Goal: Transaction & Acquisition: Purchase product/service

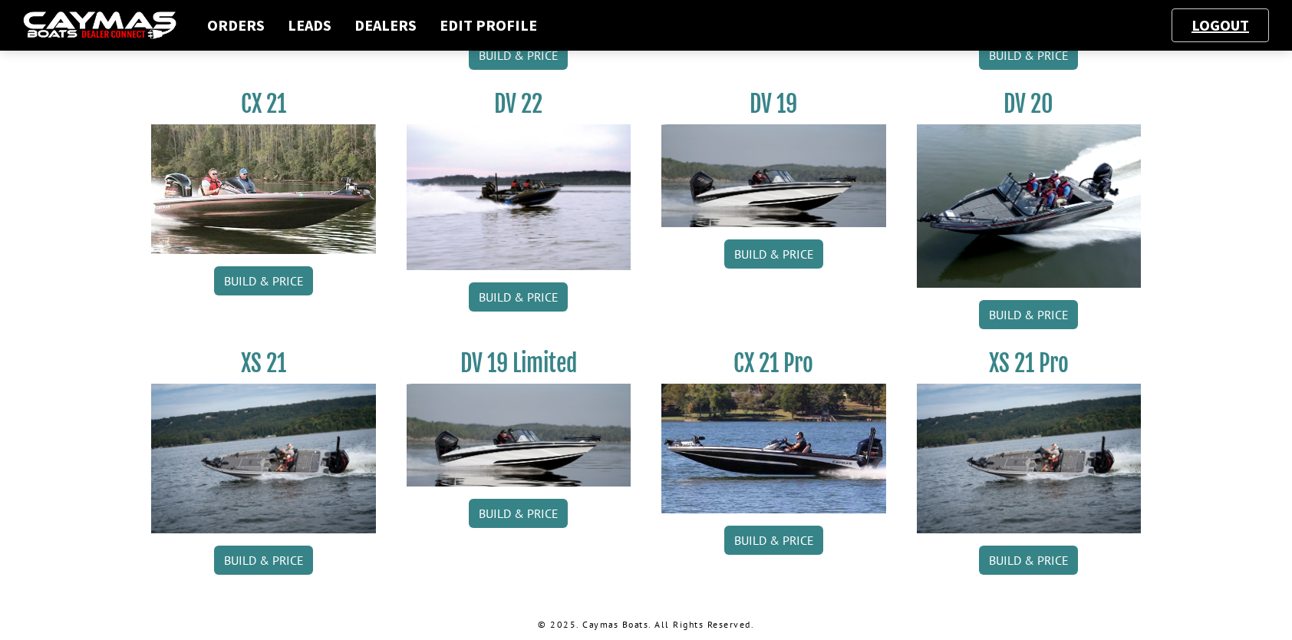
scroll to position [1488, 0]
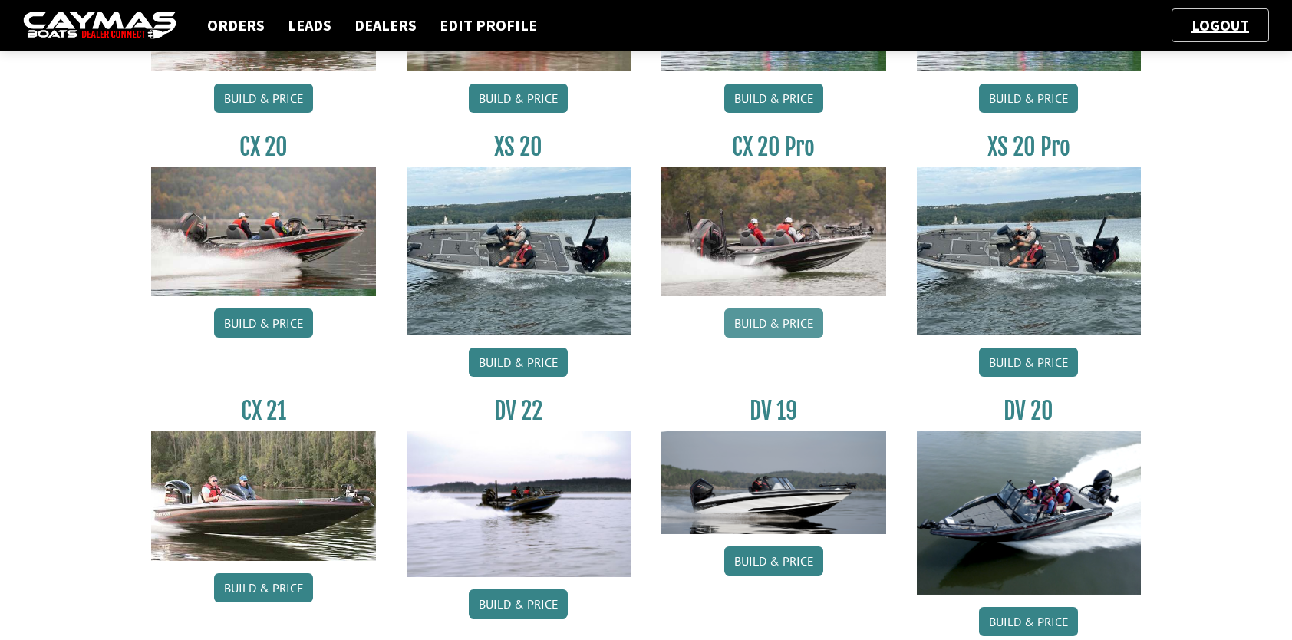
click at [769, 317] on link "Build & Price" at bounding box center [773, 322] width 99 height 29
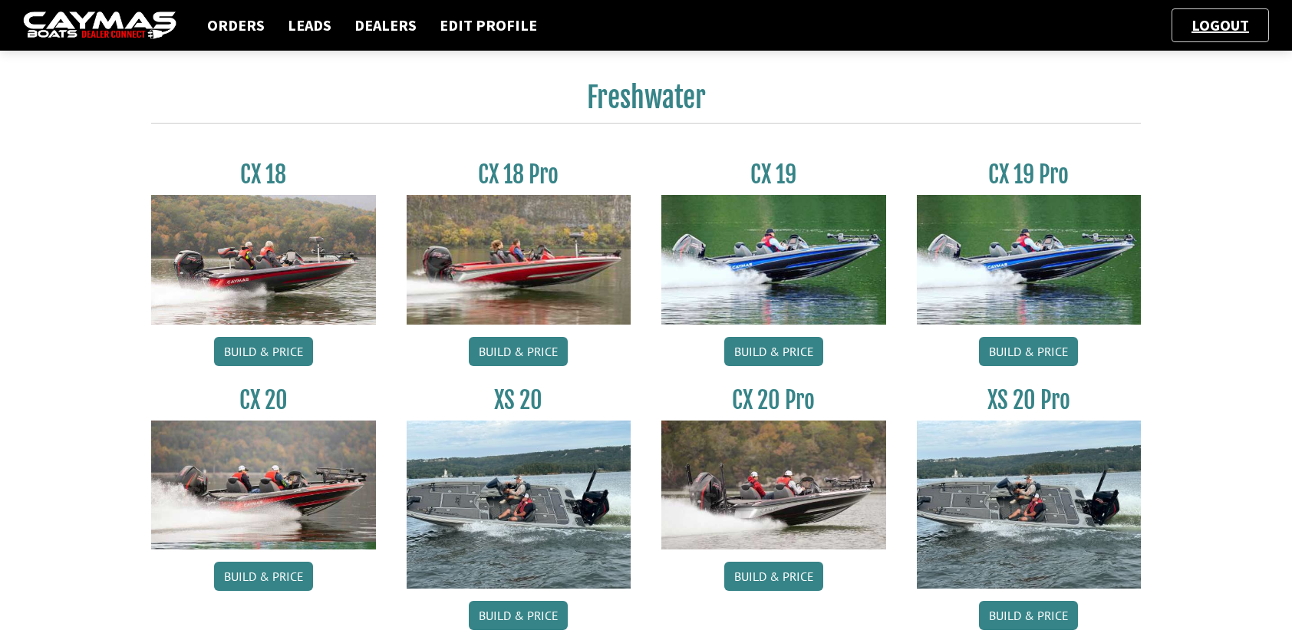
scroll to position [1381, 0]
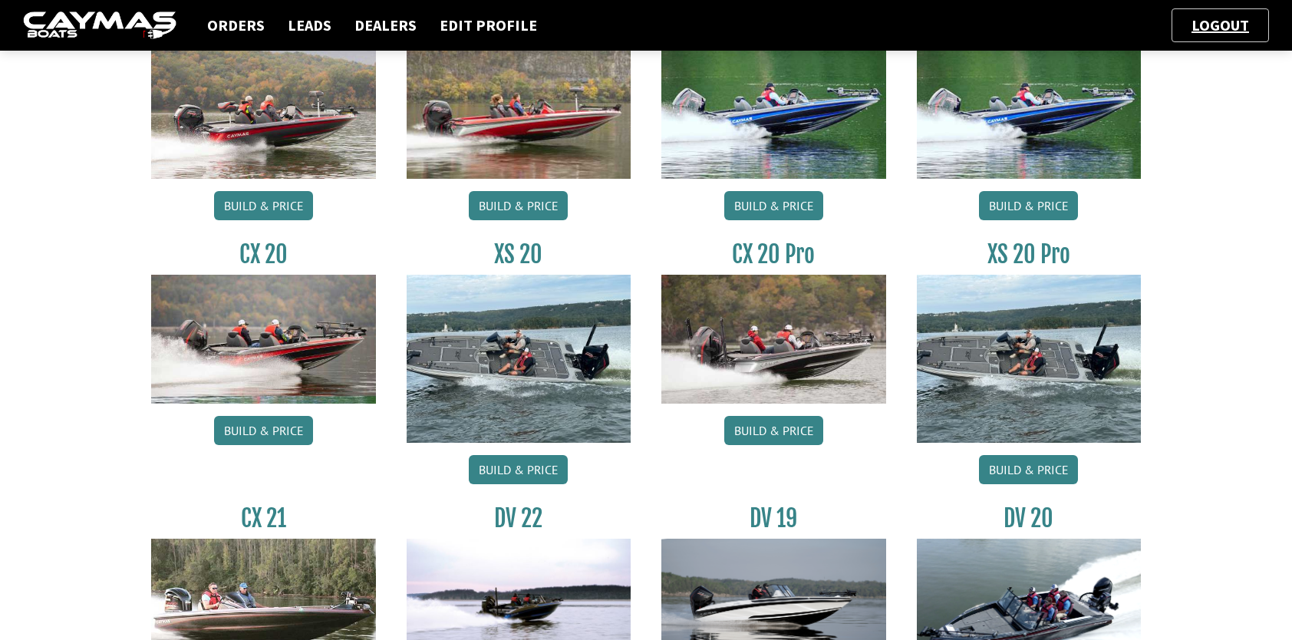
drag, startPoint x: 278, startPoint y: 434, endPoint x: 331, endPoint y: 431, distance: 53.8
click at [278, 434] on link "Build & Price" at bounding box center [263, 430] width 99 height 29
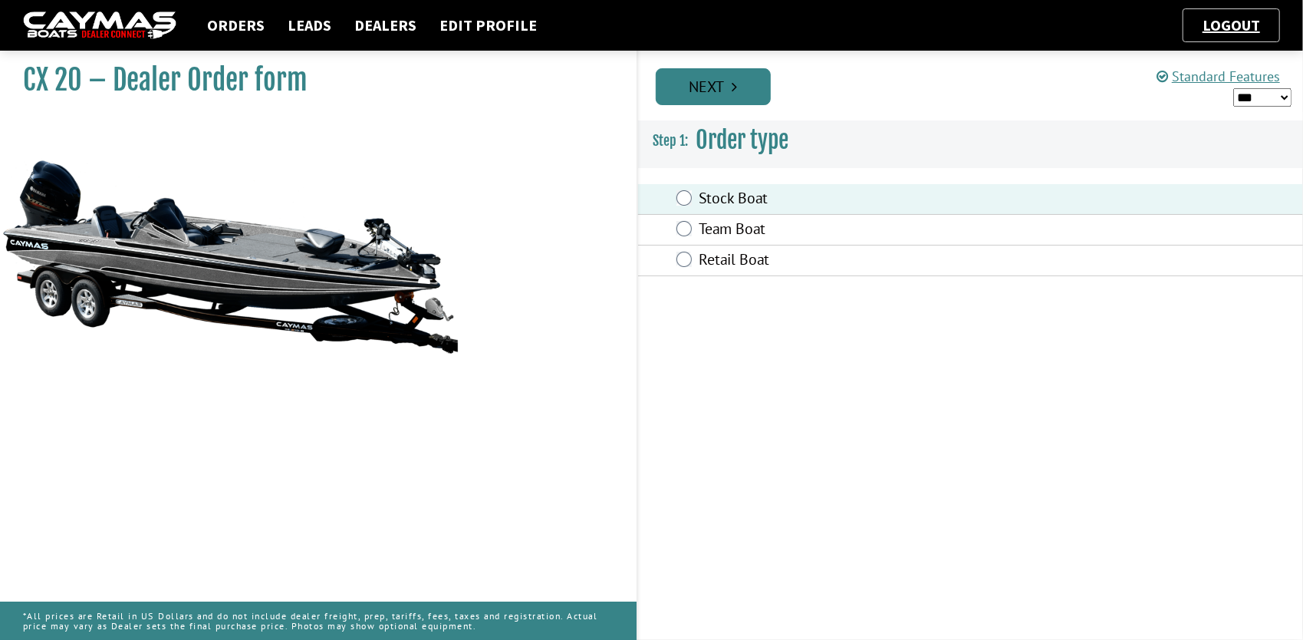
click at [729, 84] on link "Next" at bounding box center [713, 86] width 115 height 37
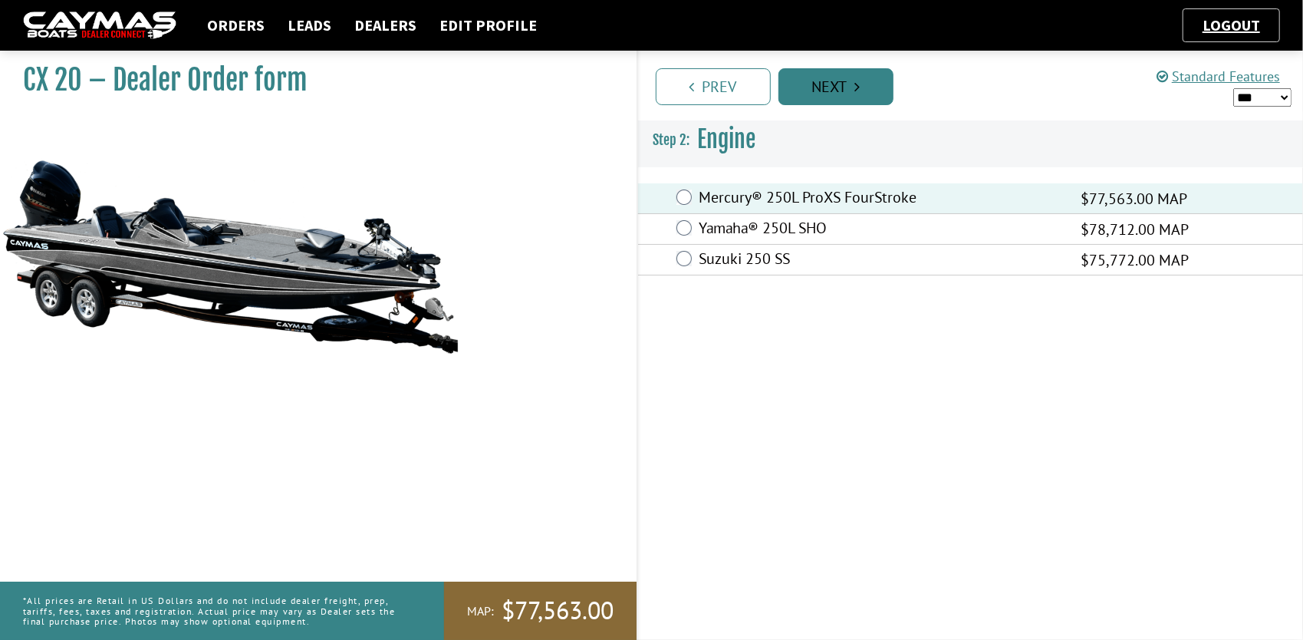
click at [871, 83] on link "Next" at bounding box center [836, 86] width 115 height 37
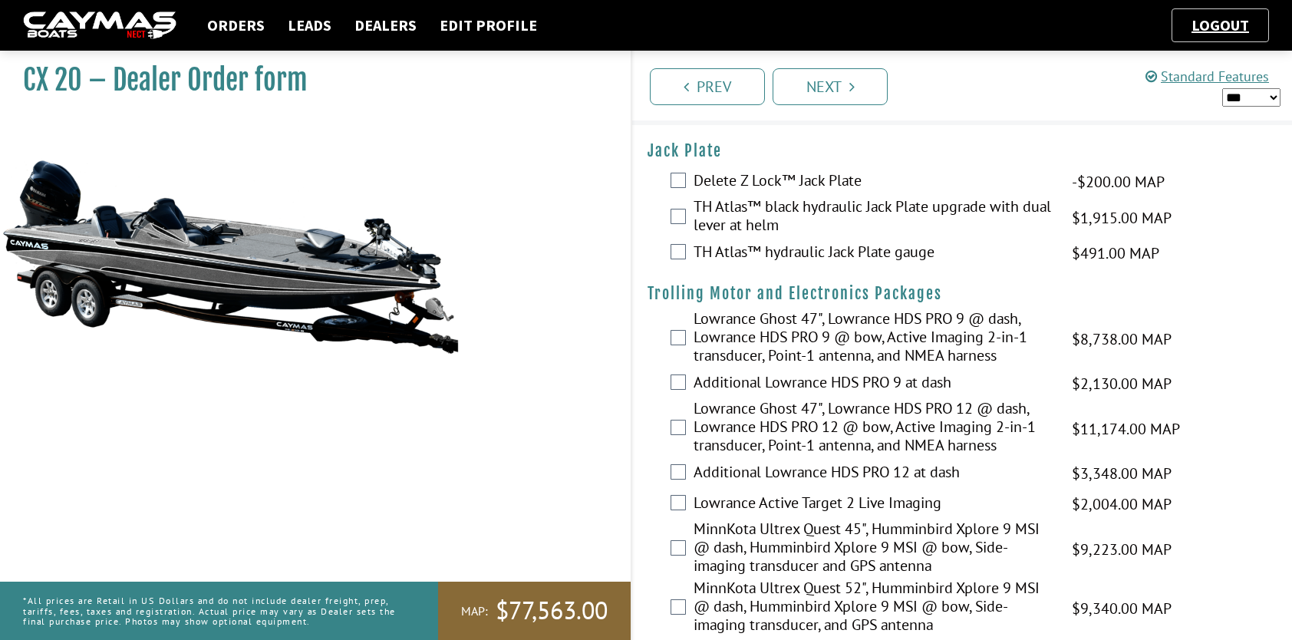
scroll to position [77, 0]
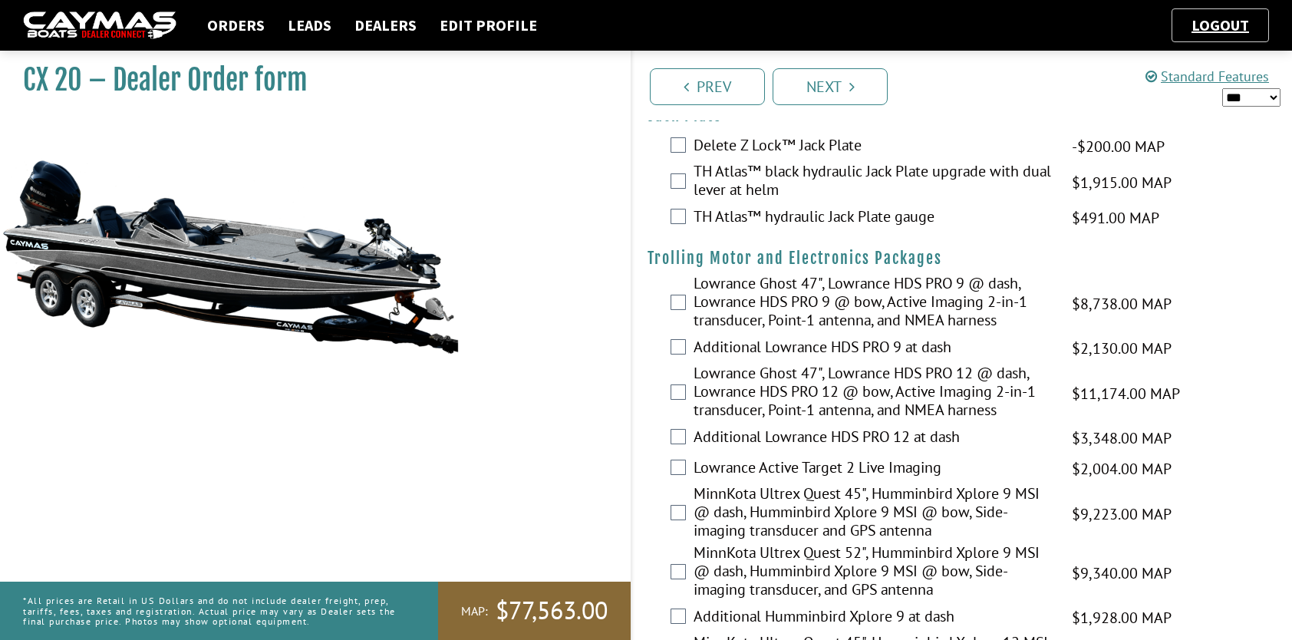
click at [1247, 96] on select "*** ****** ******" at bounding box center [1251, 97] width 58 height 19
click at [1222, 88] on select "*** ****** ******" at bounding box center [1251, 97] width 58 height 19
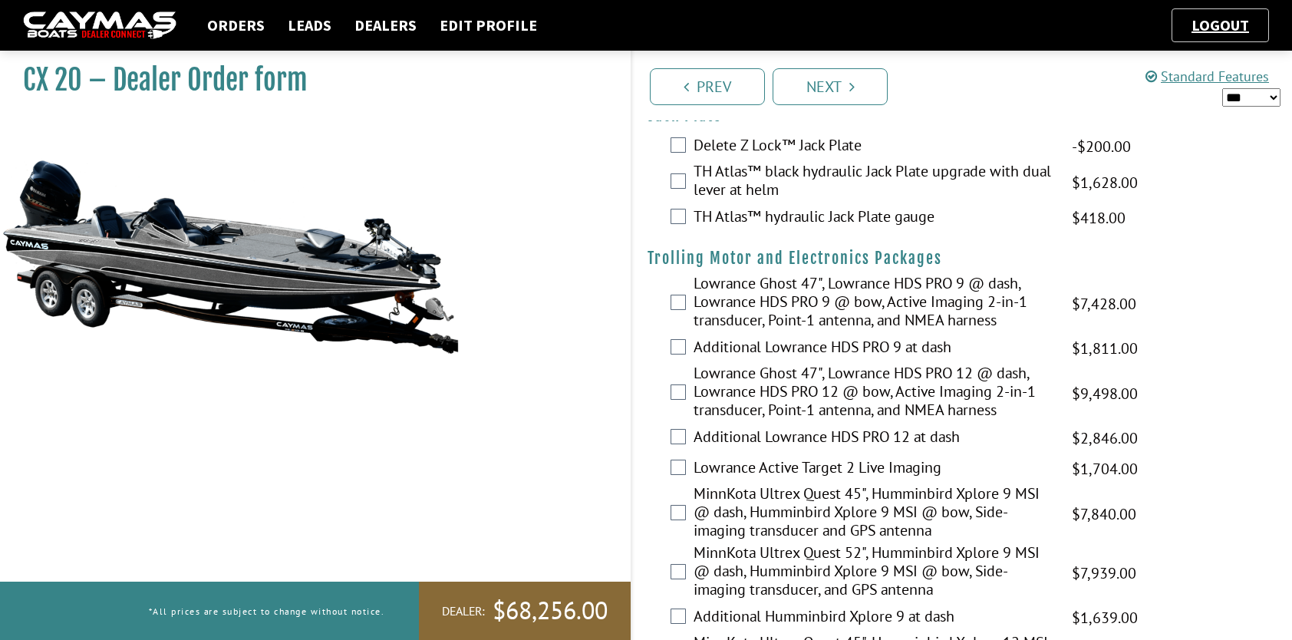
click at [1263, 92] on select "*** ****** ******" at bounding box center [1251, 97] width 58 height 19
select select "*"
click at [1222, 88] on select "*** ****** ******" at bounding box center [1251, 97] width 58 height 19
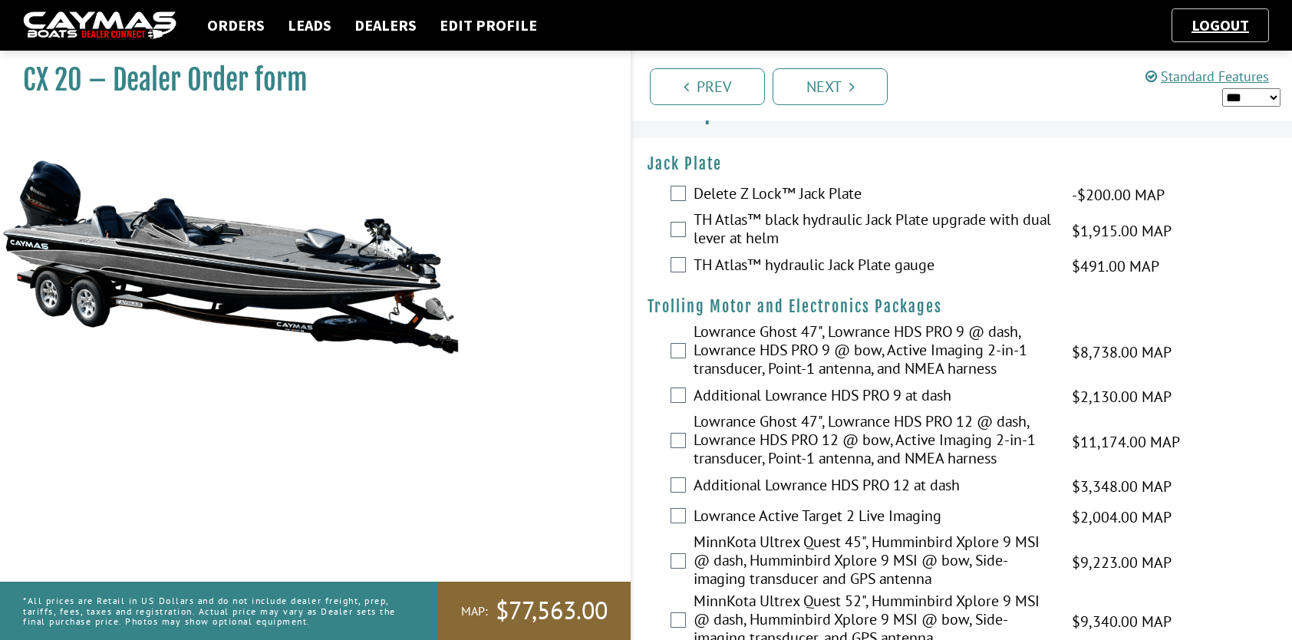
scroll to position [0, 0]
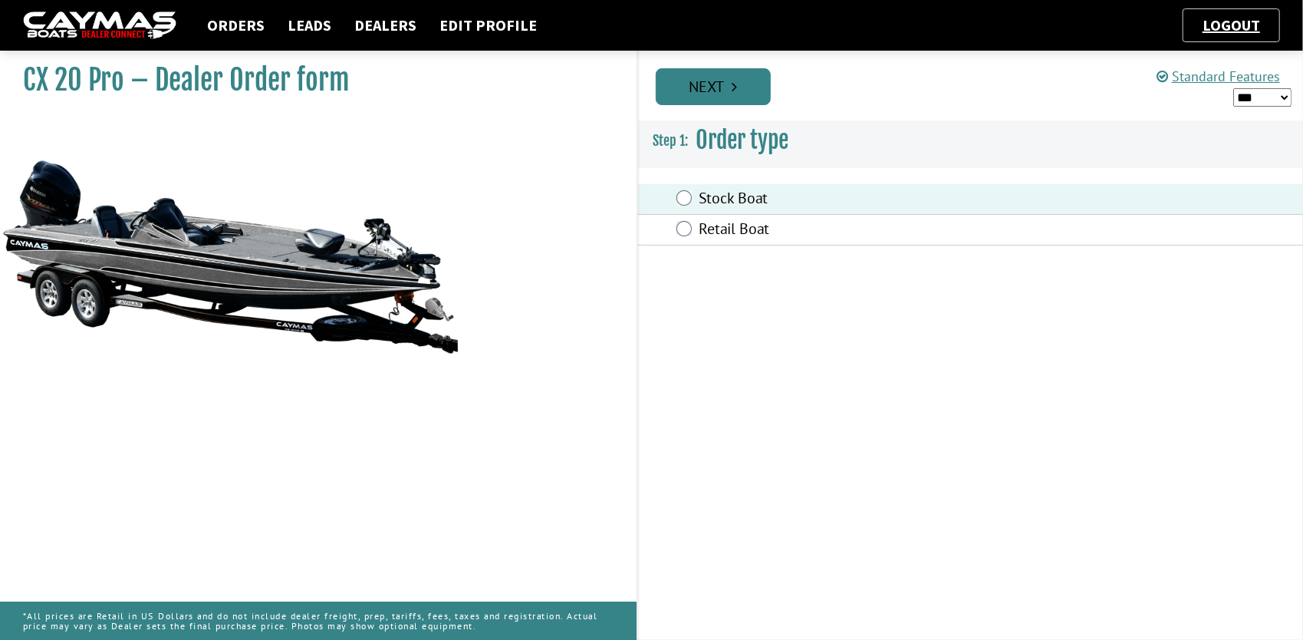
click at [729, 90] on link "Next" at bounding box center [713, 86] width 115 height 37
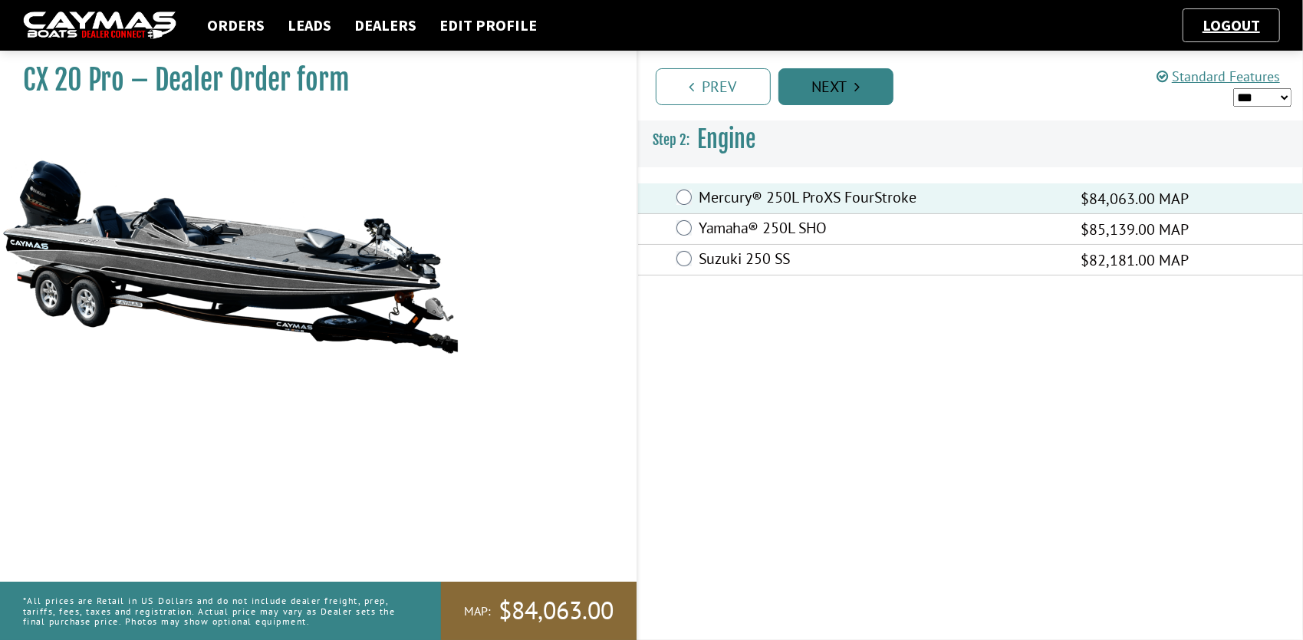
click at [847, 96] on link "Next" at bounding box center [836, 86] width 115 height 37
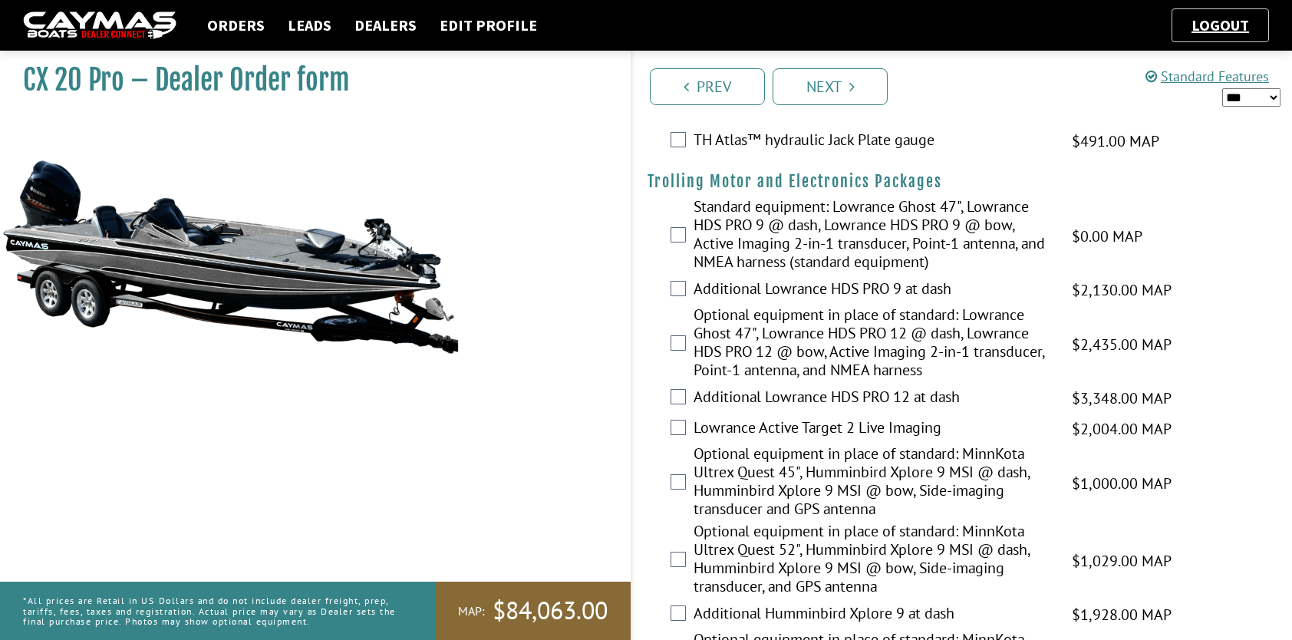
scroll to position [153, 0]
click at [1181, 81] on link "Standard Features" at bounding box center [1206, 77] width 123 height 18
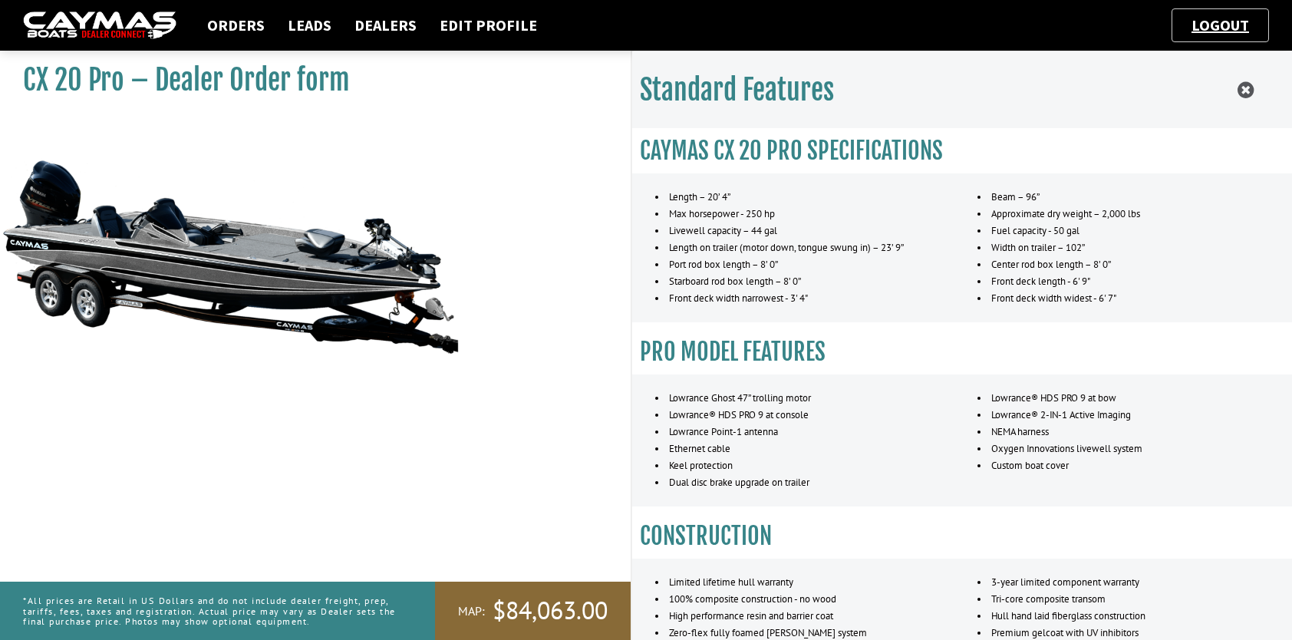
scroll to position [77, 0]
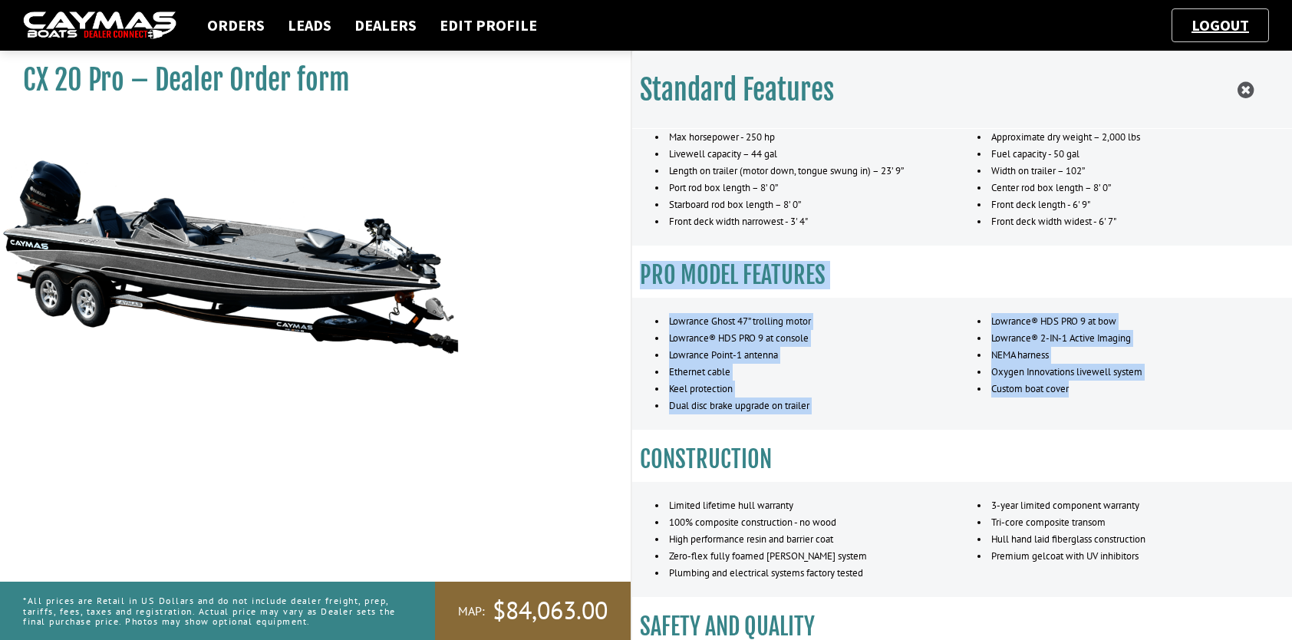
drag, startPoint x: 643, startPoint y: 276, endPoint x: 1110, endPoint y: 393, distance: 481.5
click at [1217, 25] on link "Logout" at bounding box center [1220, 24] width 73 height 19
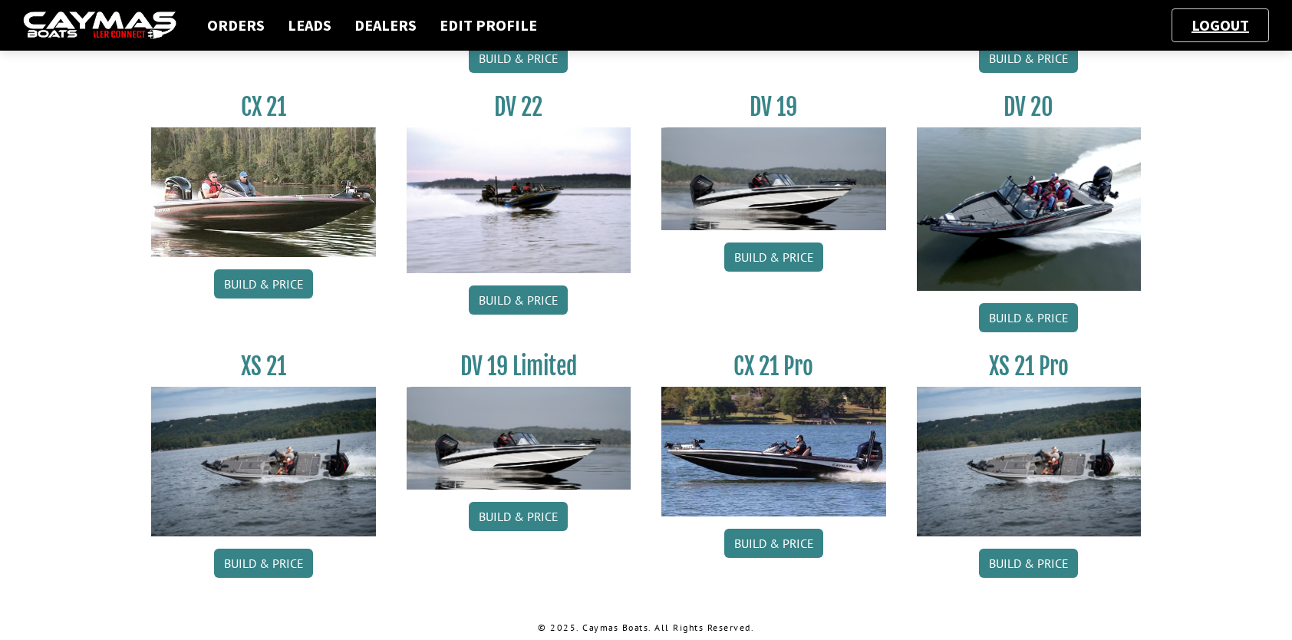
scroll to position [1795, 0]
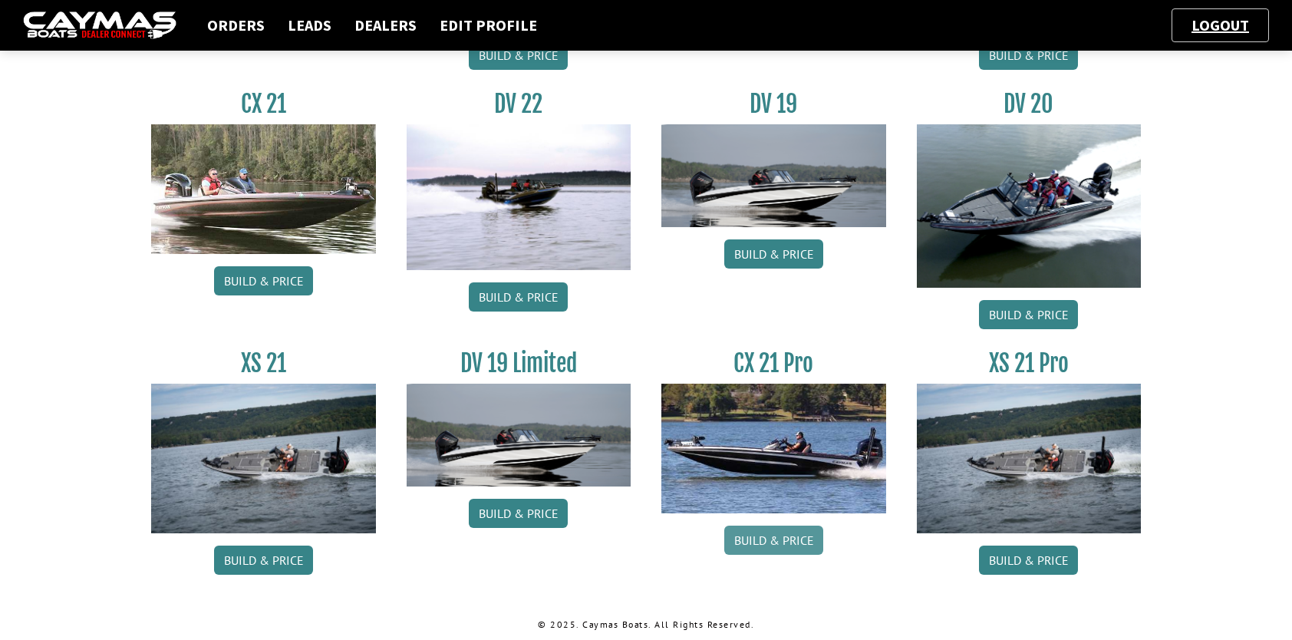
click at [764, 535] on link "Build & Price" at bounding box center [773, 539] width 99 height 29
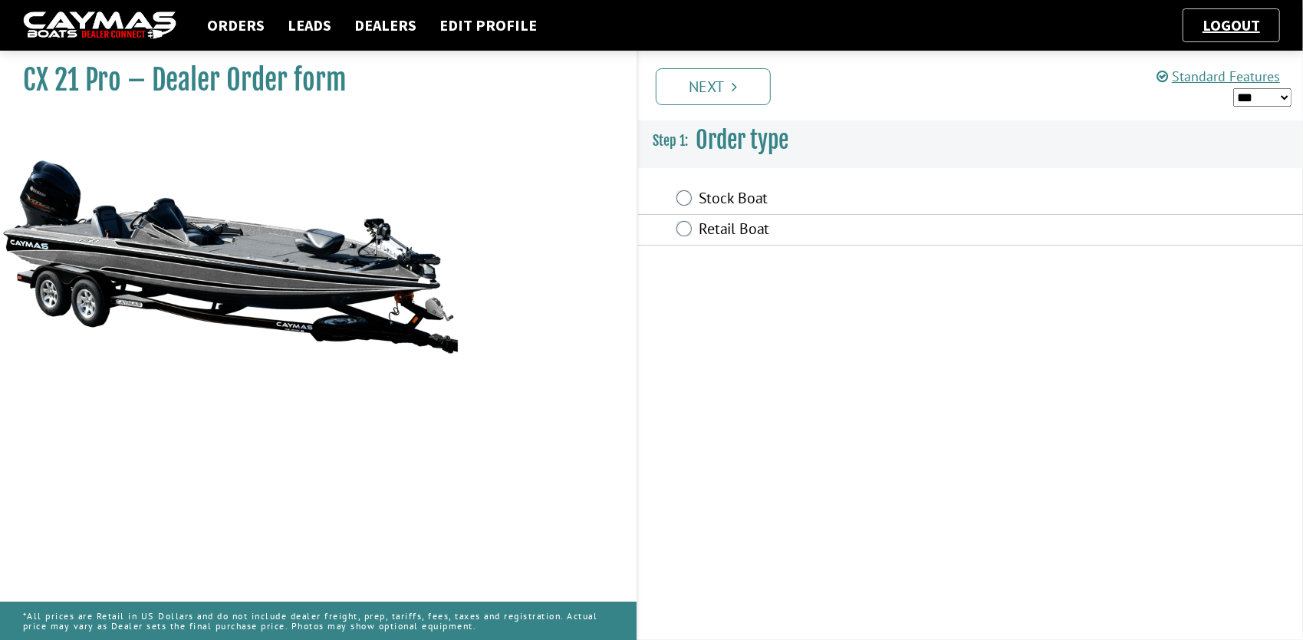
click at [696, 196] on div "Stock Boat" at bounding box center [971, 199] width 666 height 31
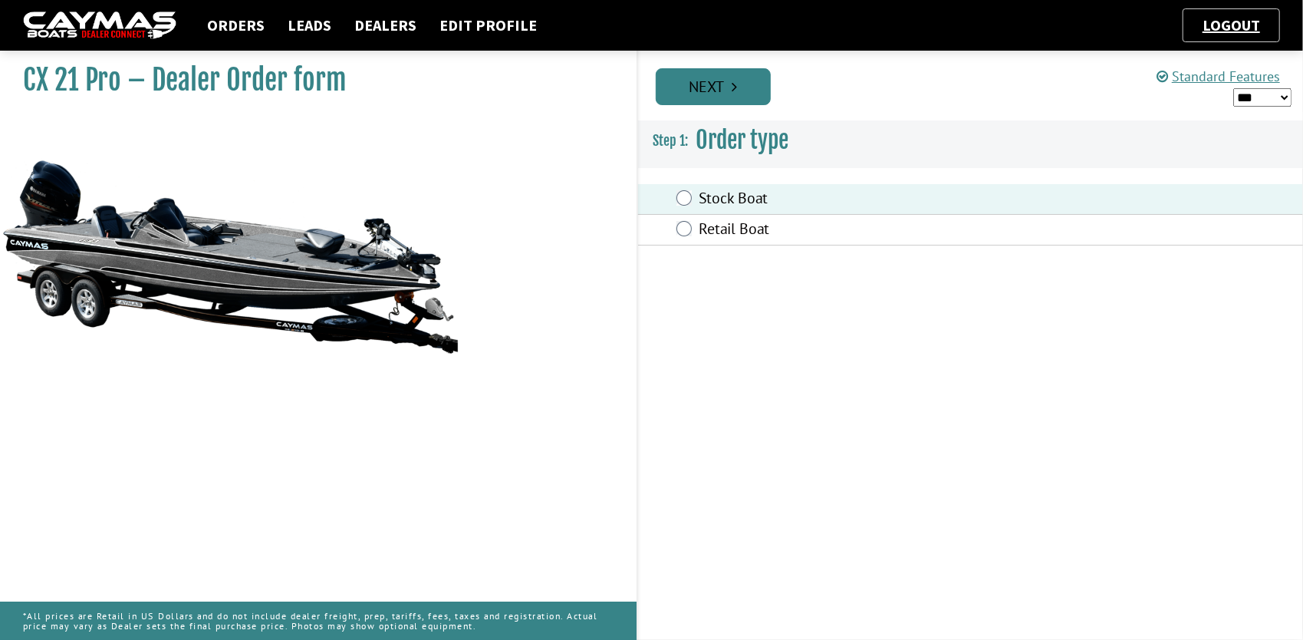
click at [705, 92] on link "Next" at bounding box center [713, 86] width 115 height 37
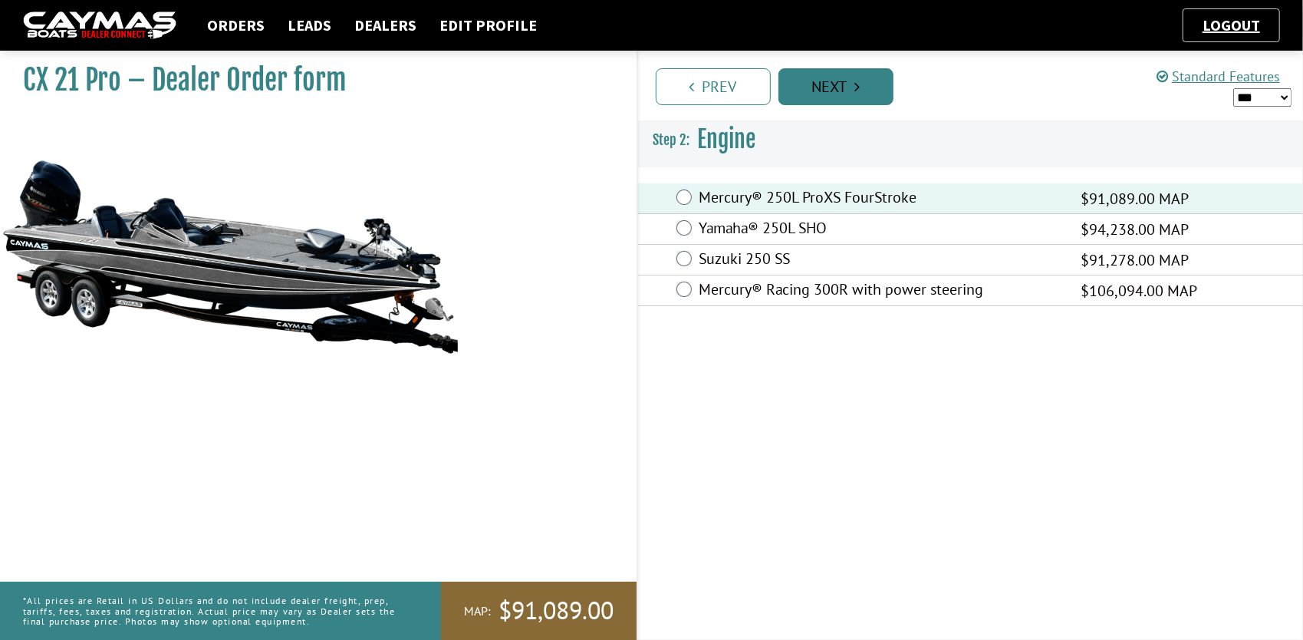
click at [860, 88] on icon "Pagination" at bounding box center [857, 86] width 5 height 15
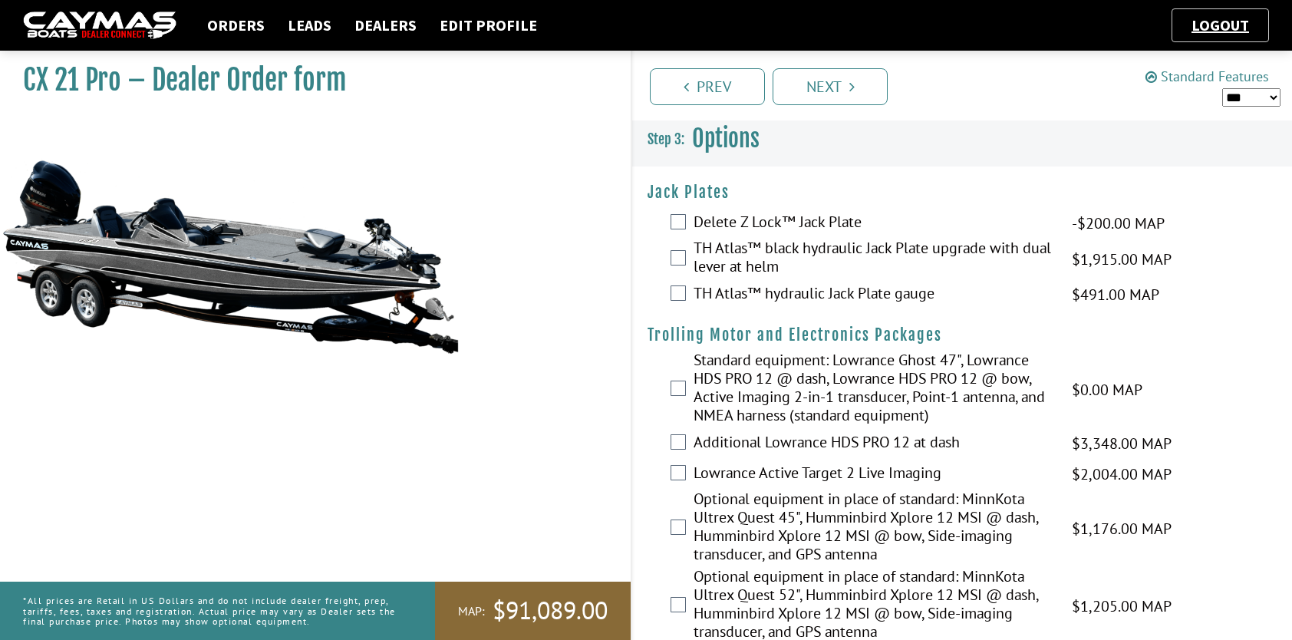
click at [1197, 78] on link "Standard Features" at bounding box center [1206, 77] width 123 height 18
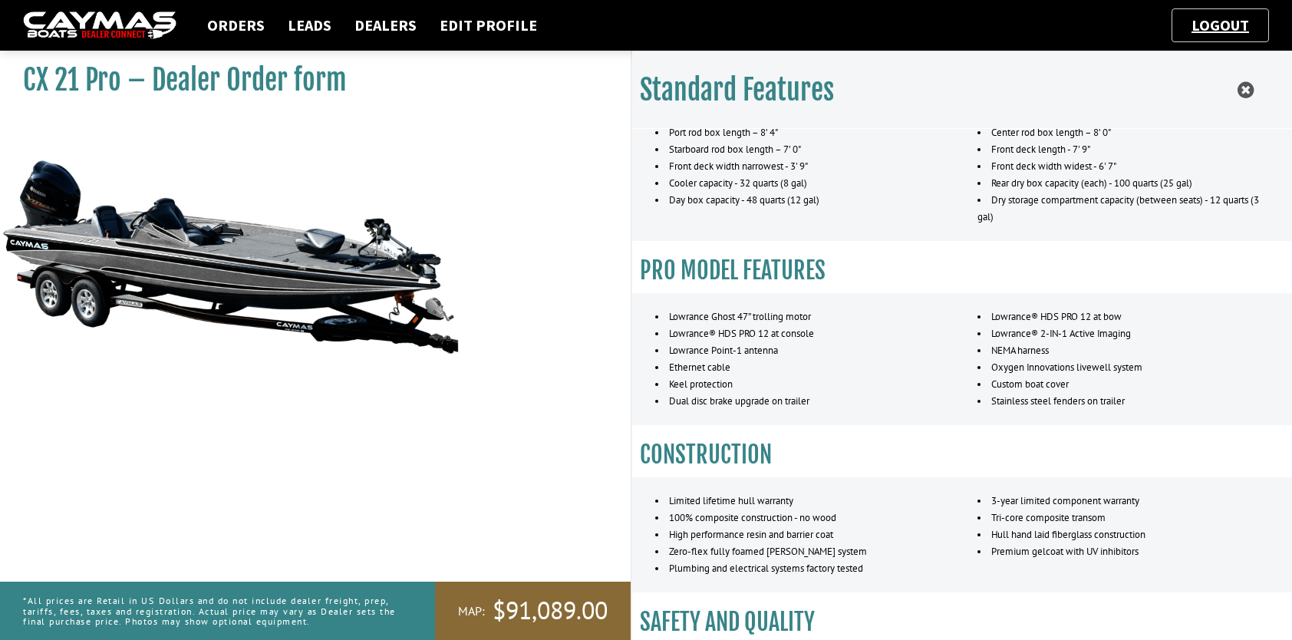
scroll to position [153, 0]
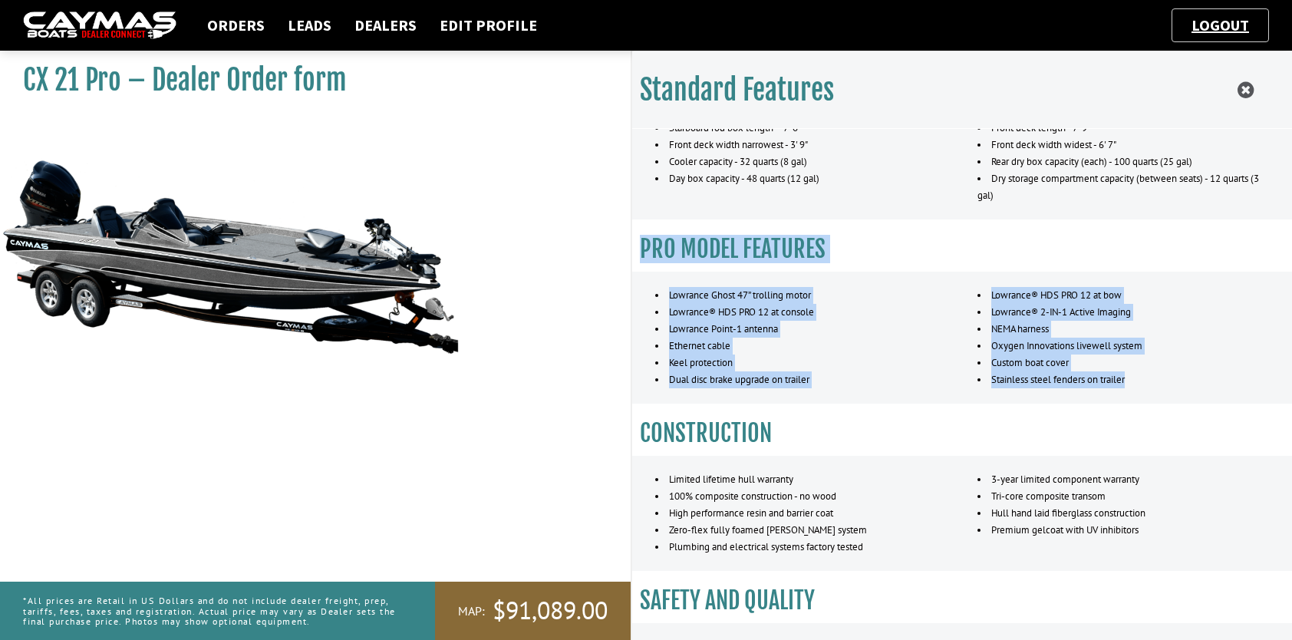
drag, startPoint x: 640, startPoint y: 245, endPoint x: 1144, endPoint y: 382, distance: 523.1
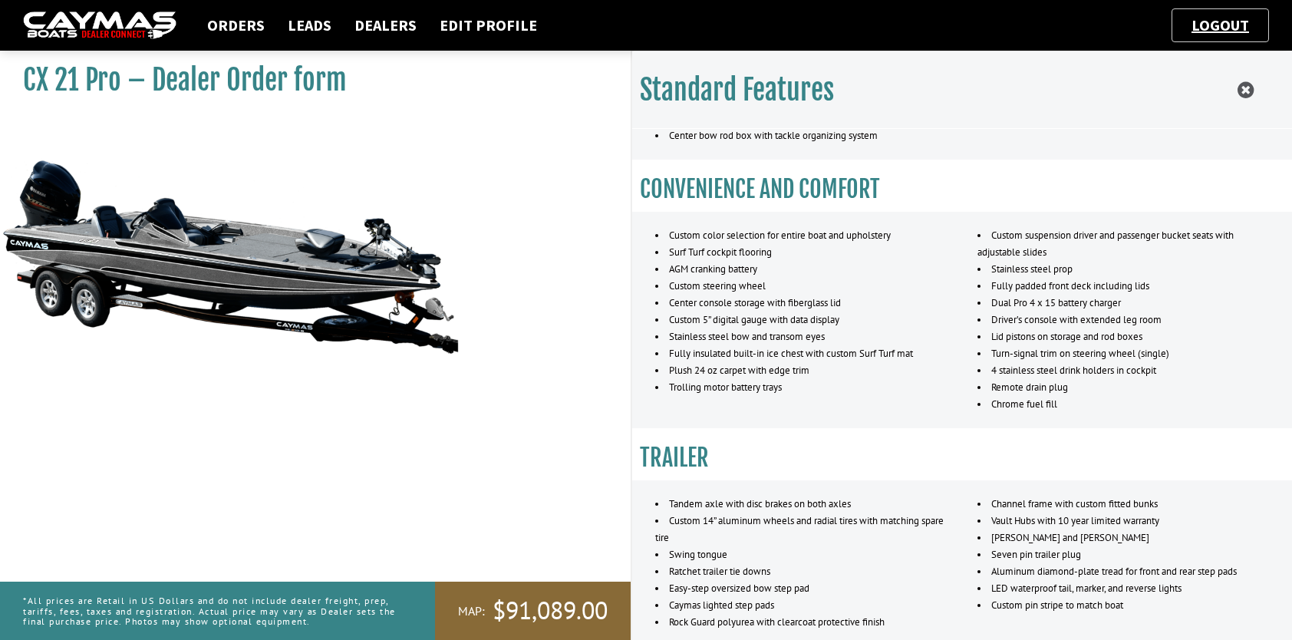
scroll to position [1227, 0]
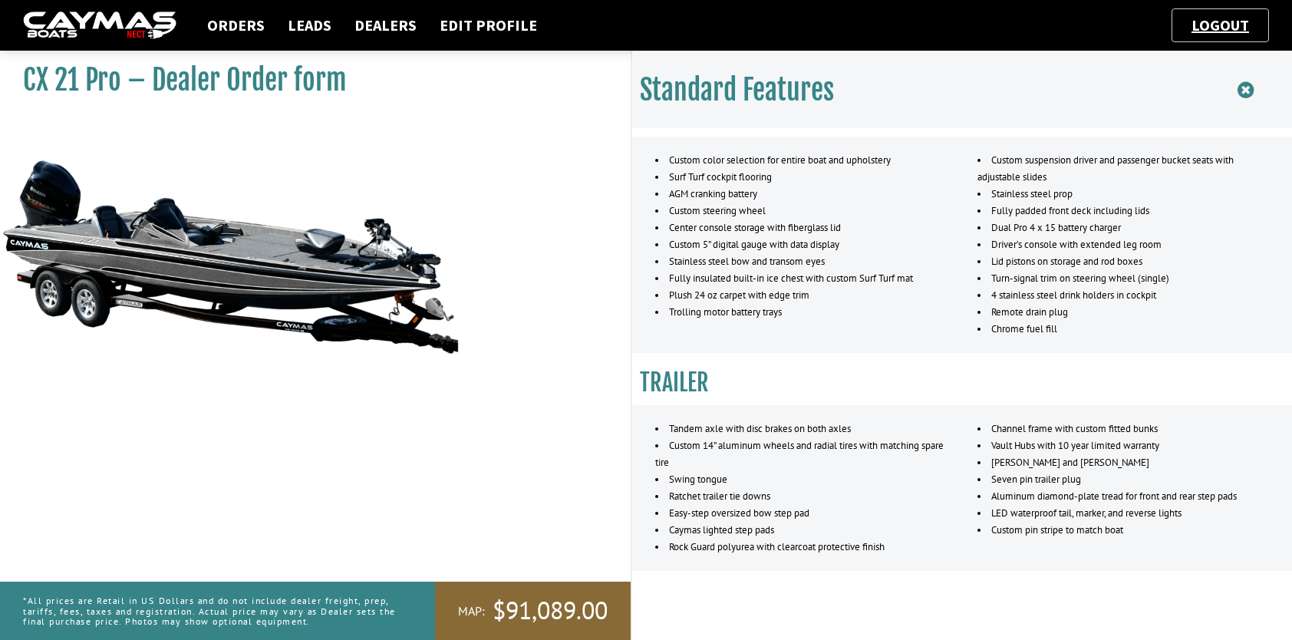
click at [1240, 93] on icon at bounding box center [1245, 90] width 16 height 19
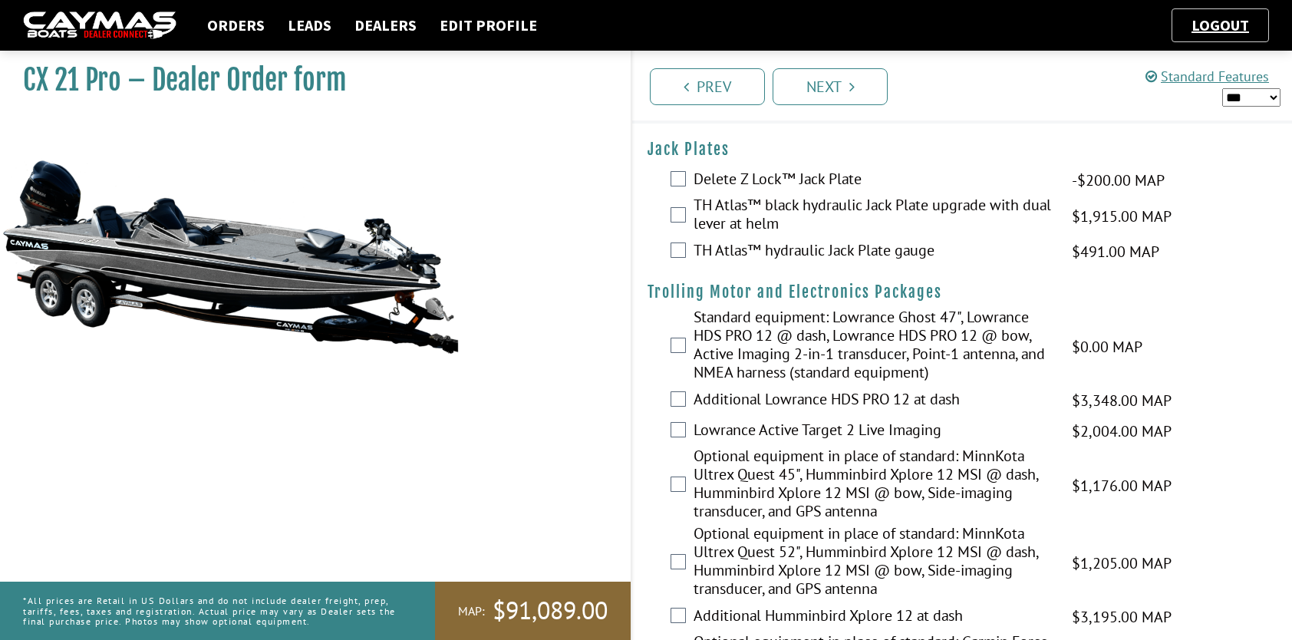
scroll to position [0, 0]
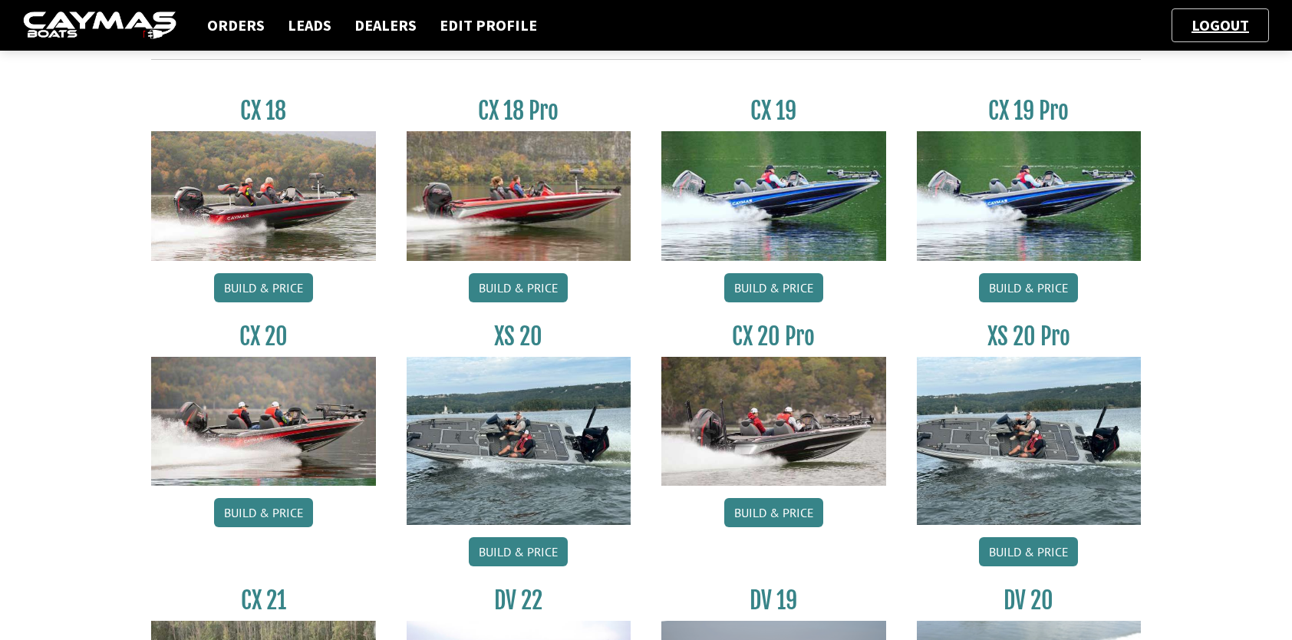
scroll to position [1457, 0]
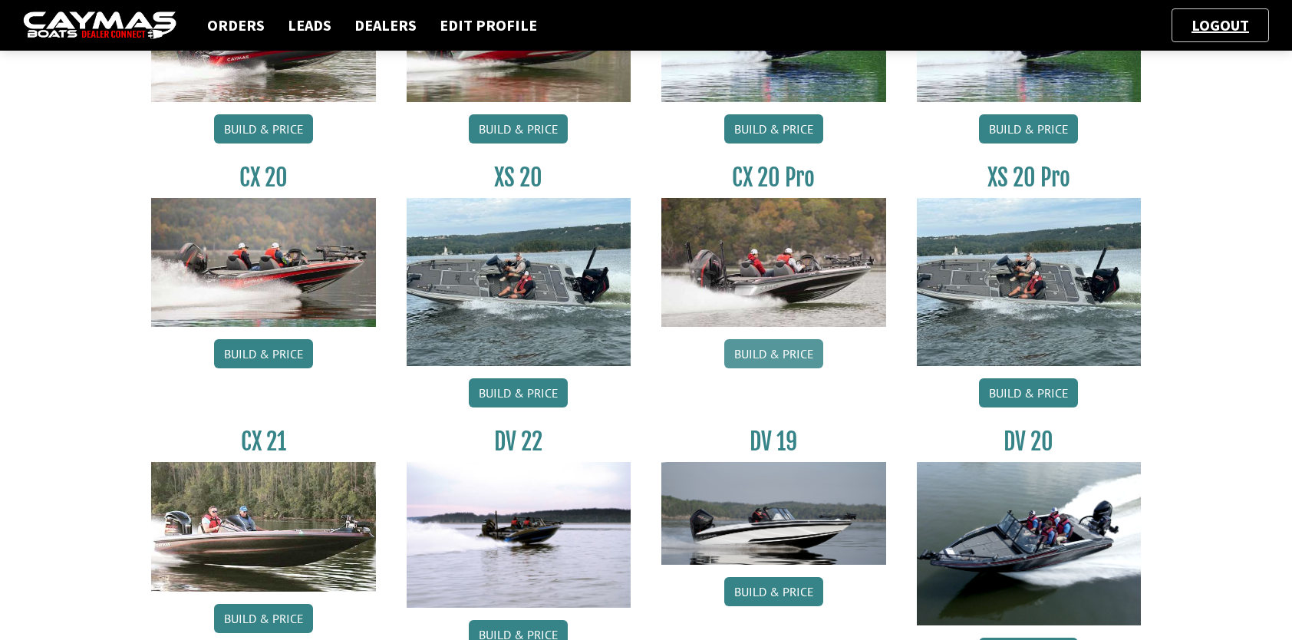
click at [785, 352] on link "Build & Price" at bounding box center [773, 353] width 99 height 29
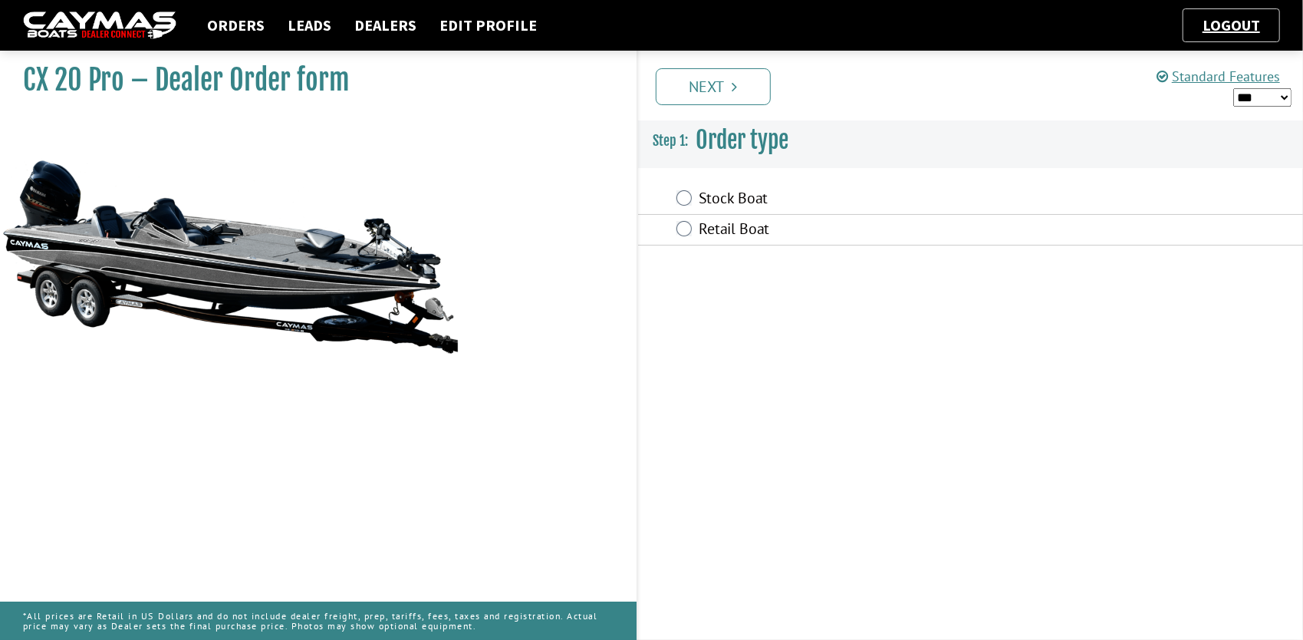
click at [736, 195] on label "Stock Boat" at bounding box center [881, 200] width 363 height 22
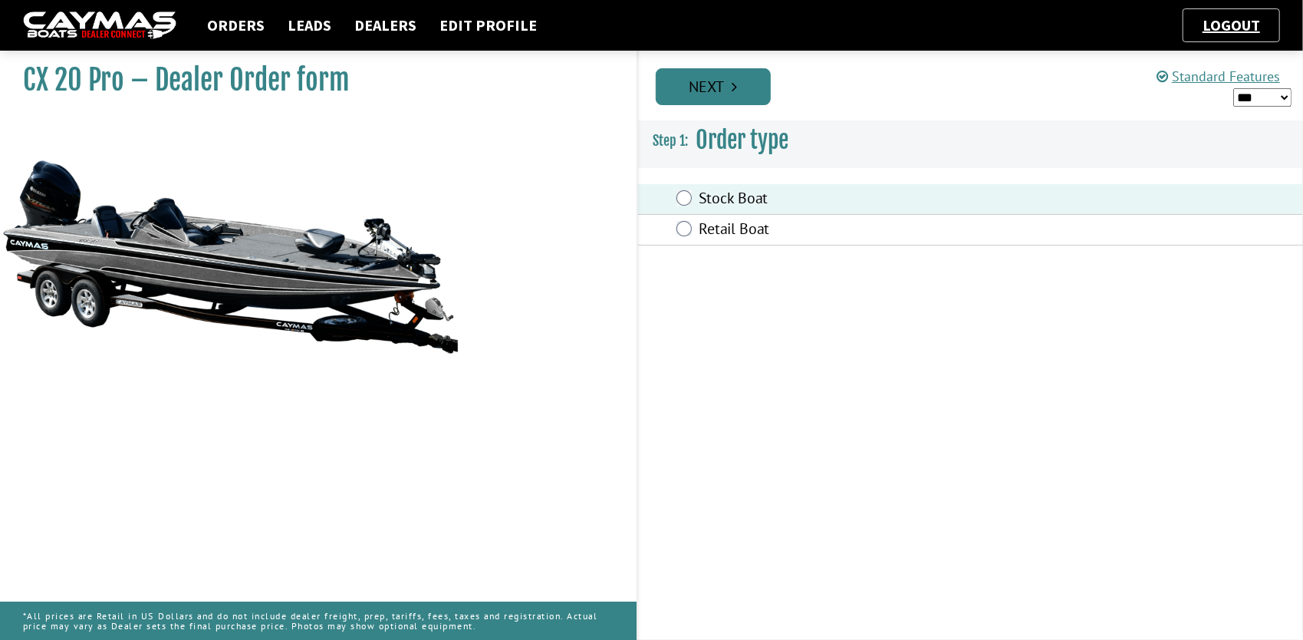
click at [722, 98] on link "Next" at bounding box center [713, 86] width 115 height 37
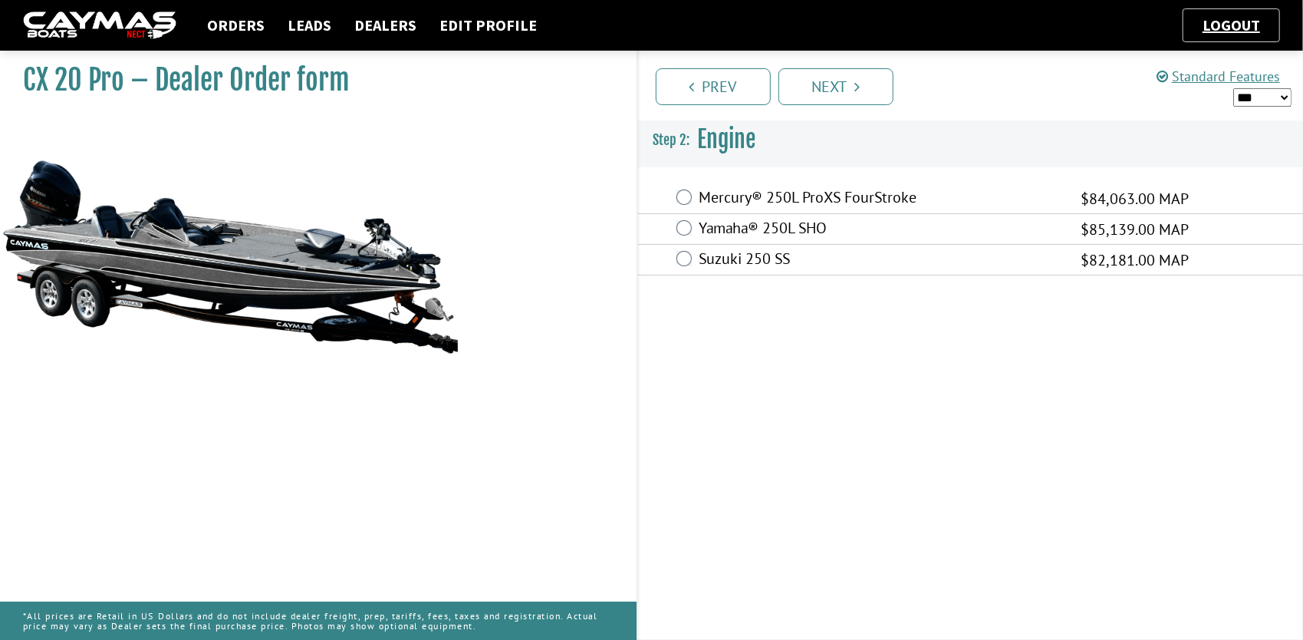
click at [799, 196] on label "Mercury® 250L ProXS FourStroke" at bounding box center [881, 199] width 363 height 22
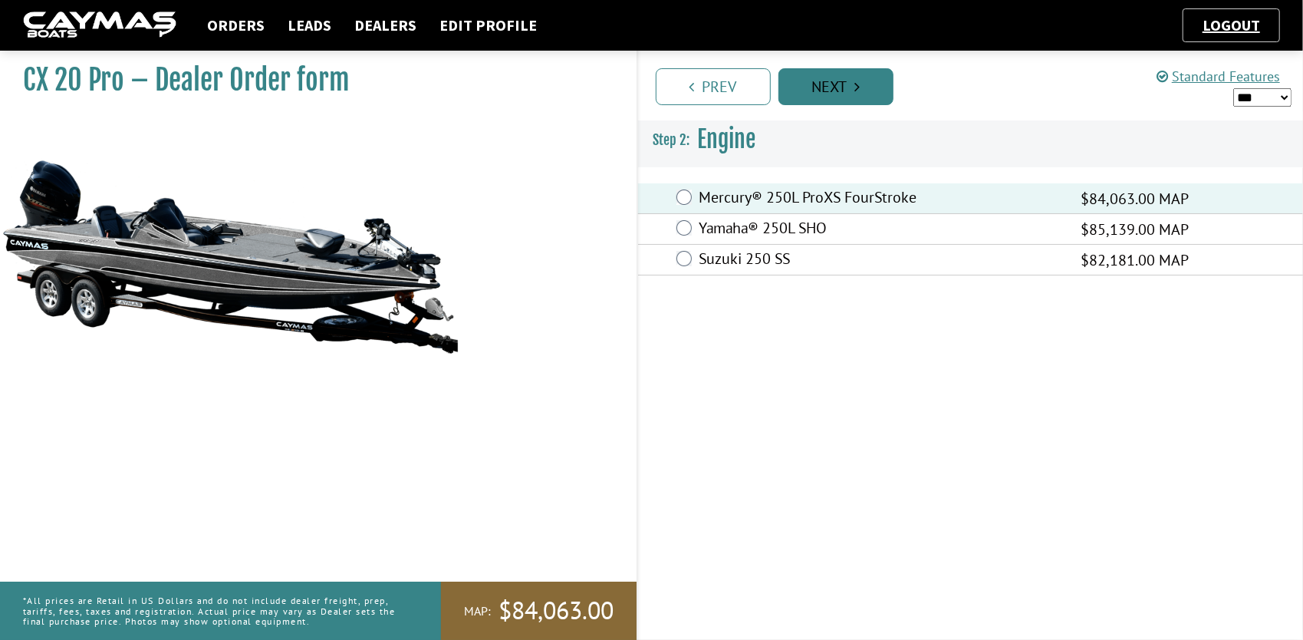
click at [841, 86] on link "Next" at bounding box center [836, 86] width 115 height 37
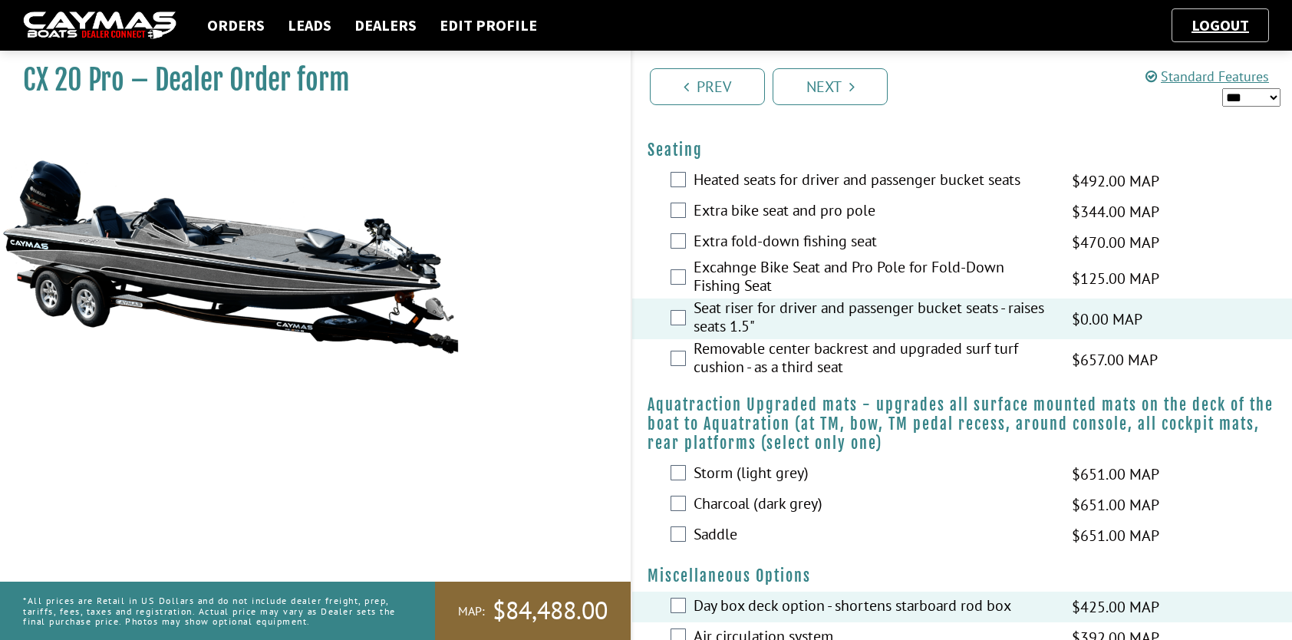
scroll to position [1381, 0]
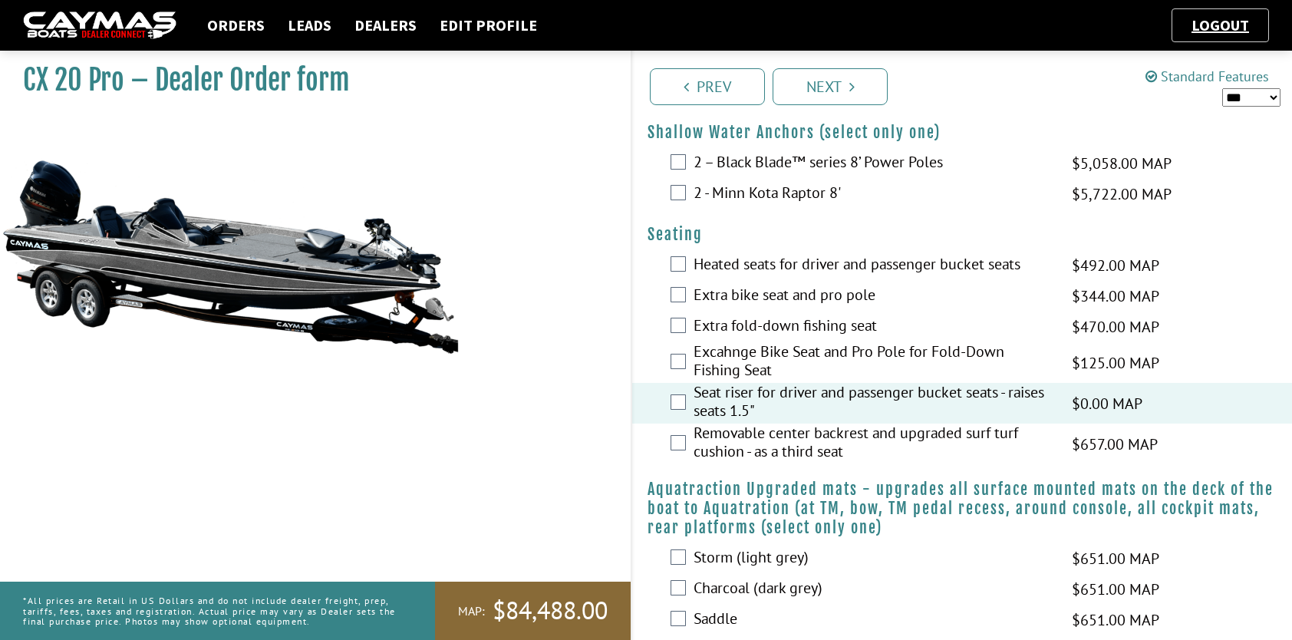
click at [1178, 81] on link "Standard Features" at bounding box center [1206, 77] width 123 height 18
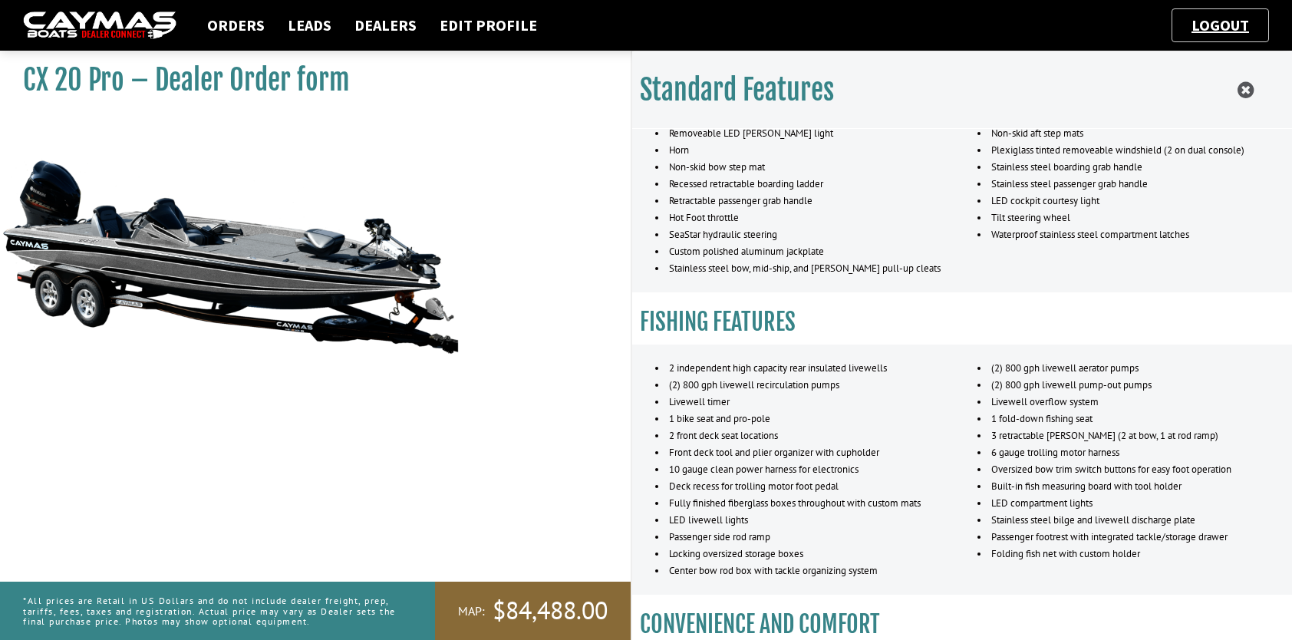
scroll to position [690, 0]
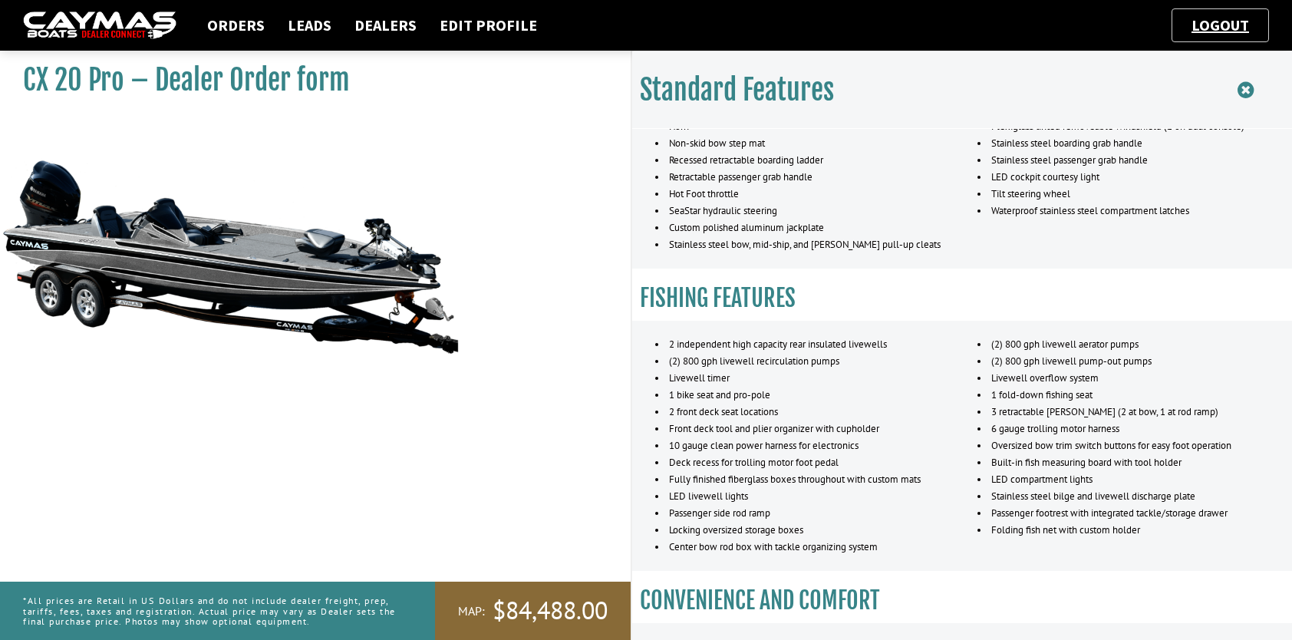
click at [1240, 94] on icon at bounding box center [1245, 90] width 16 height 19
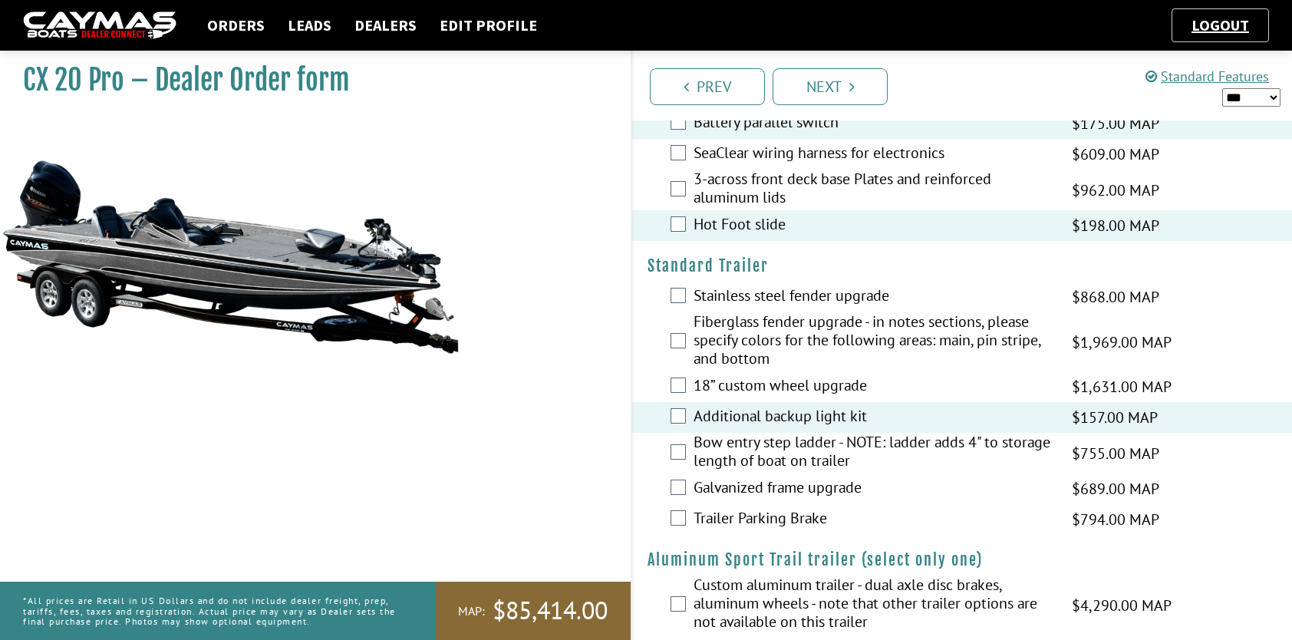
scroll to position [2513, 0]
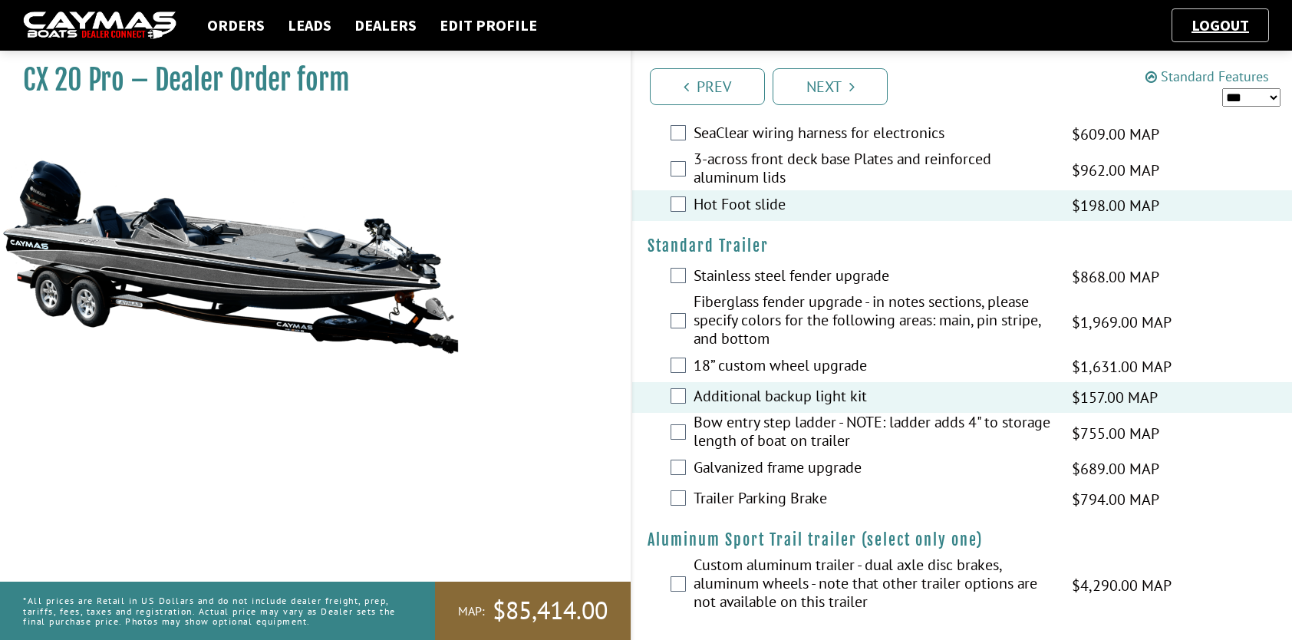
click at [1174, 74] on link "Standard Features" at bounding box center [1206, 77] width 123 height 18
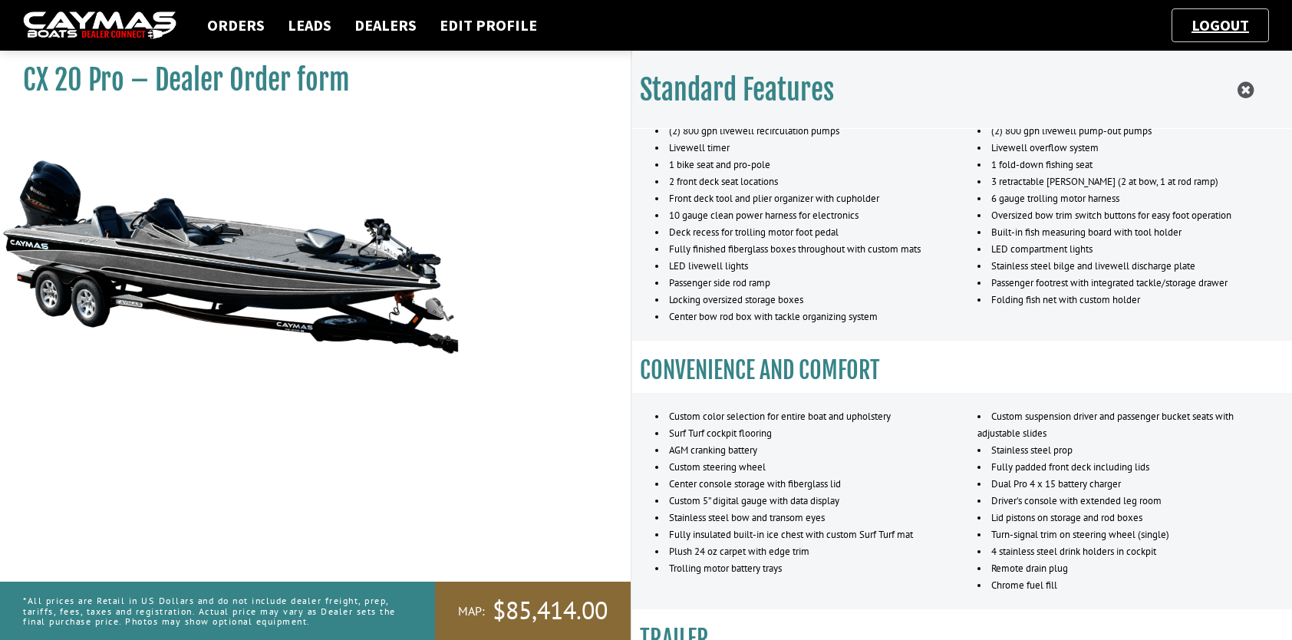
scroll to position [1226, 0]
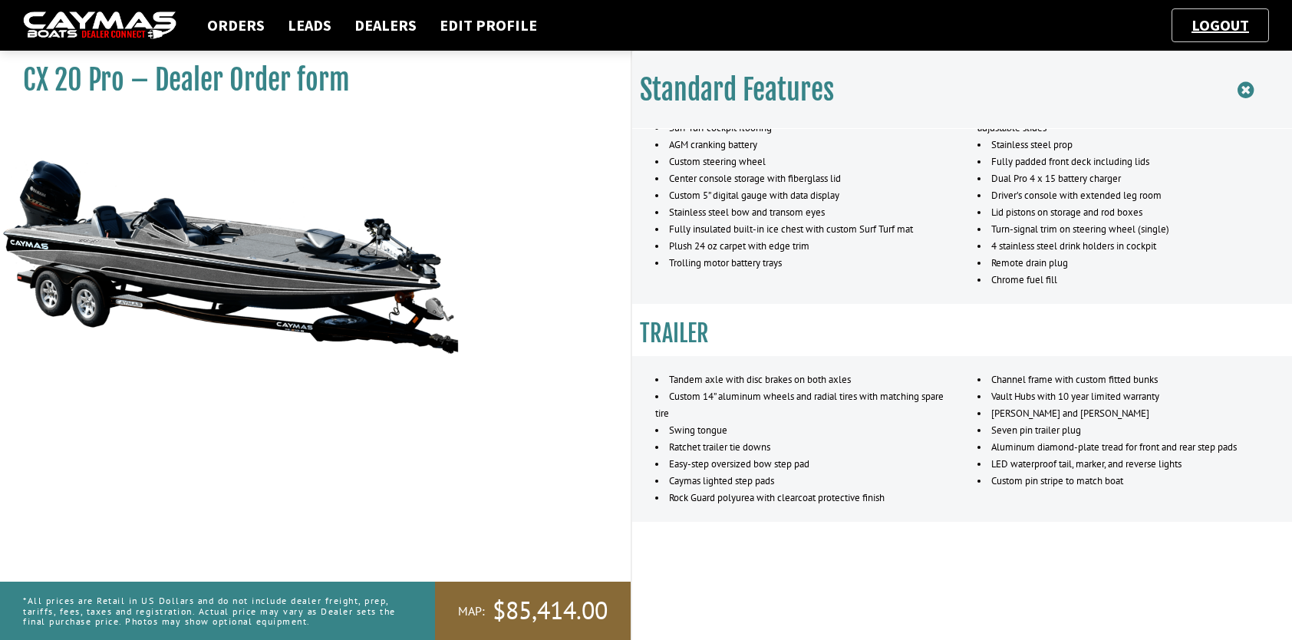
click at [1248, 91] on icon at bounding box center [1245, 90] width 16 height 19
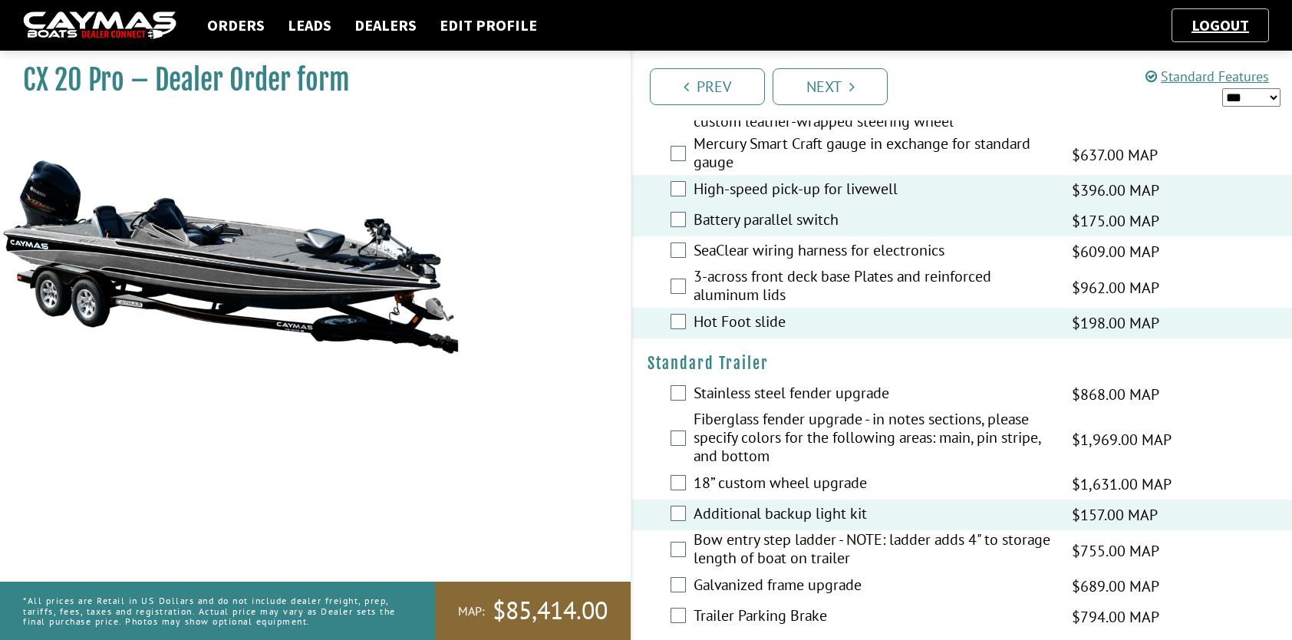
scroll to position [2513, 0]
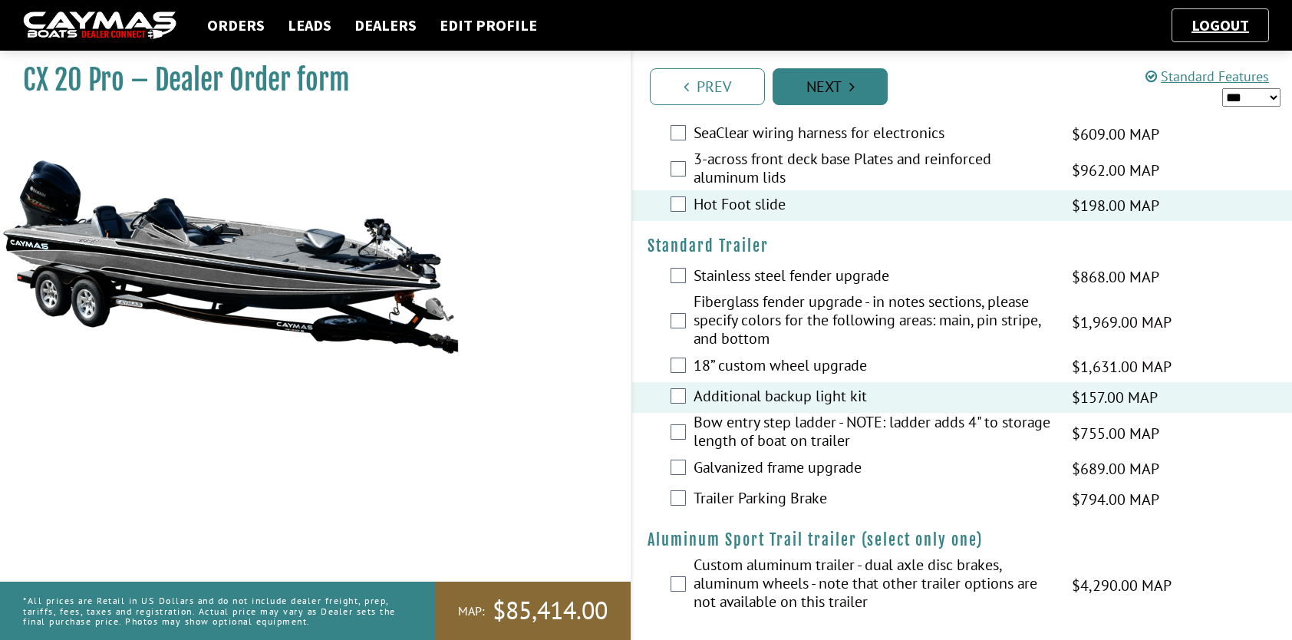
click at [802, 88] on link "Next" at bounding box center [829, 86] width 115 height 37
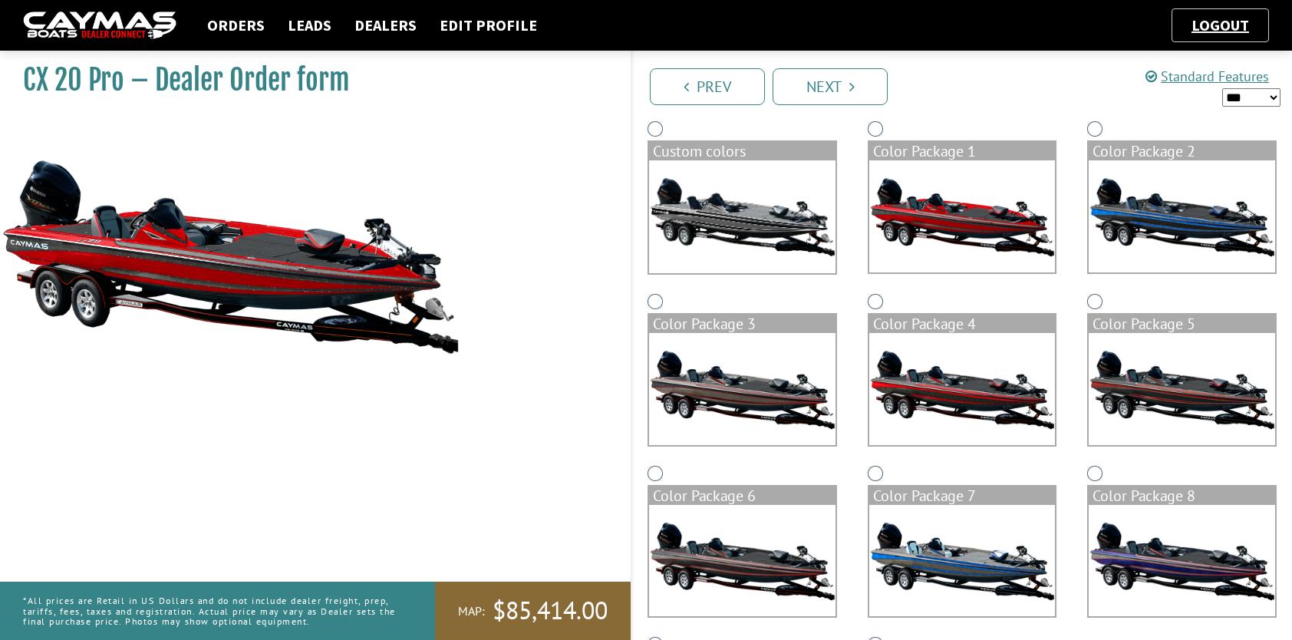
scroll to position [0, 0]
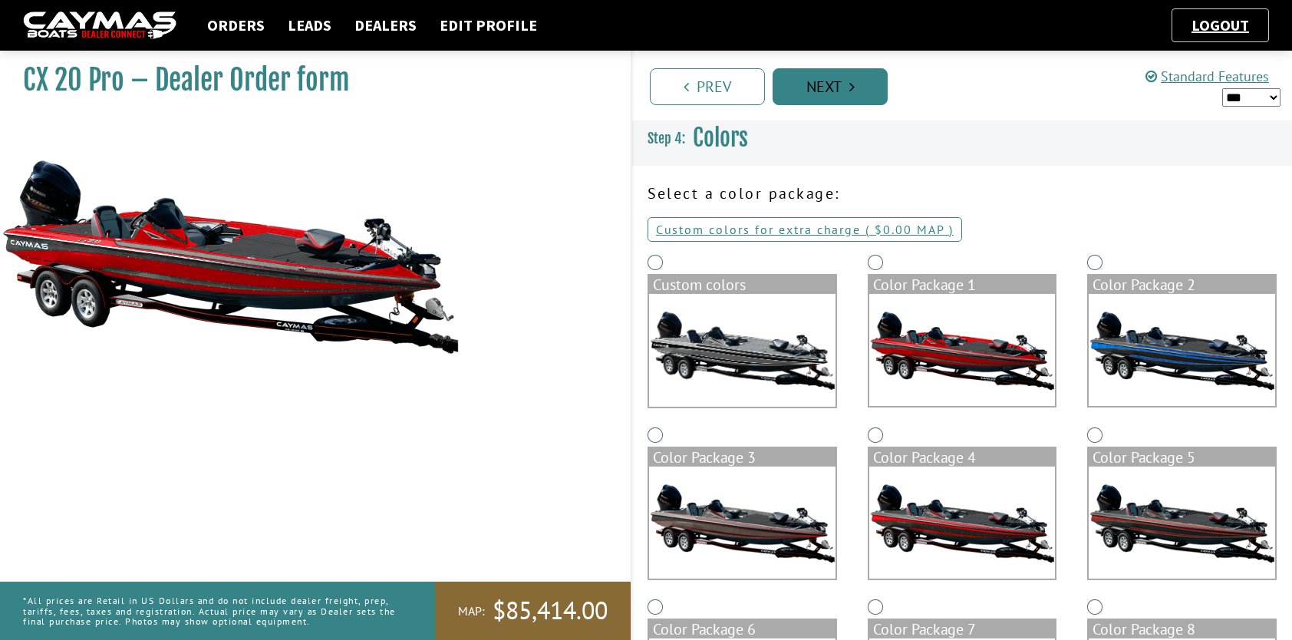
click at [836, 78] on link "Next" at bounding box center [829, 86] width 115 height 37
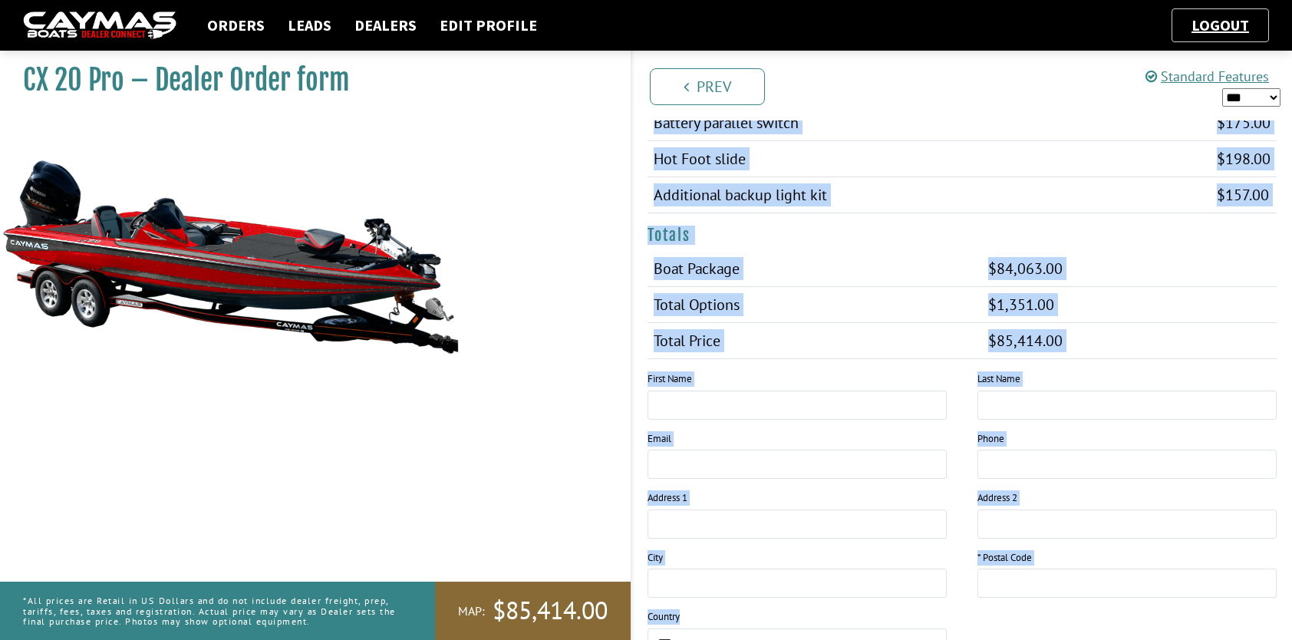
scroll to position [1342, 0]
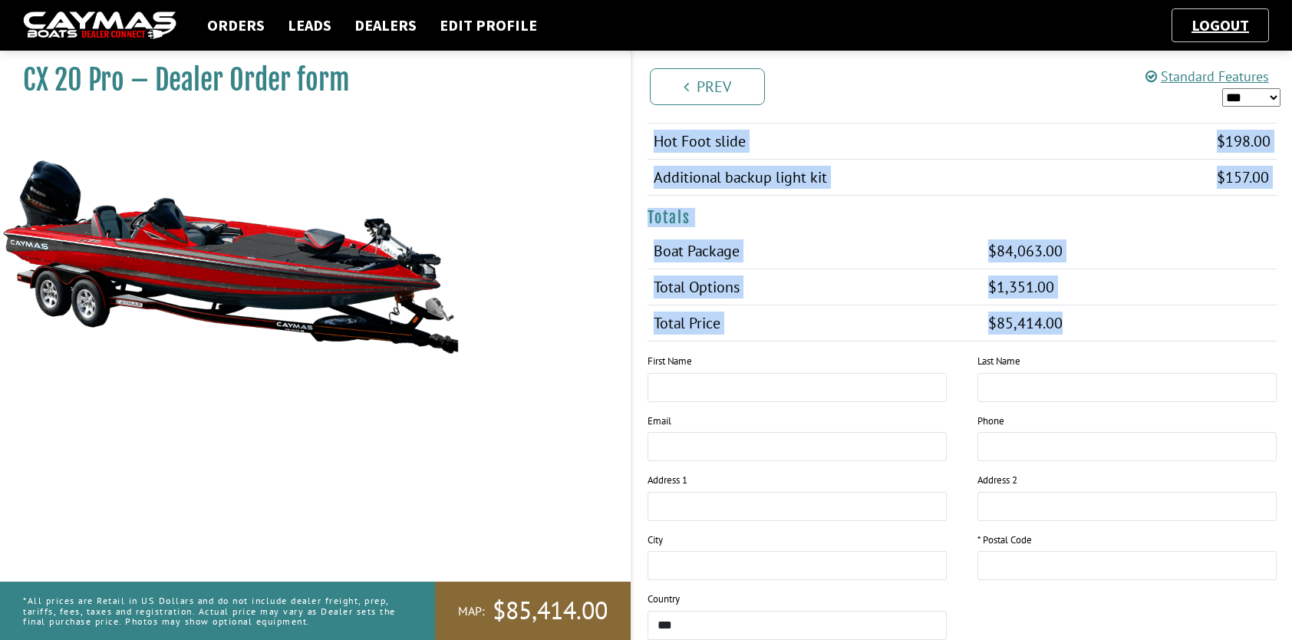
drag, startPoint x: 649, startPoint y: 318, endPoint x: 1091, endPoint y: 305, distance: 442.0
drag, startPoint x: 1091, startPoint y: 305, endPoint x: 1270, endPoint y: 93, distance: 278.1
click at [1270, 93] on select "*** ****** ******" at bounding box center [1251, 97] width 58 height 19
click at [1222, 88] on select "*** ****** ******" at bounding box center [1251, 97] width 58 height 19
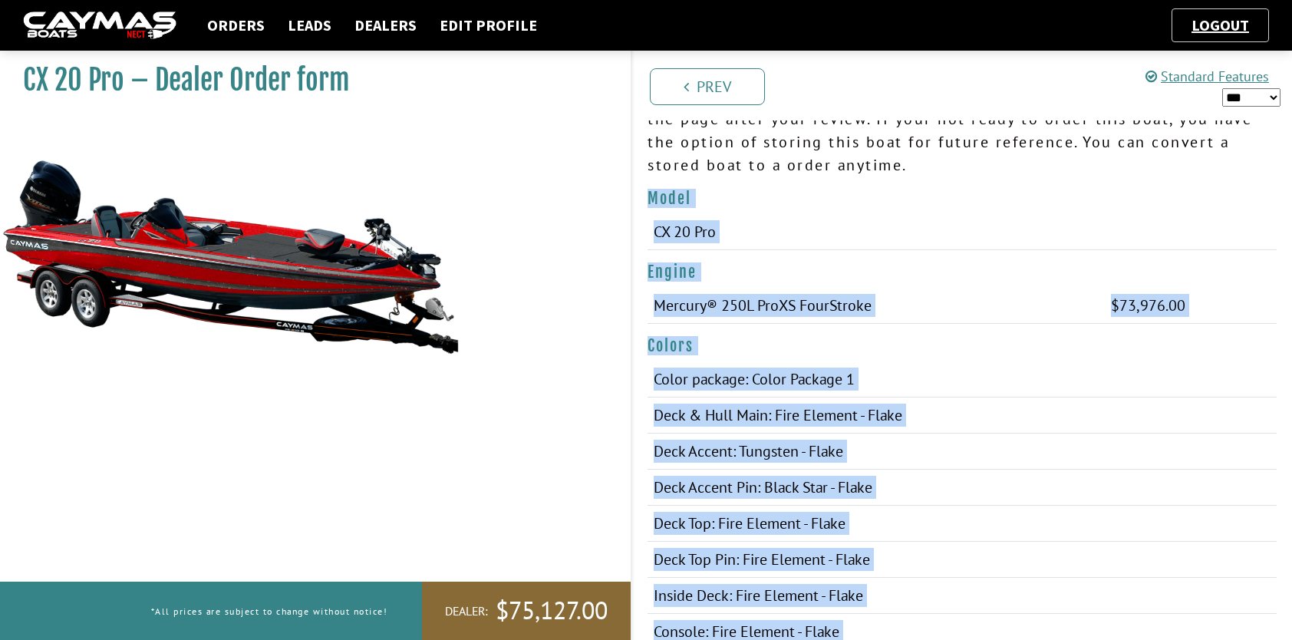
scroll to position [14, 0]
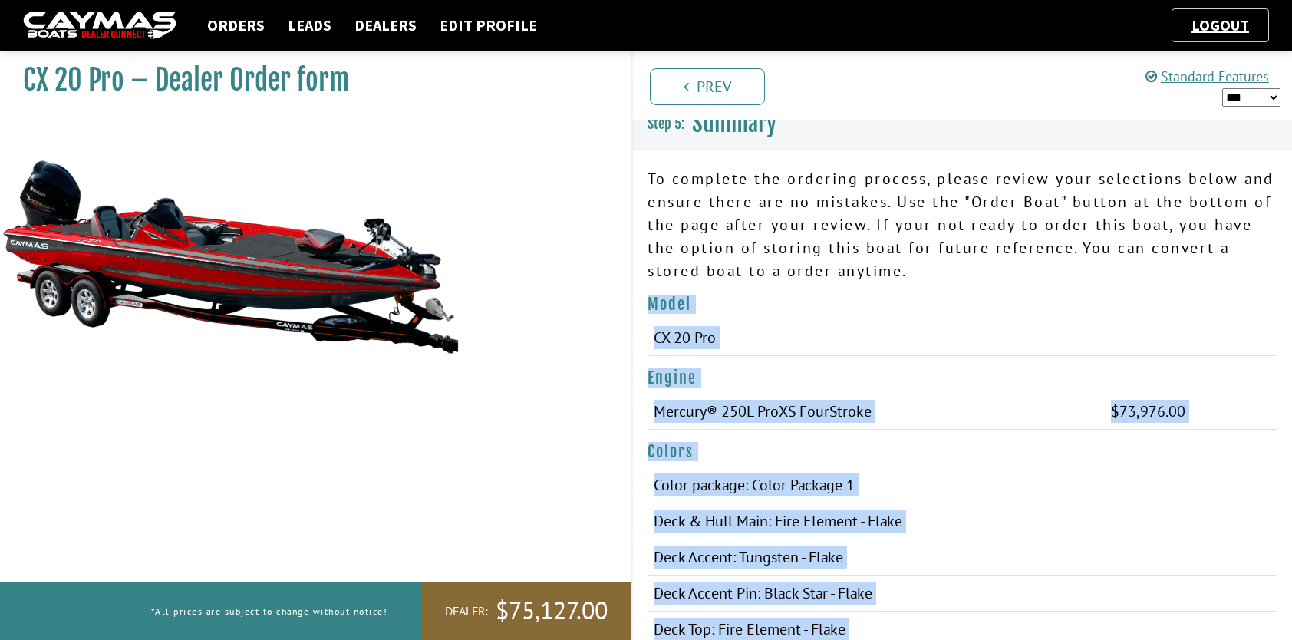
click at [1240, 100] on select "*** ****** ******" at bounding box center [1251, 97] width 58 height 19
select select "*"
click at [1222, 88] on select "*** ****** ******" at bounding box center [1251, 97] width 58 height 19
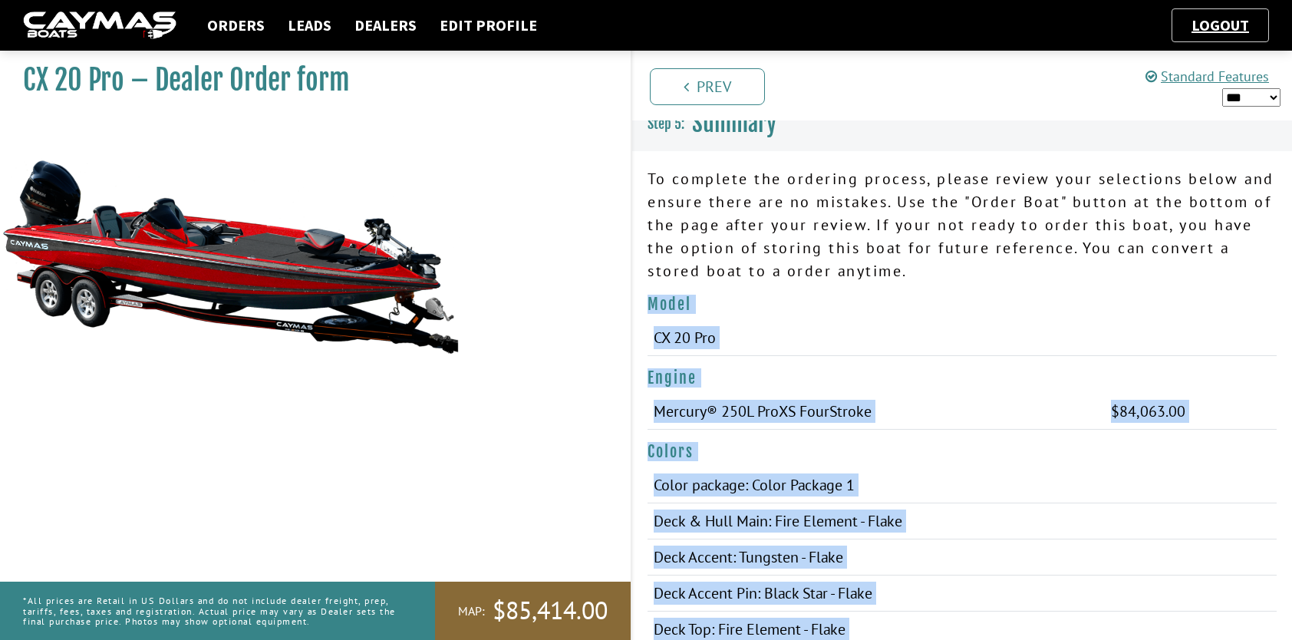
click at [664, 305] on h4 "Model" at bounding box center [961, 304] width 629 height 19
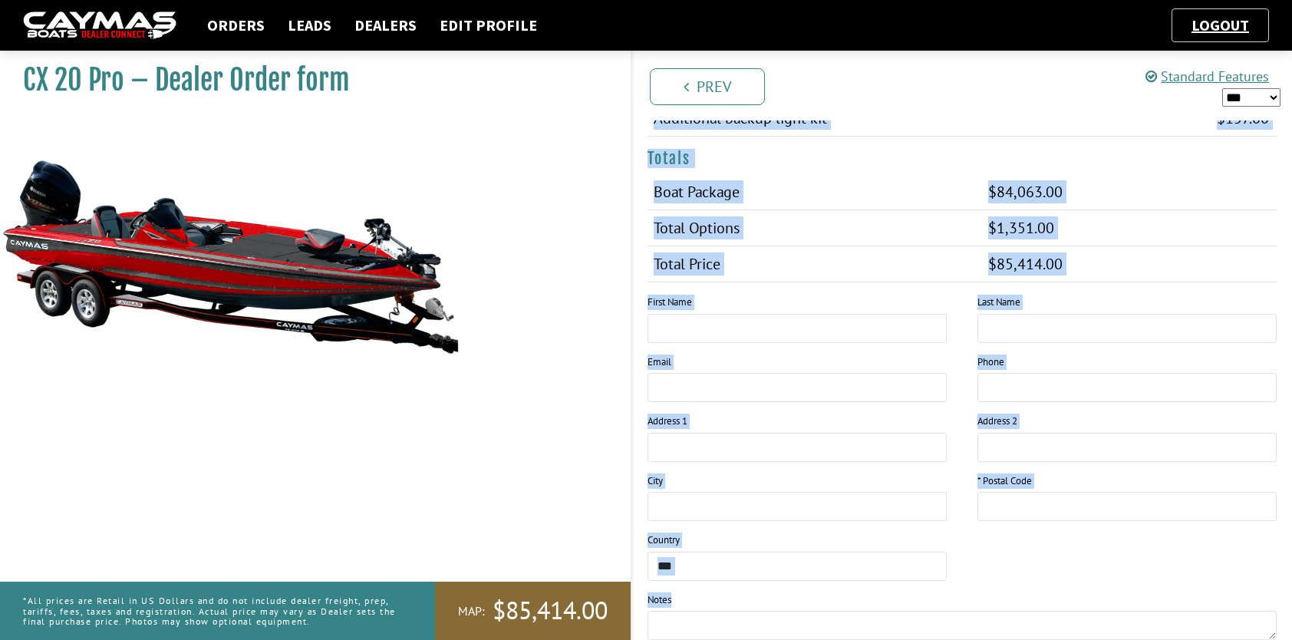
scroll to position [1449, 0]
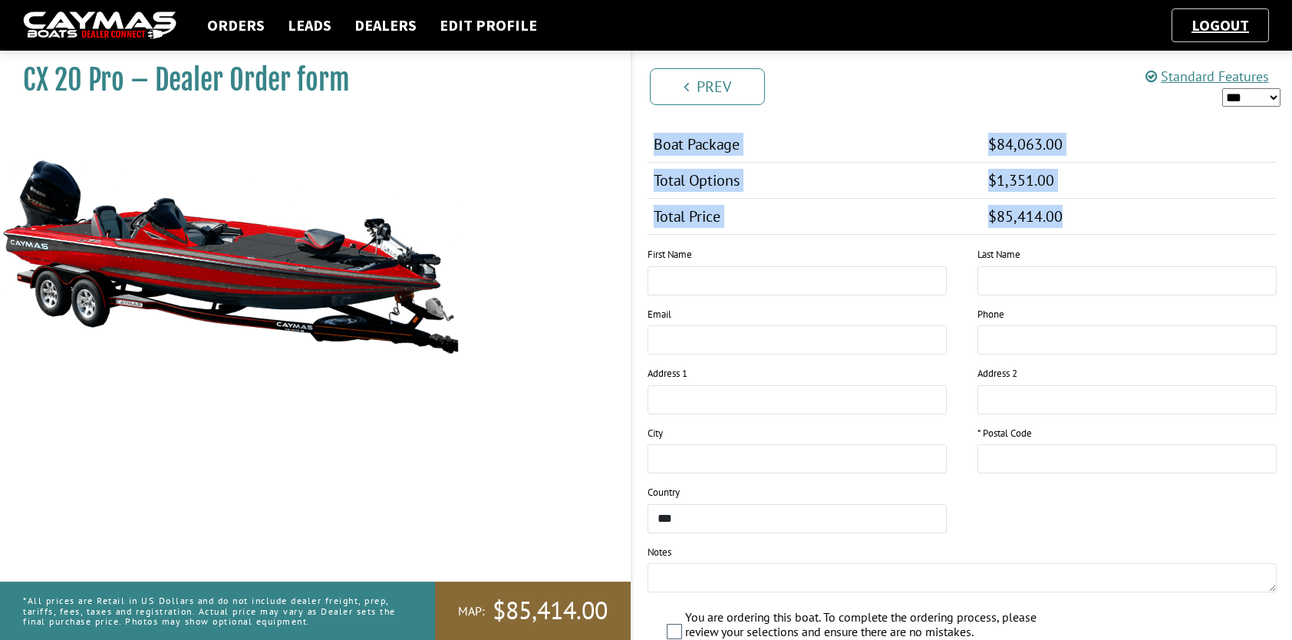
drag, startPoint x: 647, startPoint y: 304, endPoint x: 1148, endPoint y: 198, distance: 511.2
copy div "Model CX 20 Pro Engine Mercury® 250L ProXS FourStroke $84,063.00 $73,976.00 $84…"
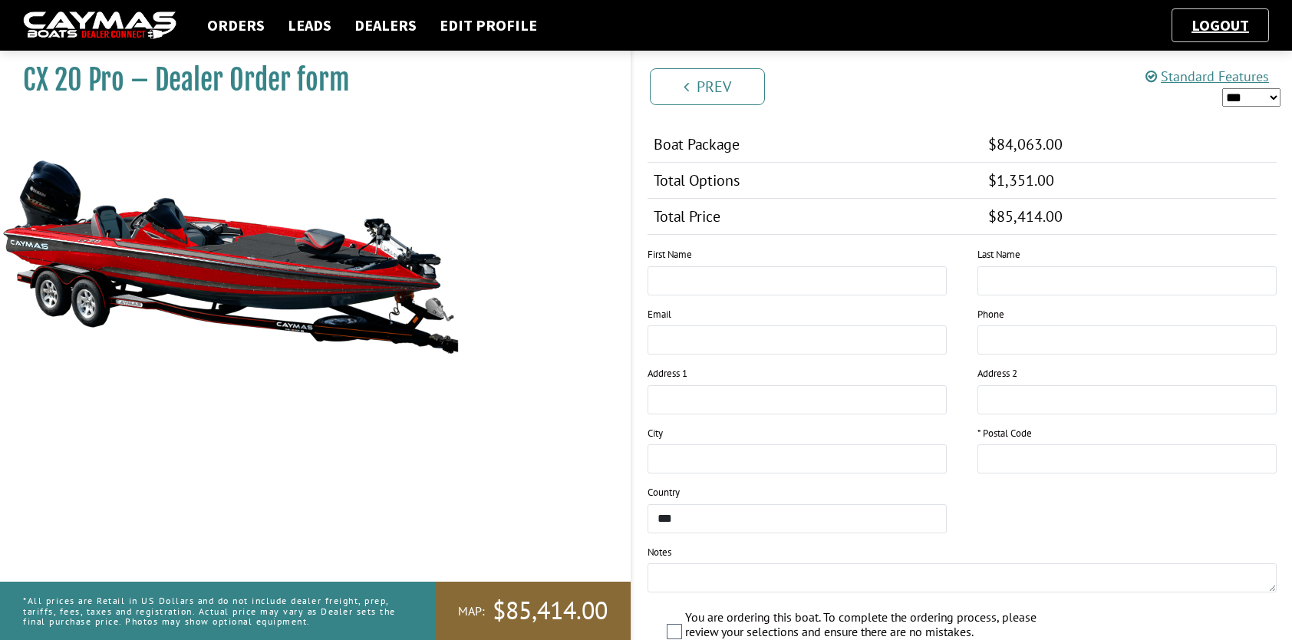
click at [482, 443] on div "CX 20 Pro – Dealer Order form MAP:" at bounding box center [308, 364] width 646 height 640
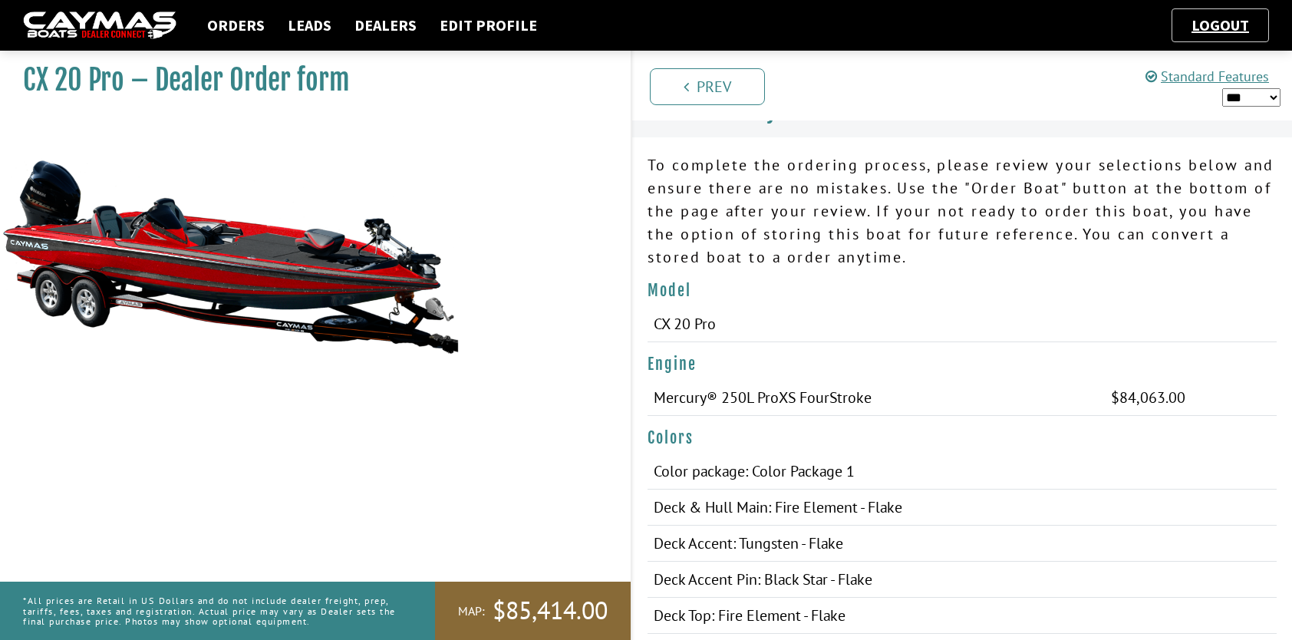
scroll to position [0, 0]
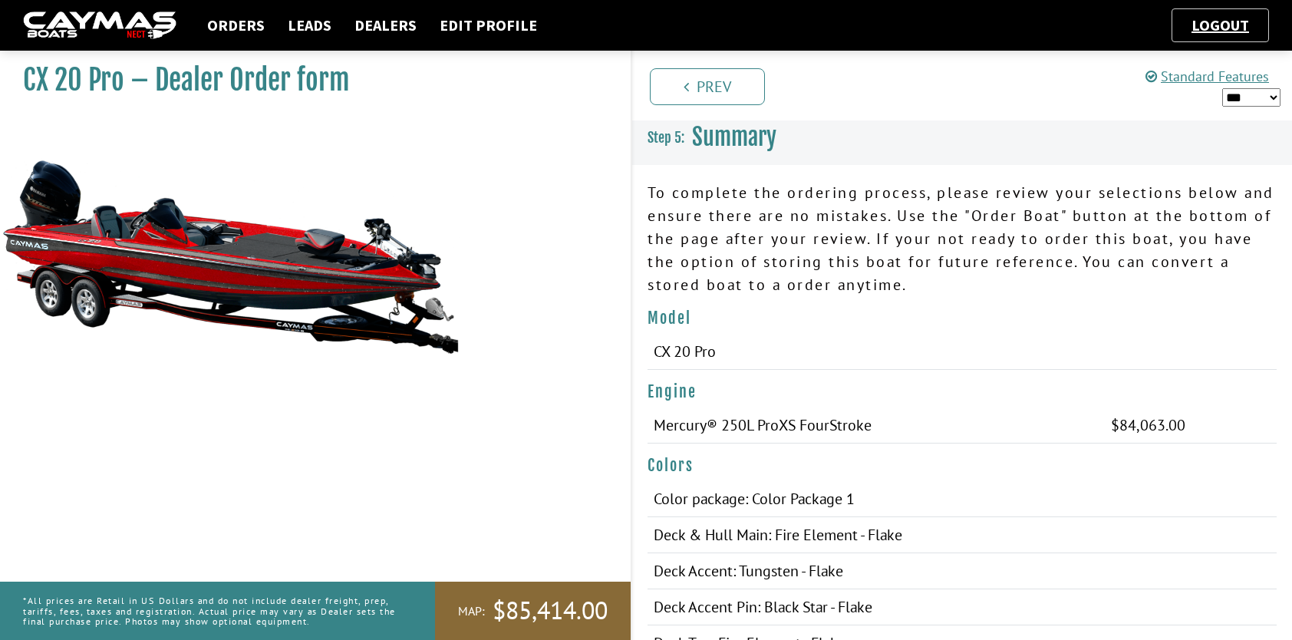
click at [585, 160] on div "CX 20 Pro – Dealer Order form MAP:" at bounding box center [308, 364] width 646 height 640
drag, startPoint x: 733, startPoint y: 92, endPoint x: 790, endPoint y: 103, distance: 57.8
click at [733, 92] on link "Prev" at bounding box center [707, 86] width 115 height 37
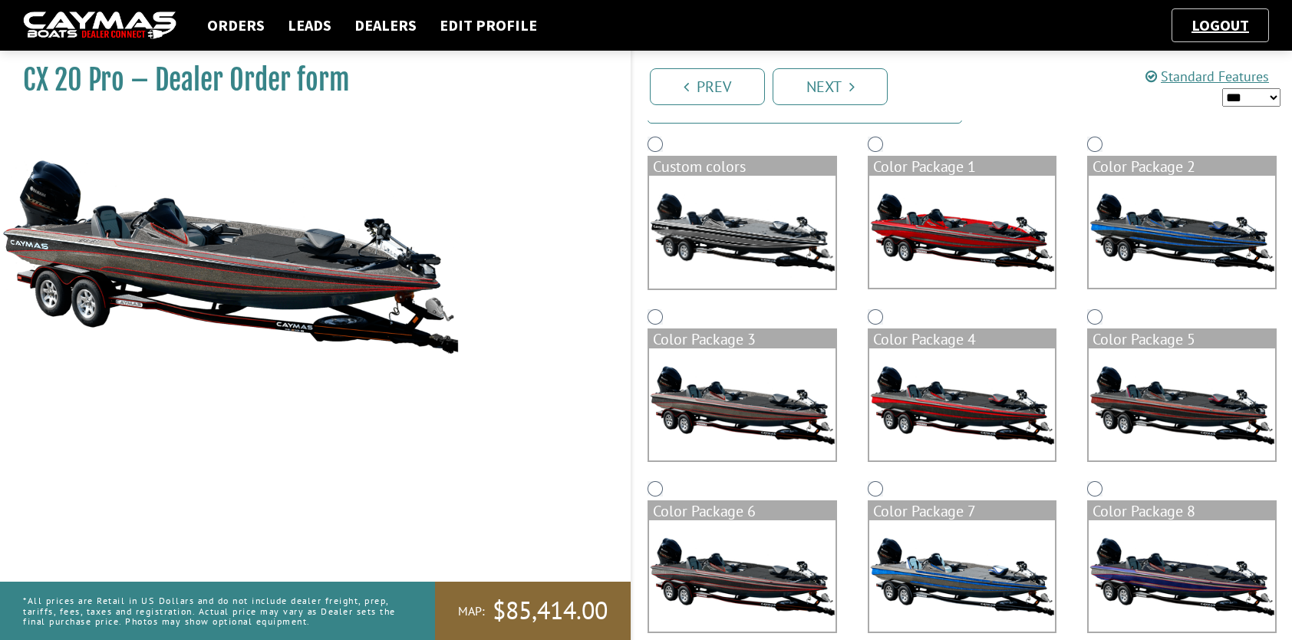
scroll to position [153, 0]
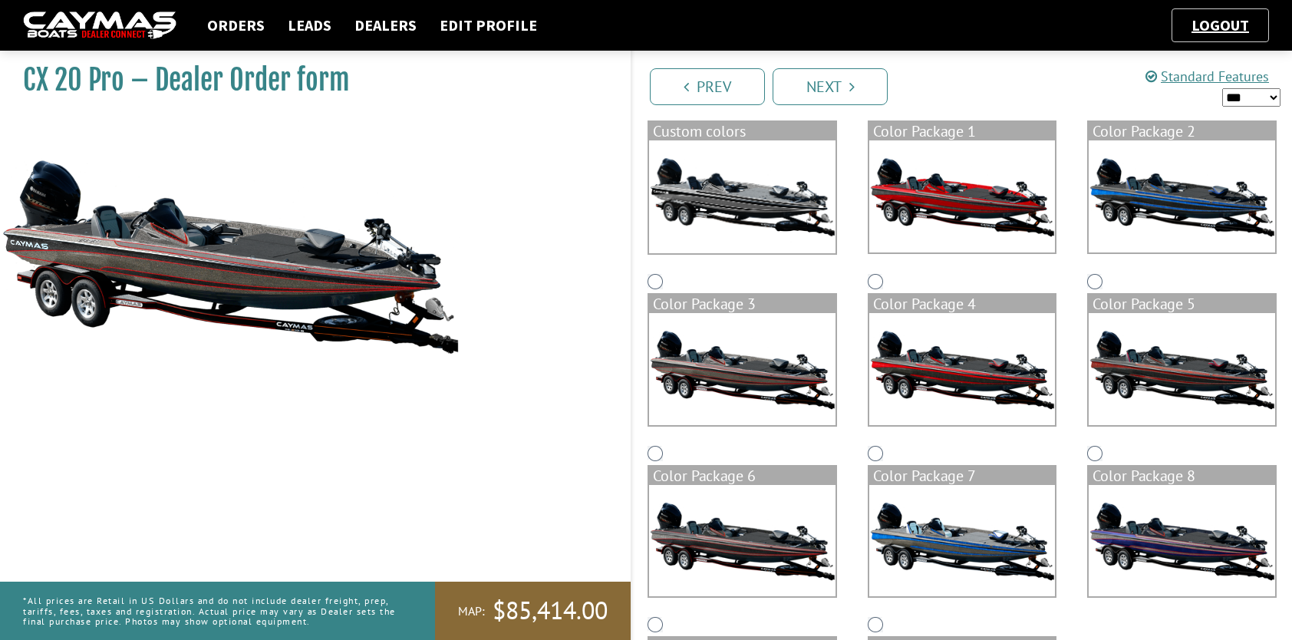
click at [879, 272] on div "Color Package 4" at bounding box center [962, 356] width 220 height 172
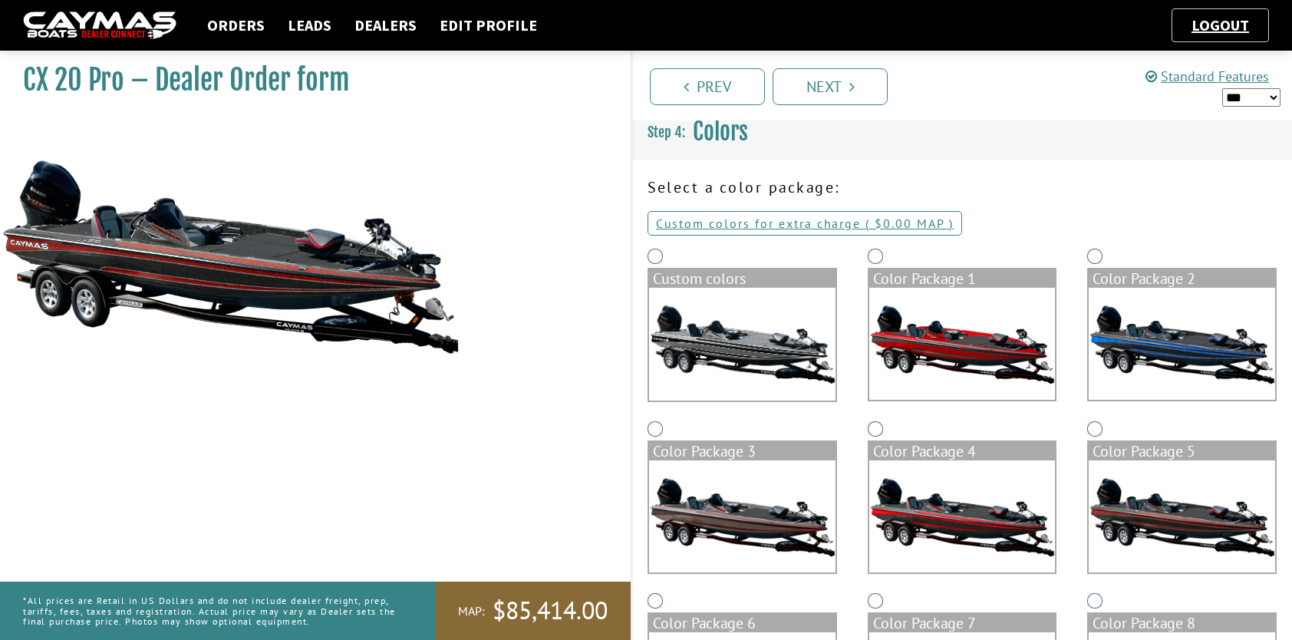
scroll to position [83, 0]
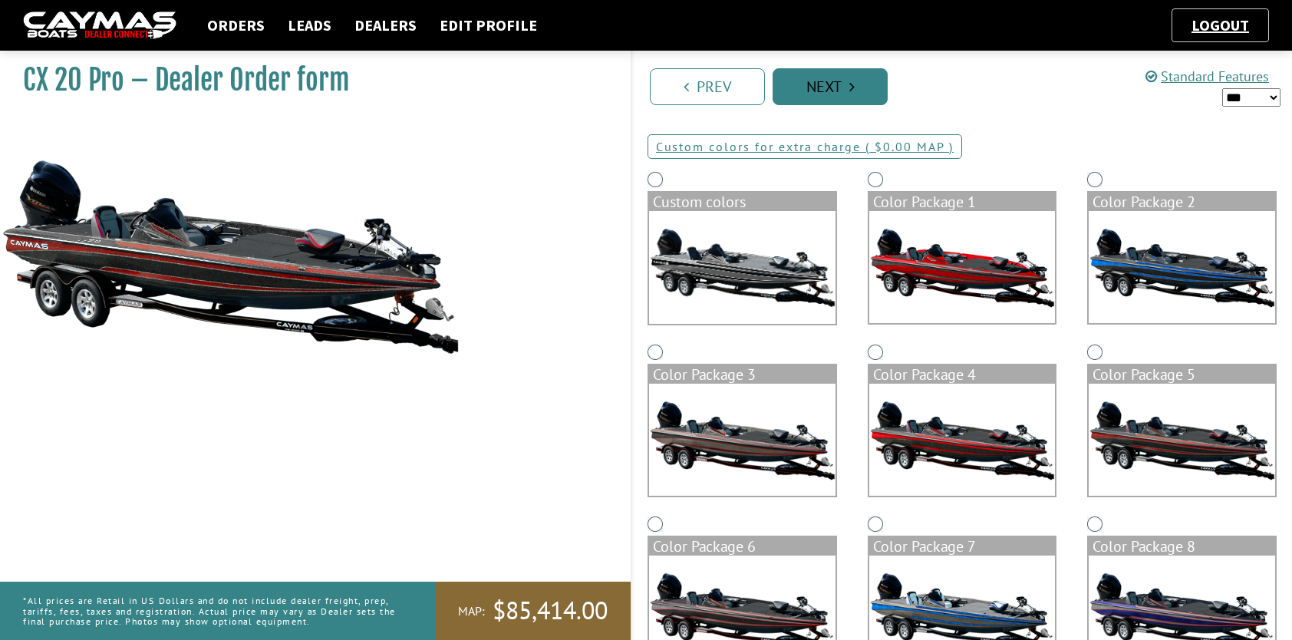
click at [818, 94] on link "Next" at bounding box center [829, 86] width 115 height 37
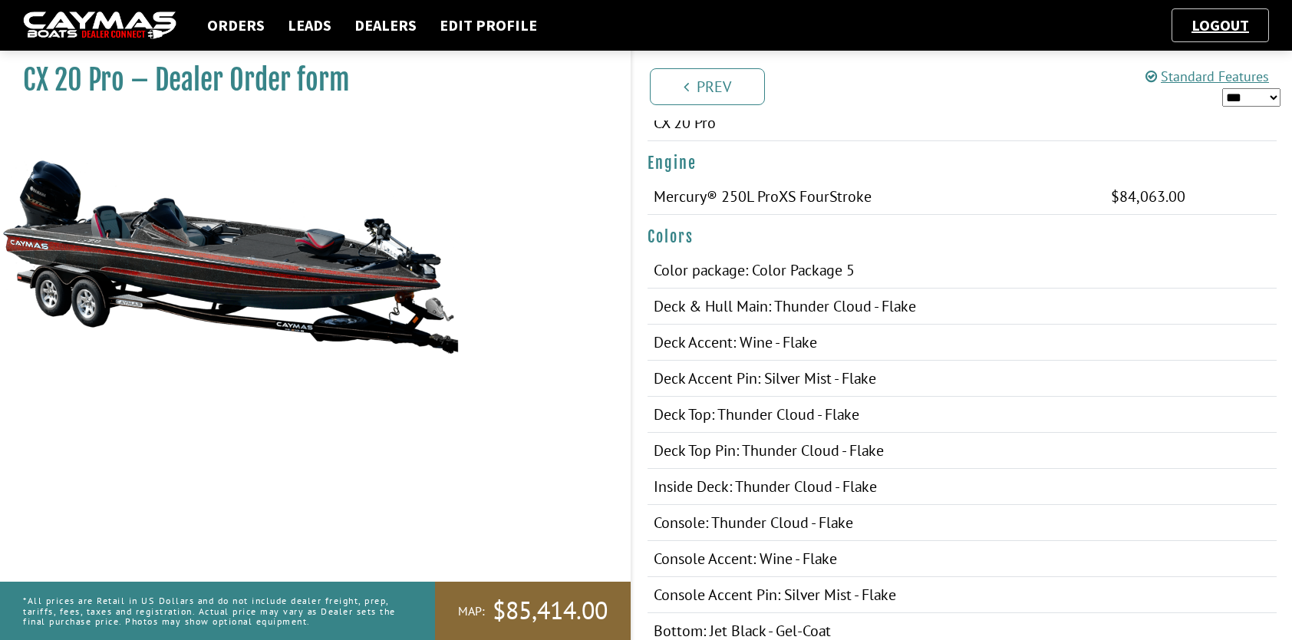
scroll to position [230, 0]
click at [731, 90] on link "Prev" at bounding box center [707, 86] width 115 height 37
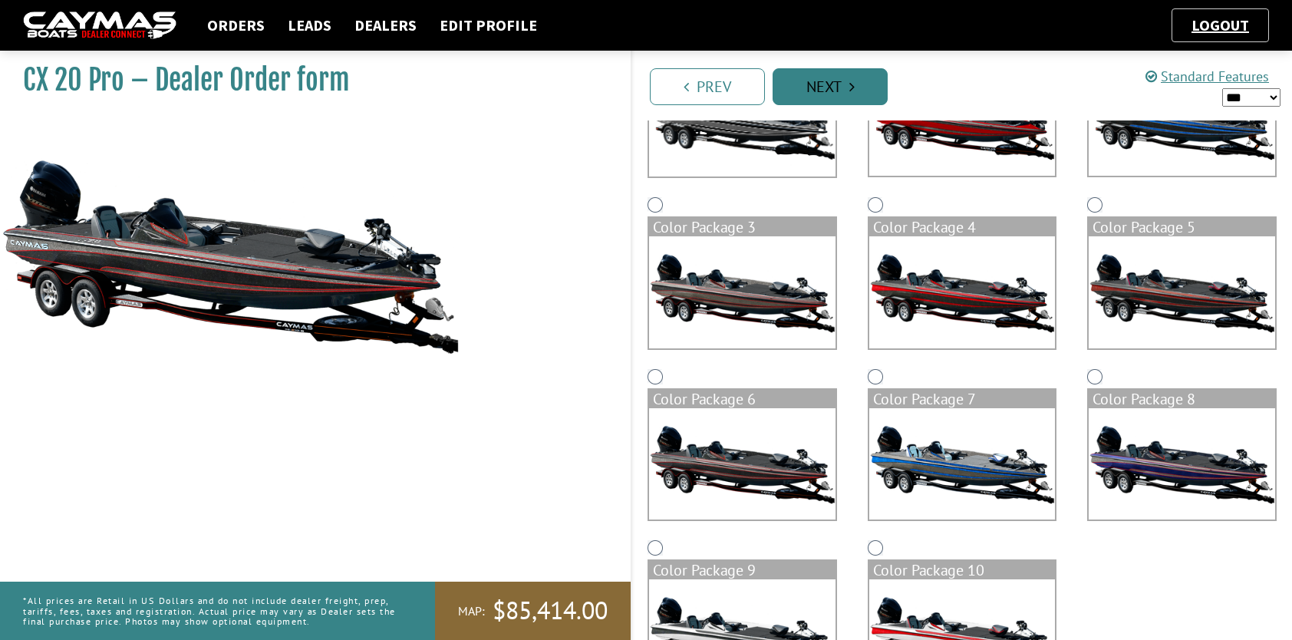
click at [839, 77] on link "Next" at bounding box center [829, 86] width 115 height 37
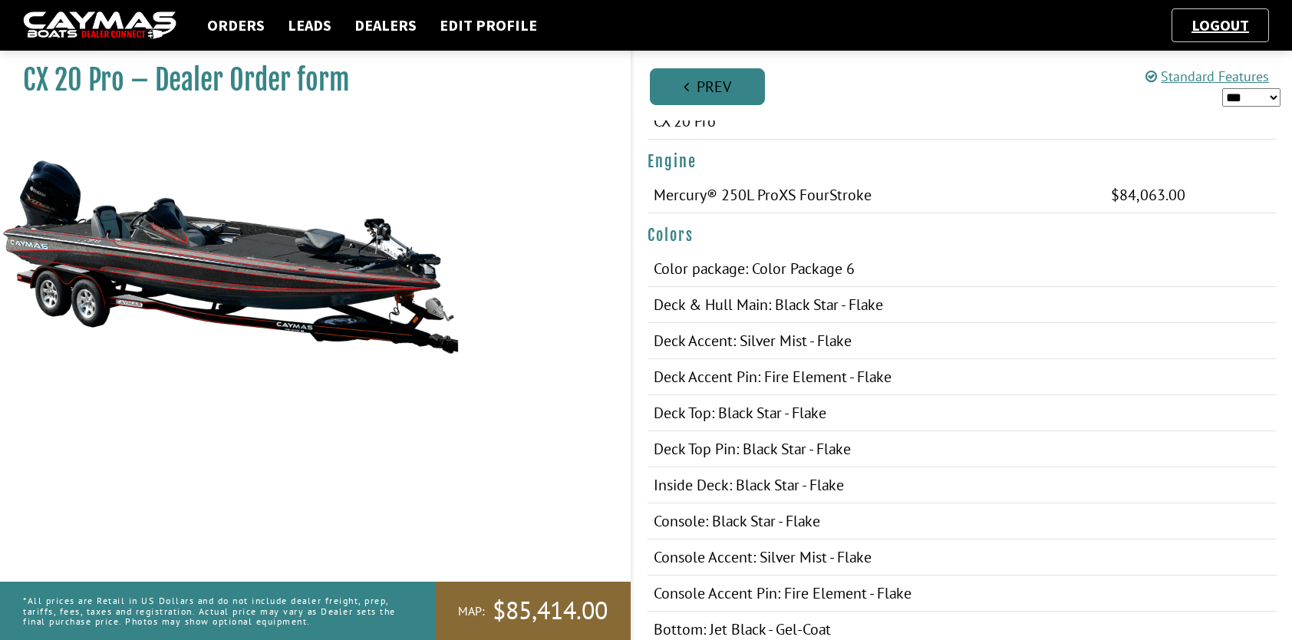
click at [727, 99] on link "Prev" at bounding box center [707, 86] width 115 height 37
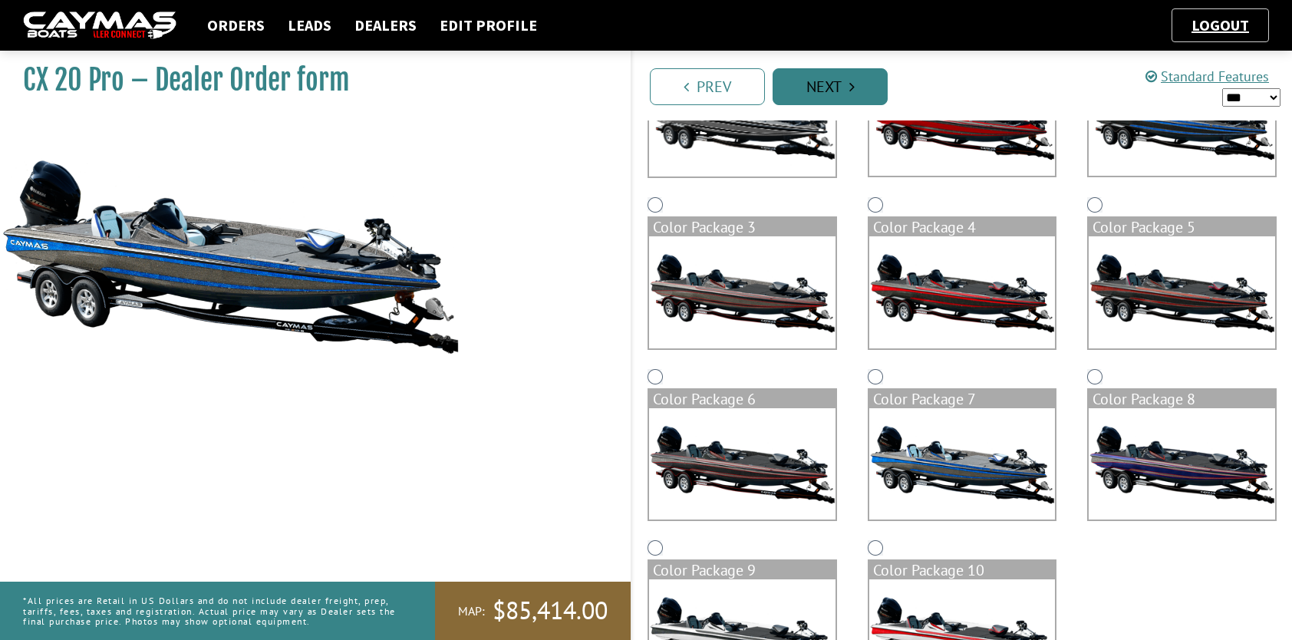
click at [831, 83] on link "Next" at bounding box center [829, 86] width 115 height 37
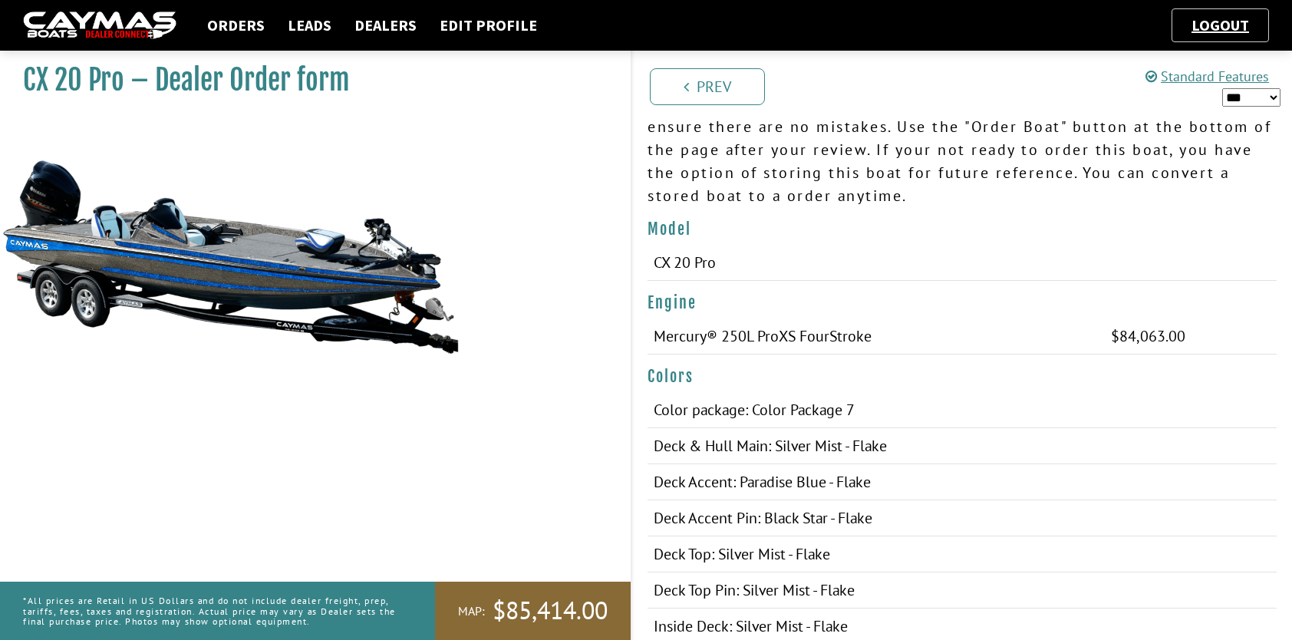
scroll to position [153, 0]
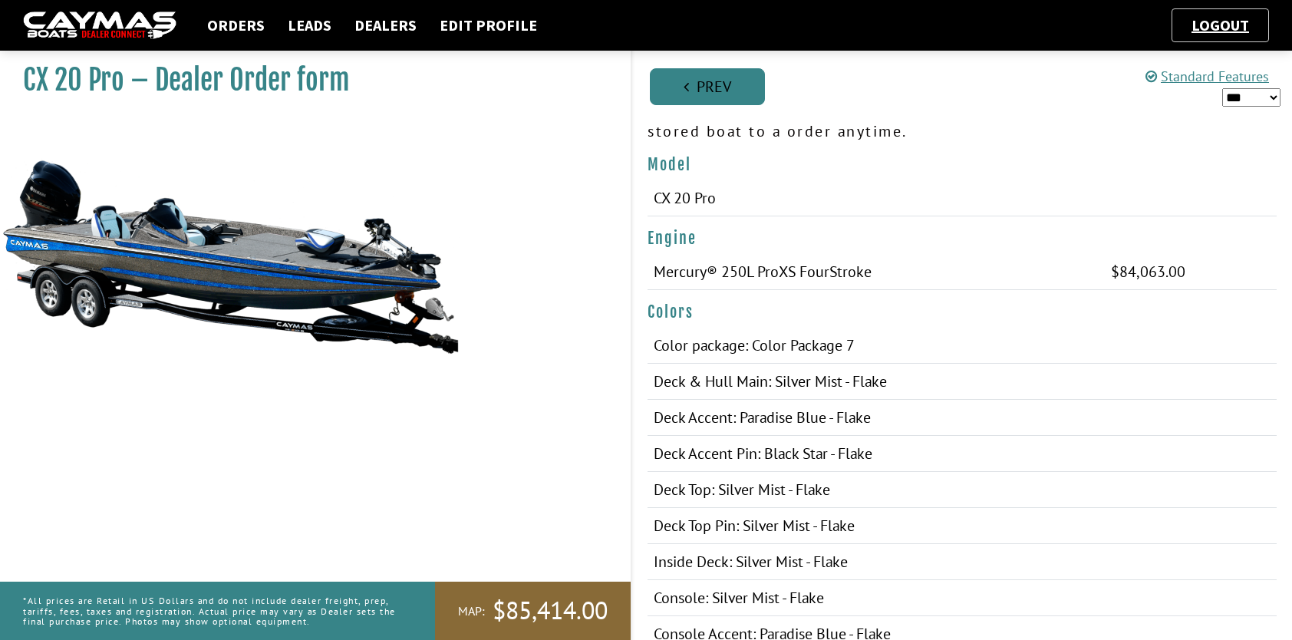
click at [729, 94] on link "Prev" at bounding box center [707, 86] width 115 height 37
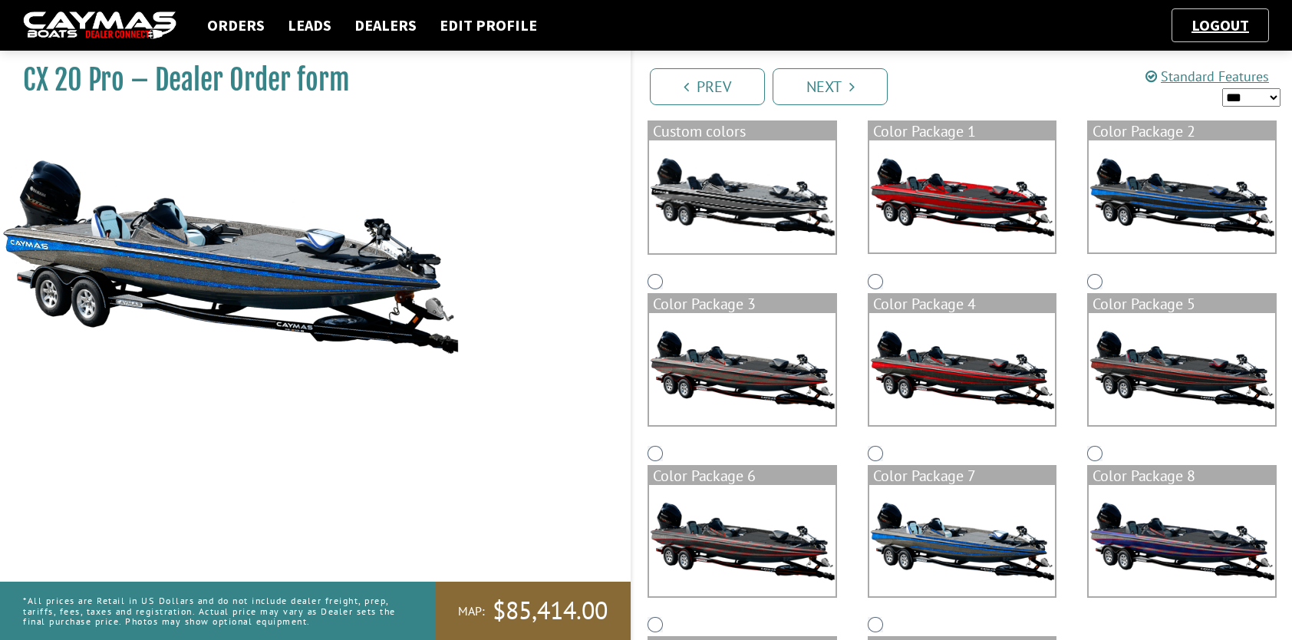
scroll to position [230, 0]
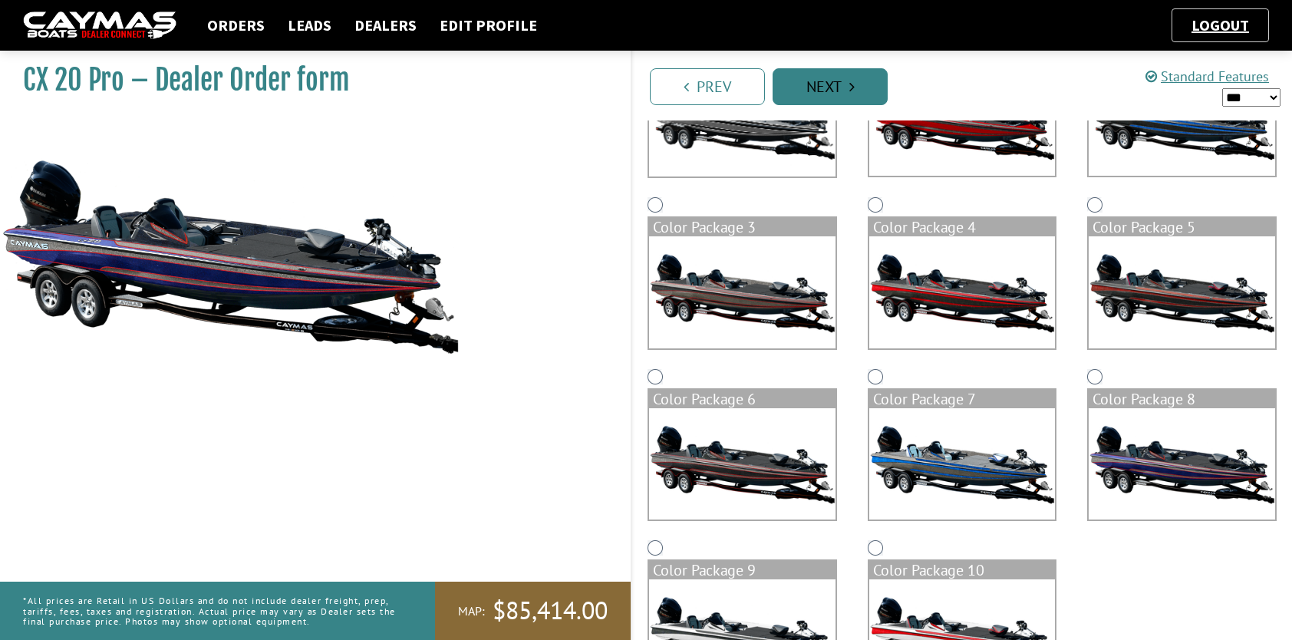
click at [829, 86] on link "Next" at bounding box center [829, 86] width 115 height 37
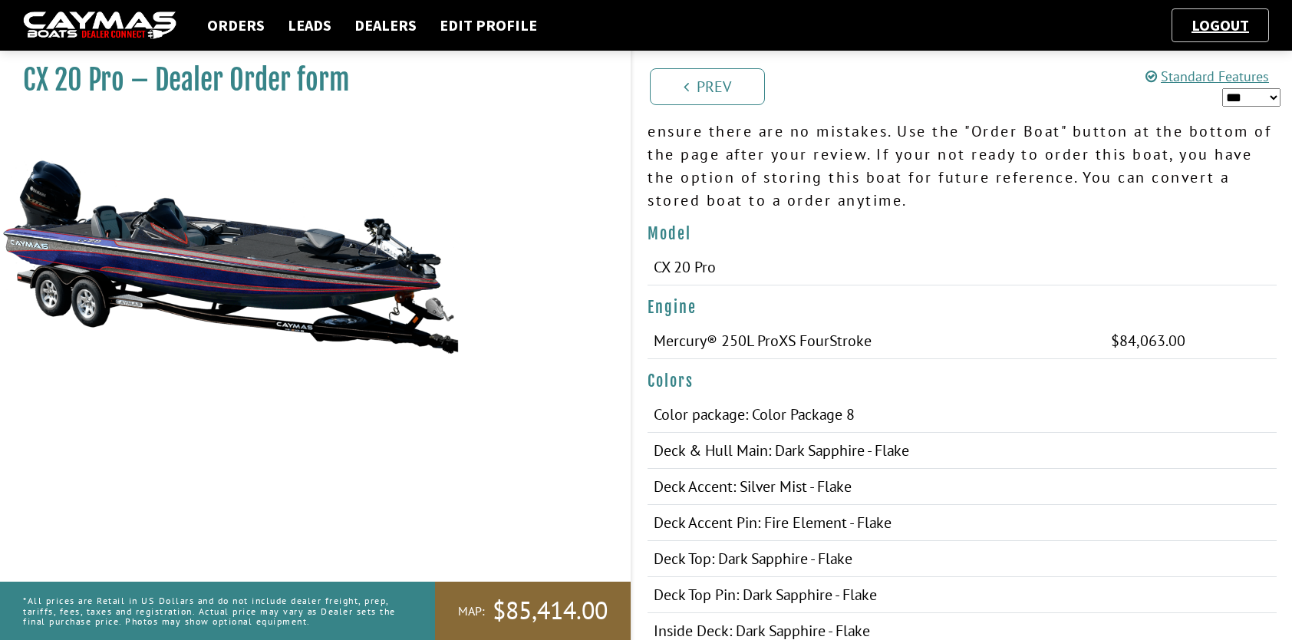
scroll to position [153, 0]
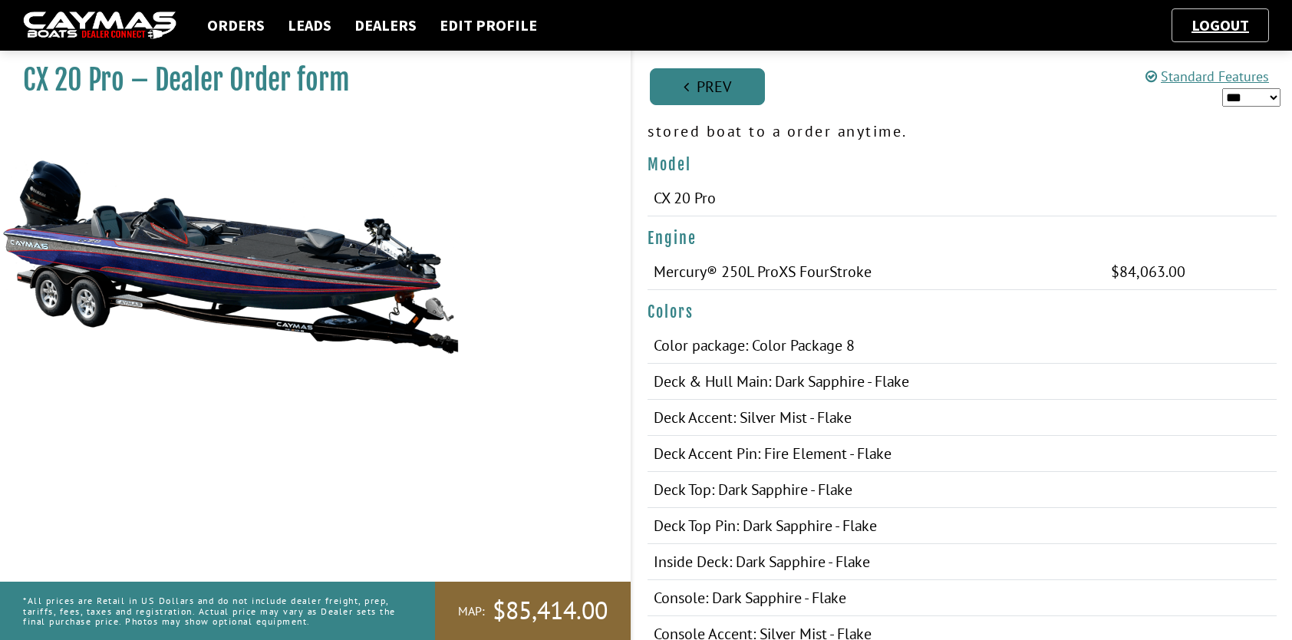
click at [707, 89] on link "Prev" at bounding box center [707, 86] width 115 height 37
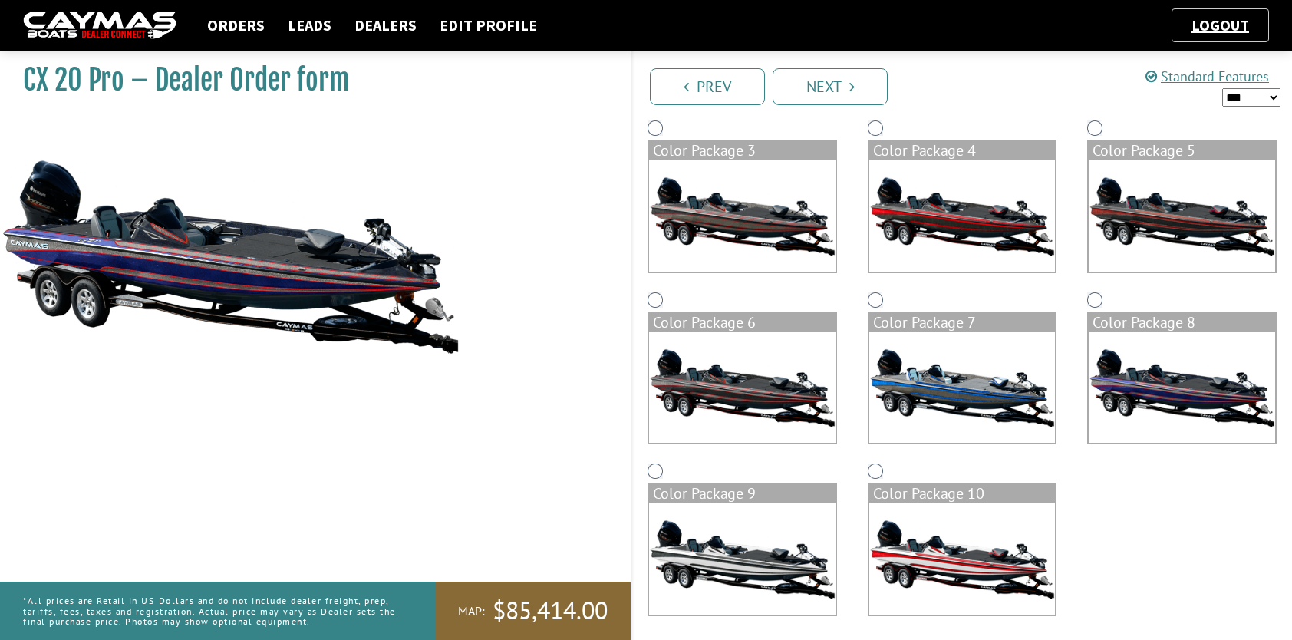
scroll to position [313, 0]
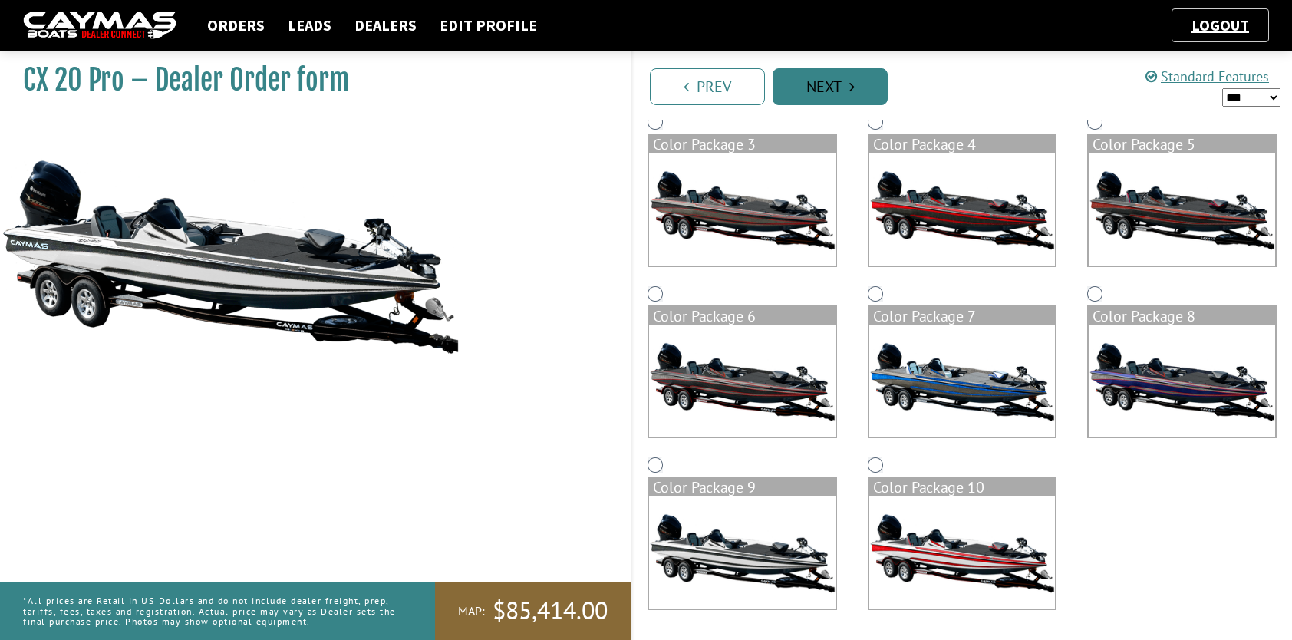
click at [807, 97] on link "Next" at bounding box center [829, 86] width 115 height 37
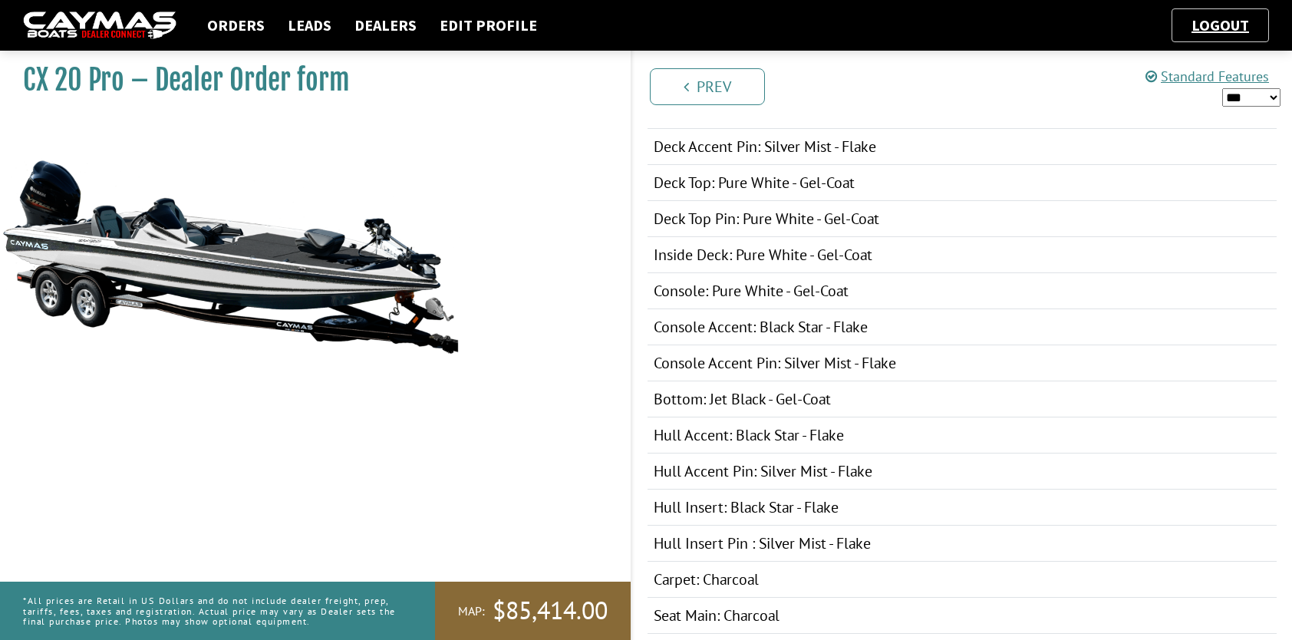
scroll to position [230, 0]
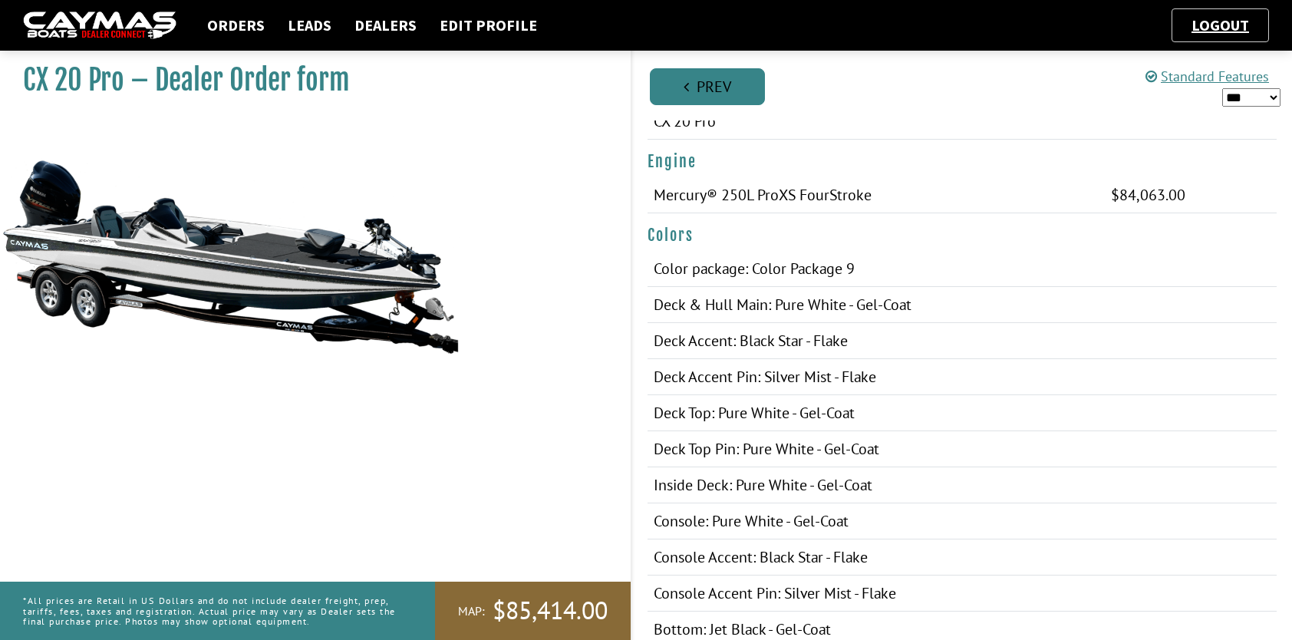
click at [724, 97] on link "Prev" at bounding box center [707, 86] width 115 height 37
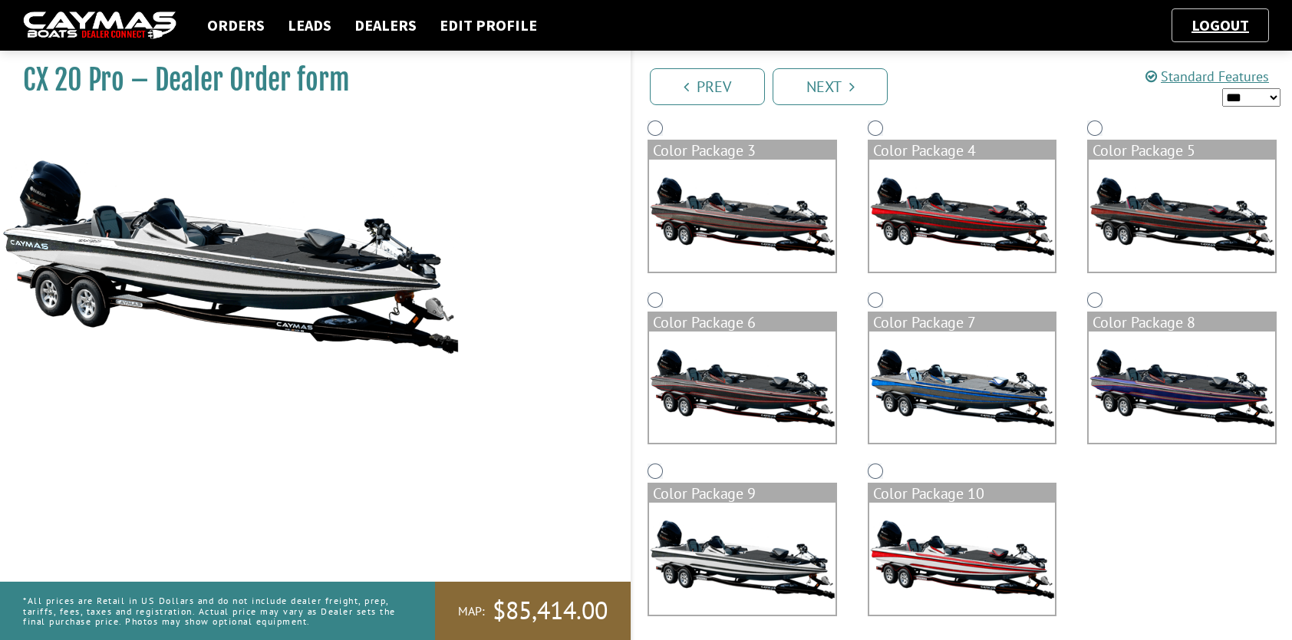
scroll to position [313, 0]
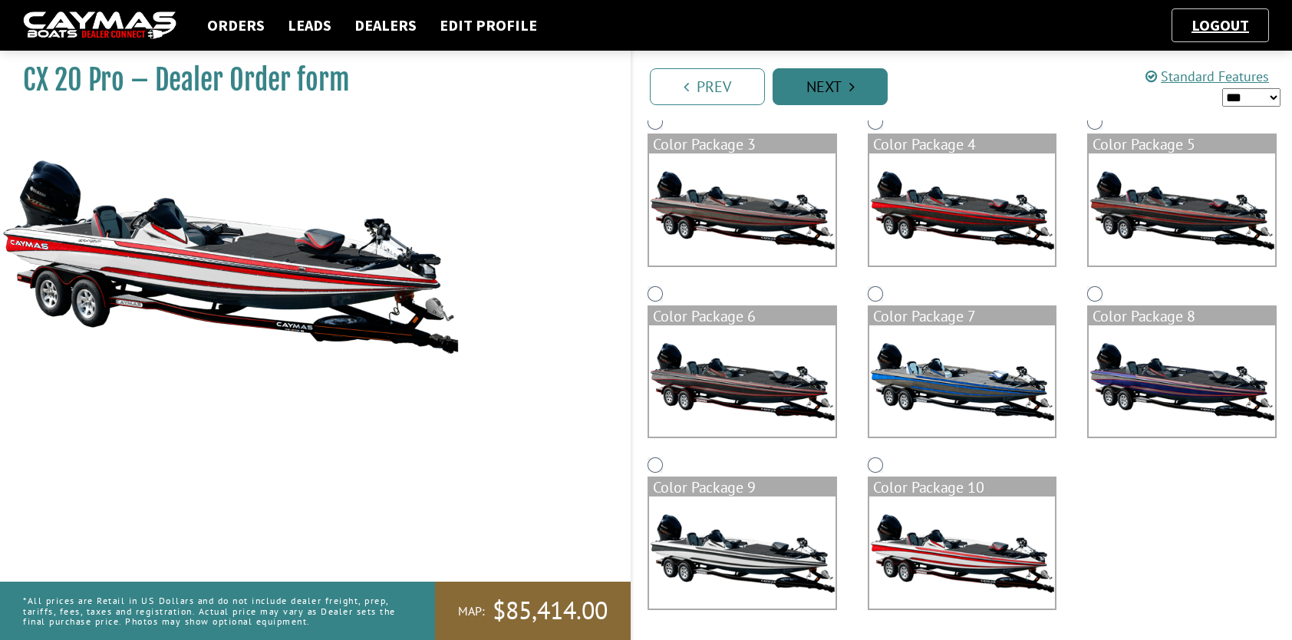
click at [827, 84] on link "Next" at bounding box center [829, 86] width 115 height 37
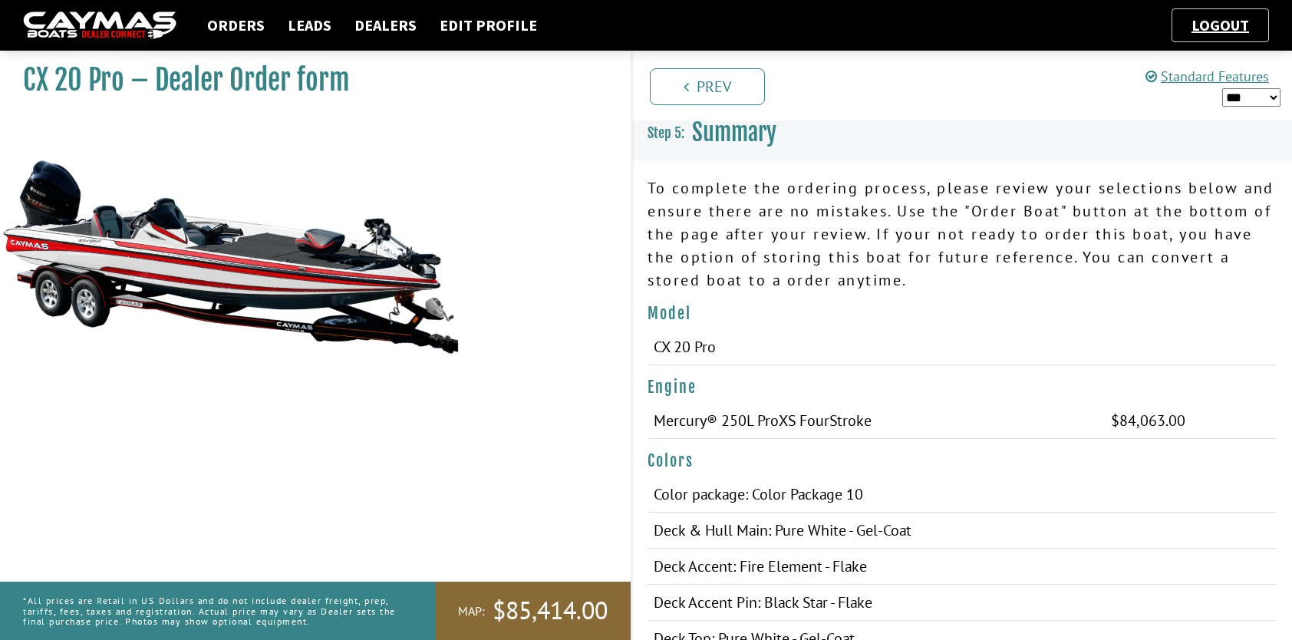
scroll to position [0, 0]
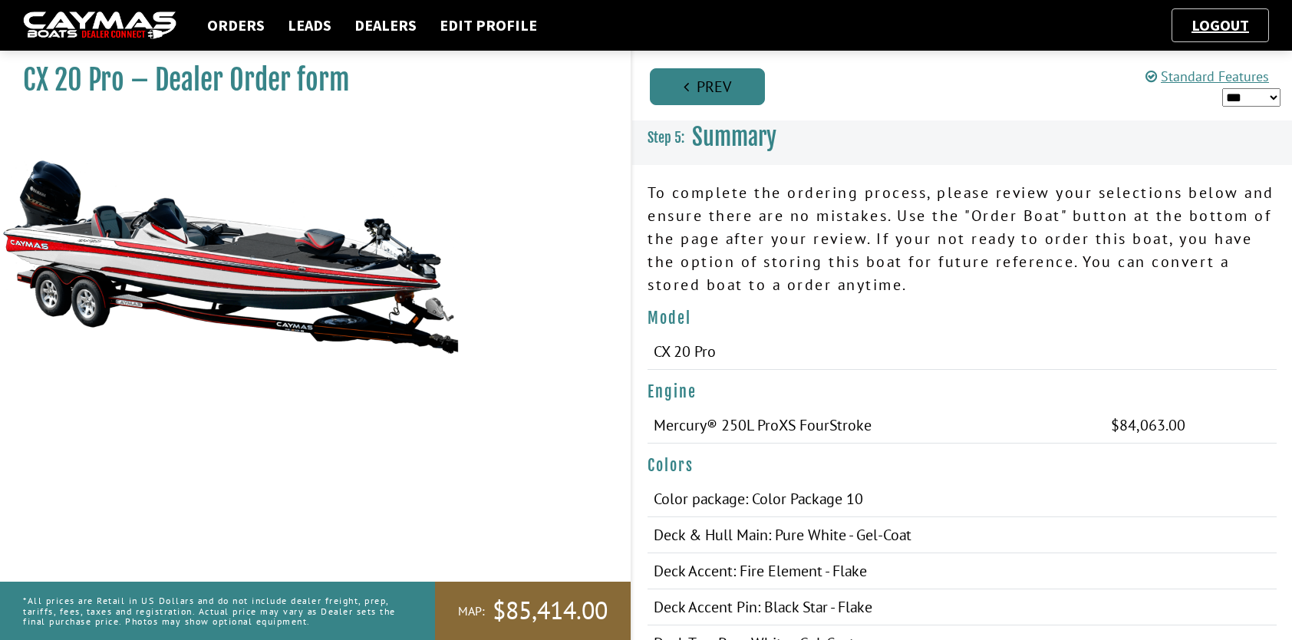
click at [729, 84] on link "Prev" at bounding box center [707, 86] width 115 height 37
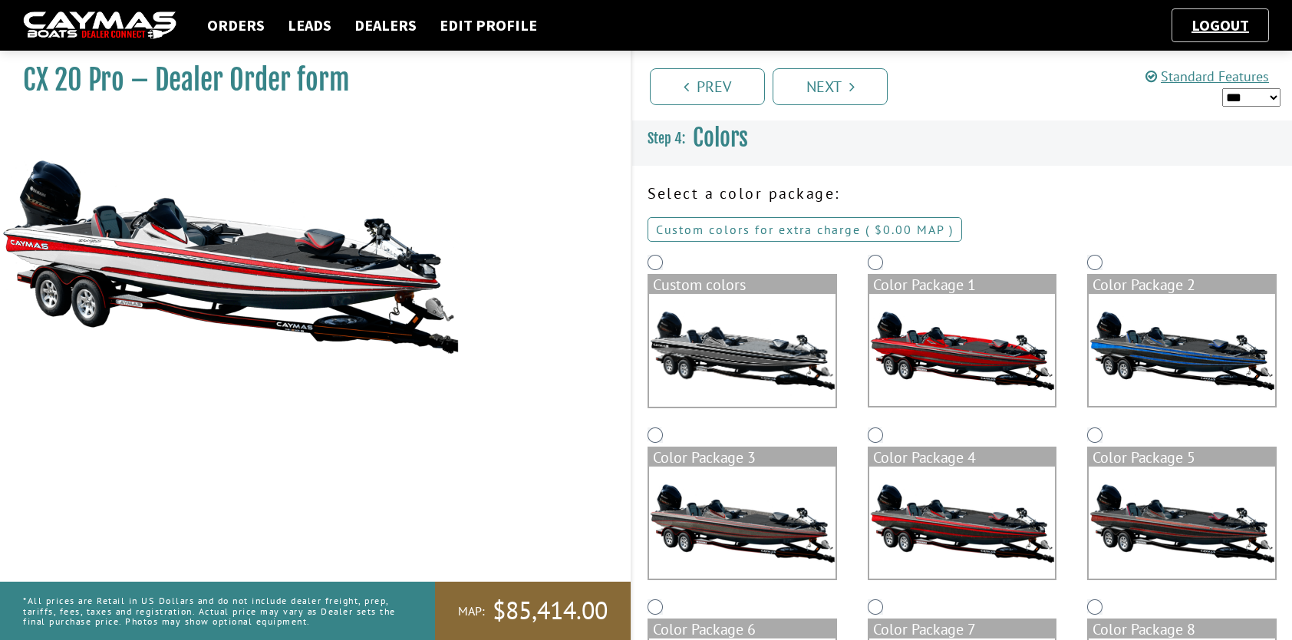
click at [922, 229] on span "$0.00 MAP" at bounding box center [909, 229] width 70 height 15
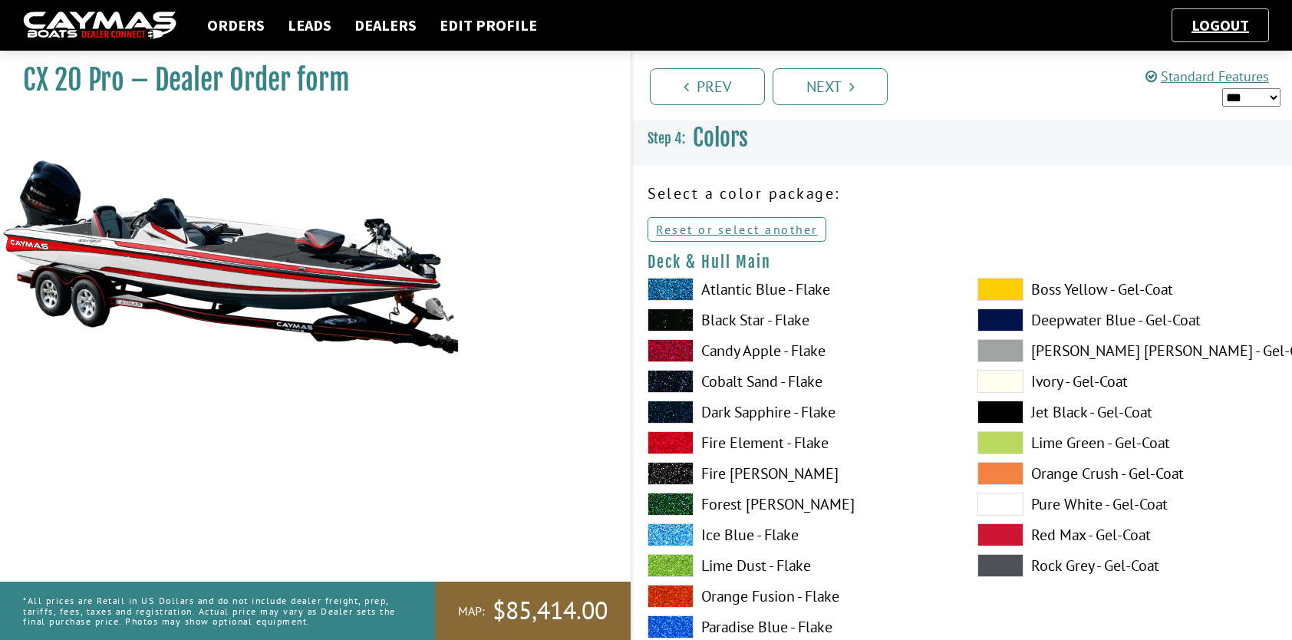
click at [752, 289] on label "Atlantic Blue - Flake" at bounding box center [796, 289] width 299 height 23
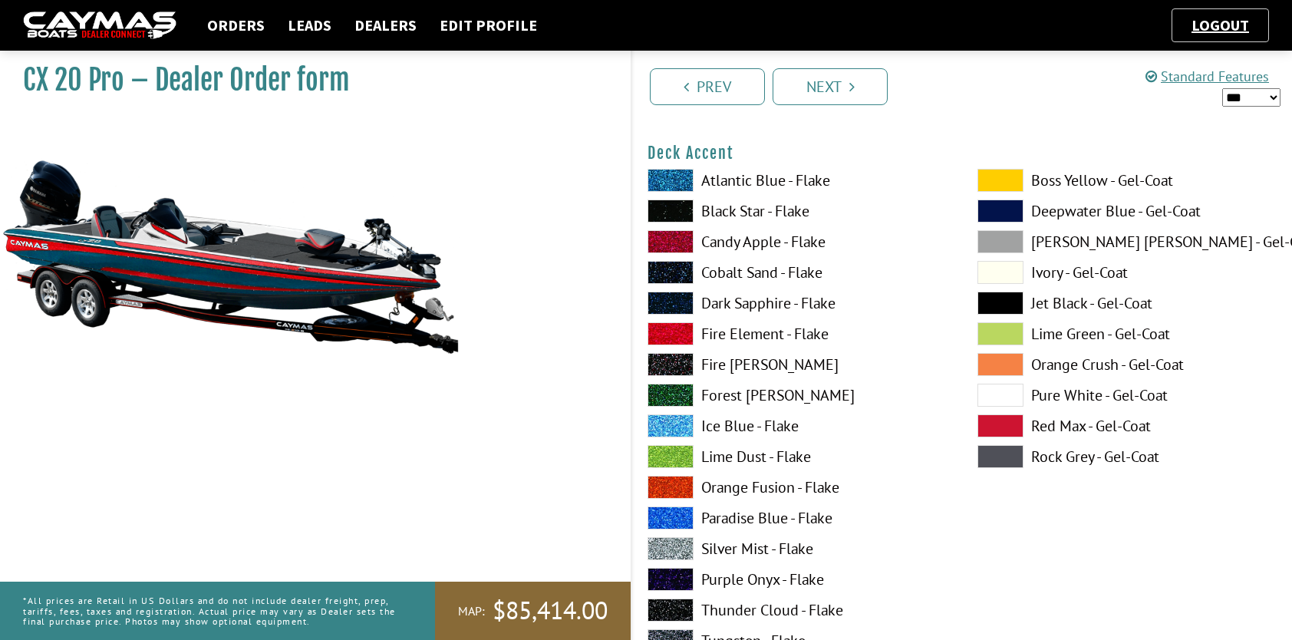
scroll to position [690, 0]
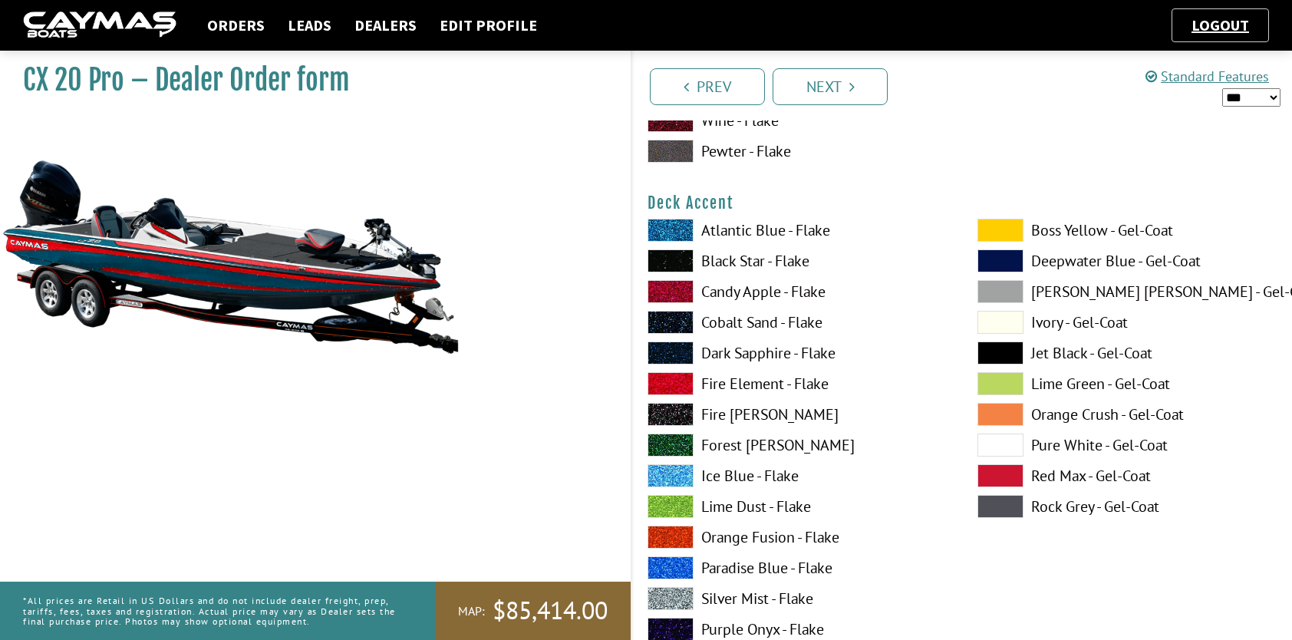
click at [782, 232] on label "Atlantic Blue - Flake" at bounding box center [796, 230] width 299 height 23
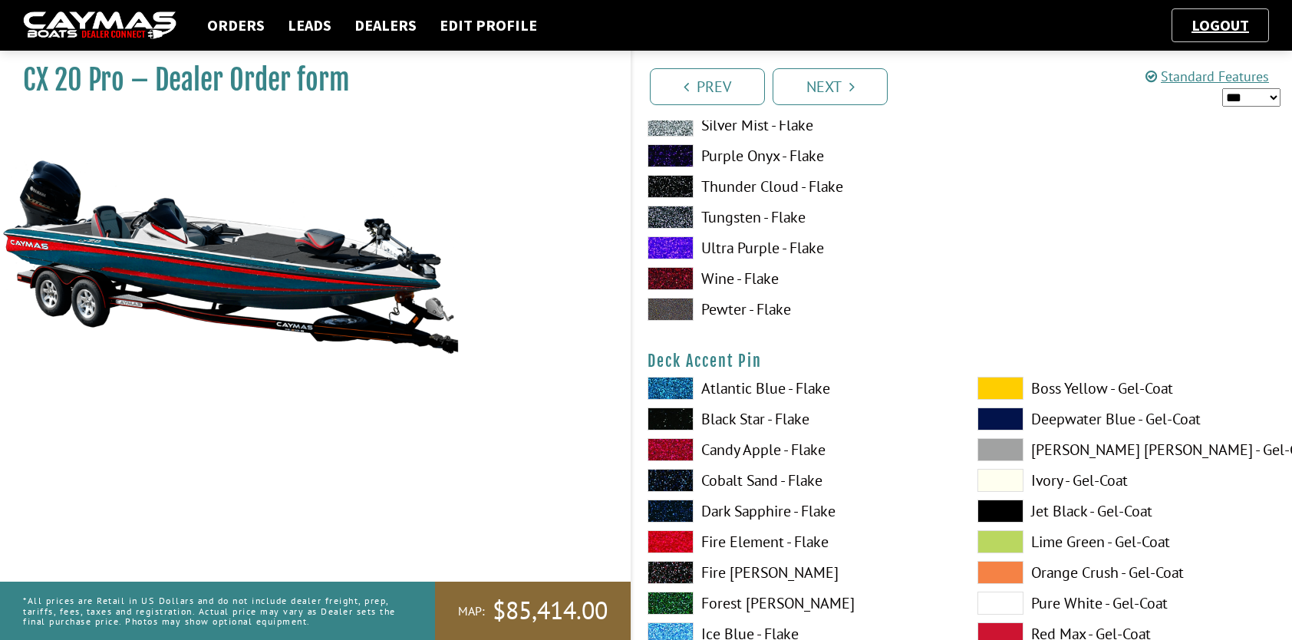
scroll to position [1304, 0]
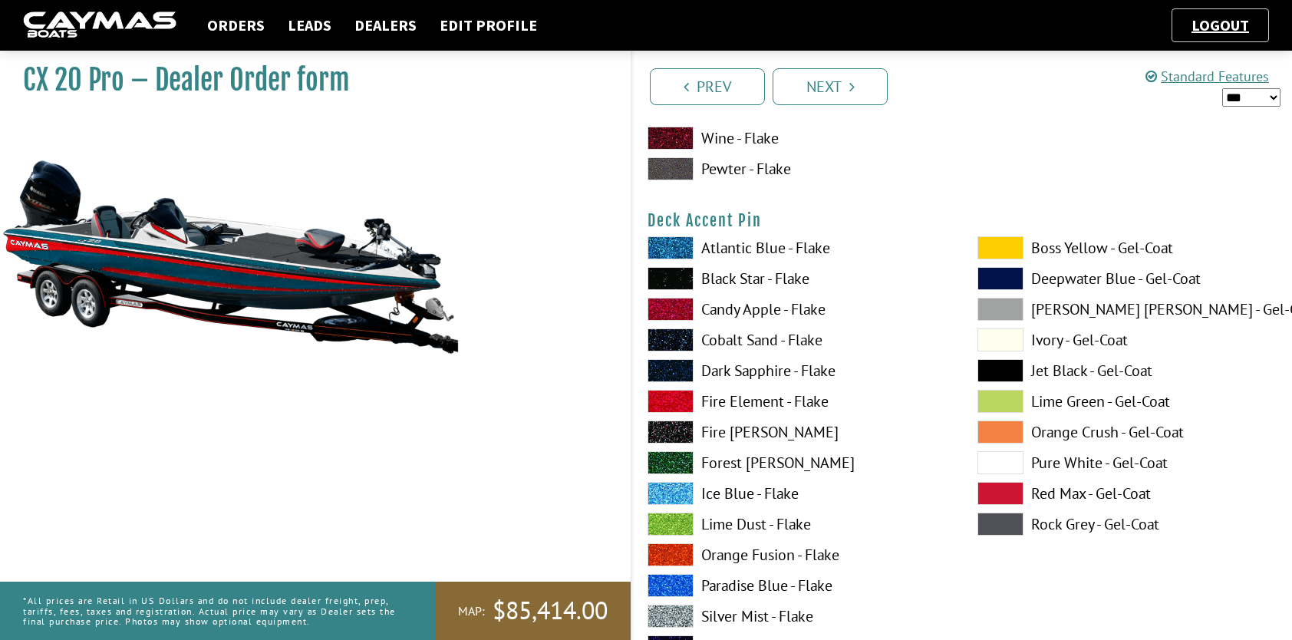
click at [752, 252] on label "Atlantic Blue - Flake" at bounding box center [796, 247] width 299 height 23
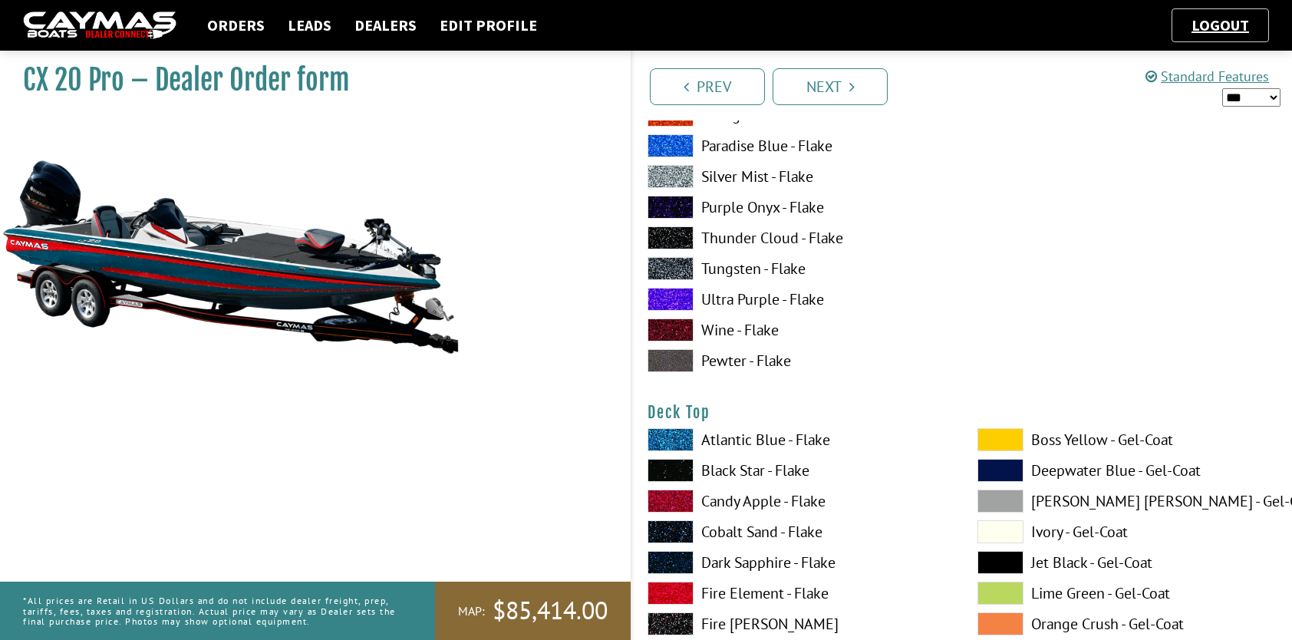
scroll to position [1918, 0]
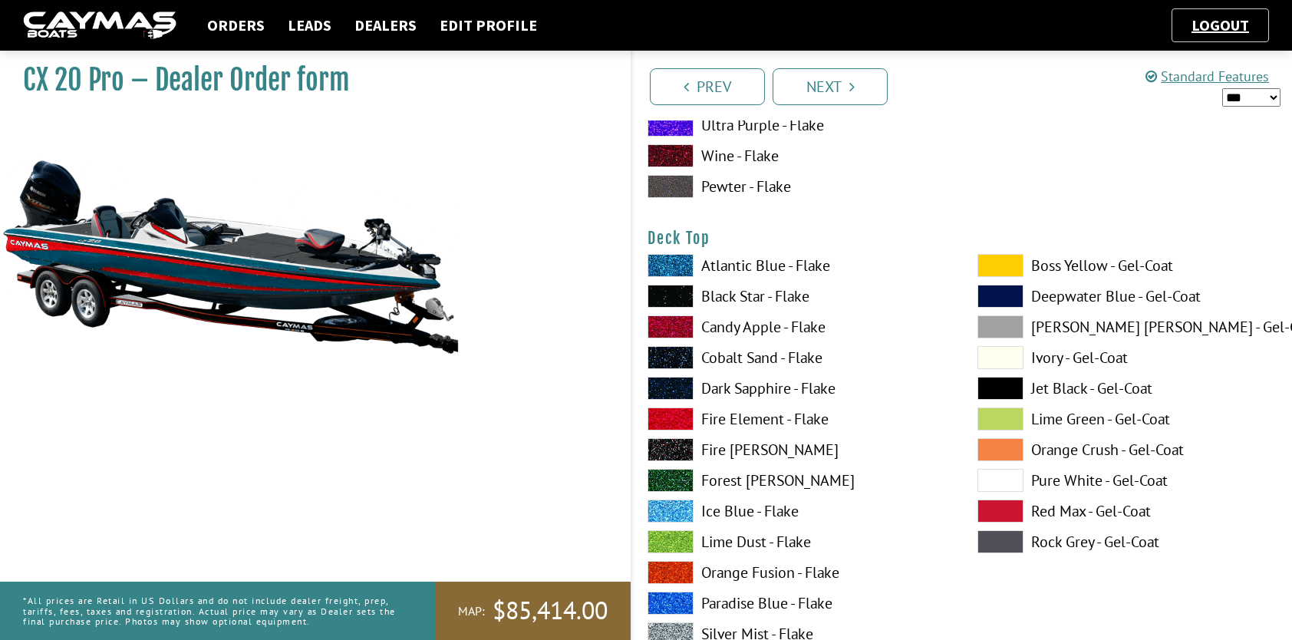
click at [774, 296] on label "Black Star - Flake" at bounding box center [796, 296] width 299 height 23
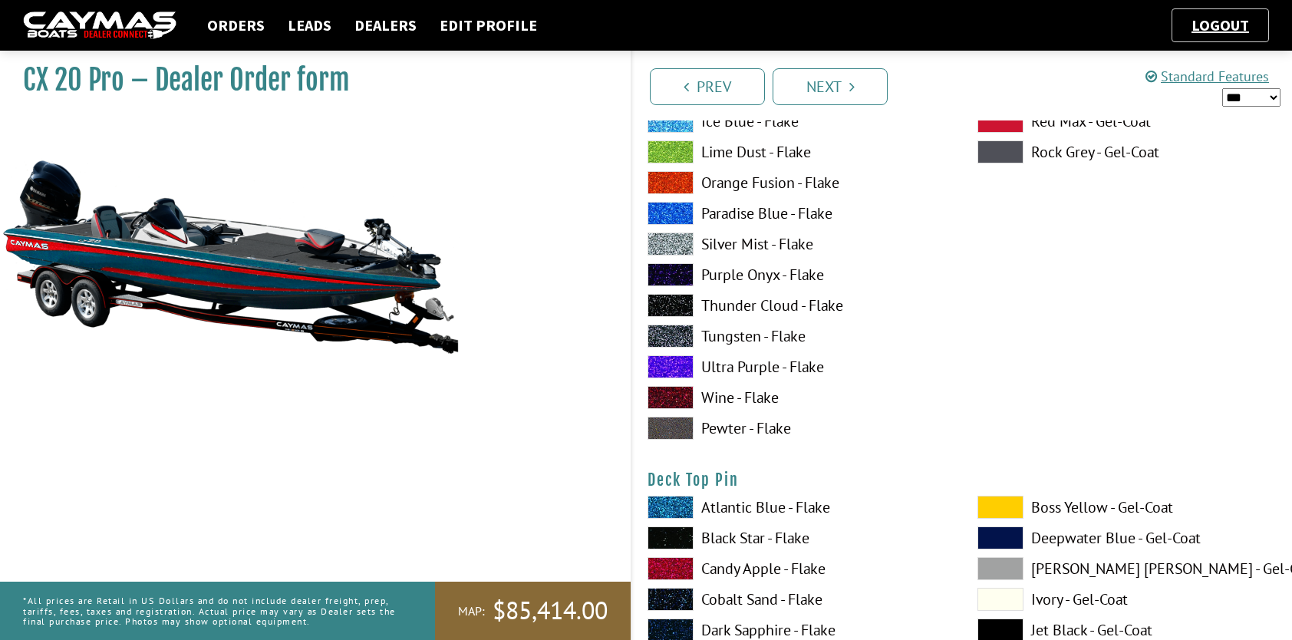
scroll to position [2455, 0]
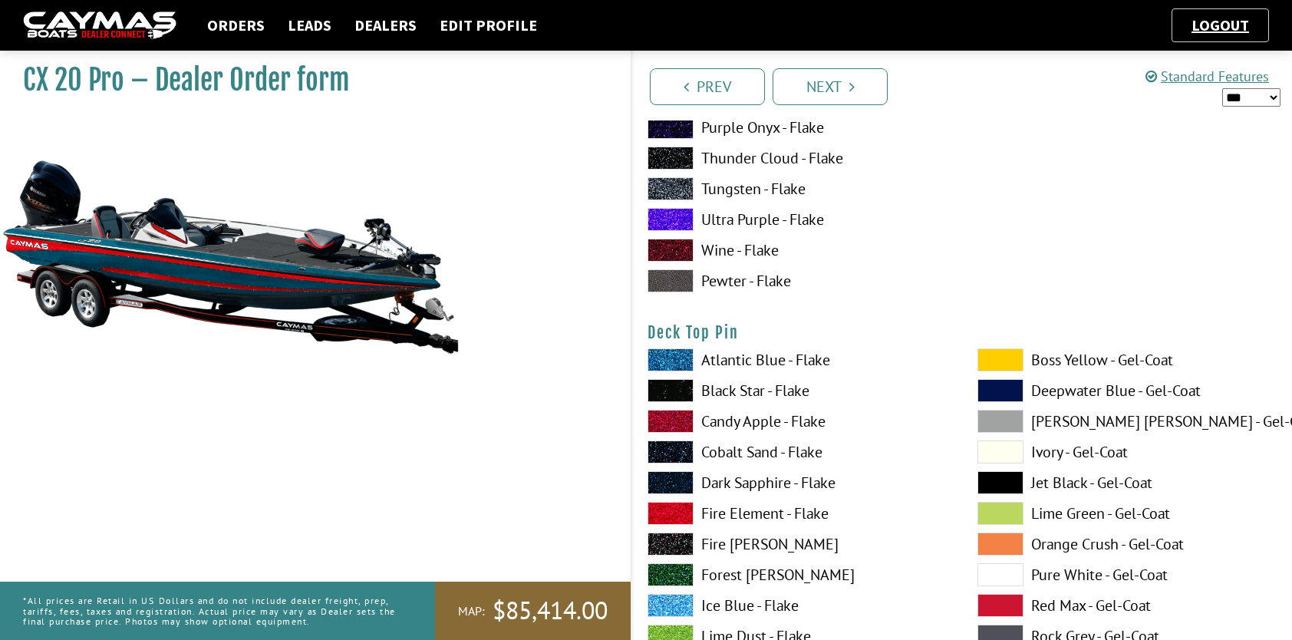
click at [778, 388] on label "Black Star - Flake" at bounding box center [796, 390] width 299 height 23
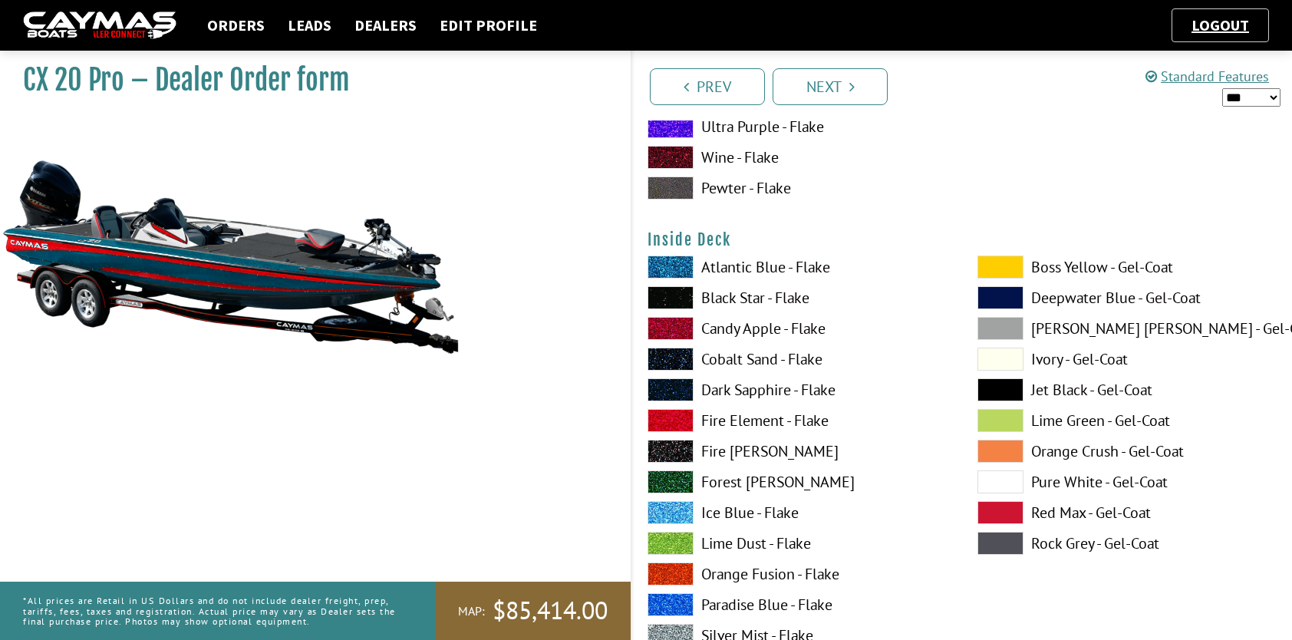
scroll to position [3222, 0]
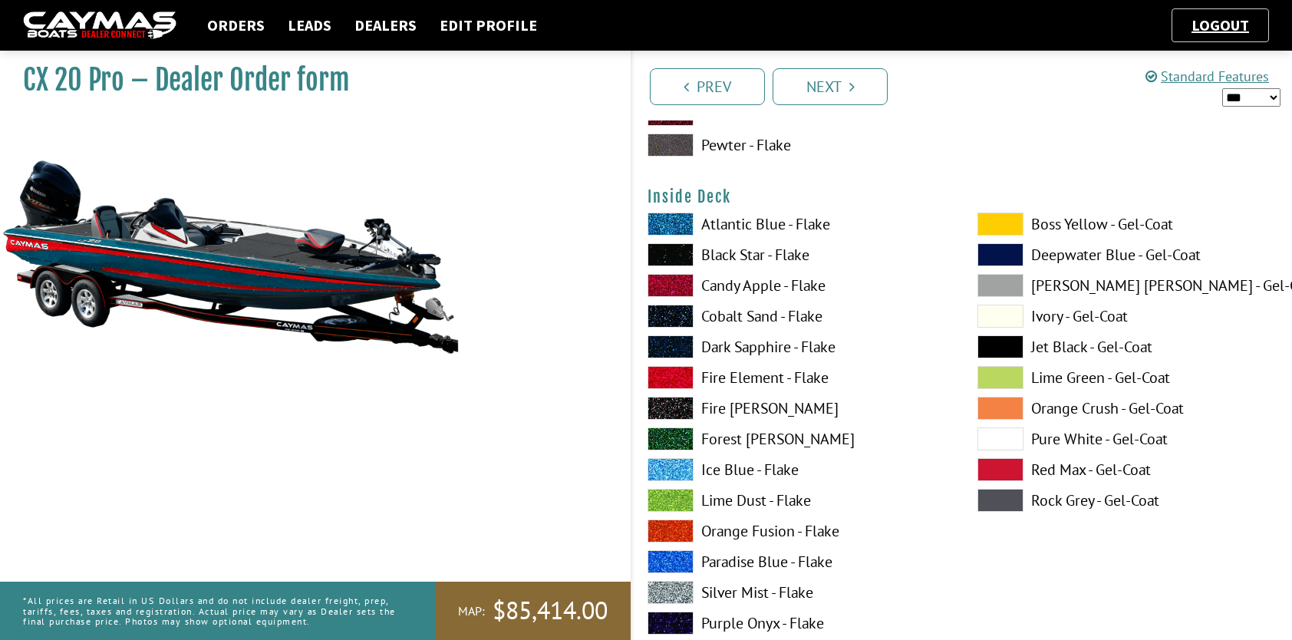
click at [743, 255] on label "Black Star - Flake" at bounding box center [796, 254] width 299 height 23
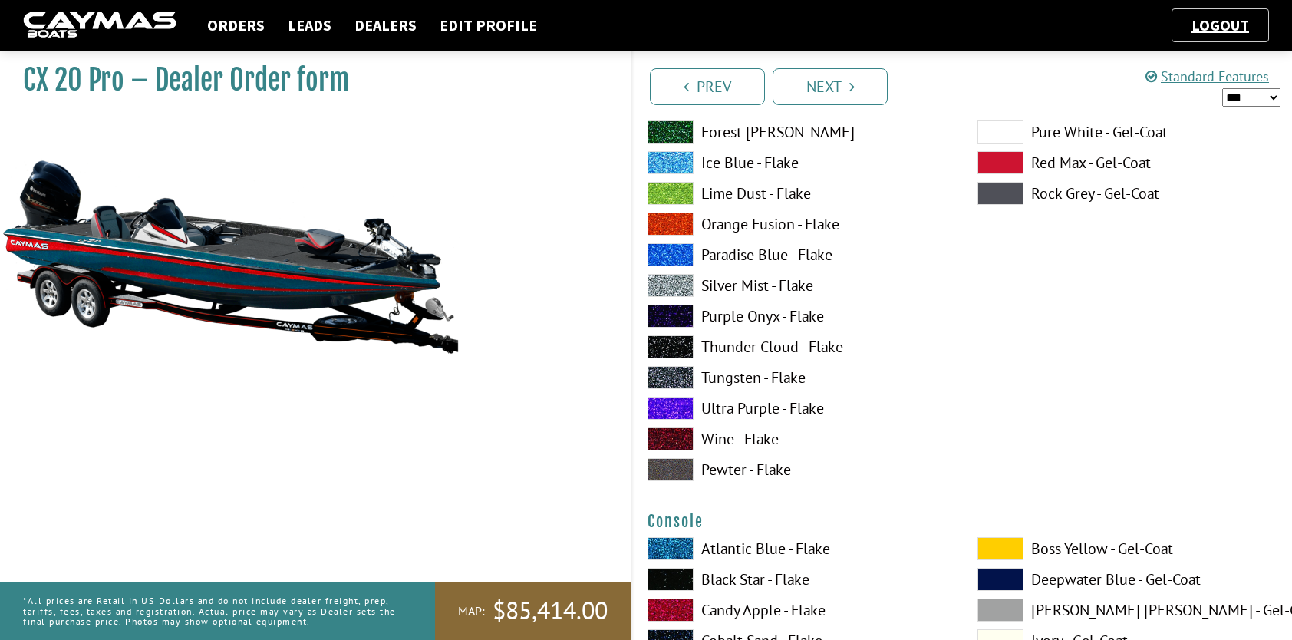
scroll to position [3759, 0]
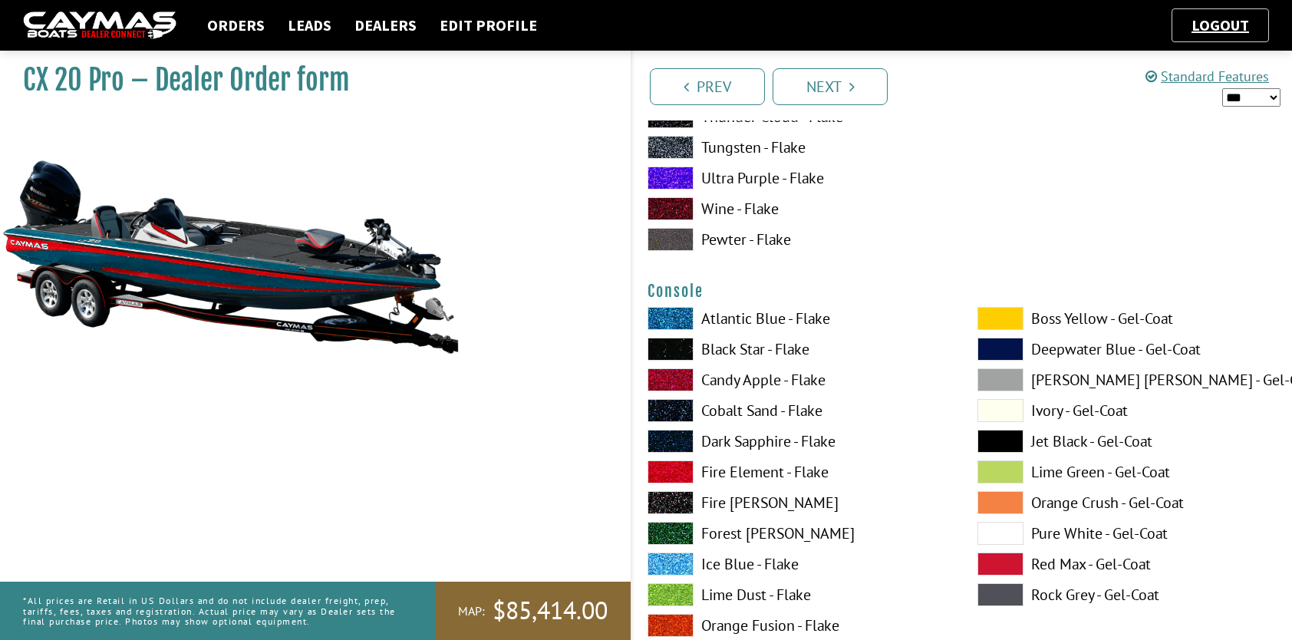
click at [753, 342] on label "Black Star - Flake" at bounding box center [796, 349] width 299 height 23
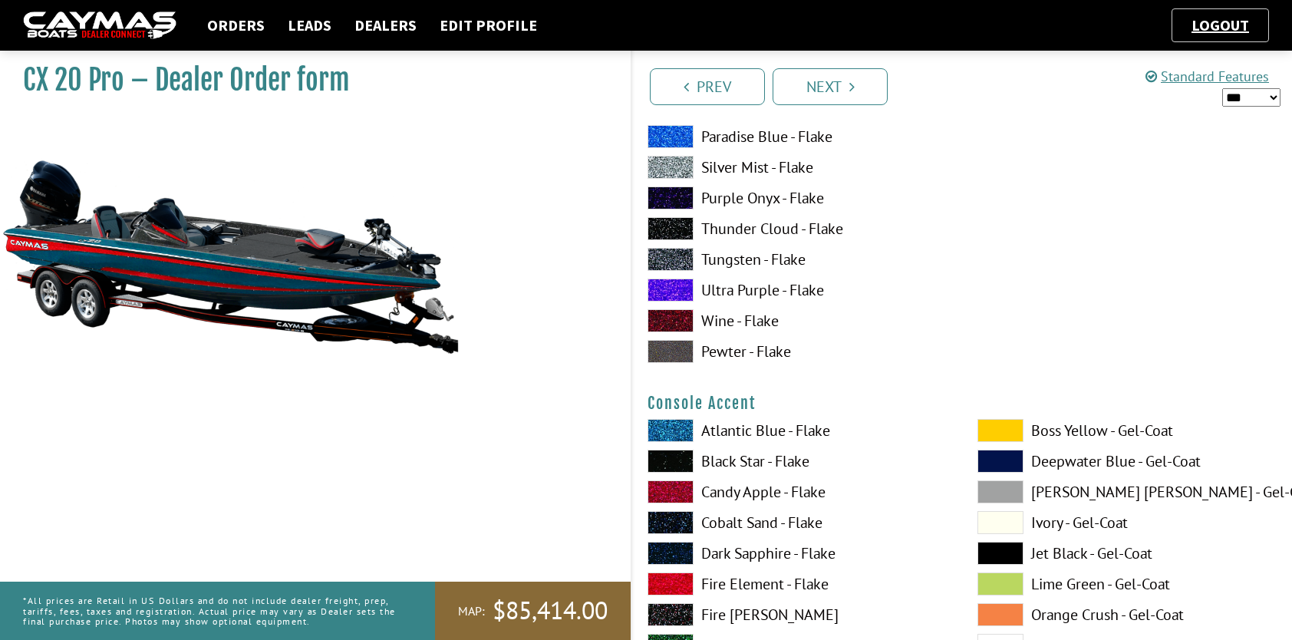
scroll to position [4372, 0]
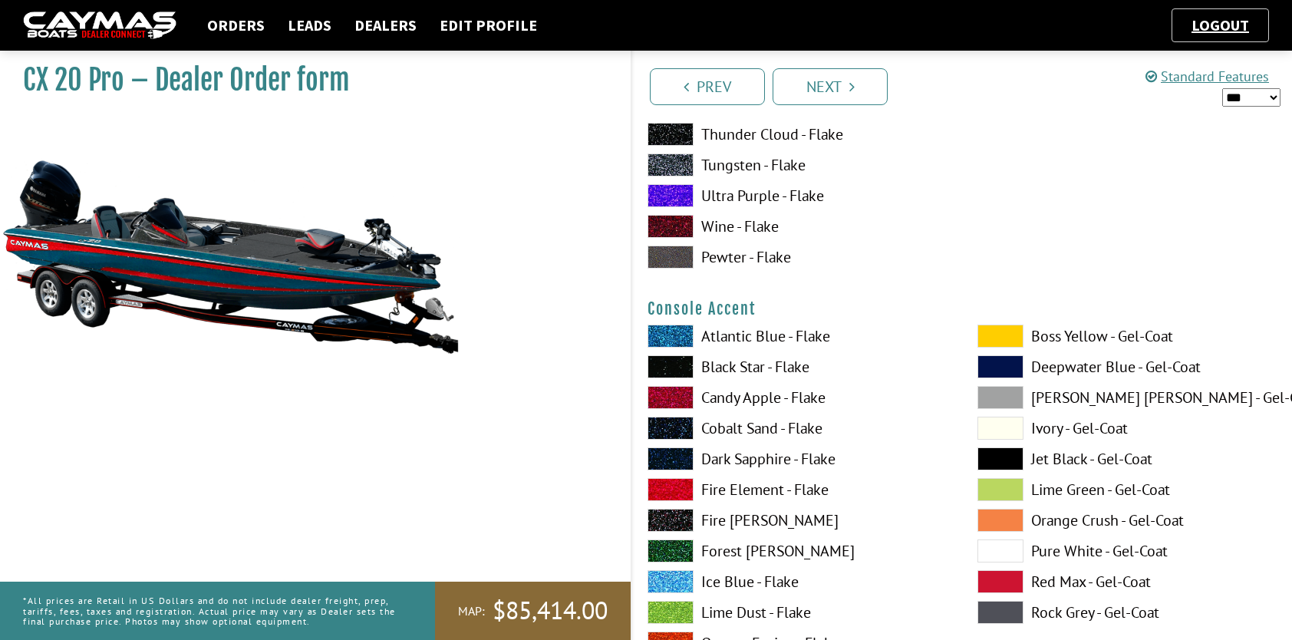
click at [747, 331] on label "Atlantic Blue - Flake" at bounding box center [796, 335] width 299 height 23
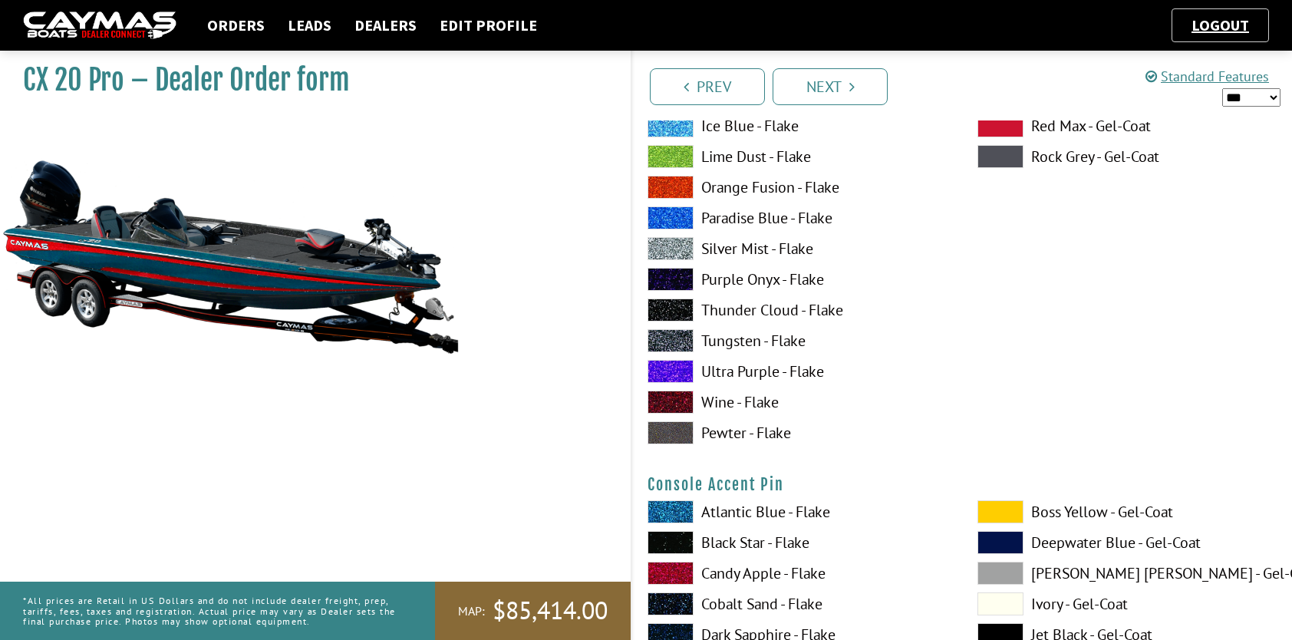
scroll to position [4986, 0]
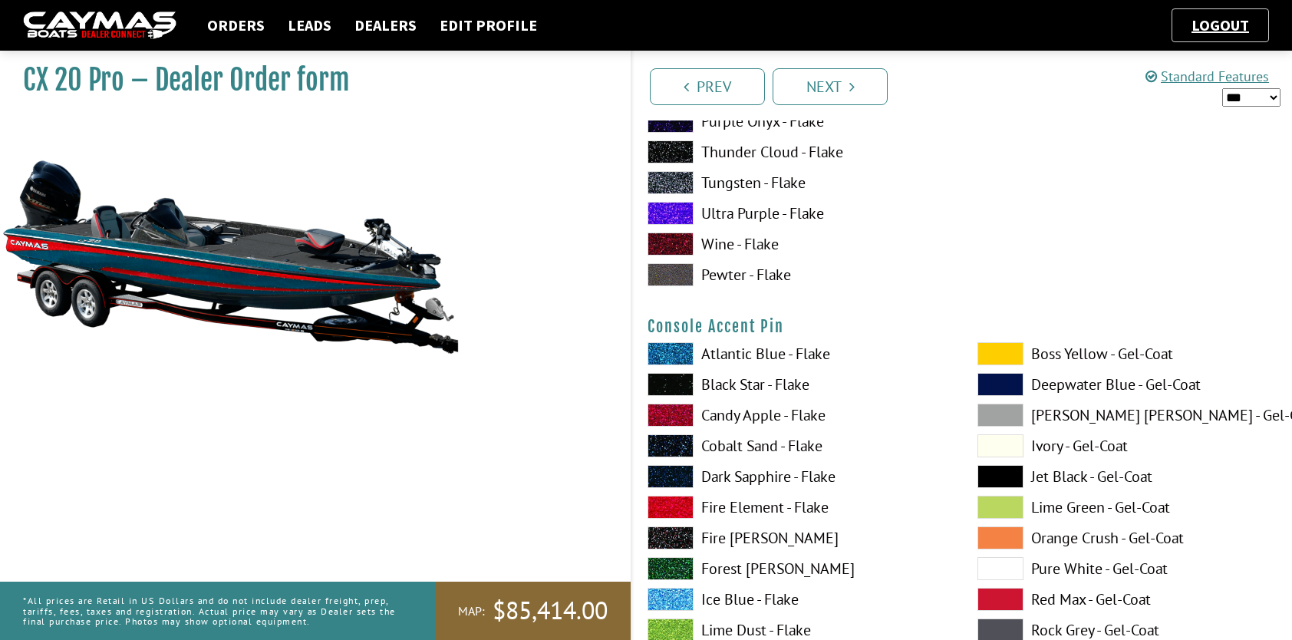
click at [765, 383] on label "Black Star - Flake" at bounding box center [796, 384] width 299 height 23
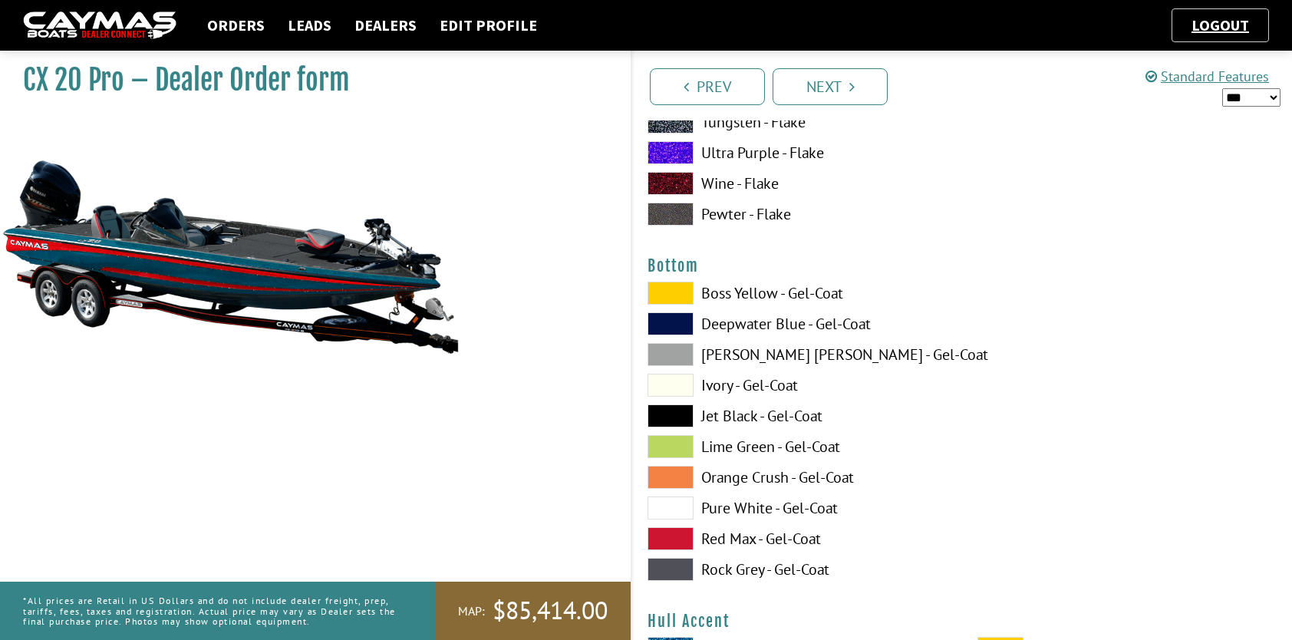
scroll to position [5753, 0]
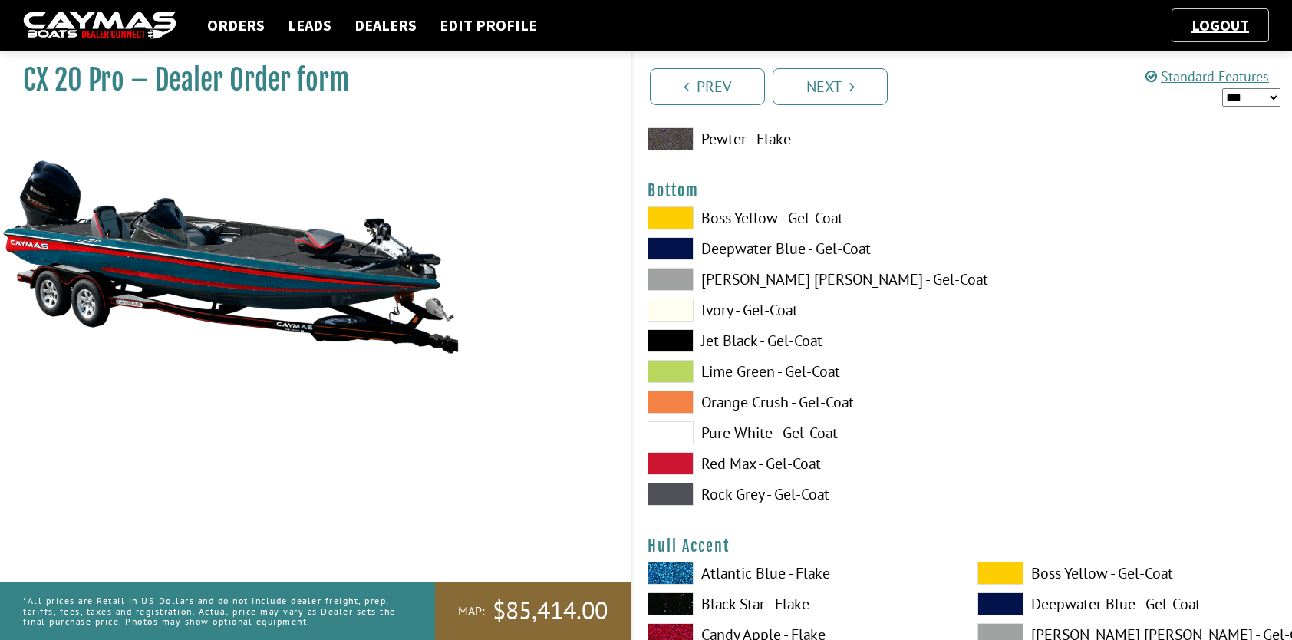
click at [718, 338] on label "Jet Black - Gel-Coat" at bounding box center [796, 340] width 299 height 23
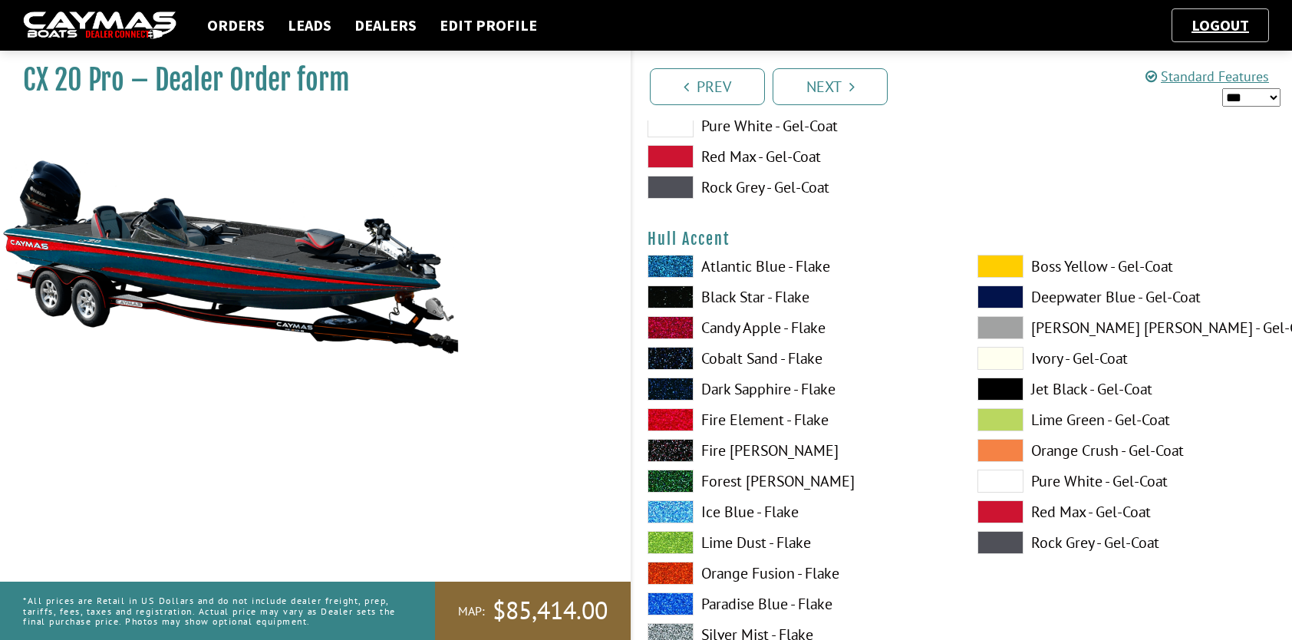
click at [746, 291] on label "Black Star - Flake" at bounding box center [796, 296] width 299 height 23
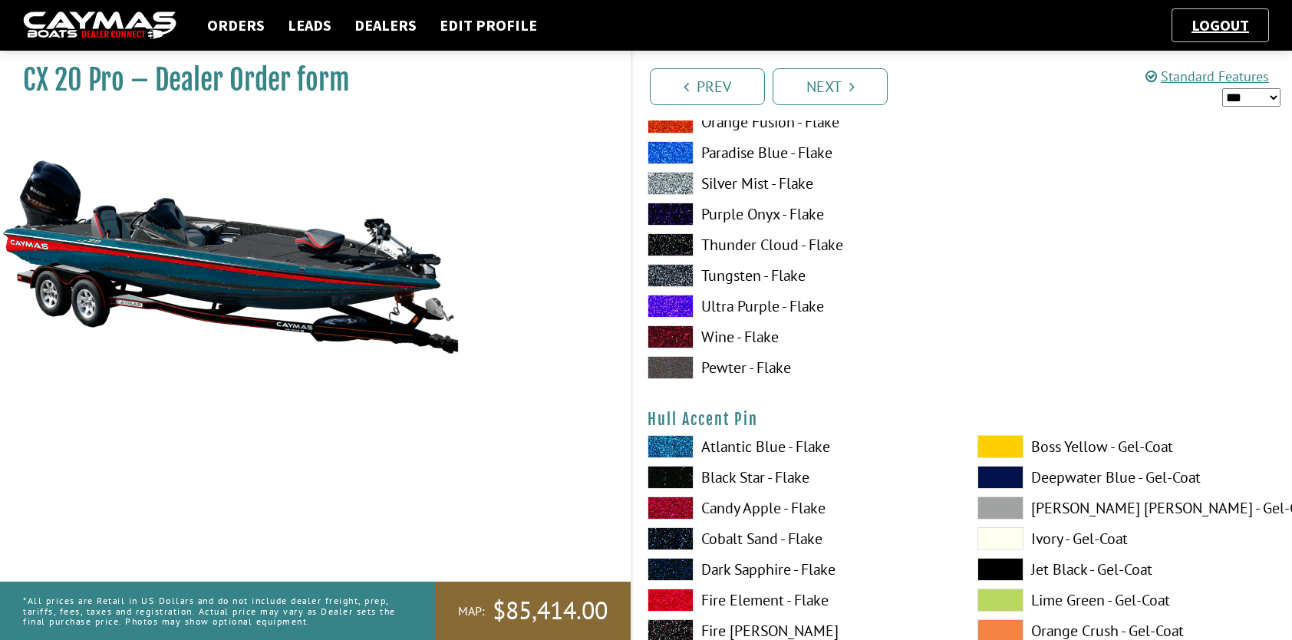
scroll to position [6673, 0]
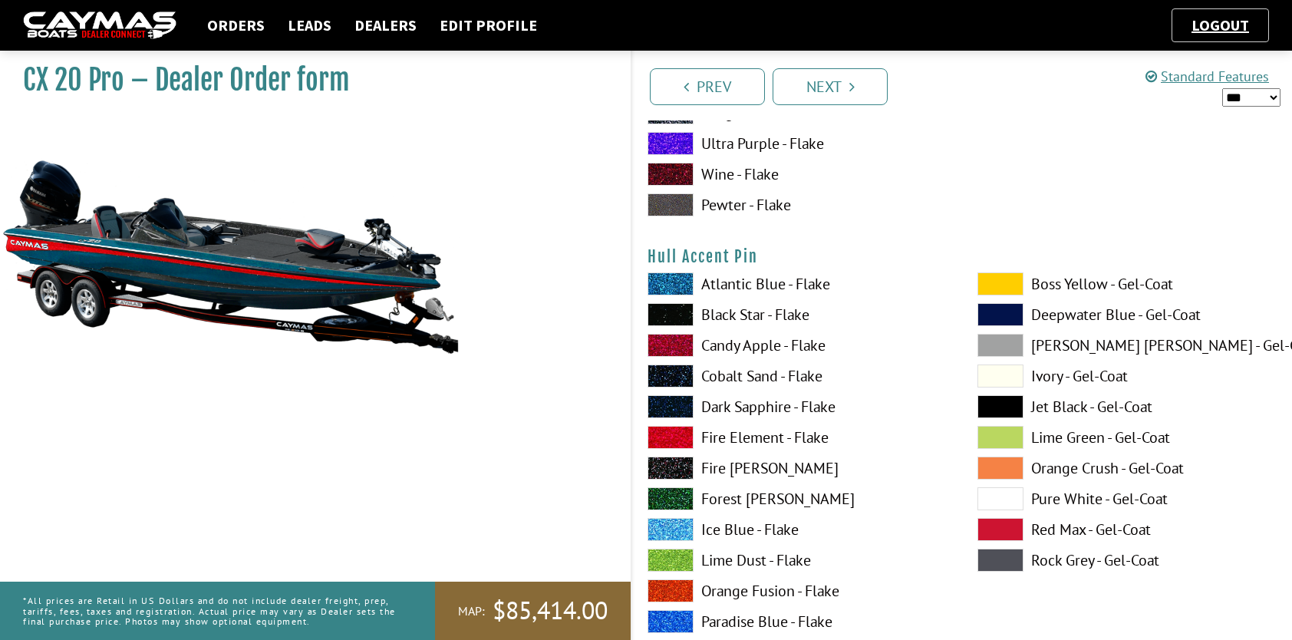
click at [740, 310] on label "Black Star - Flake" at bounding box center [796, 314] width 299 height 23
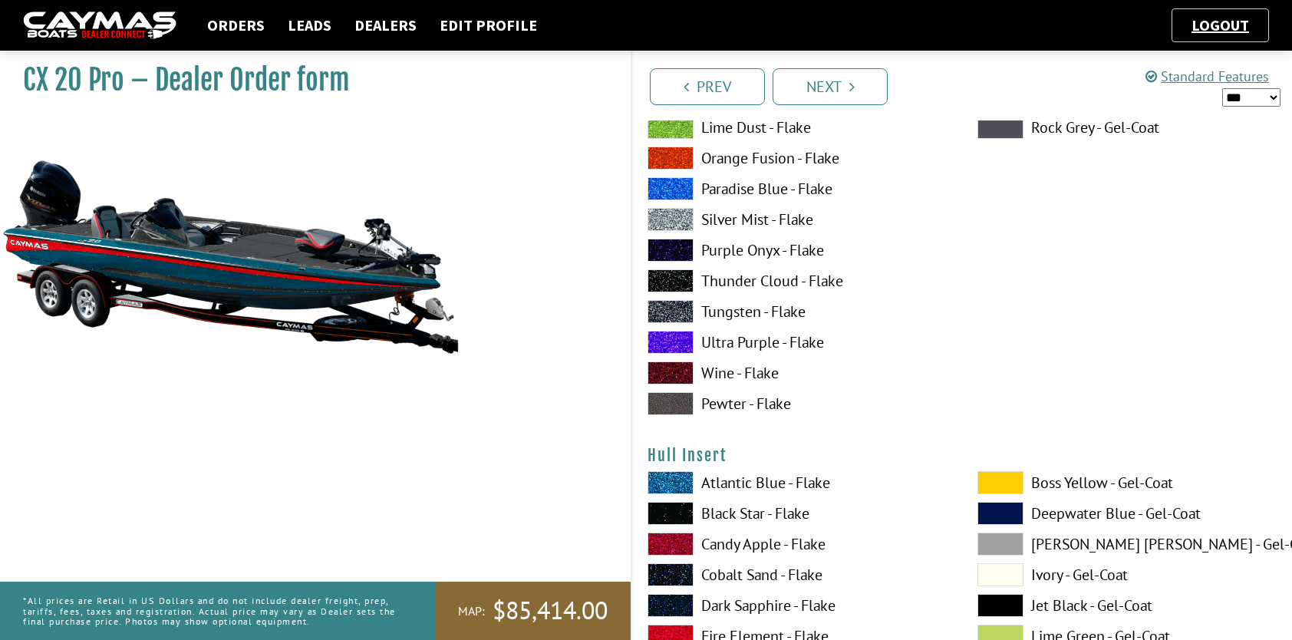
scroll to position [7287, 0]
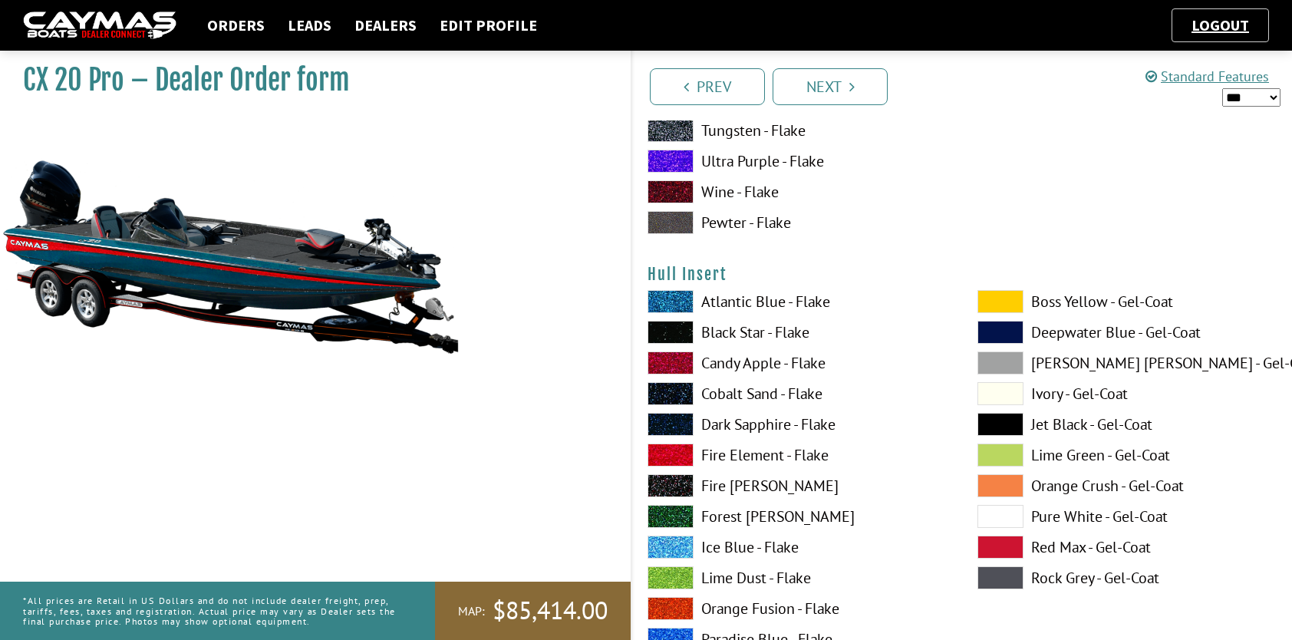
click at [762, 298] on label "Atlantic Blue - Flake" at bounding box center [796, 301] width 299 height 23
click at [743, 327] on label "Black Star - Flake" at bounding box center [796, 332] width 299 height 23
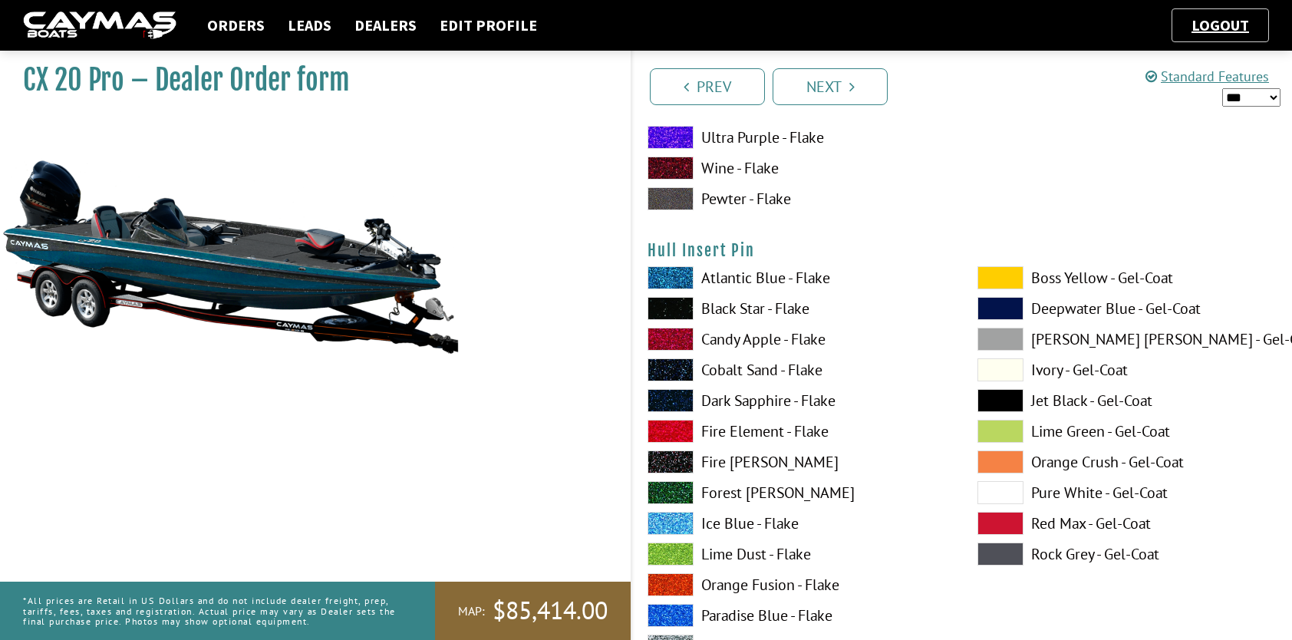
scroll to position [7977, 0]
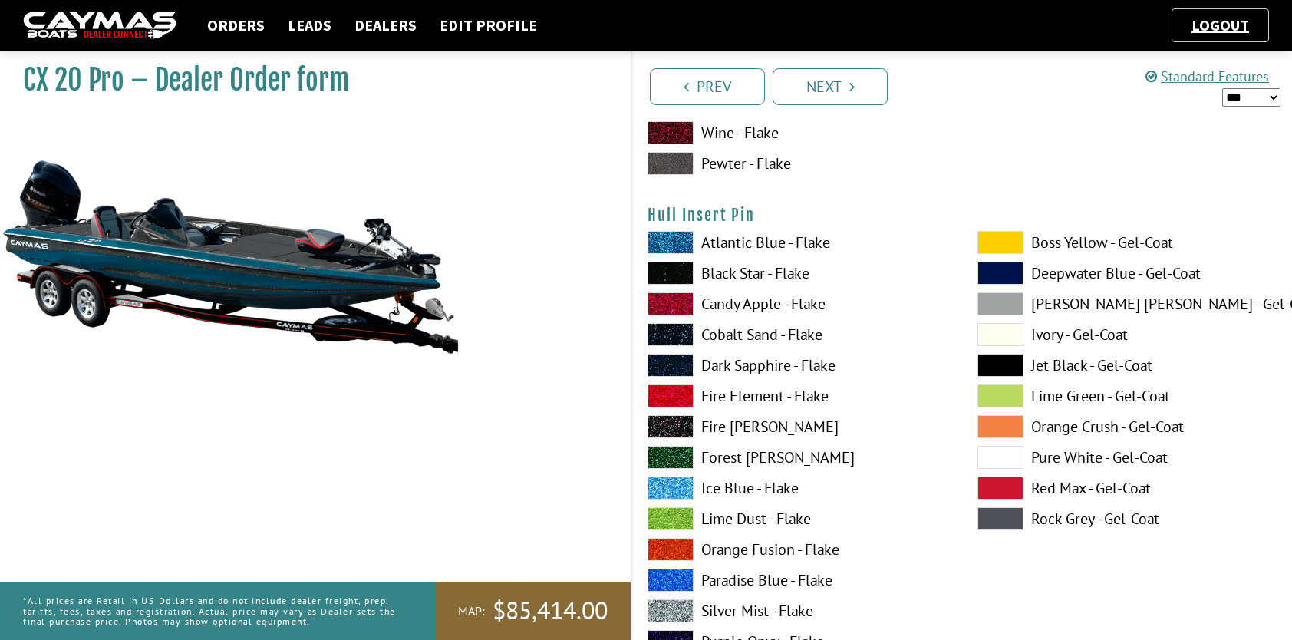
click at [746, 241] on label "Atlantic Blue - Flake" at bounding box center [796, 242] width 299 height 23
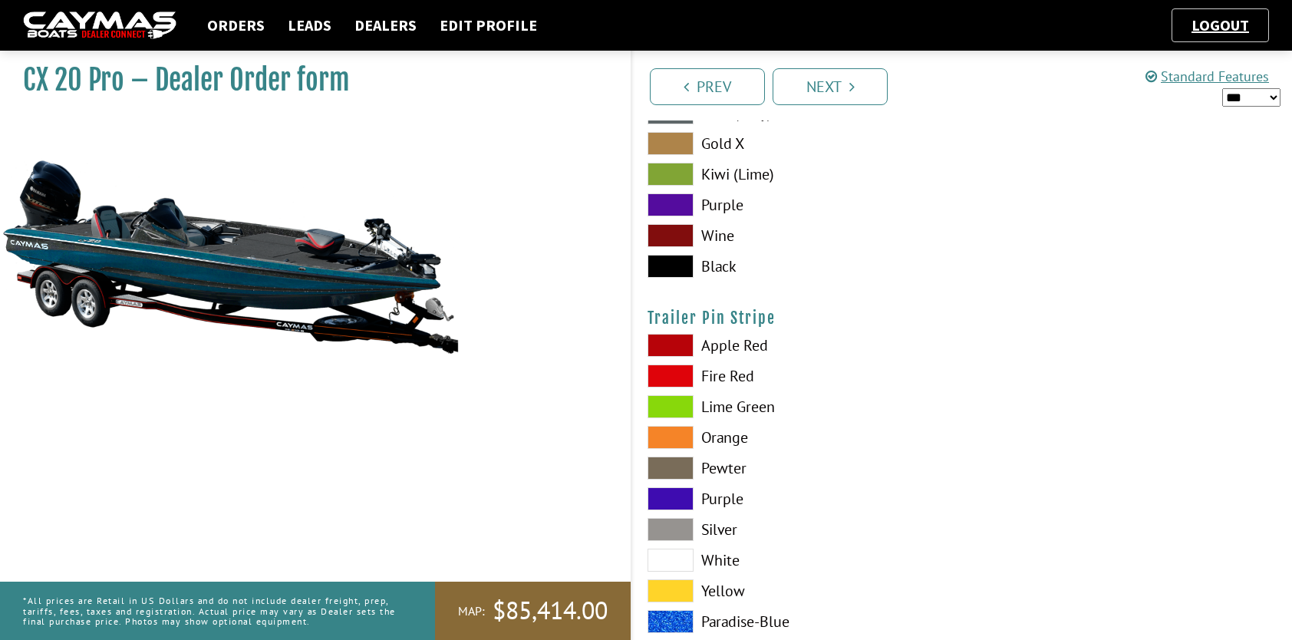
scroll to position [9237, 0]
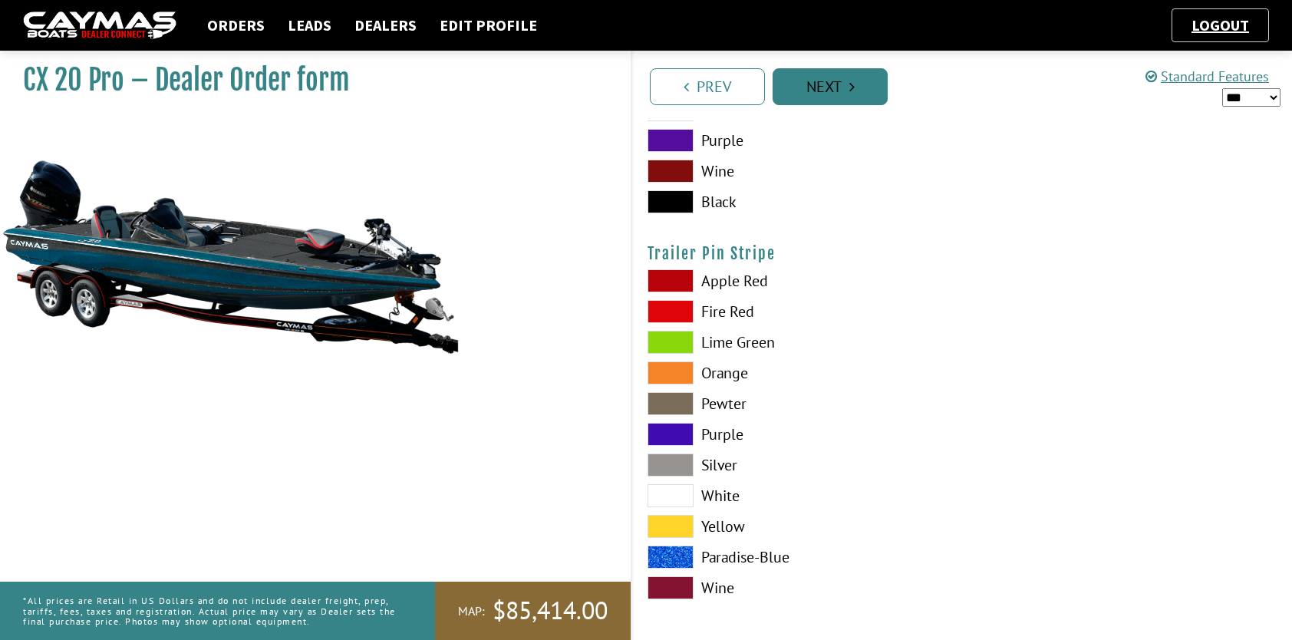
click at [828, 93] on link "Next" at bounding box center [829, 86] width 115 height 37
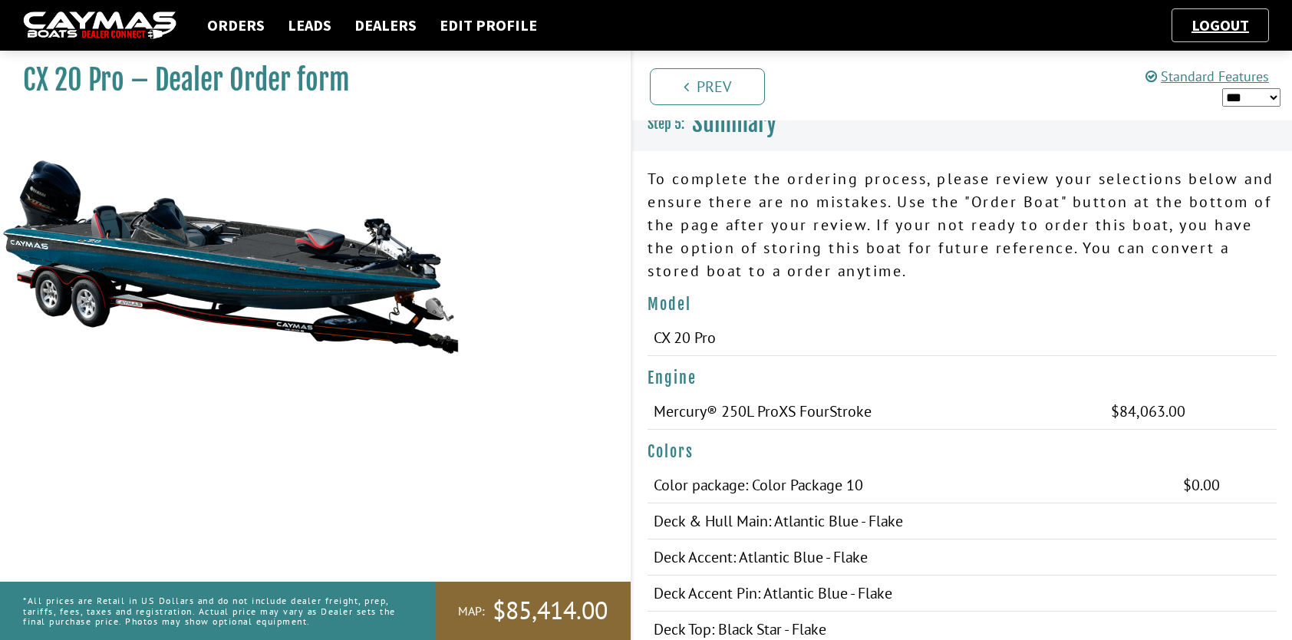
scroll to position [0, 0]
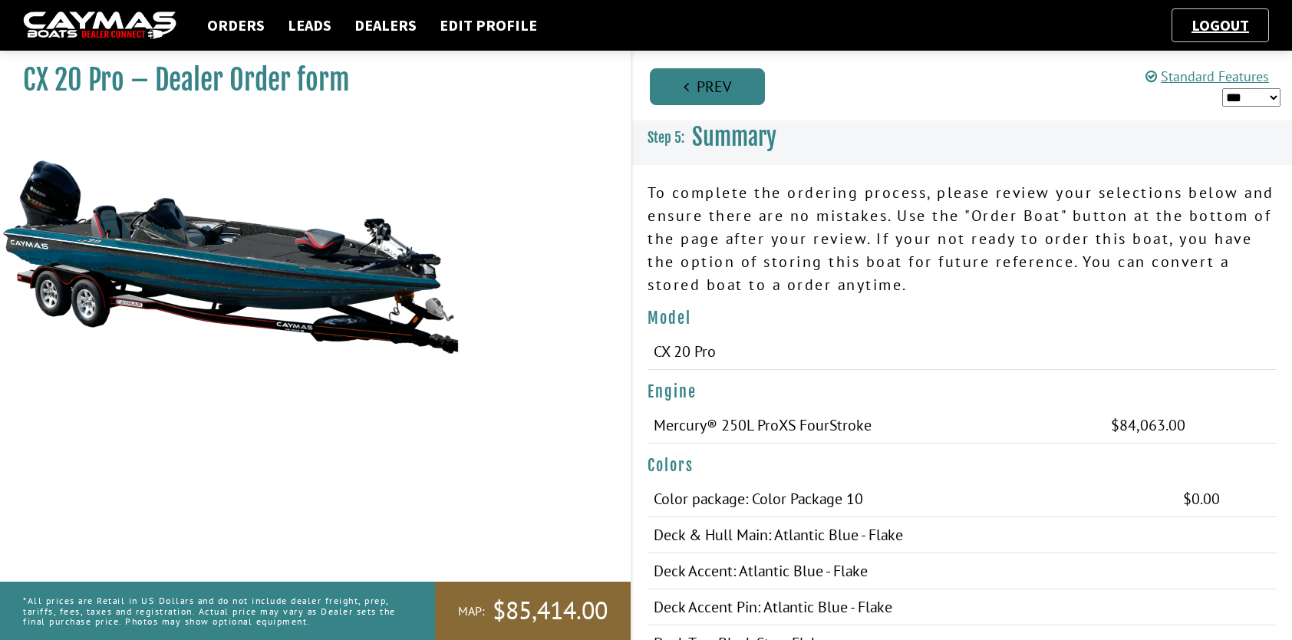
click at [728, 93] on link "Prev" at bounding box center [707, 86] width 115 height 37
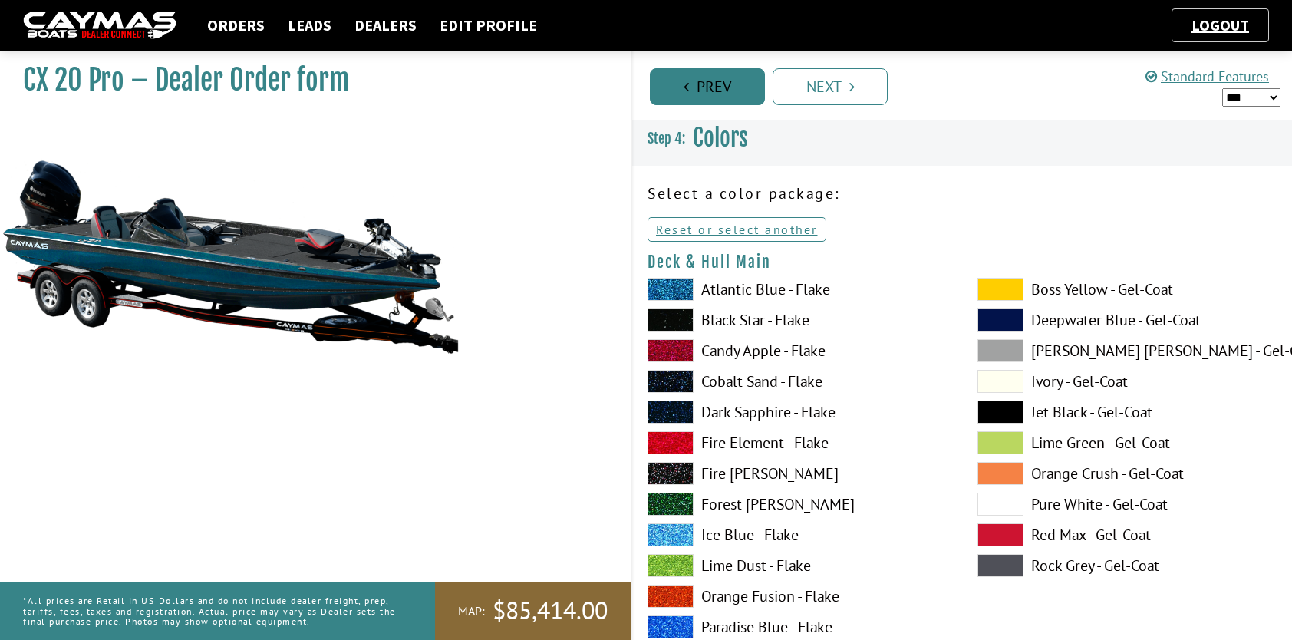
click at [732, 80] on link "Prev" at bounding box center [707, 86] width 115 height 37
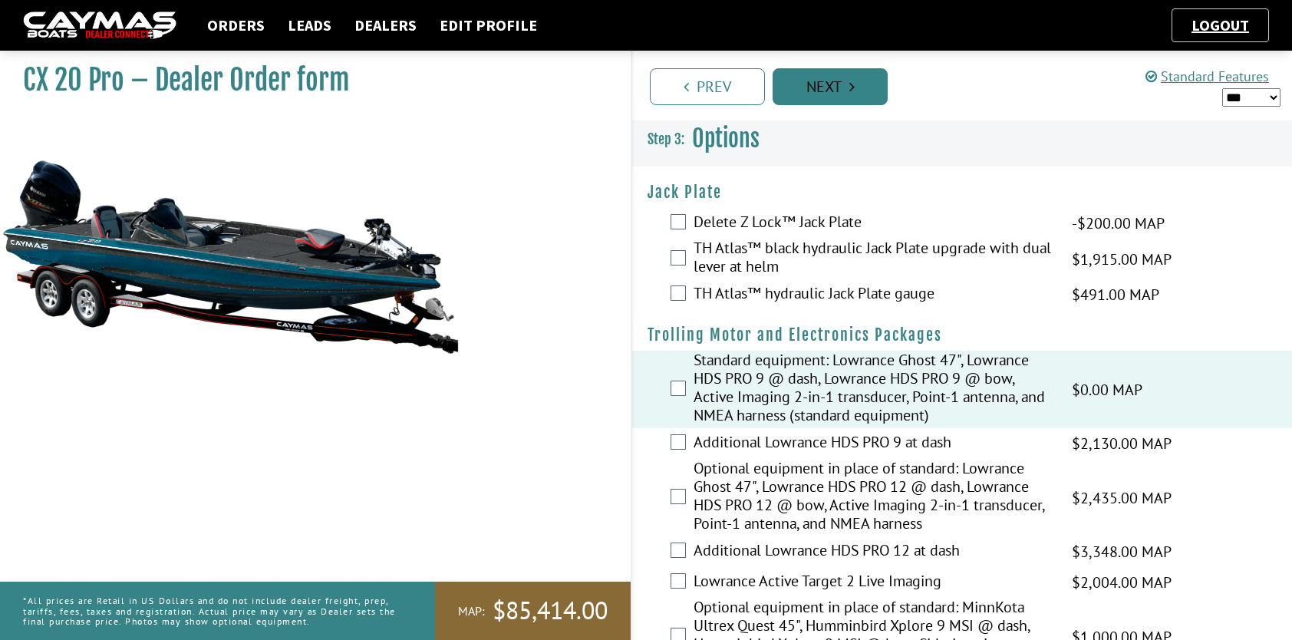
click at [815, 81] on link "Next" at bounding box center [829, 86] width 115 height 37
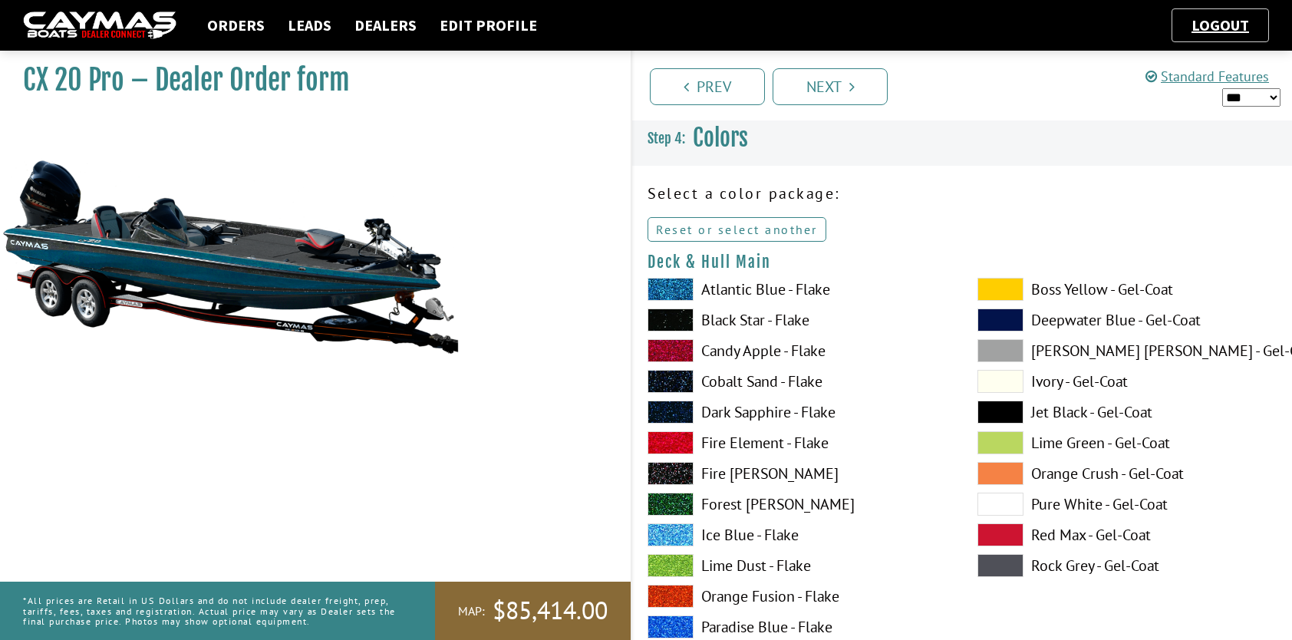
click at [772, 226] on link "Reset or select another" at bounding box center [736, 229] width 179 height 25
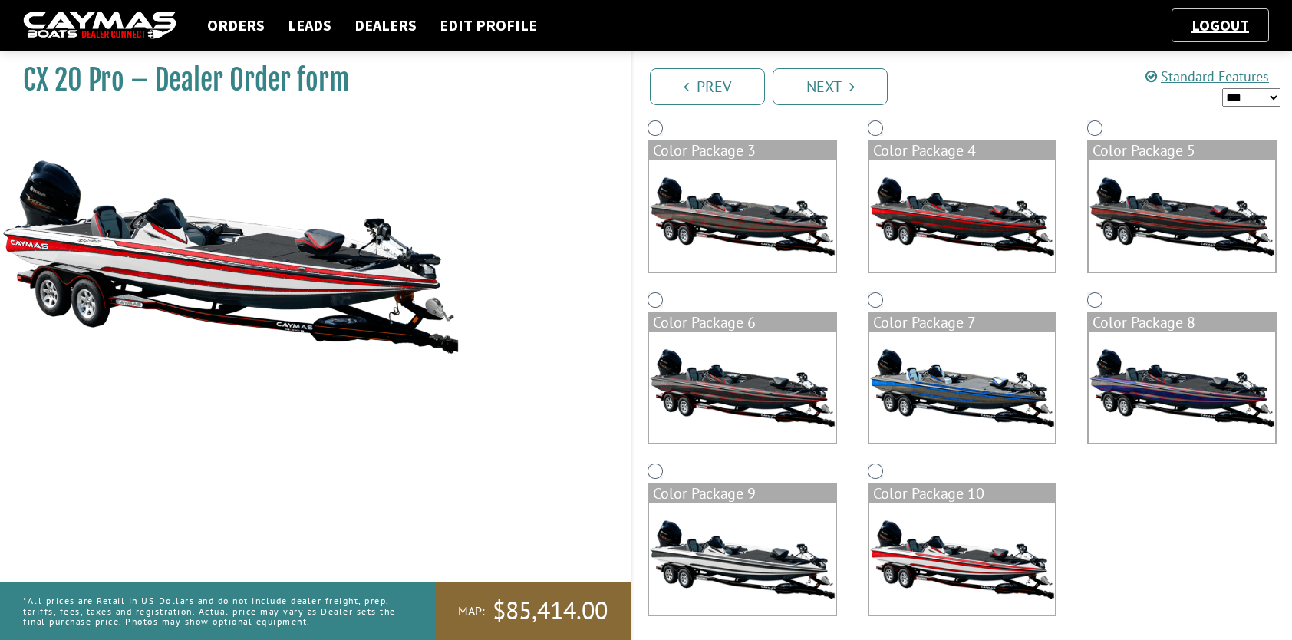
scroll to position [313, 0]
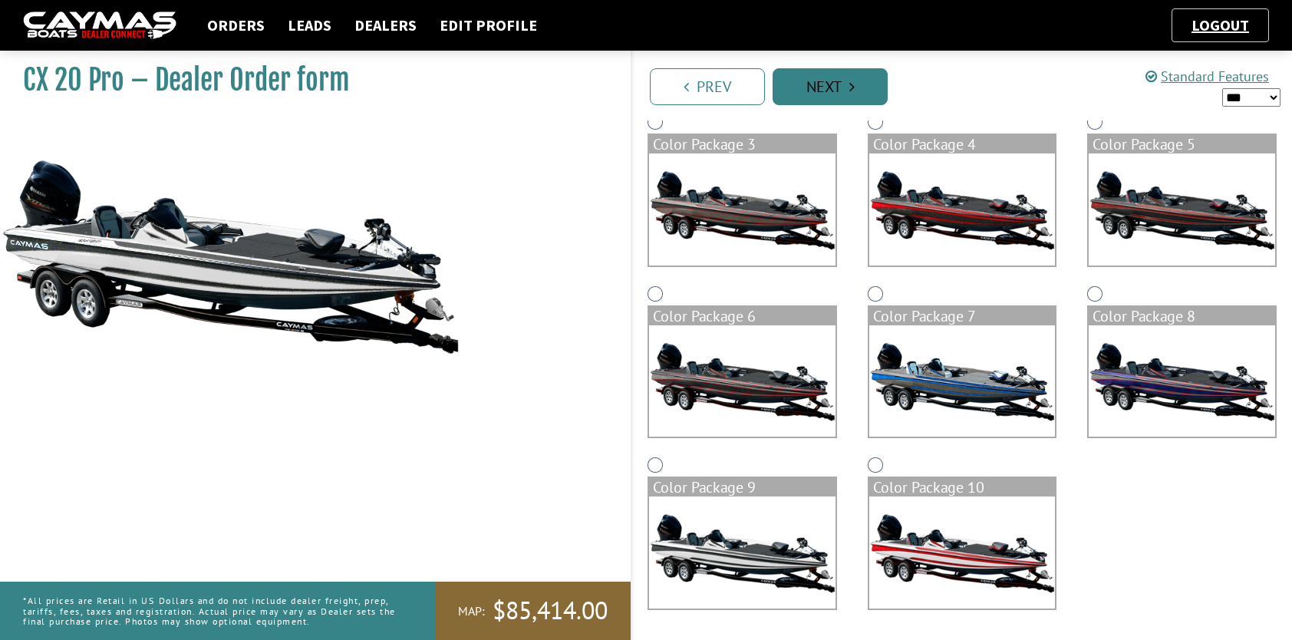
click at [852, 87] on icon "Pagination" at bounding box center [851, 86] width 5 height 15
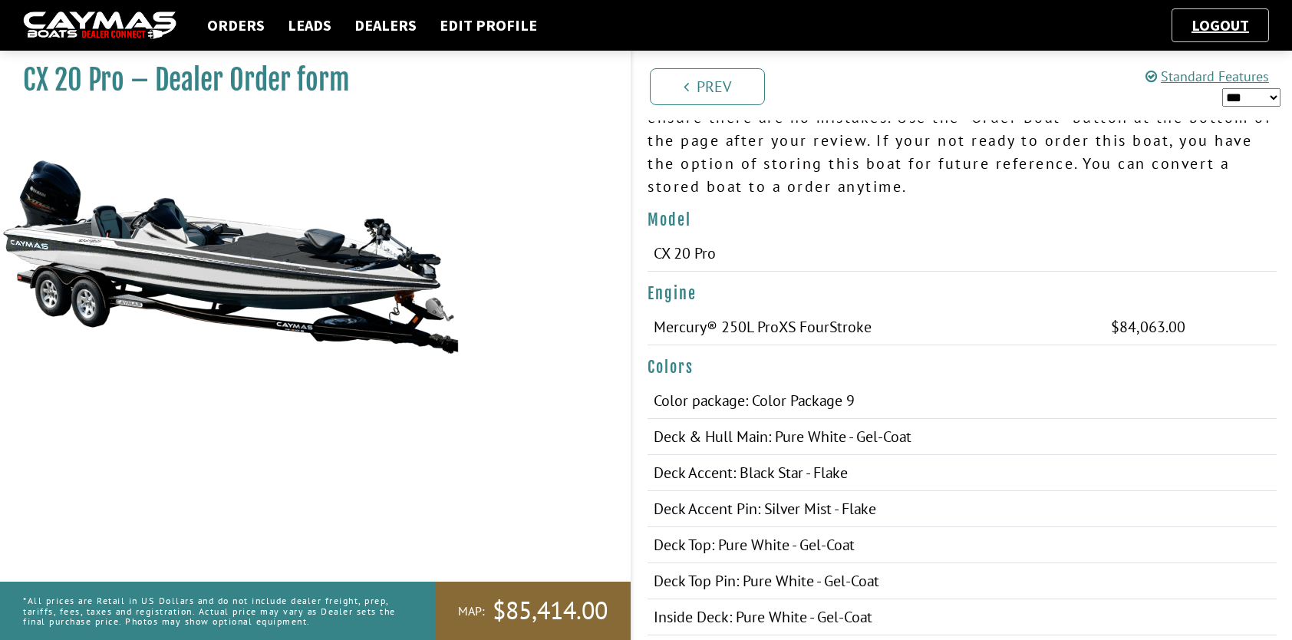
scroll to position [0, 0]
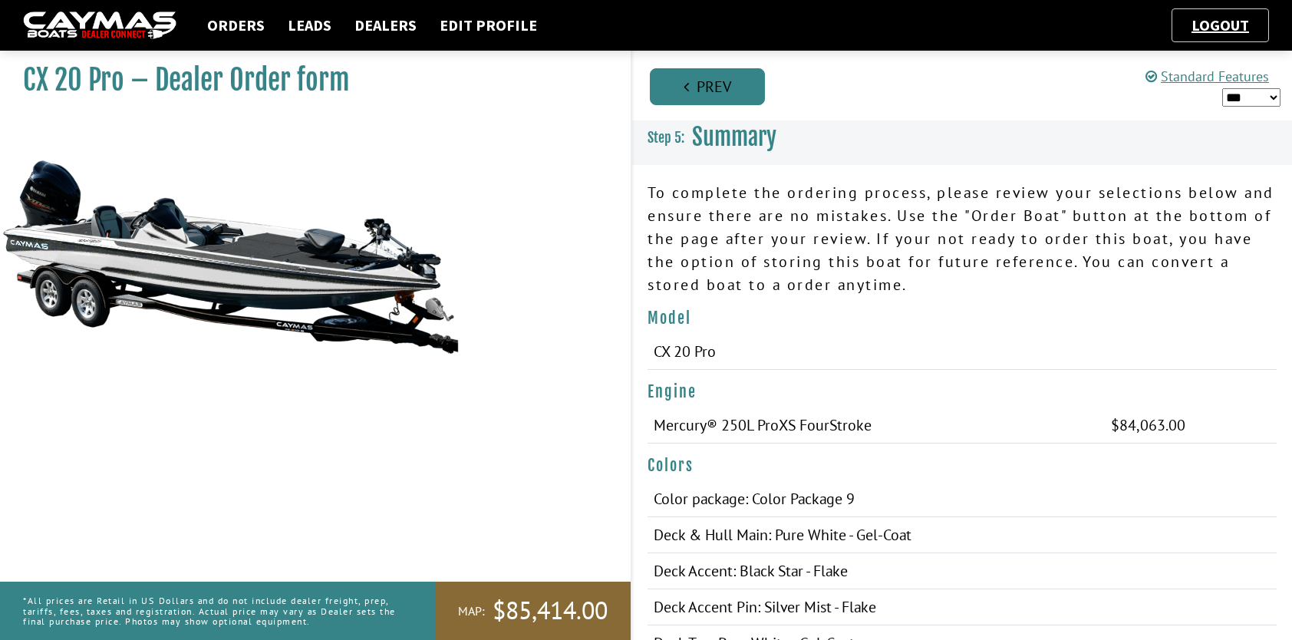
click at [730, 91] on link "Prev" at bounding box center [707, 86] width 115 height 37
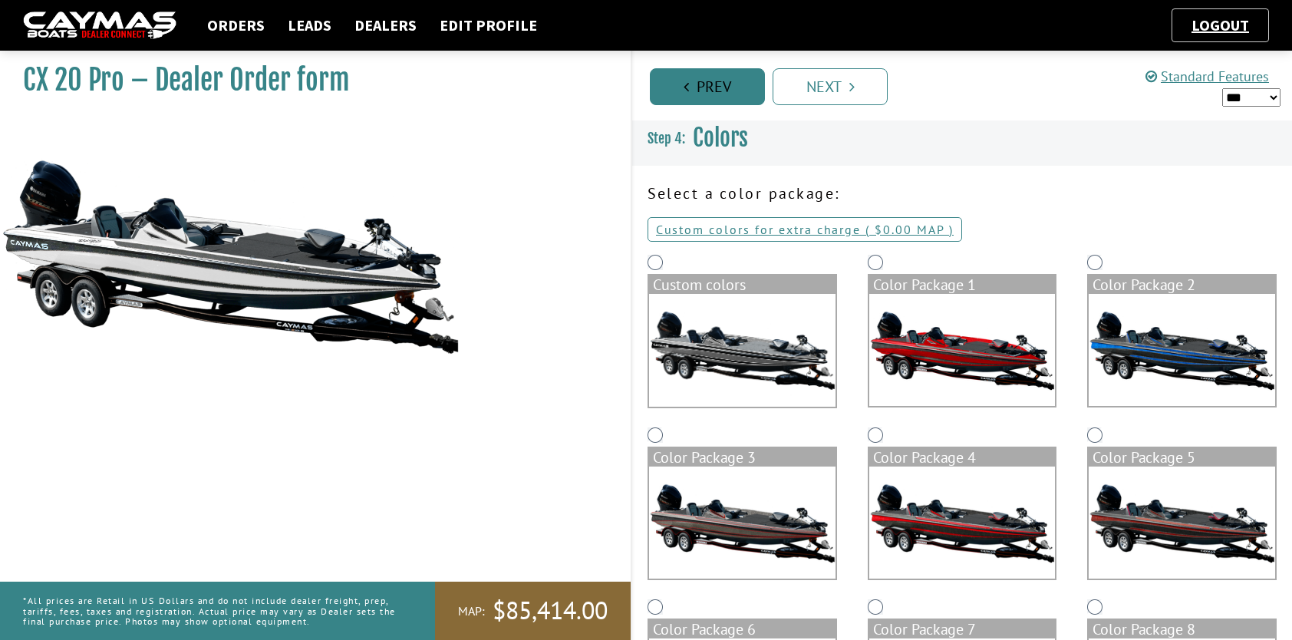
click at [730, 91] on link "Prev" at bounding box center [707, 86] width 115 height 37
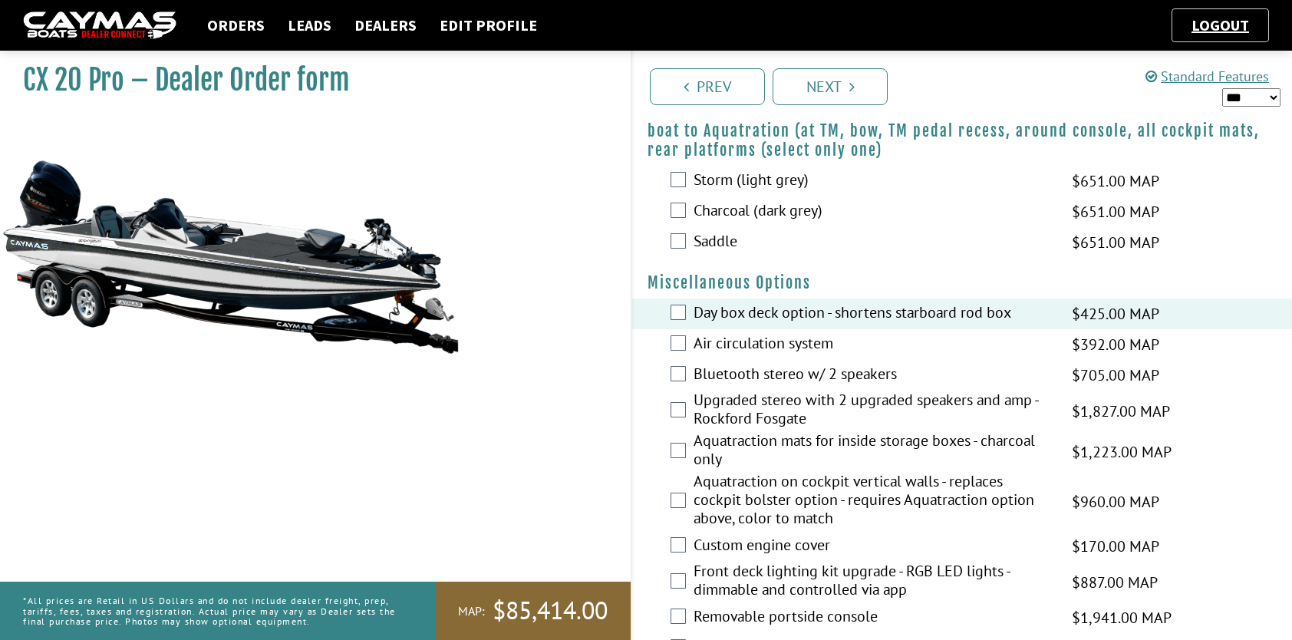
scroll to position [1841, 0]
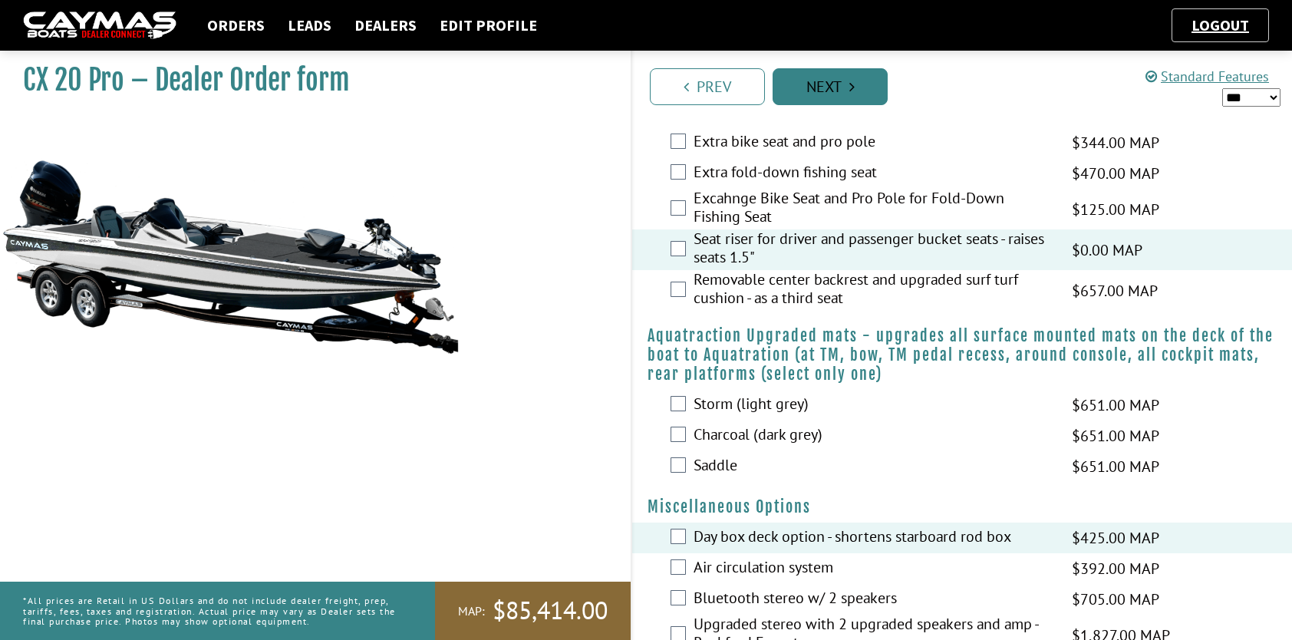
click at [832, 78] on link "Next" at bounding box center [829, 86] width 115 height 37
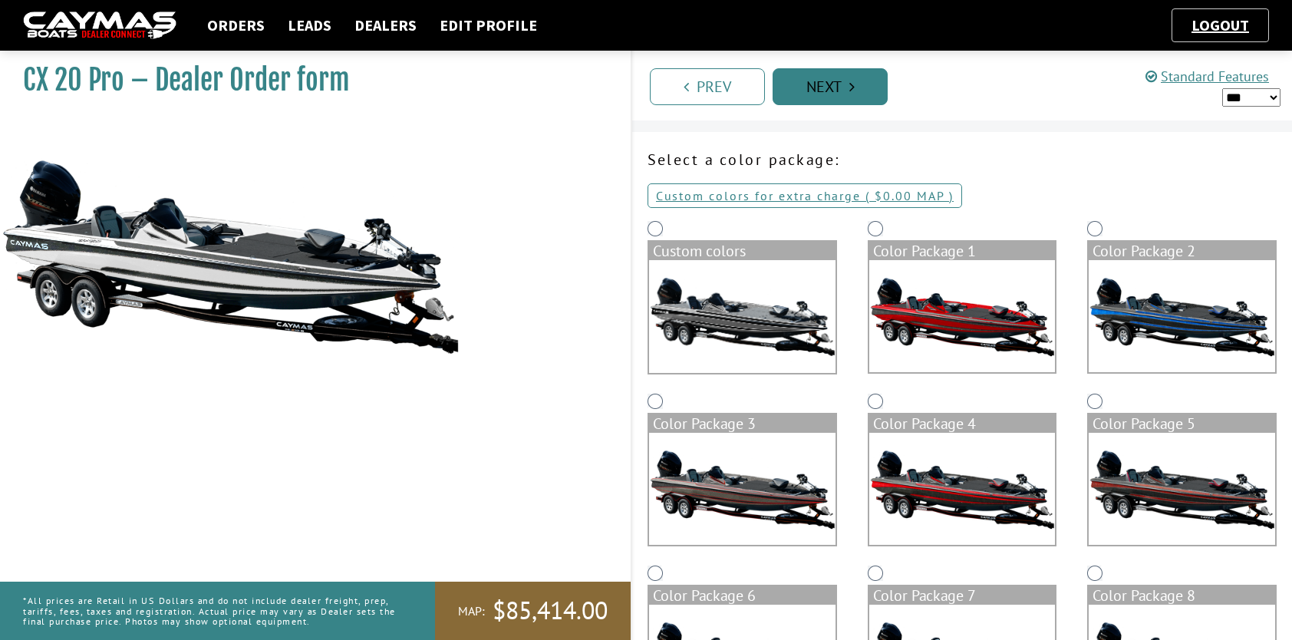
scroll to position [0, 0]
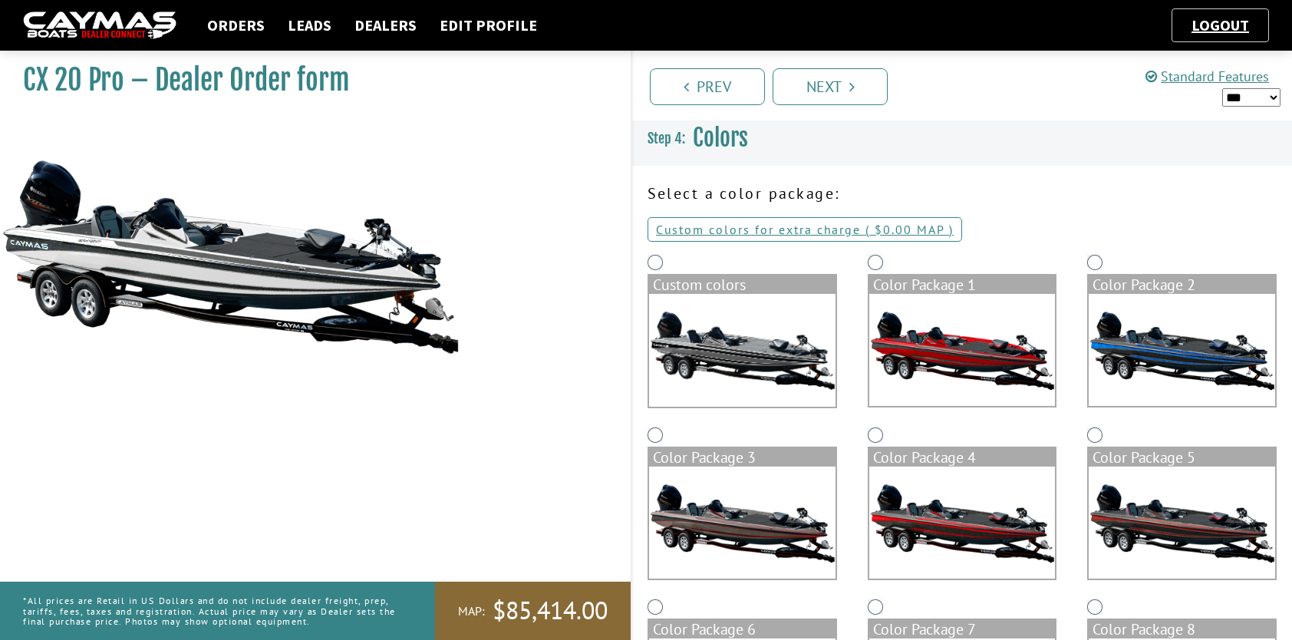
click at [838, 90] on link "Next" at bounding box center [829, 86] width 115 height 37
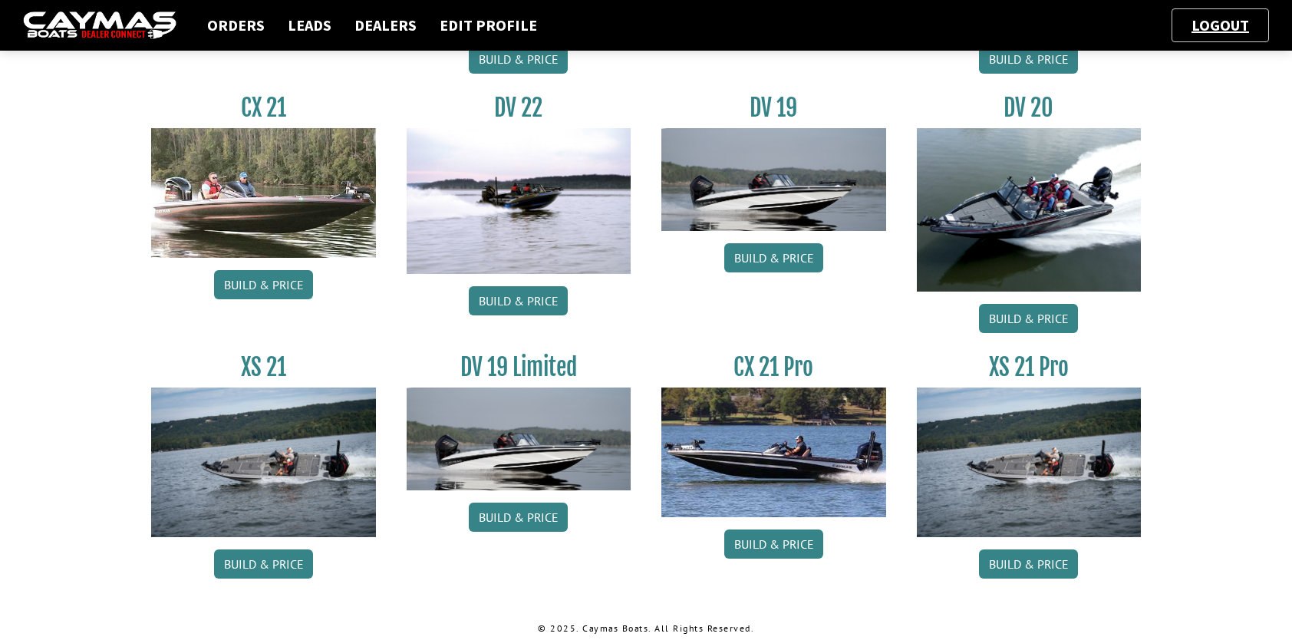
scroll to position [1795, 0]
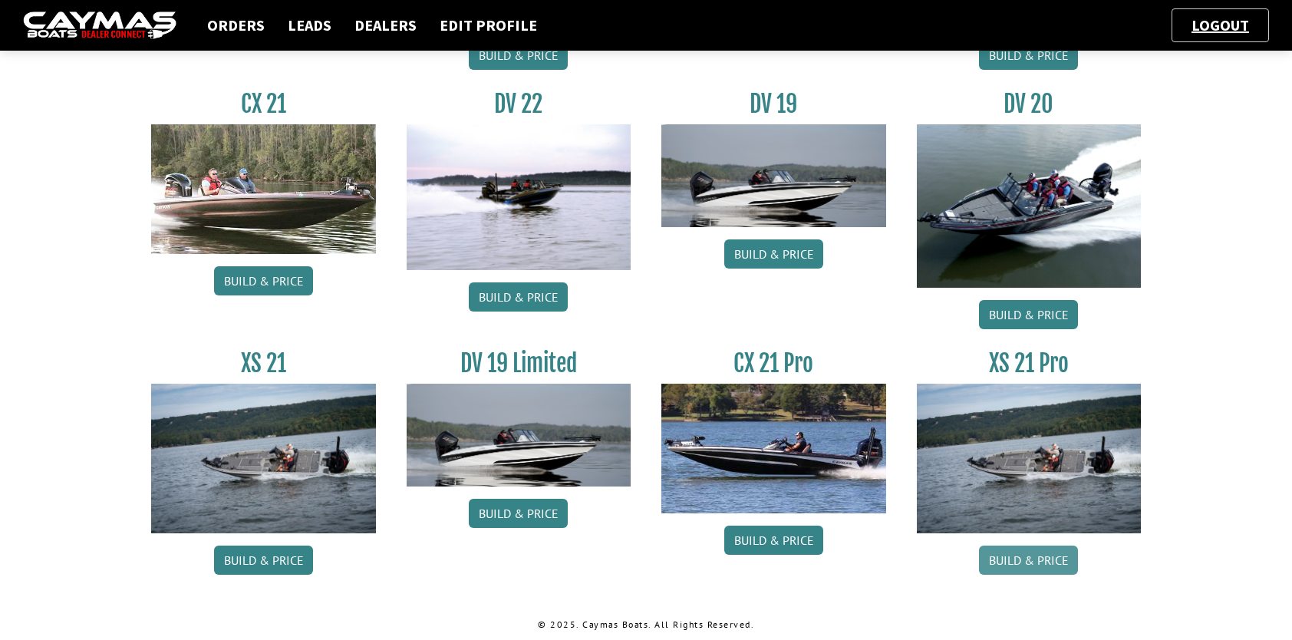
click at [1021, 565] on link "Build & Price" at bounding box center [1028, 559] width 99 height 29
click at [776, 536] on link "Build & Price" at bounding box center [773, 539] width 99 height 29
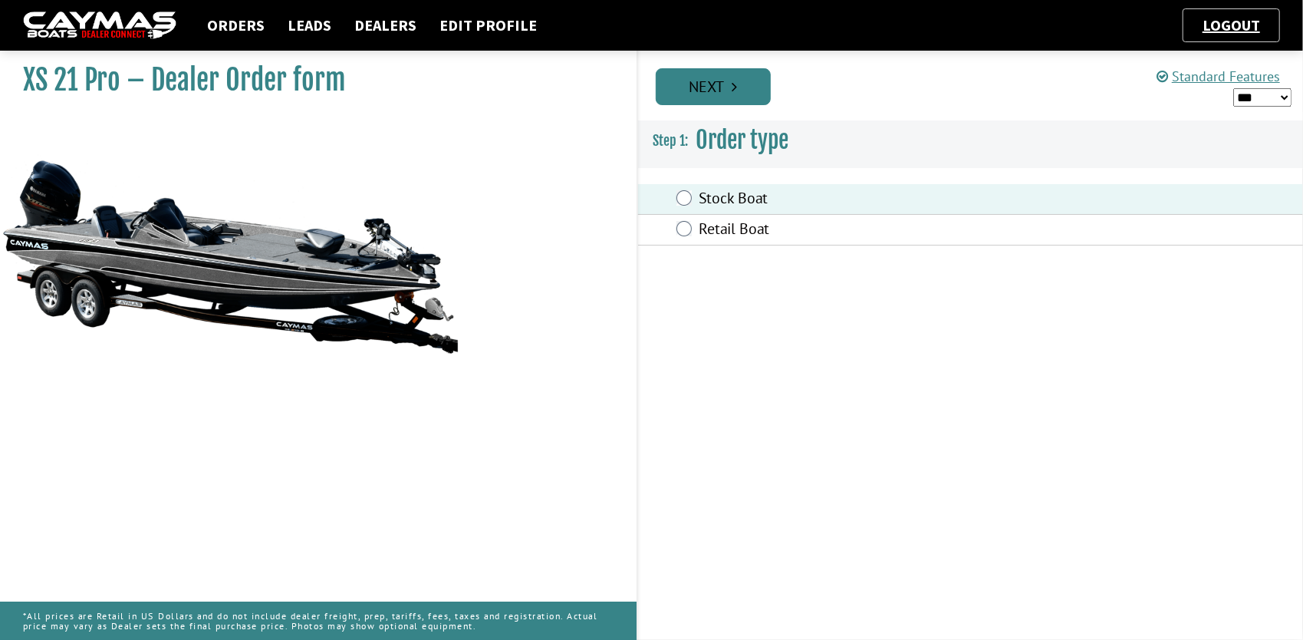
click at [709, 86] on link "Next" at bounding box center [713, 86] width 115 height 37
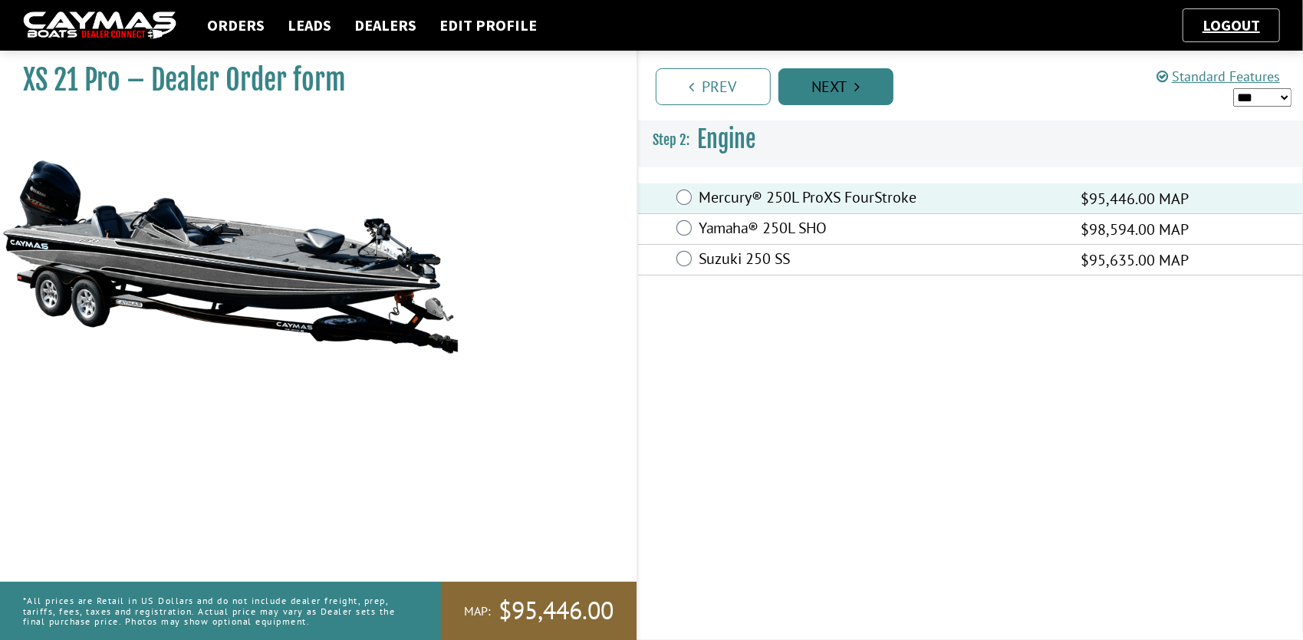
click at [831, 96] on link "Next" at bounding box center [836, 86] width 115 height 37
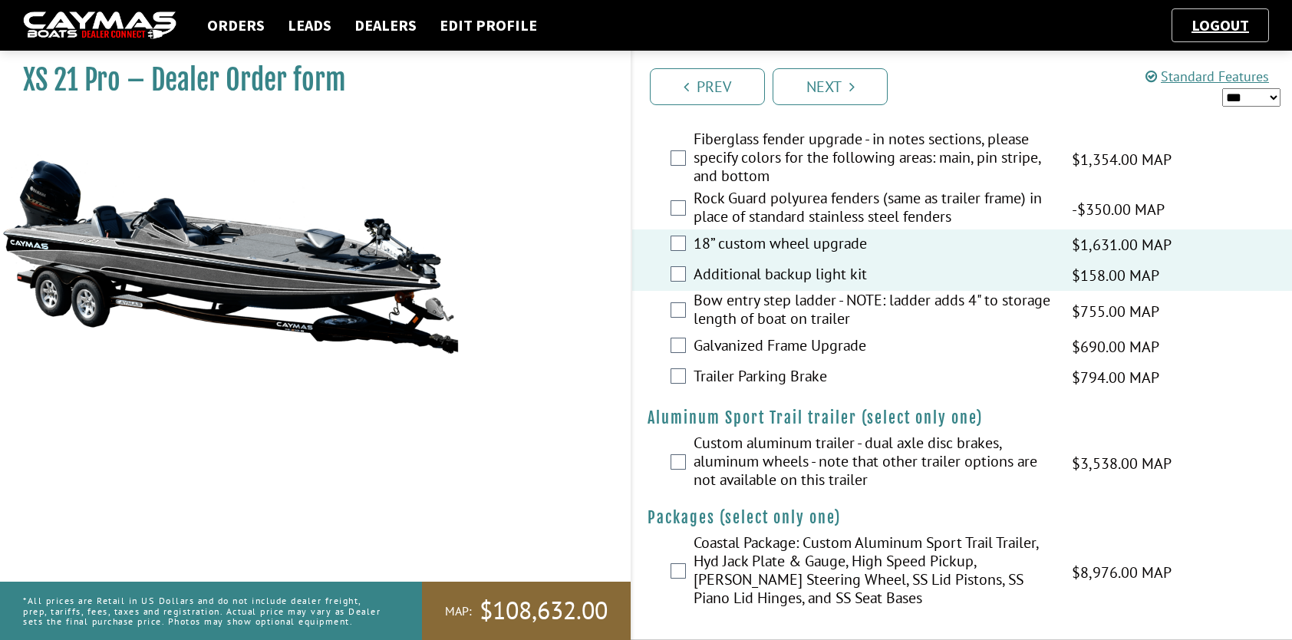
scroll to position [2112, 0]
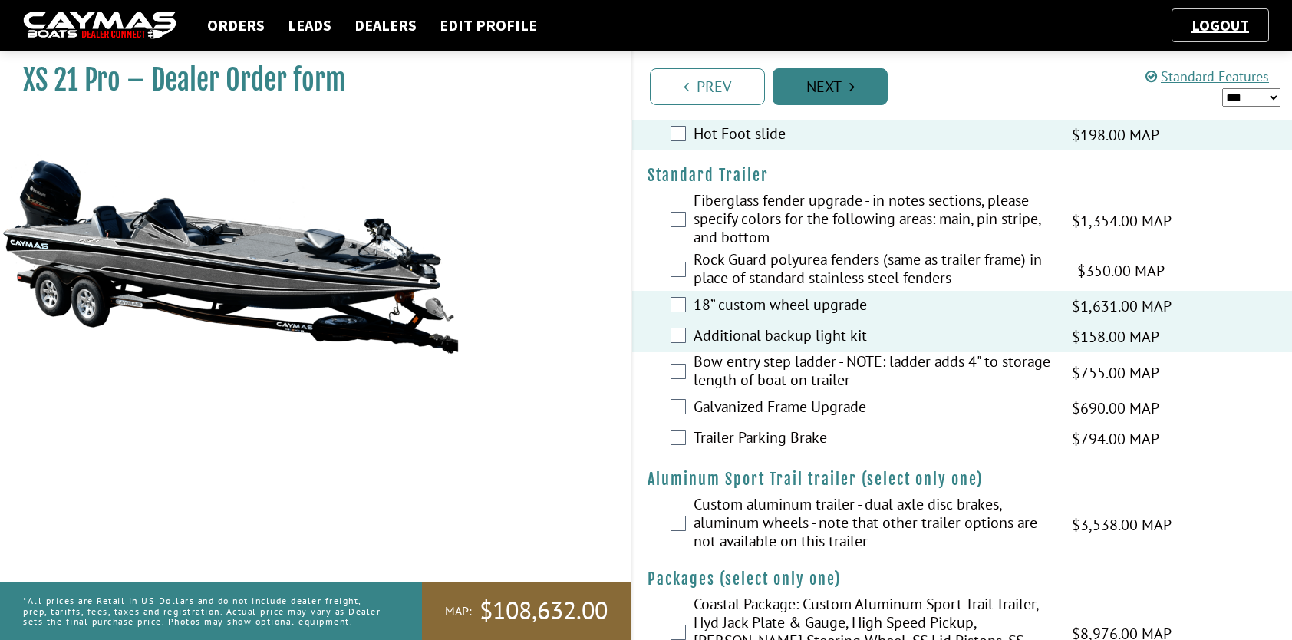
click at [830, 84] on link "Next" at bounding box center [829, 86] width 115 height 37
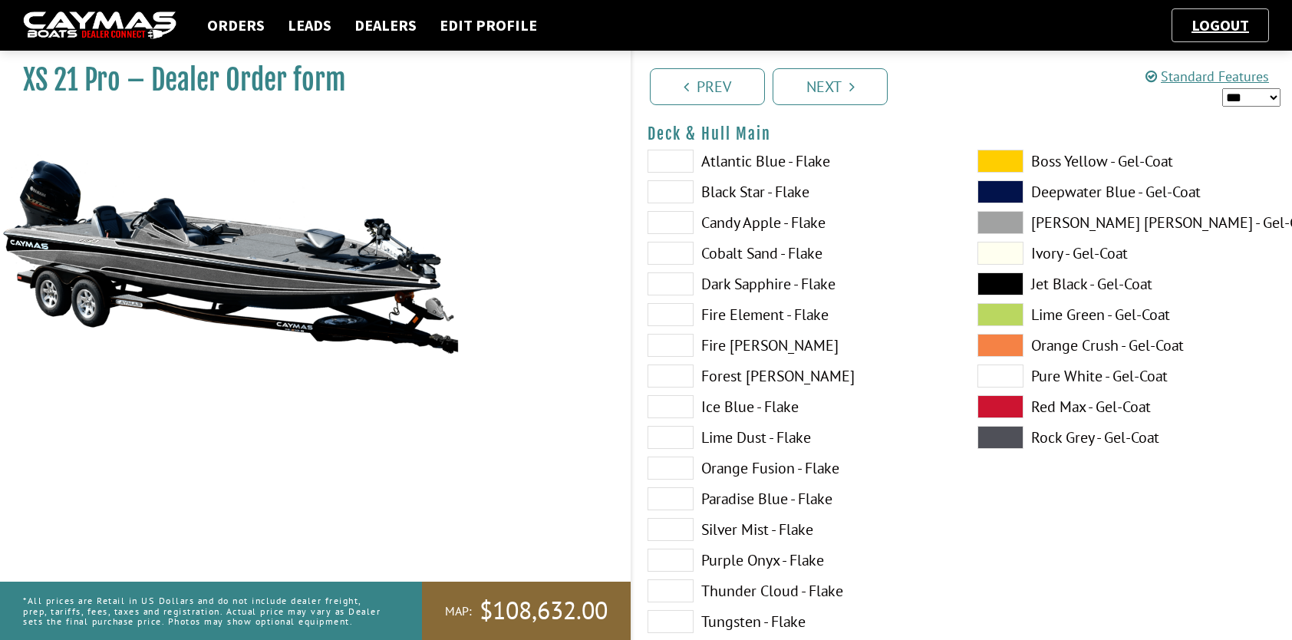
scroll to position [0, 0]
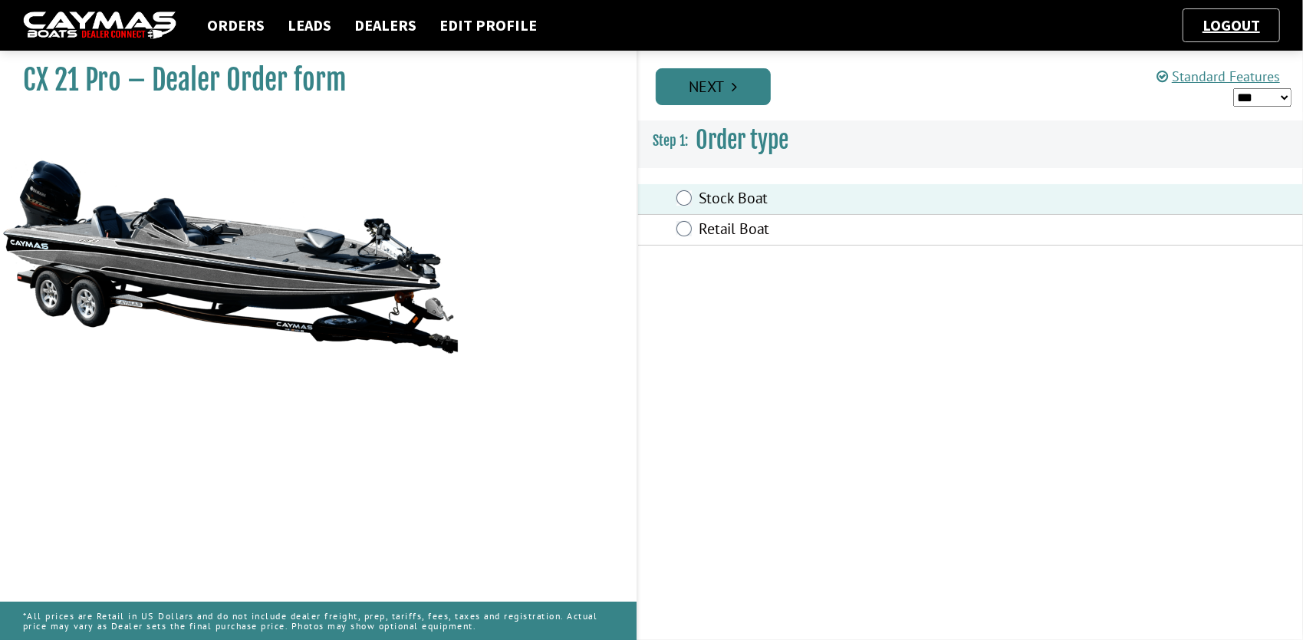
click at [703, 87] on link "Next" at bounding box center [713, 86] width 115 height 37
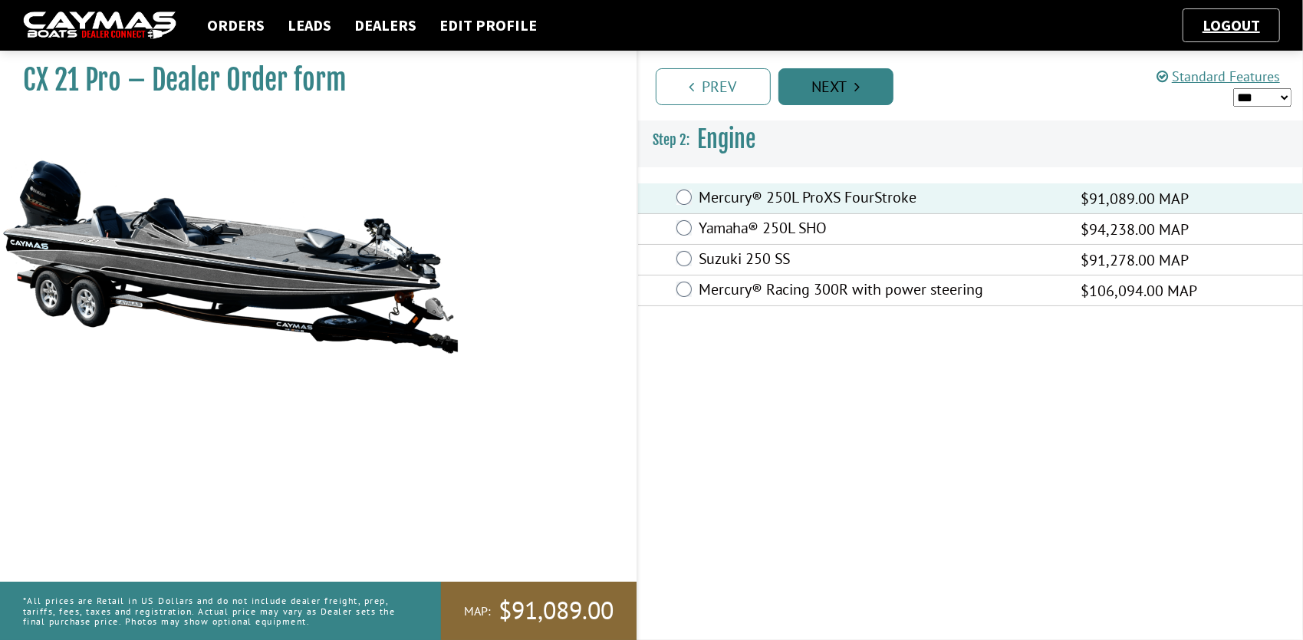
click at [839, 97] on link "Next" at bounding box center [836, 86] width 115 height 37
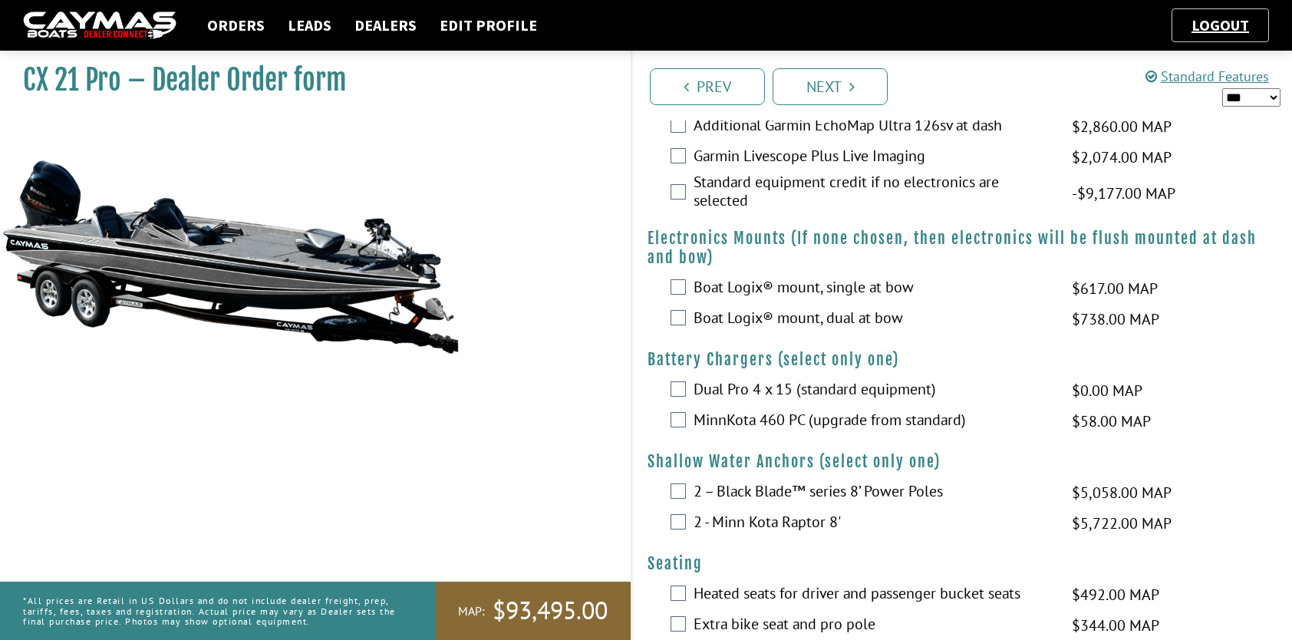
scroll to position [690, 0]
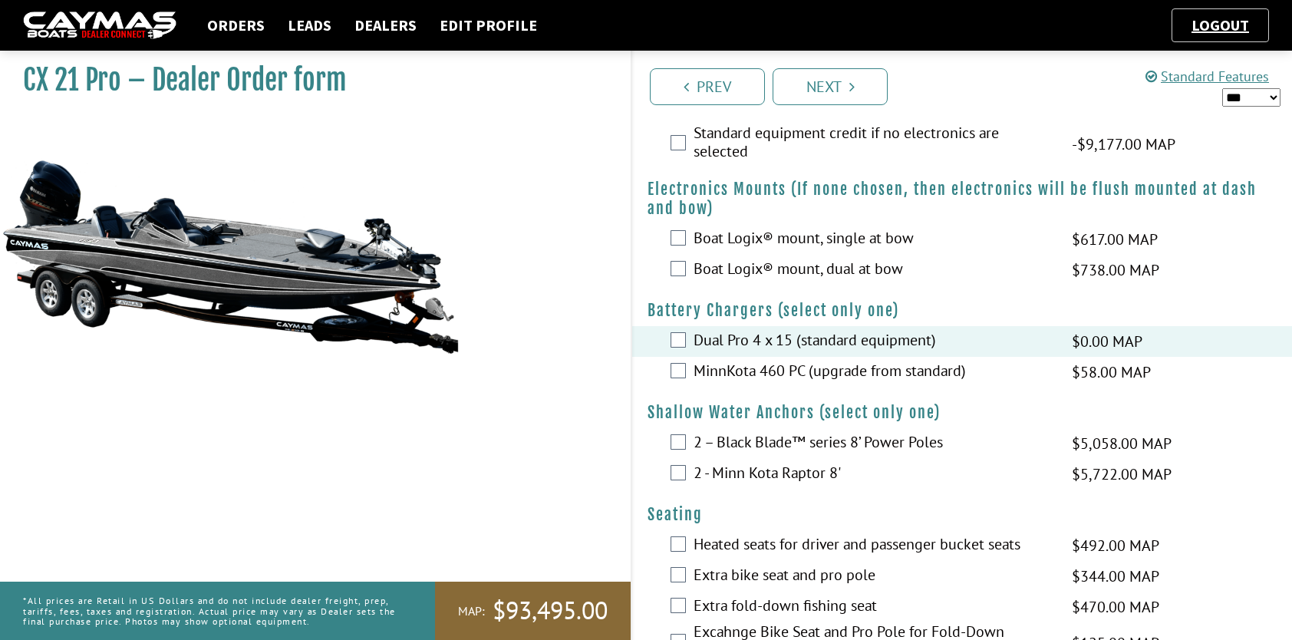
click at [683, 459] on div "2 – Black Blade™ series 8’ Power Poles $5,058.00 MAP $5,972.00 MSRP $4,300.00 $…" at bounding box center [962, 443] width 660 height 31
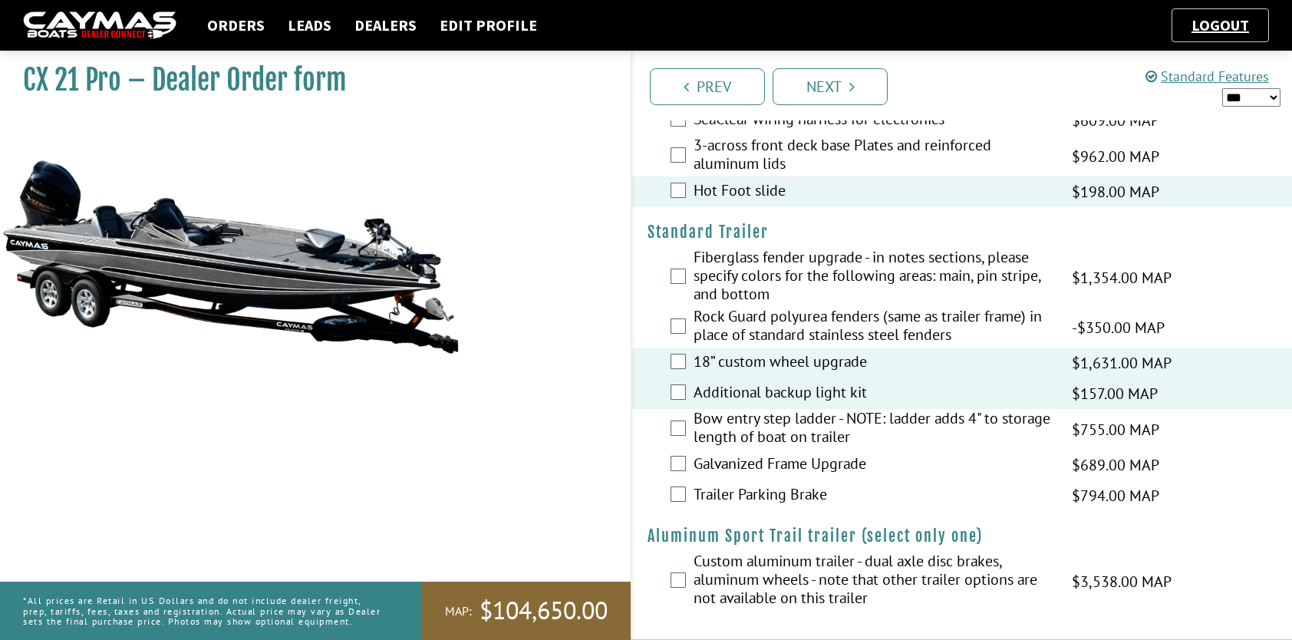
scroll to position [2073, 0]
click at [824, 92] on link "Next" at bounding box center [829, 86] width 115 height 37
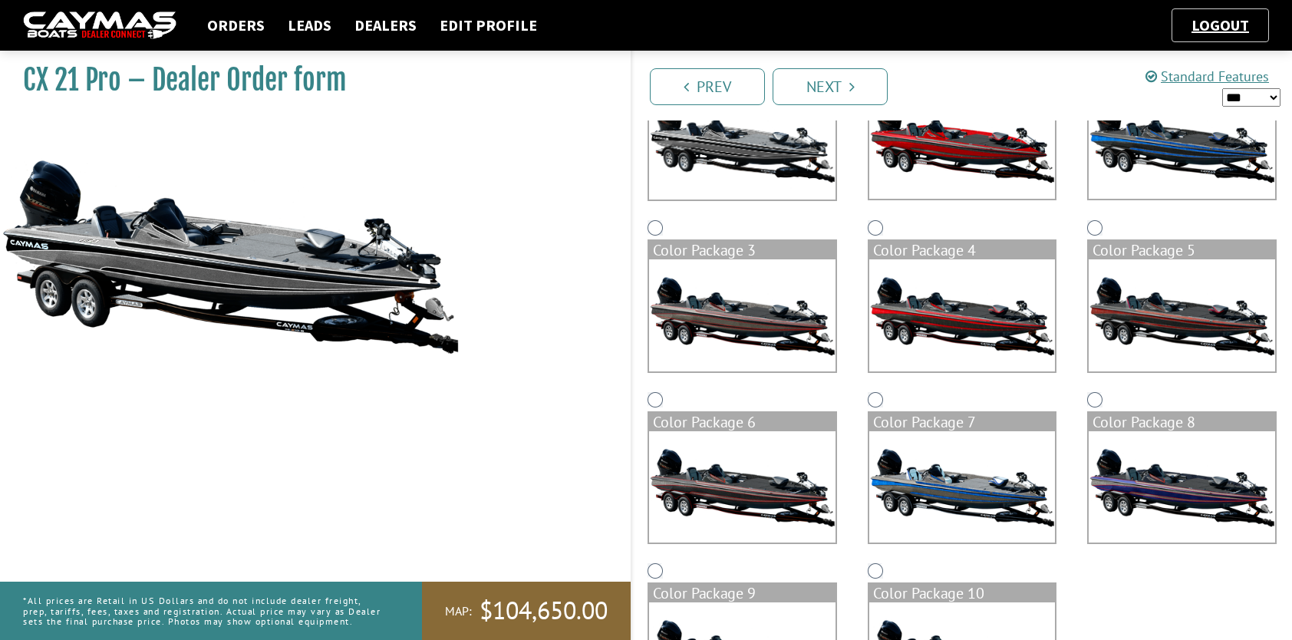
scroll to position [313, 0]
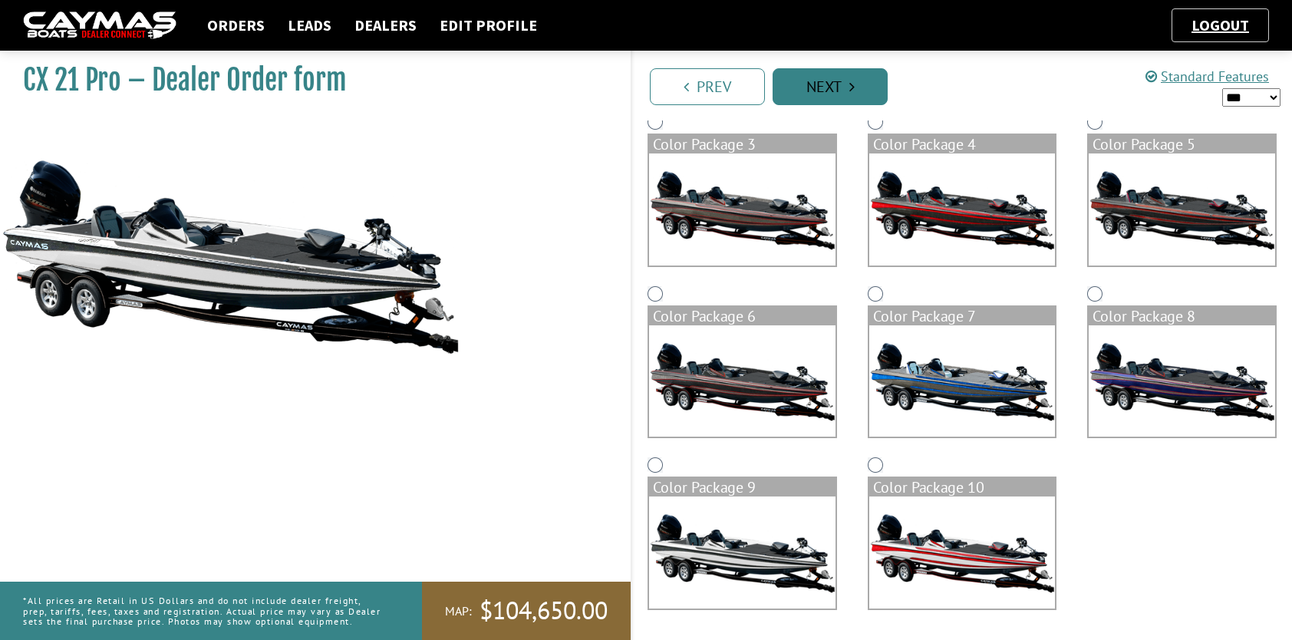
click at [828, 80] on link "Next" at bounding box center [829, 86] width 115 height 37
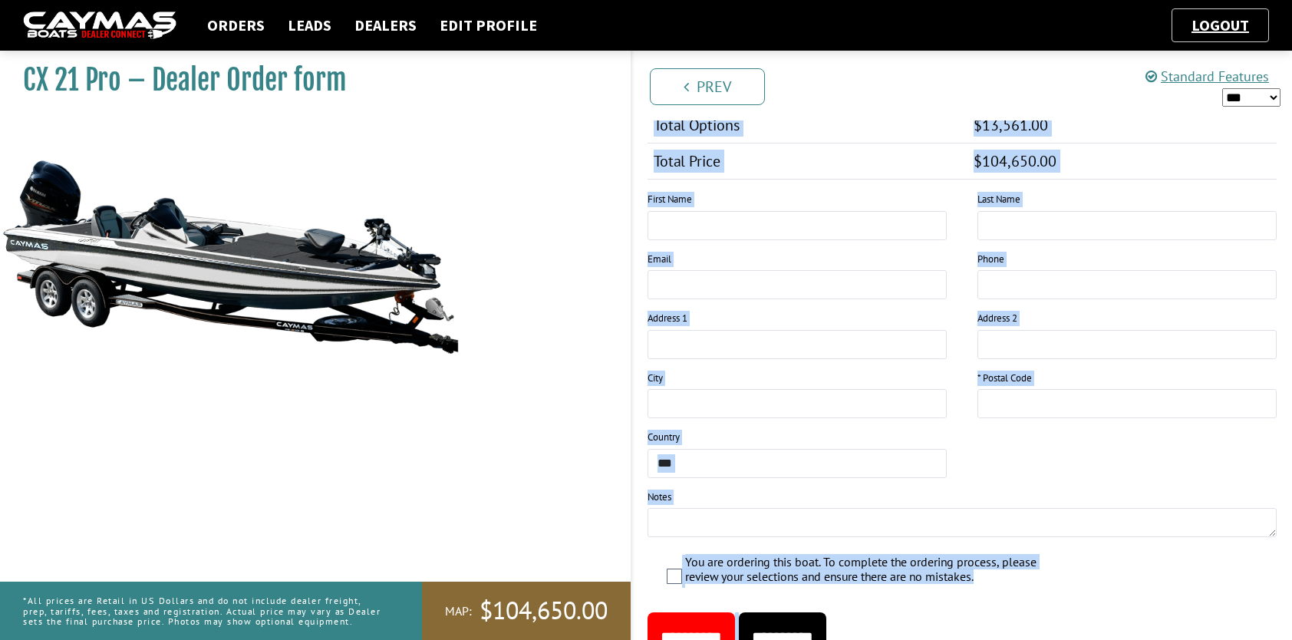
scroll to position [1783, 0]
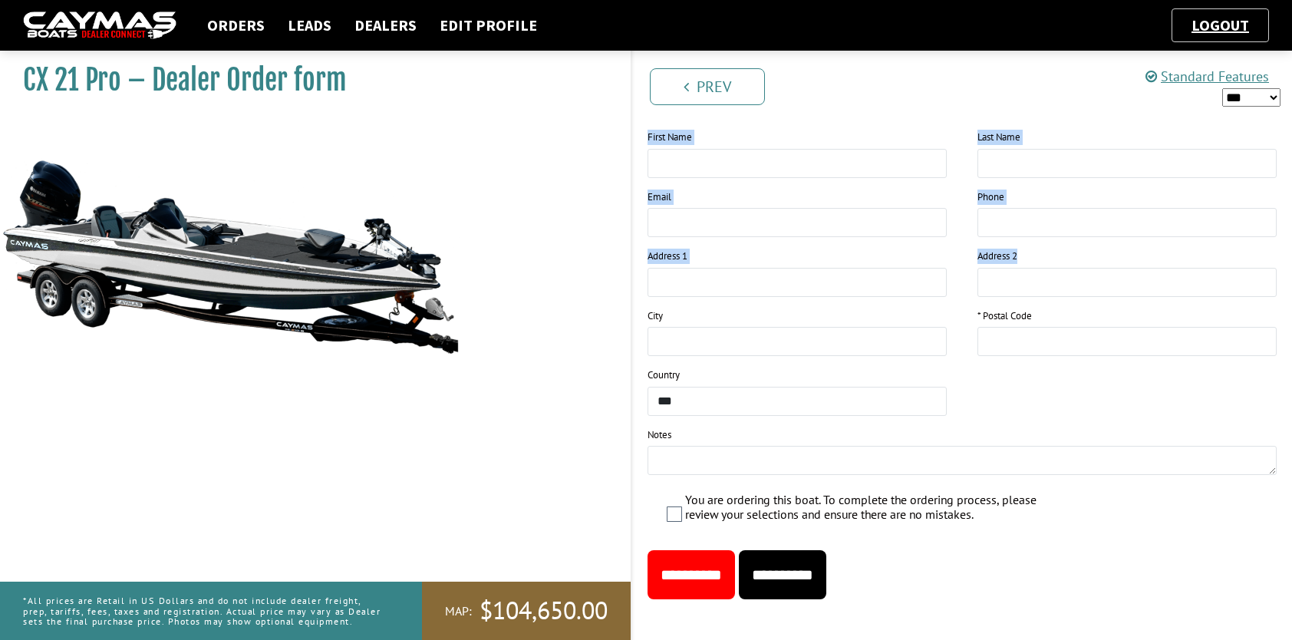
drag, startPoint x: 647, startPoint y: 314, endPoint x: 1129, endPoint y: 247, distance: 486.4
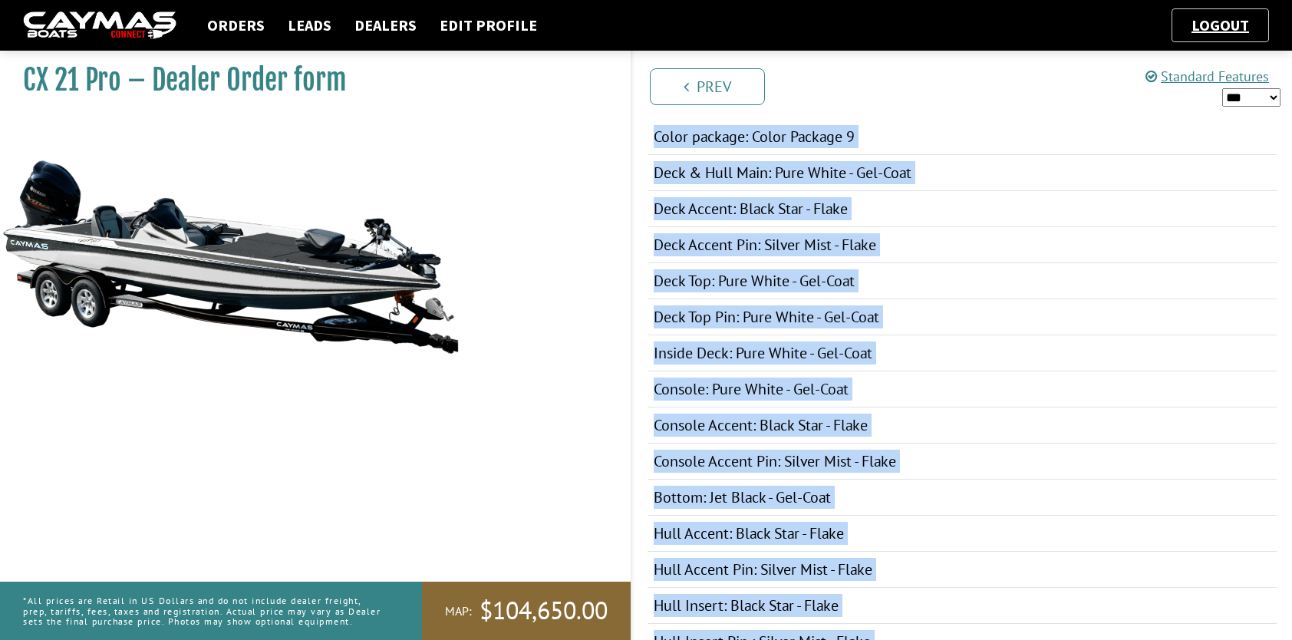
scroll to position [0, 0]
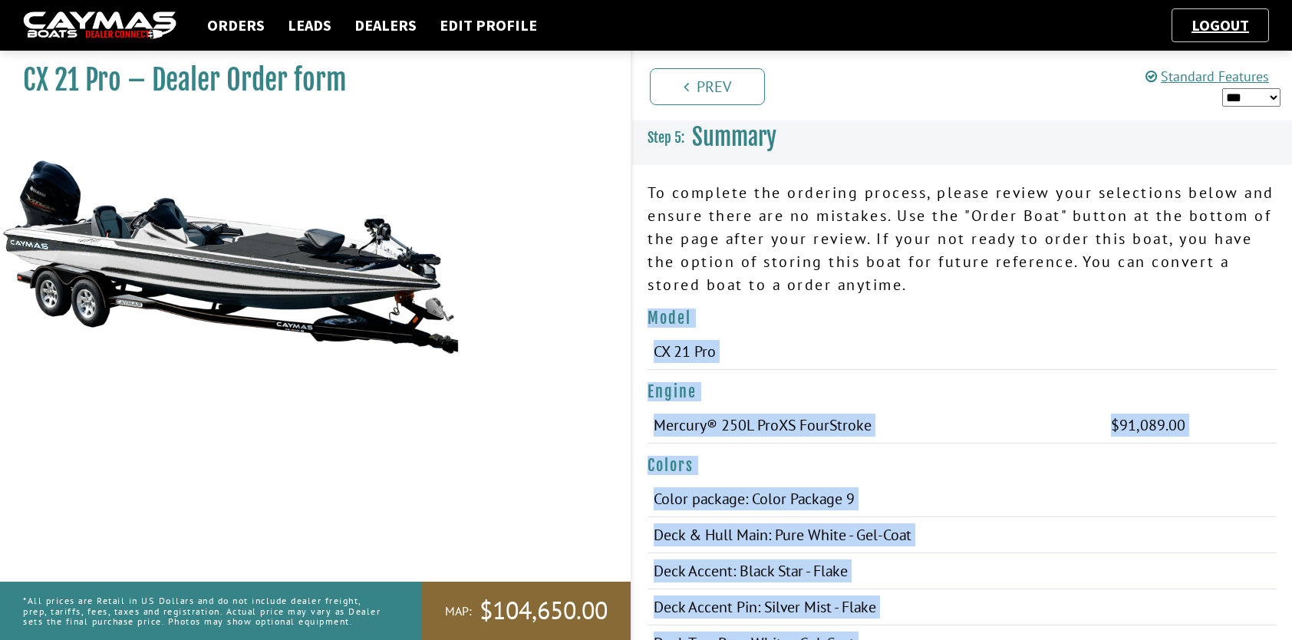
click at [724, 315] on h4 "Model" at bounding box center [961, 317] width 629 height 19
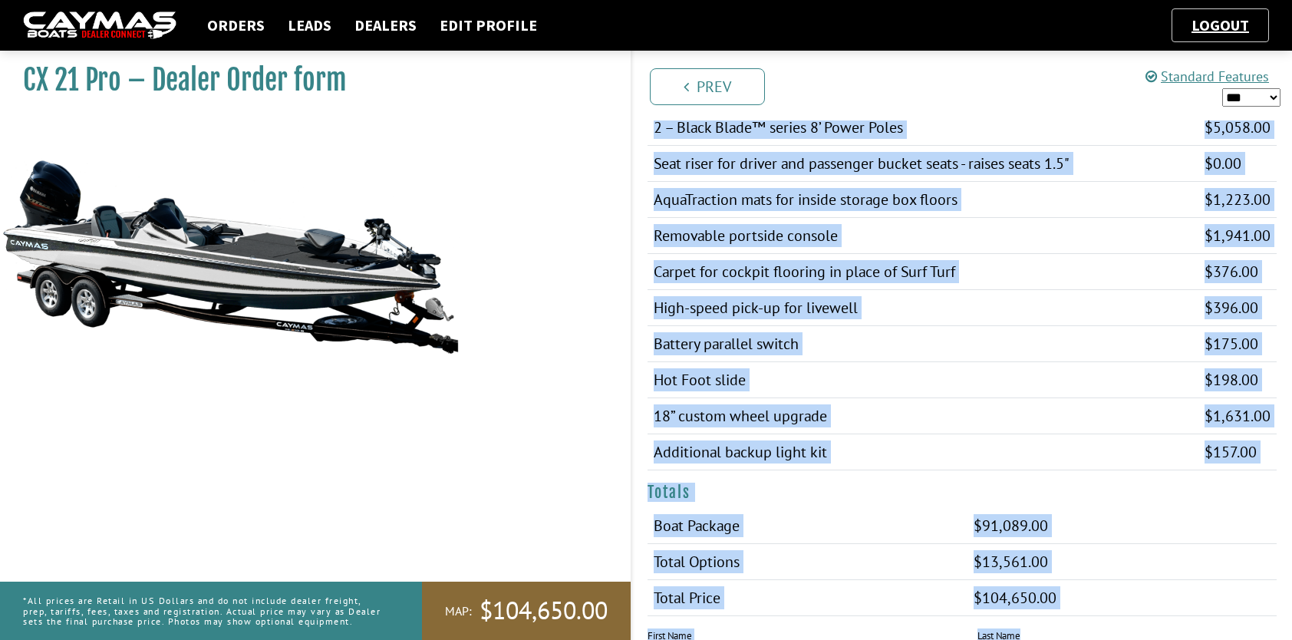
scroll to position [1301, 0]
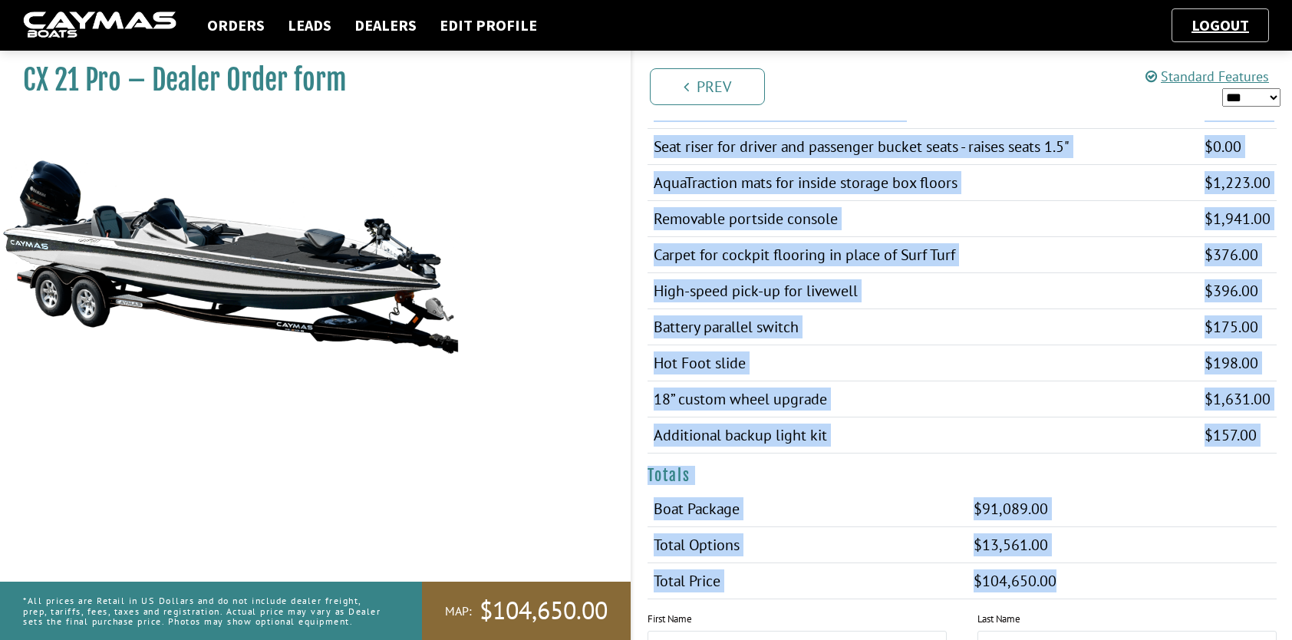
drag, startPoint x: 647, startPoint y: 315, endPoint x: 1112, endPoint y: 562, distance: 527.1
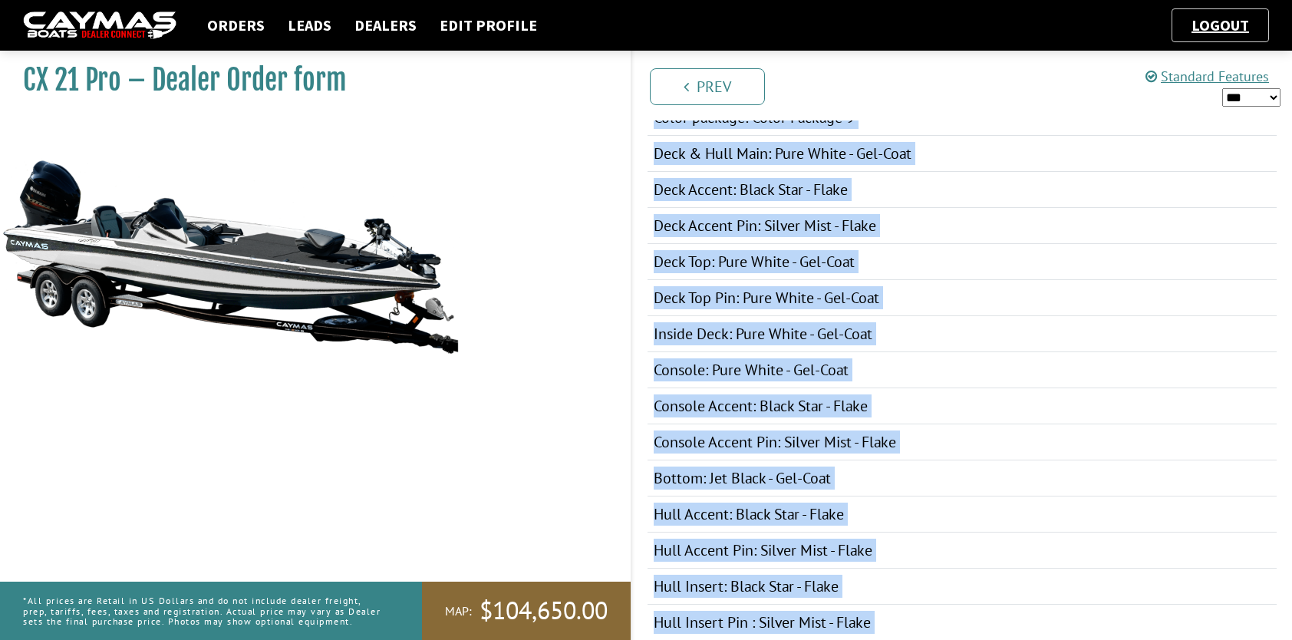
scroll to position [0, 0]
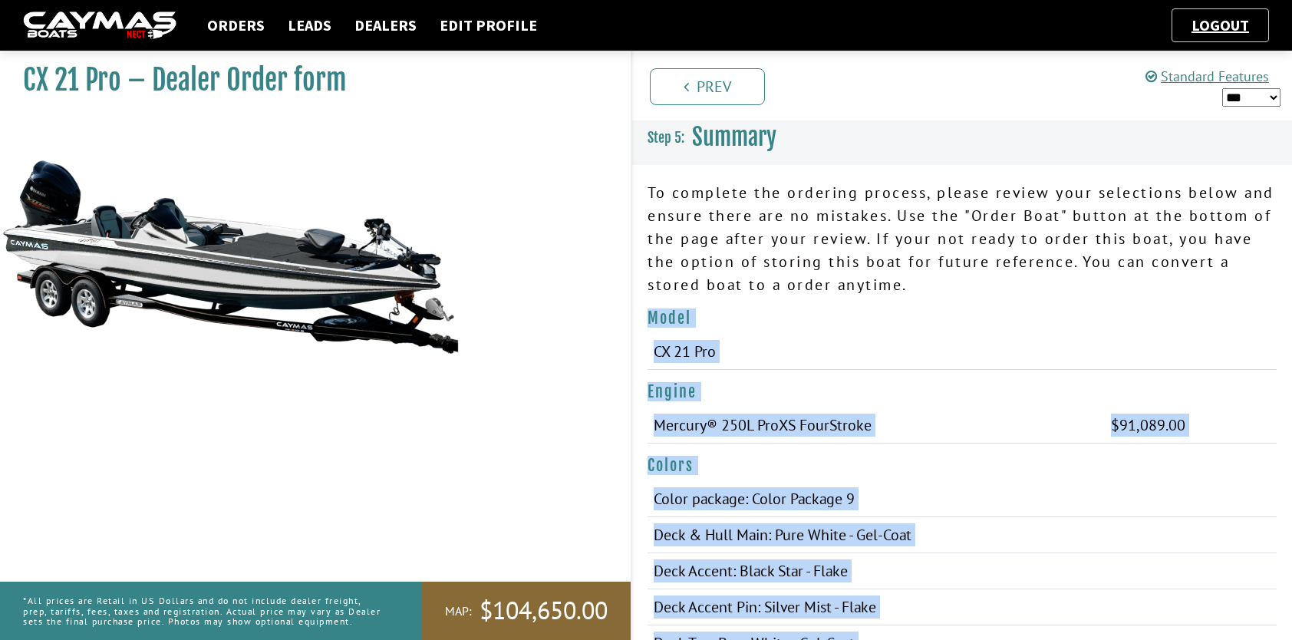
click at [1125, 347] on td "CX 21 Pro" at bounding box center [917, 352] width 540 height 36
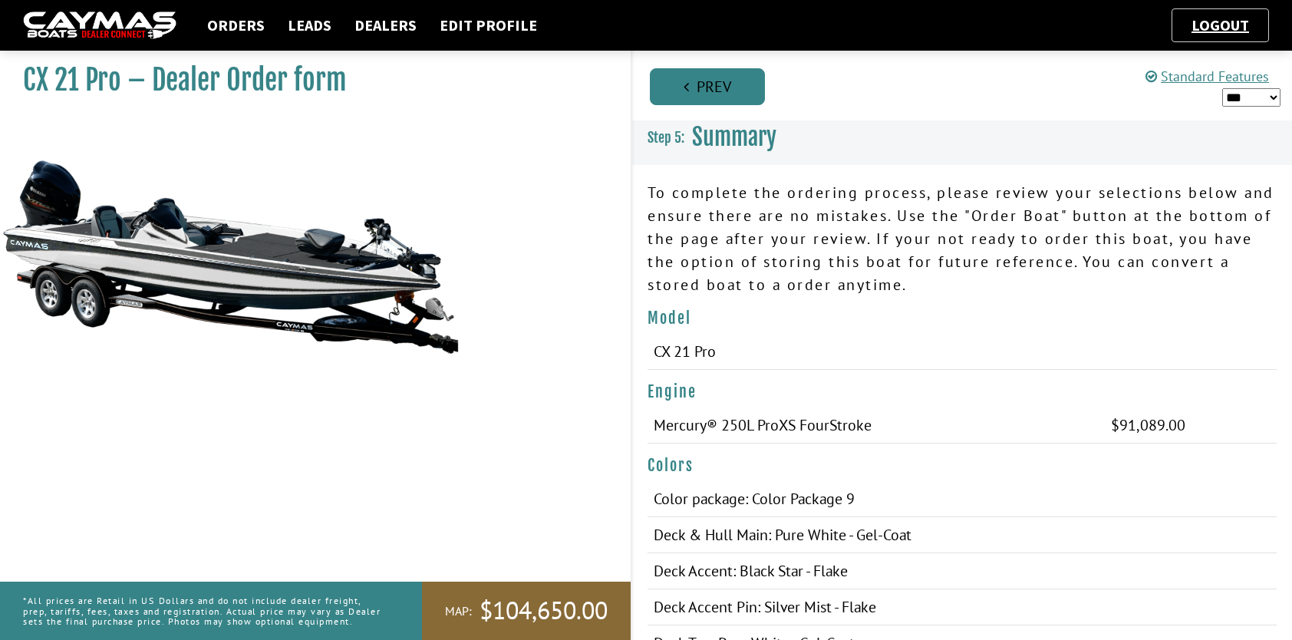
click at [690, 81] on link "Prev" at bounding box center [707, 86] width 115 height 37
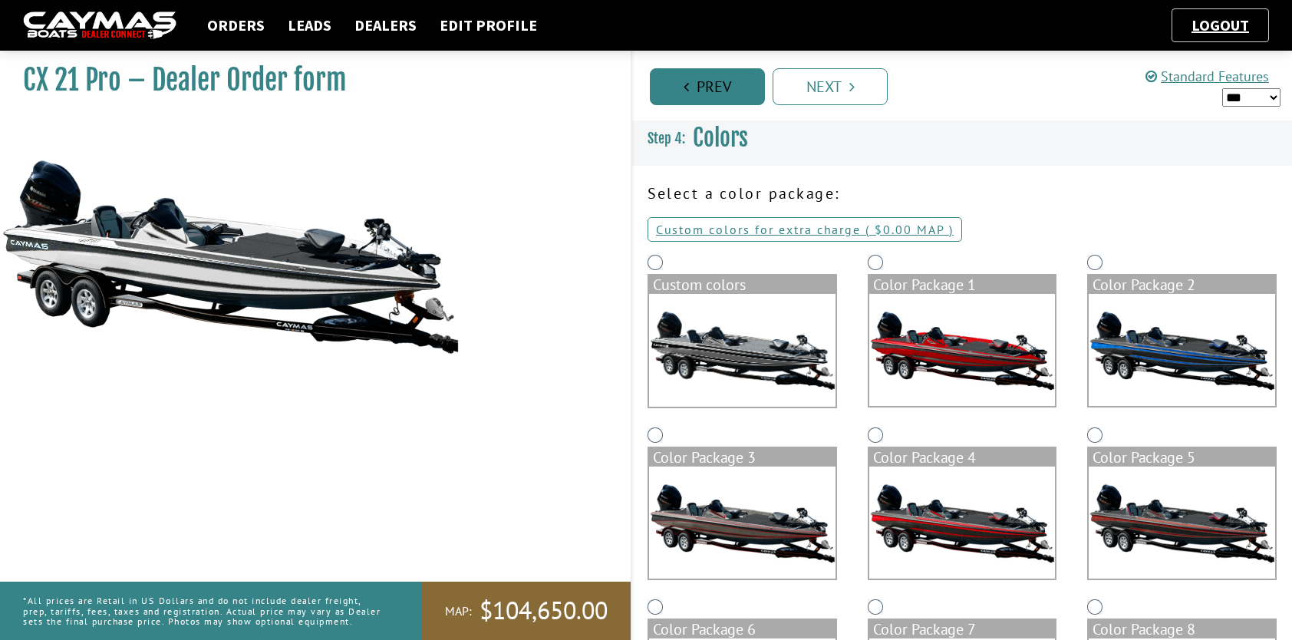
click at [721, 91] on link "Prev" at bounding box center [707, 86] width 115 height 37
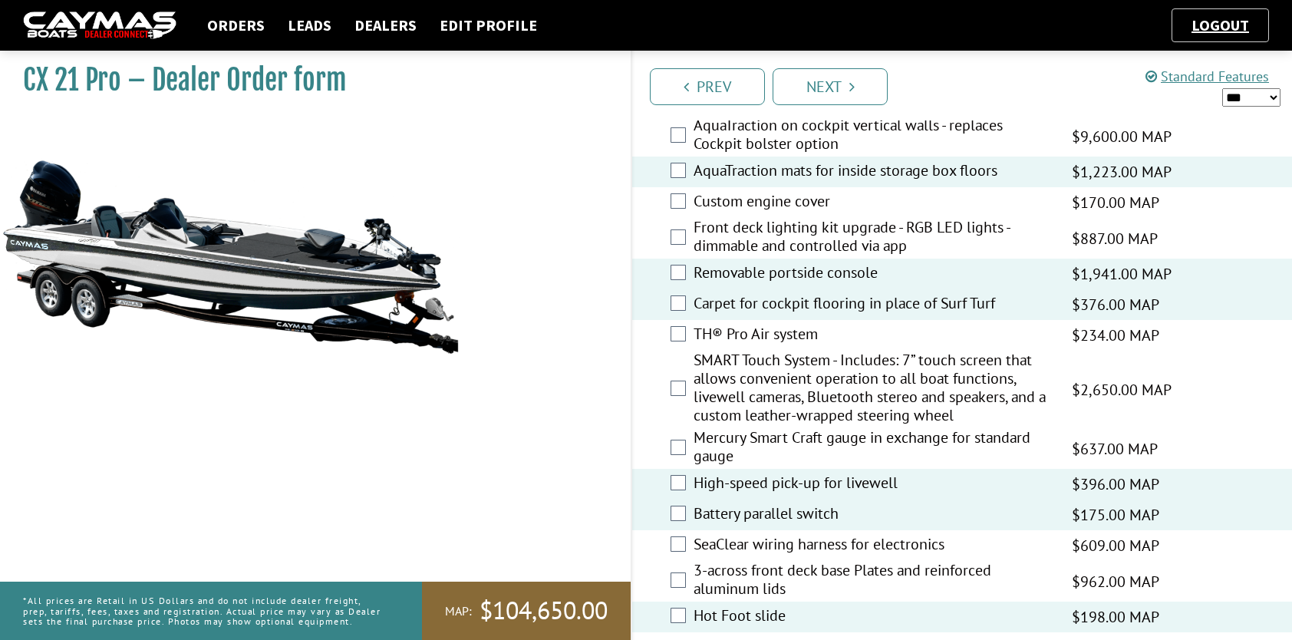
scroll to position [1611, 0]
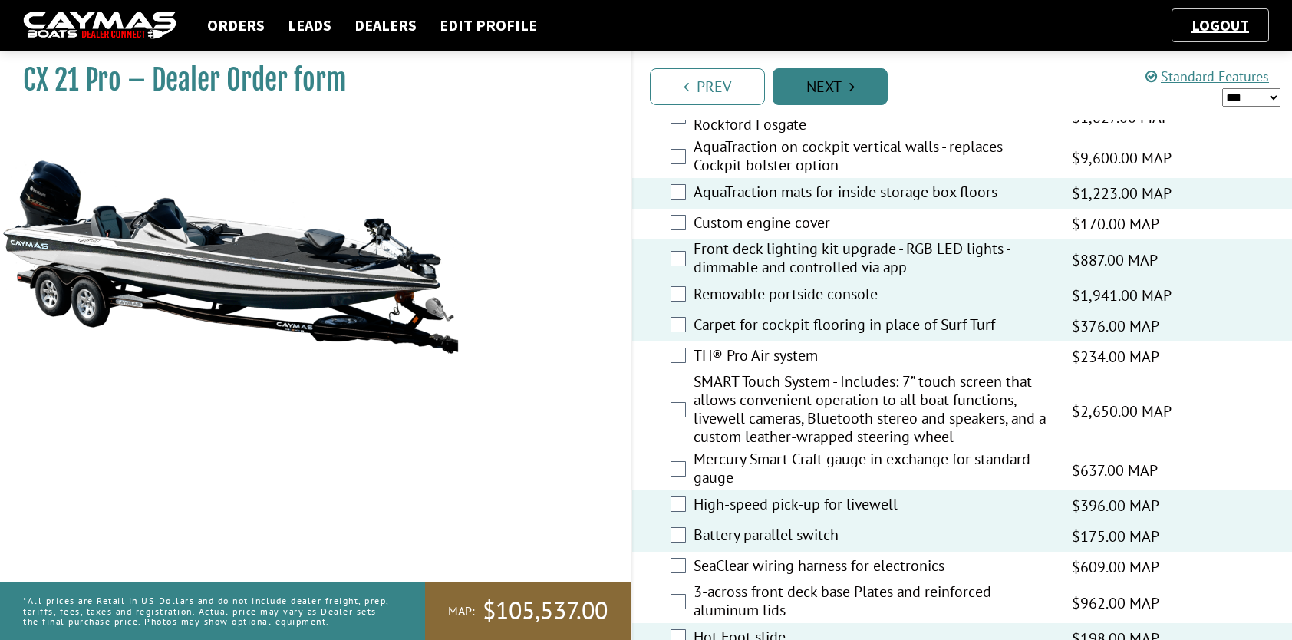
click at [841, 89] on link "Next" at bounding box center [829, 86] width 115 height 37
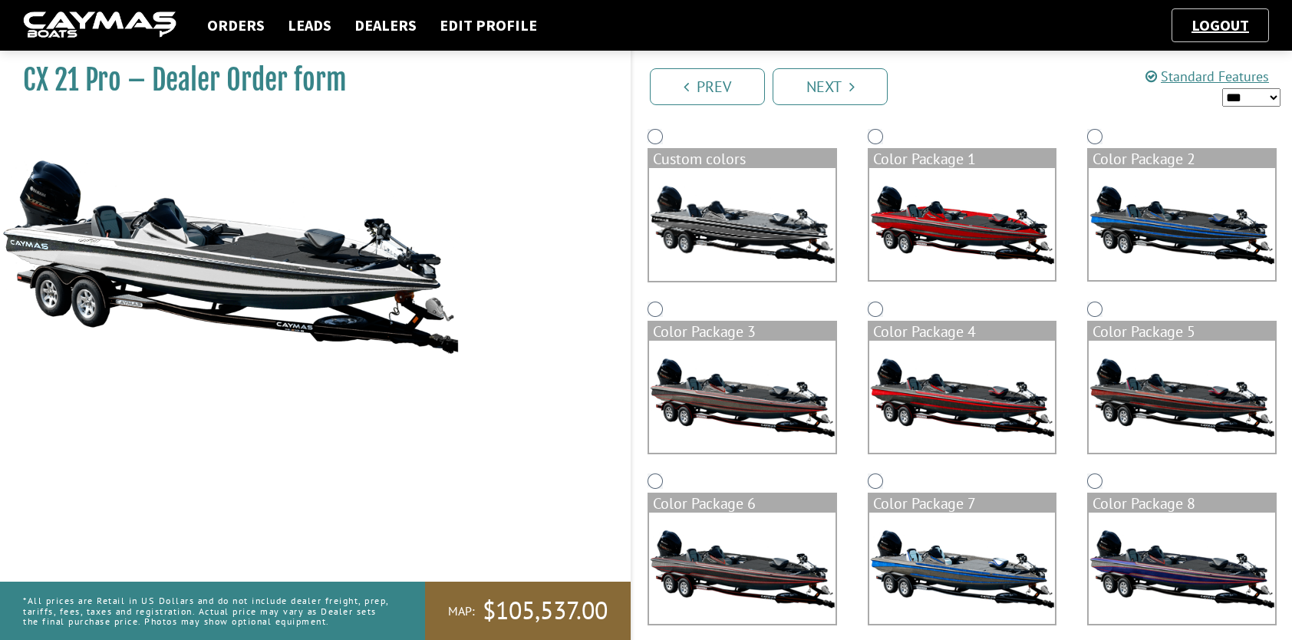
scroll to position [307, 0]
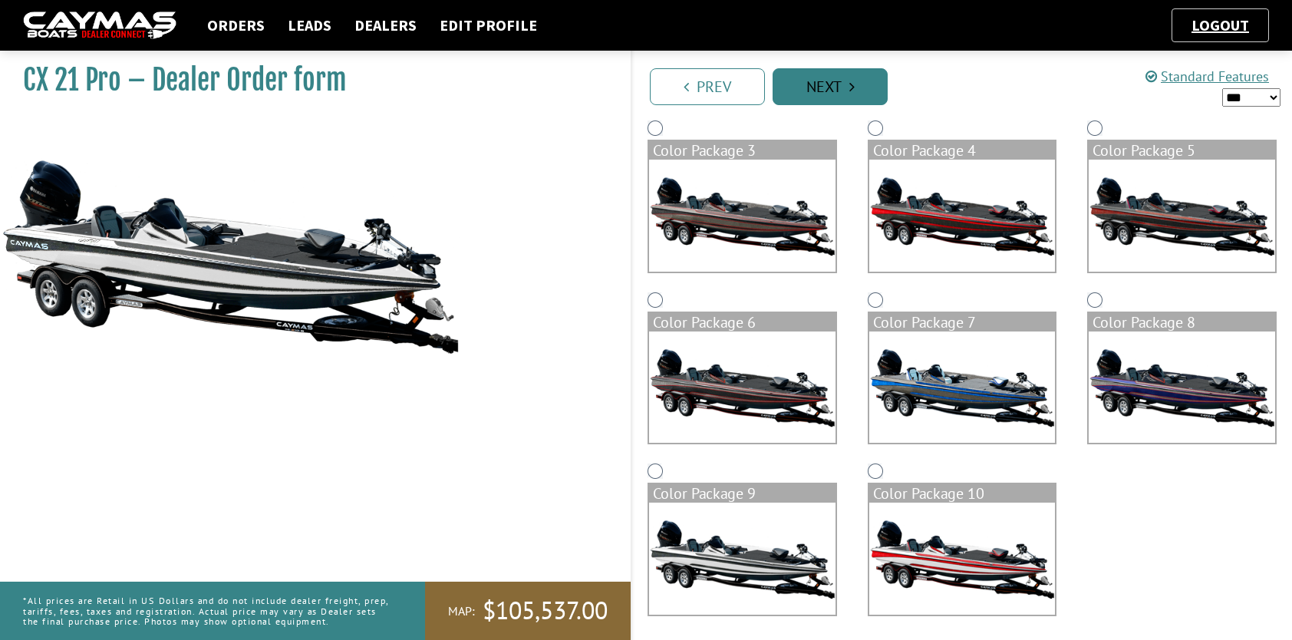
click at [850, 84] on icon "Pagination" at bounding box center [851, 86] width 5 height 15
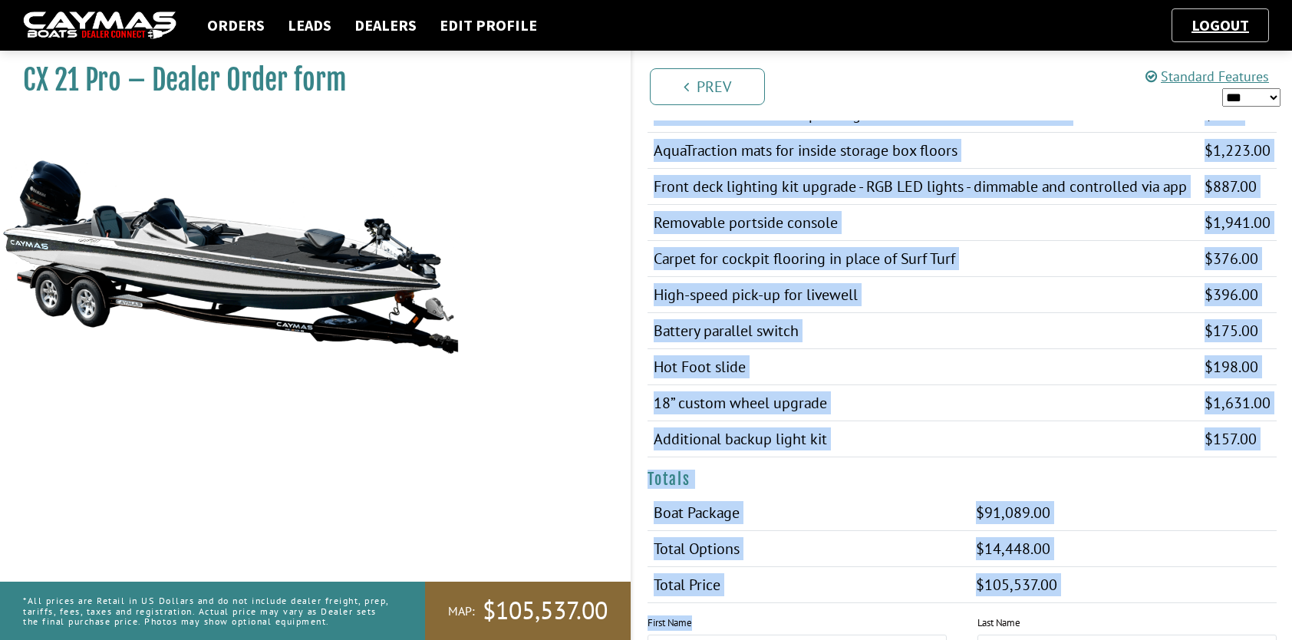
scroll to position [1404, 0]
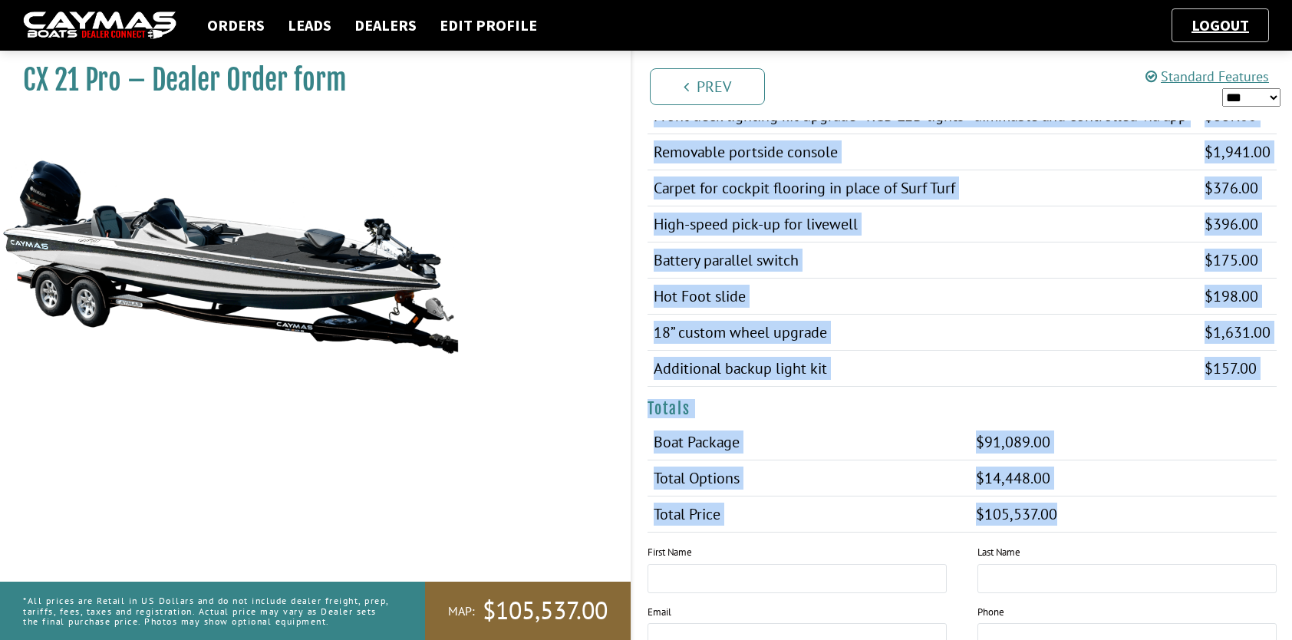
drag, startPoint x: 650, startPoint y: 322, endPoint x: 1066, endPoint y: 519, distance: 460.5
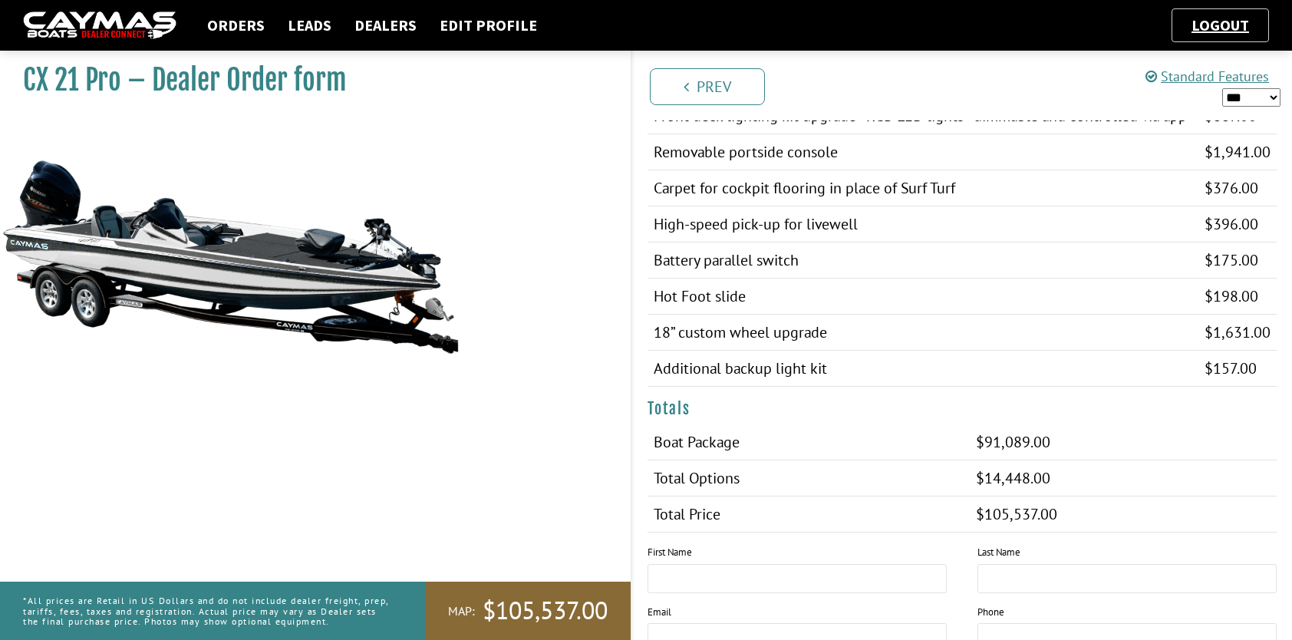
click at [847, 109] on div "Prev Next" at bounding box center [961, 86] width 661 height 70
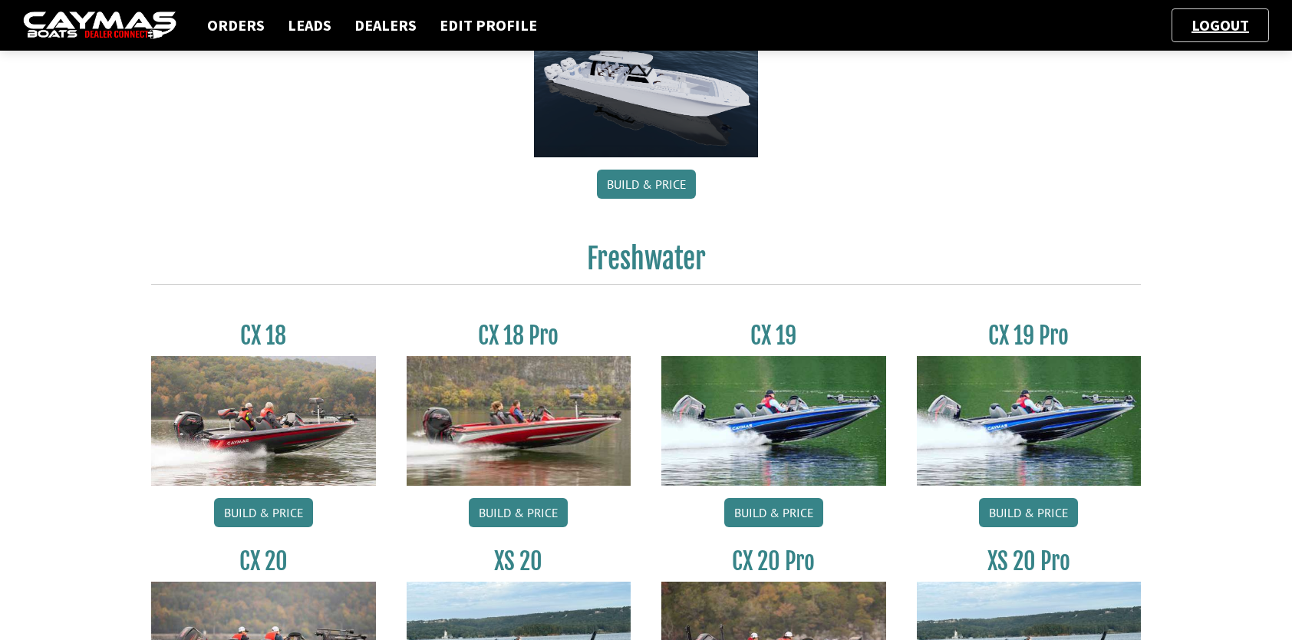
scroll to position [1227, 0]
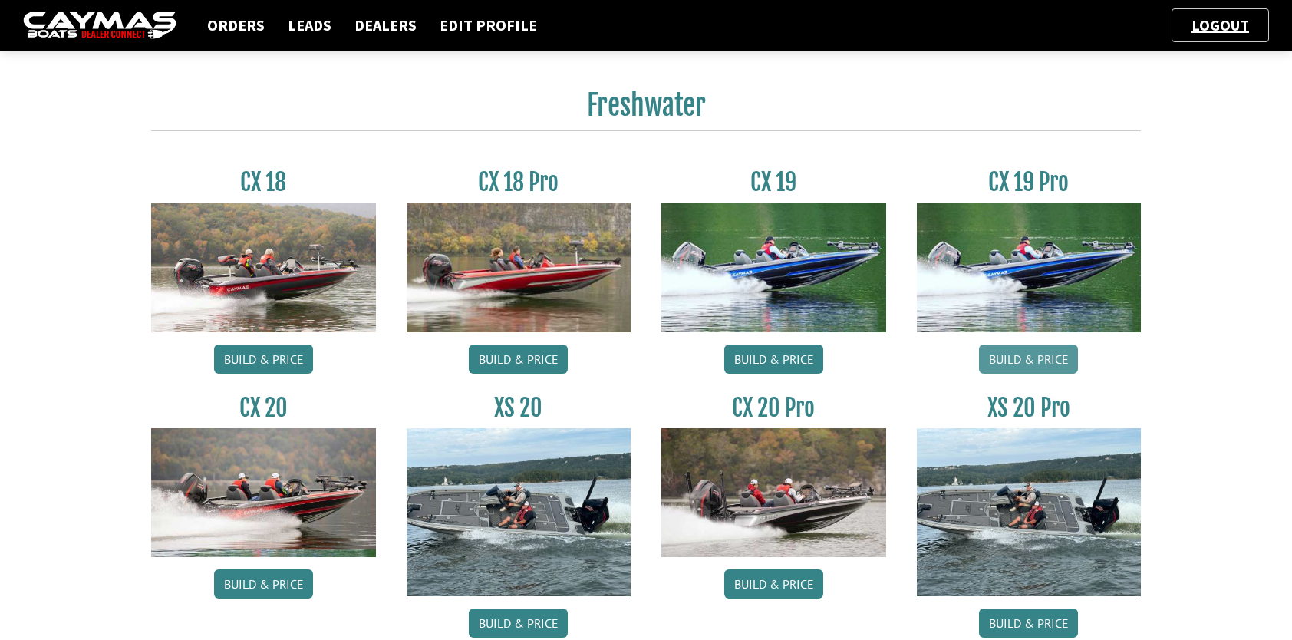
click at [1026, 362] on link "Build & Price" at bounding box center [1028, 358] width 99 height 29
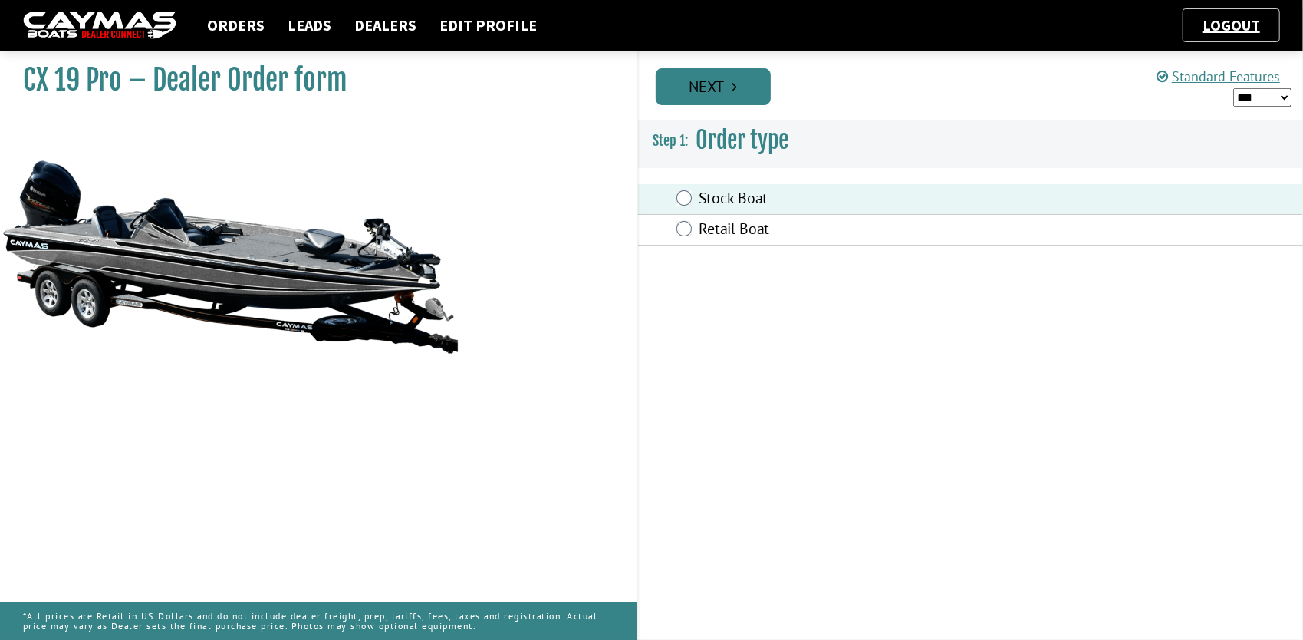
click at [716, 97] on link "Next" at bounding box center [713, 86] width 115 height 37
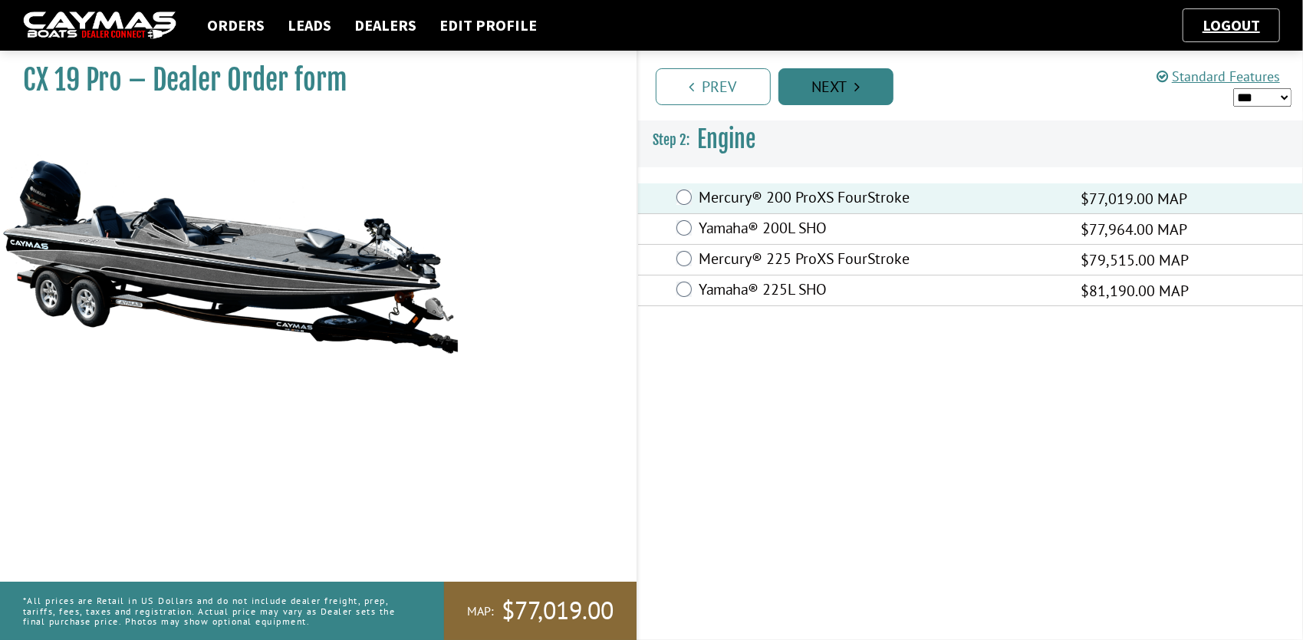
click at [836, 94] on link "Next" at bounding box center [836, 86] width 115 height 37
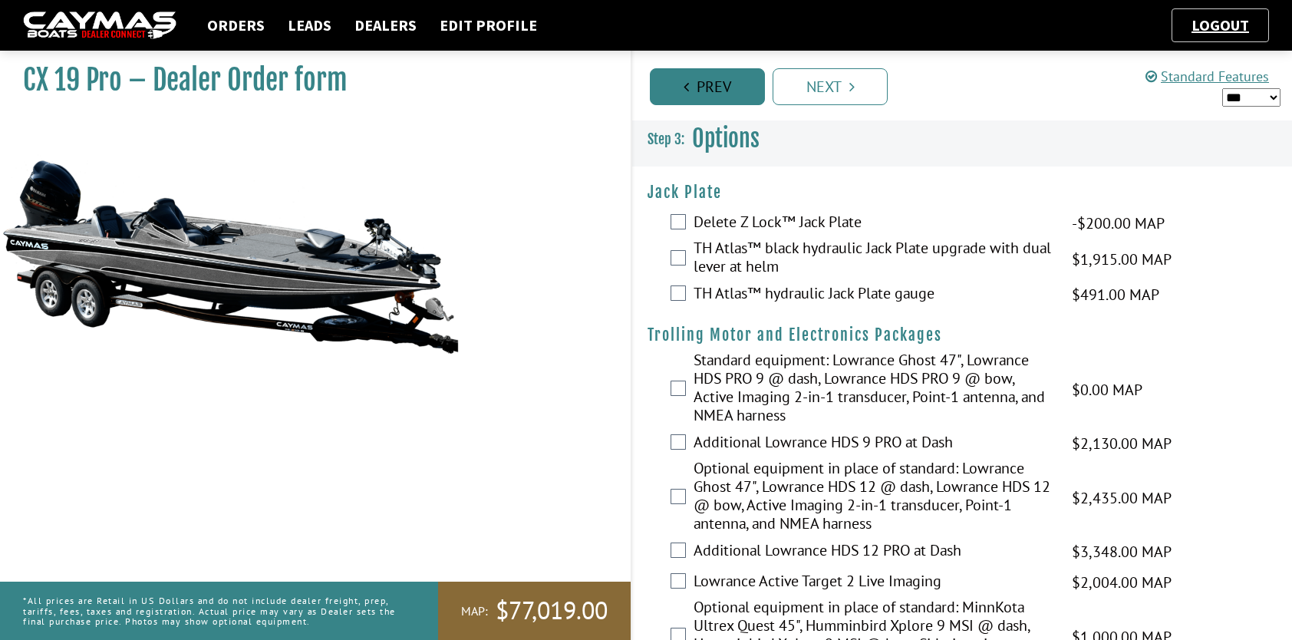
click at [729, 93] on link "Prev" at bounding box center [707, 86] width 115 height 37
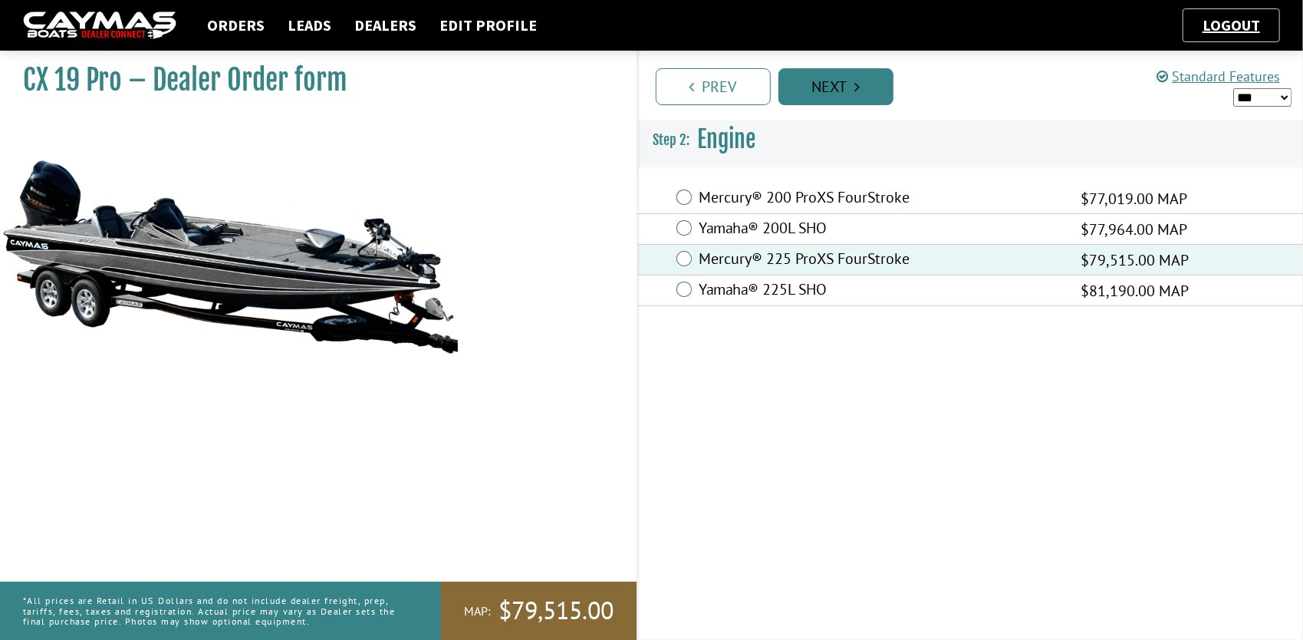
click at [853, 96] on link "Next" at bounding box center [836, 86] width 115 height 37
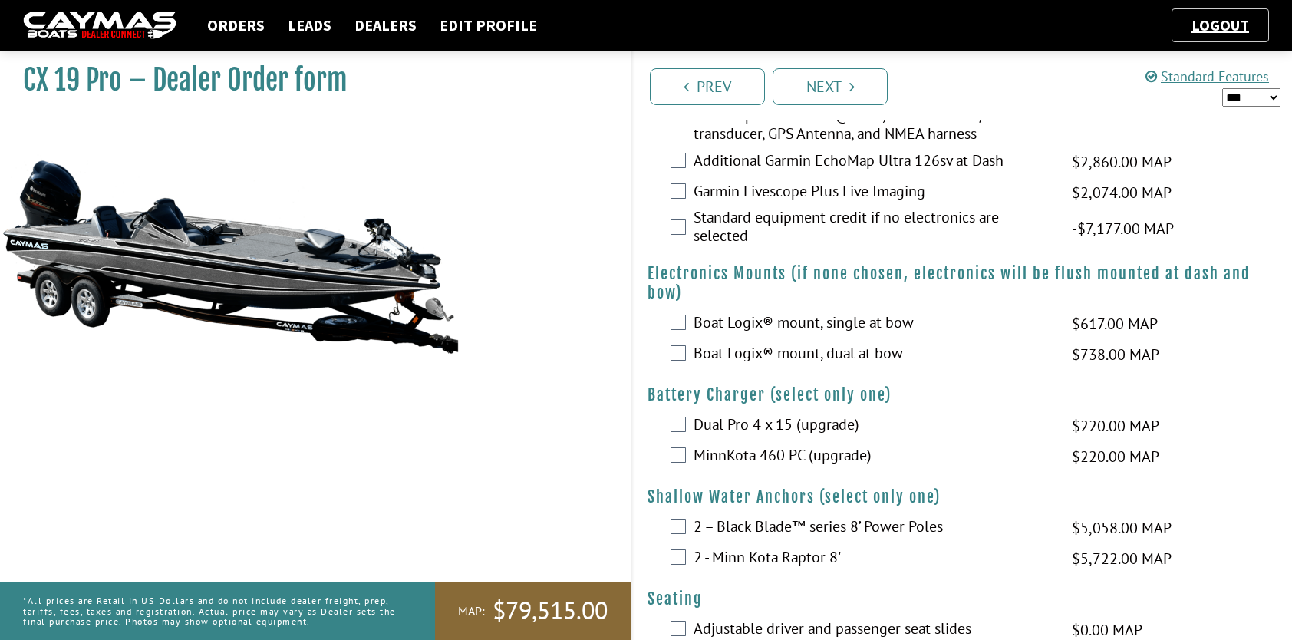
scroll to position [1074, 0]
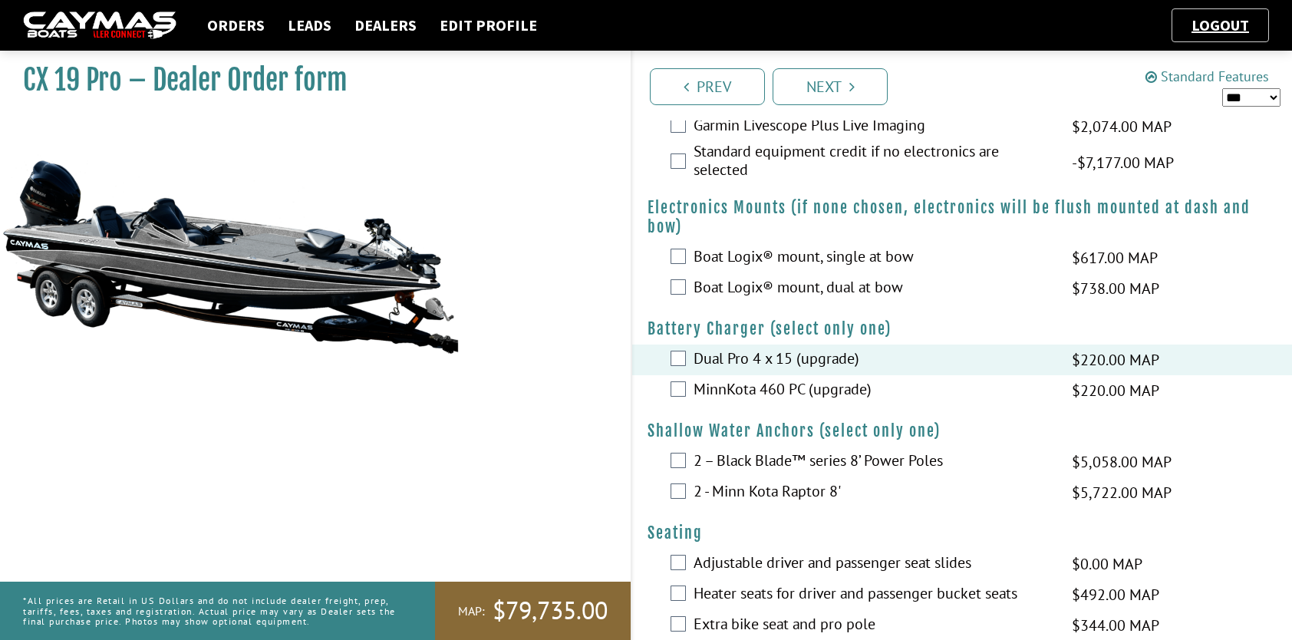
click at [1185, 74] on link "Standard Features" at bounding box center [1206, 77] width 123 height 18
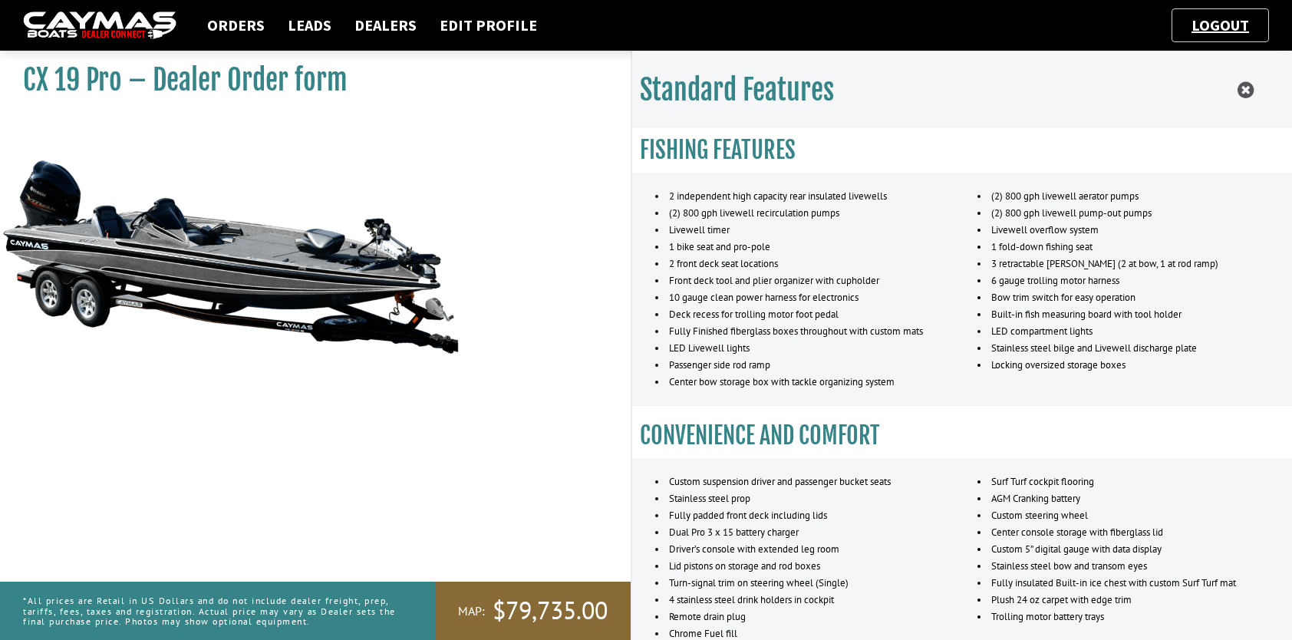
scroll to position [920, 0]
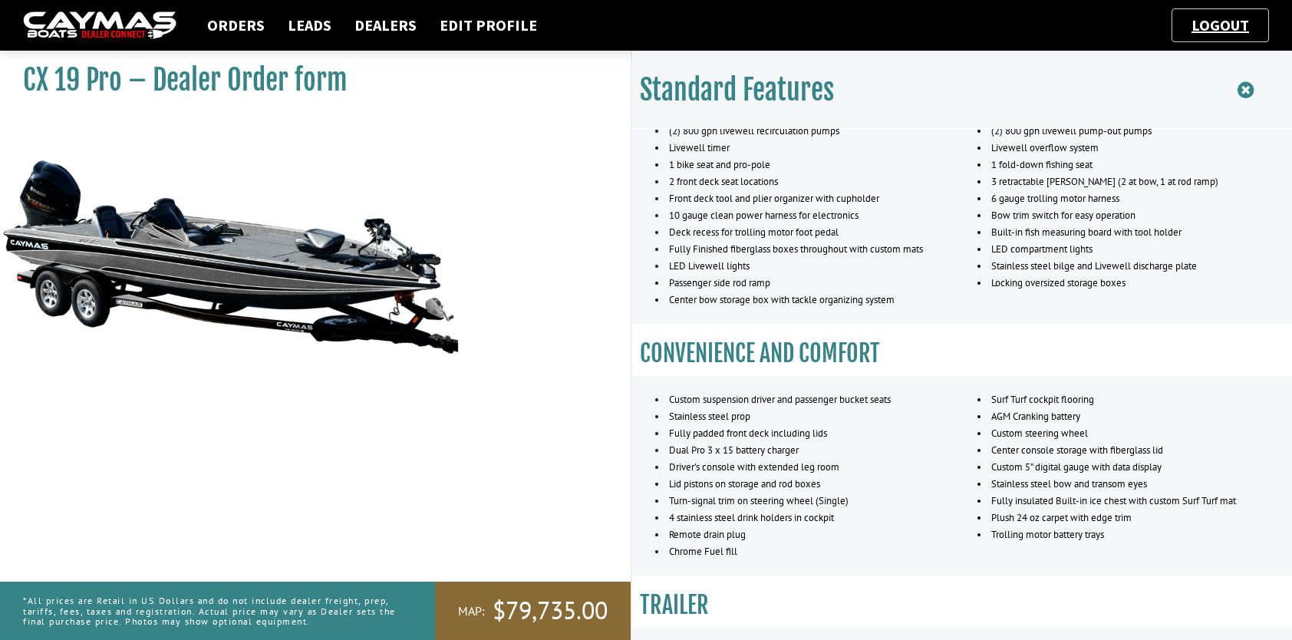
click at [1240, 89] on icon at bounding box center [1245, 90] width 16 height 19
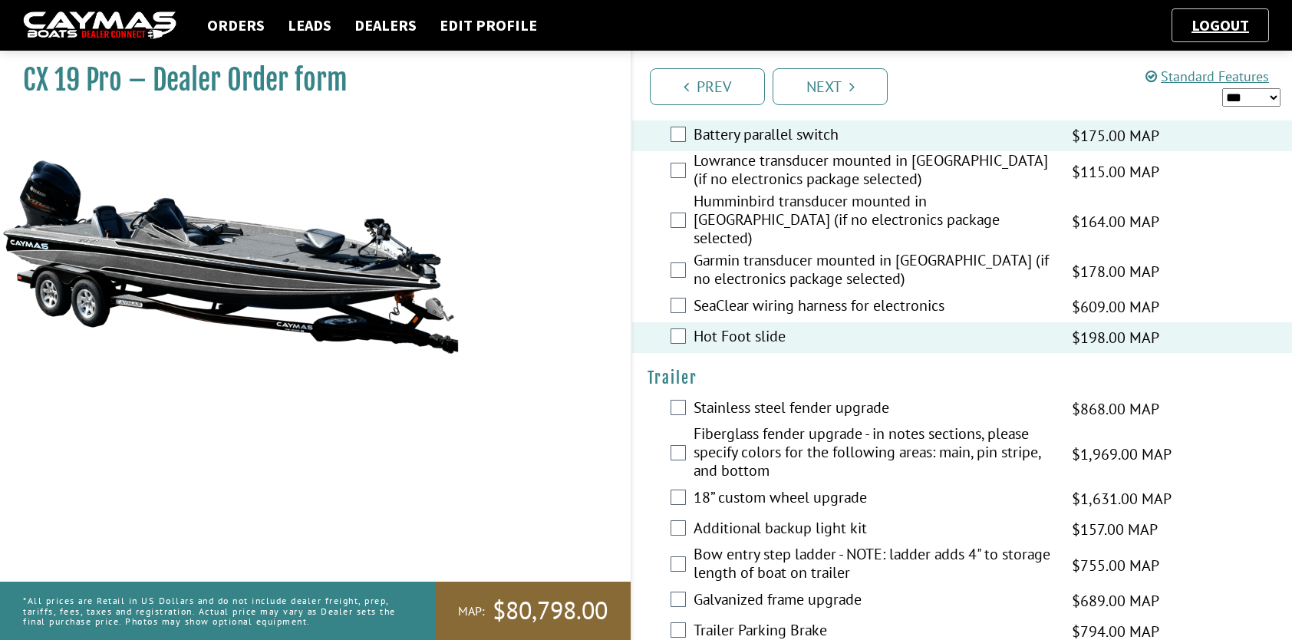
scroll to position [2341, 0]
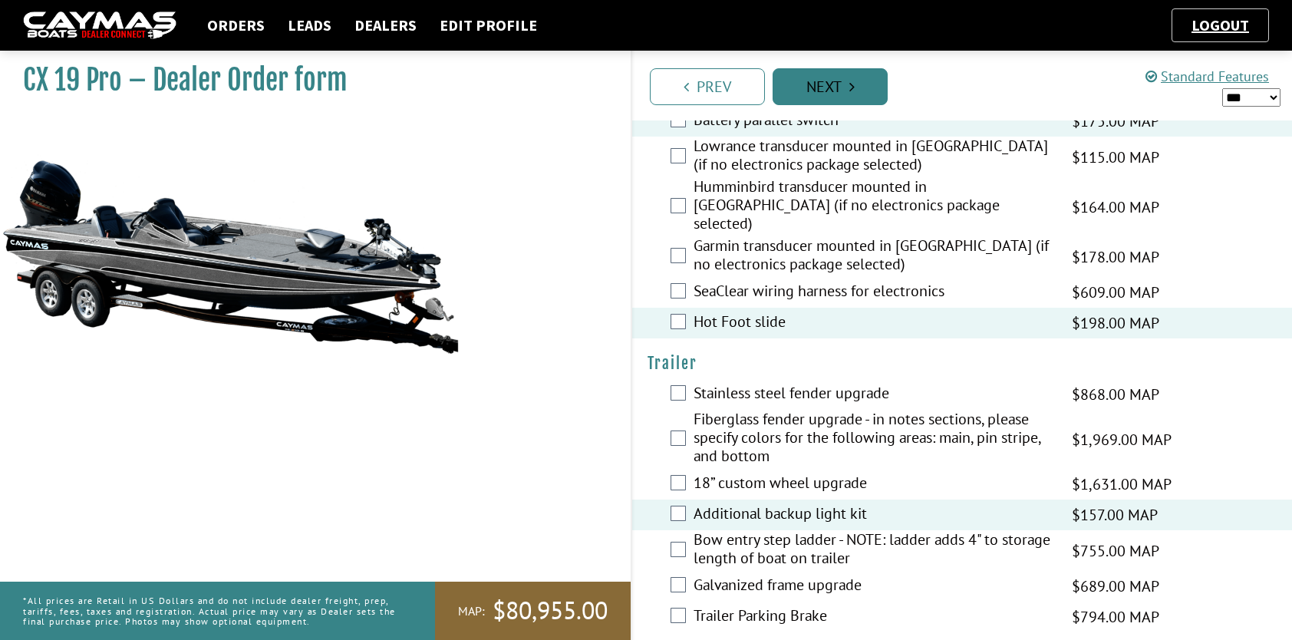
click at [833, 91] on link "Next" at bounding box center [829, 86] width 115 height 37
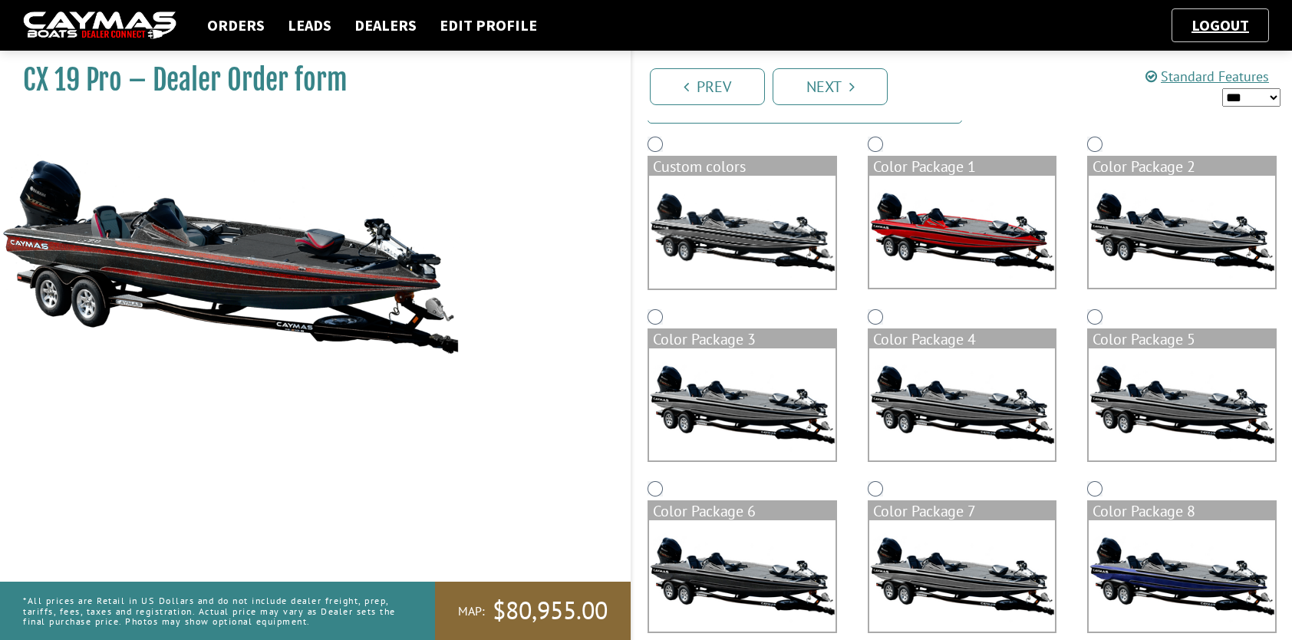
scroll to position [153, 0]
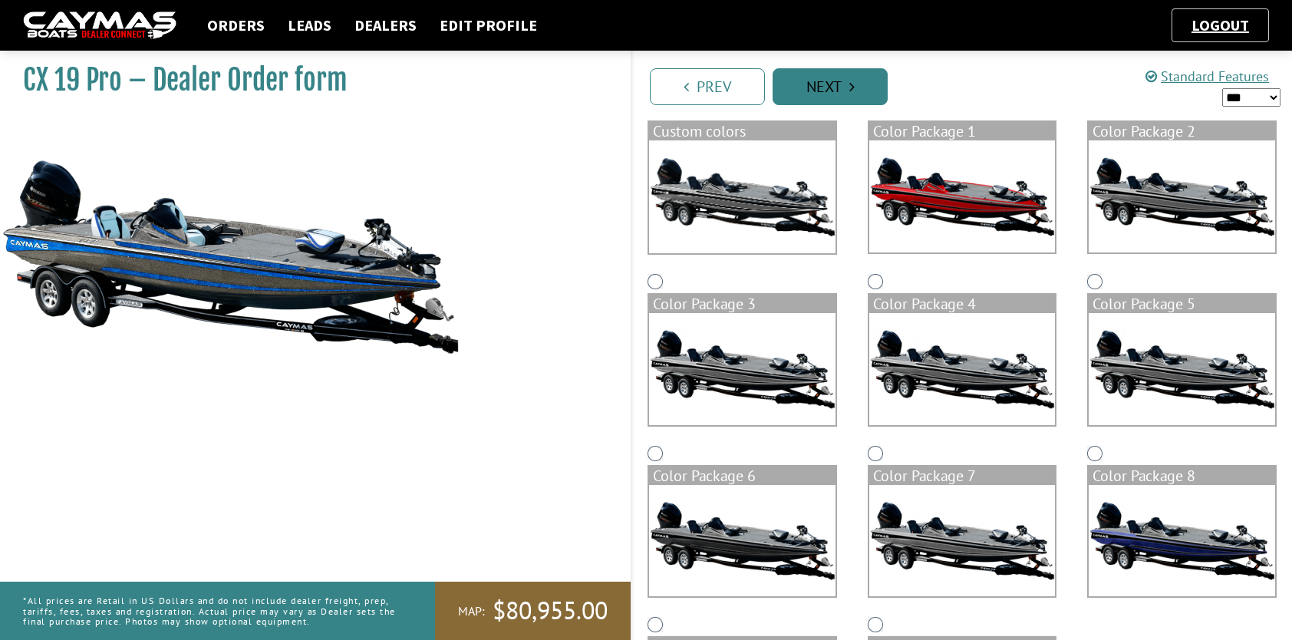
click at [837, 82] on link "Next" at bounding box center [829, 86] width 115 height 37
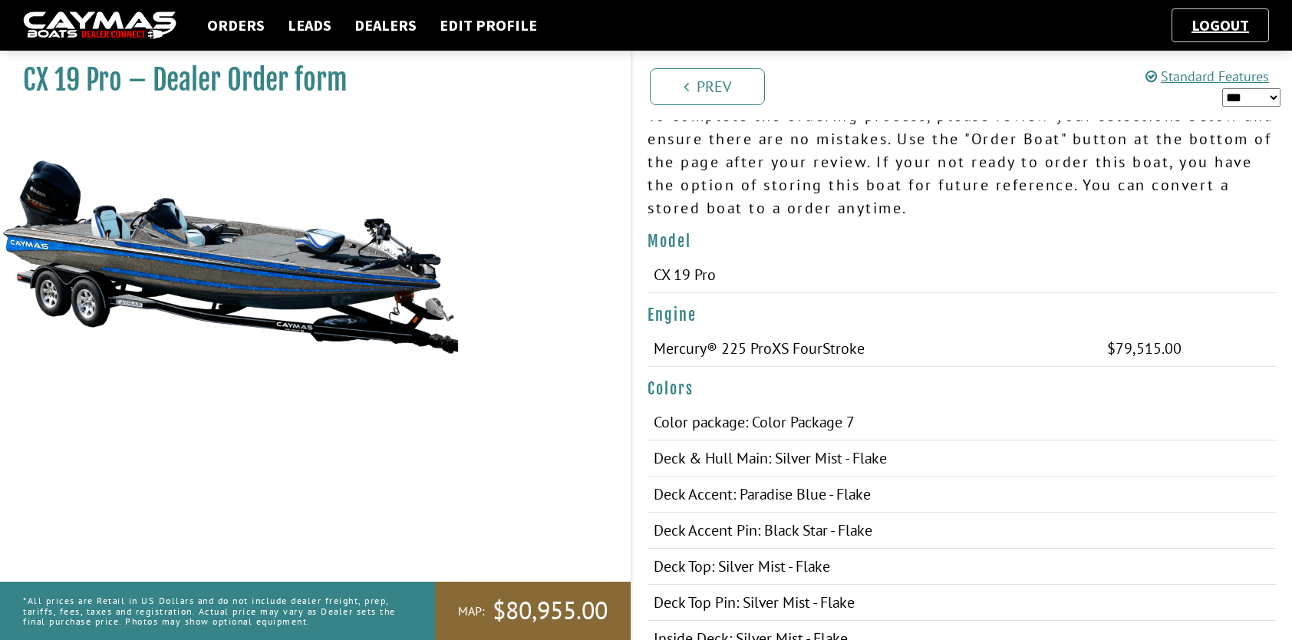
scroll to position [230, 0]
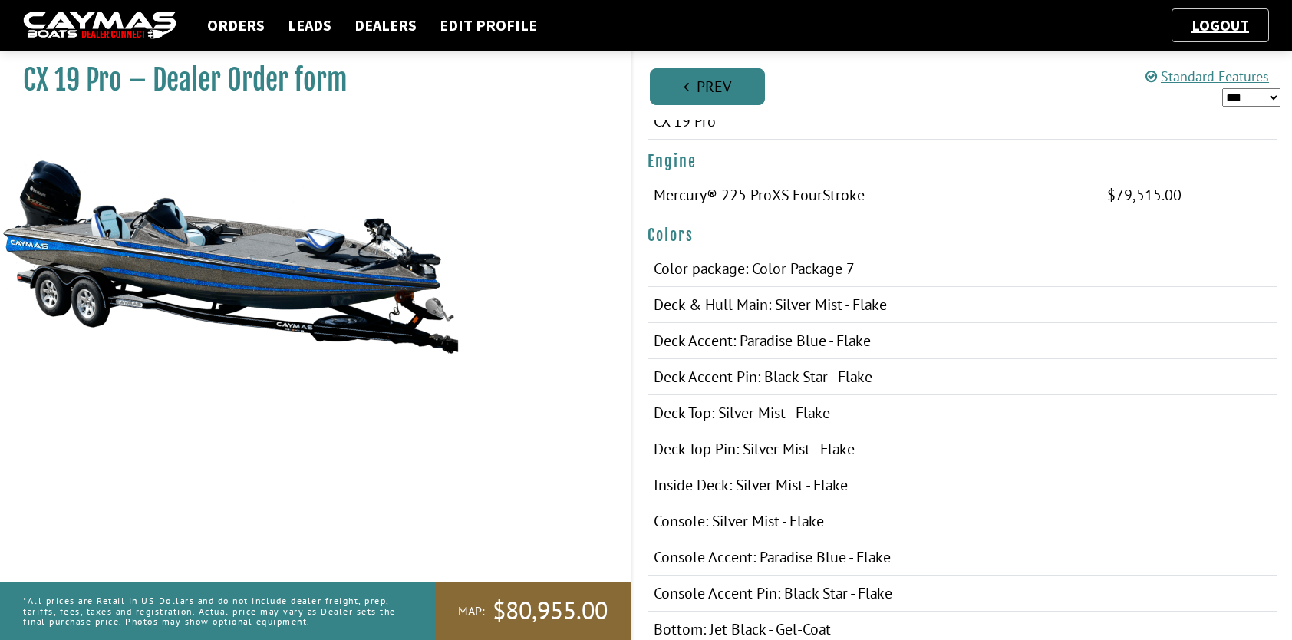
click at [713, 94] on link "Prev" at bounding box center [707, 86] width 115 height 37
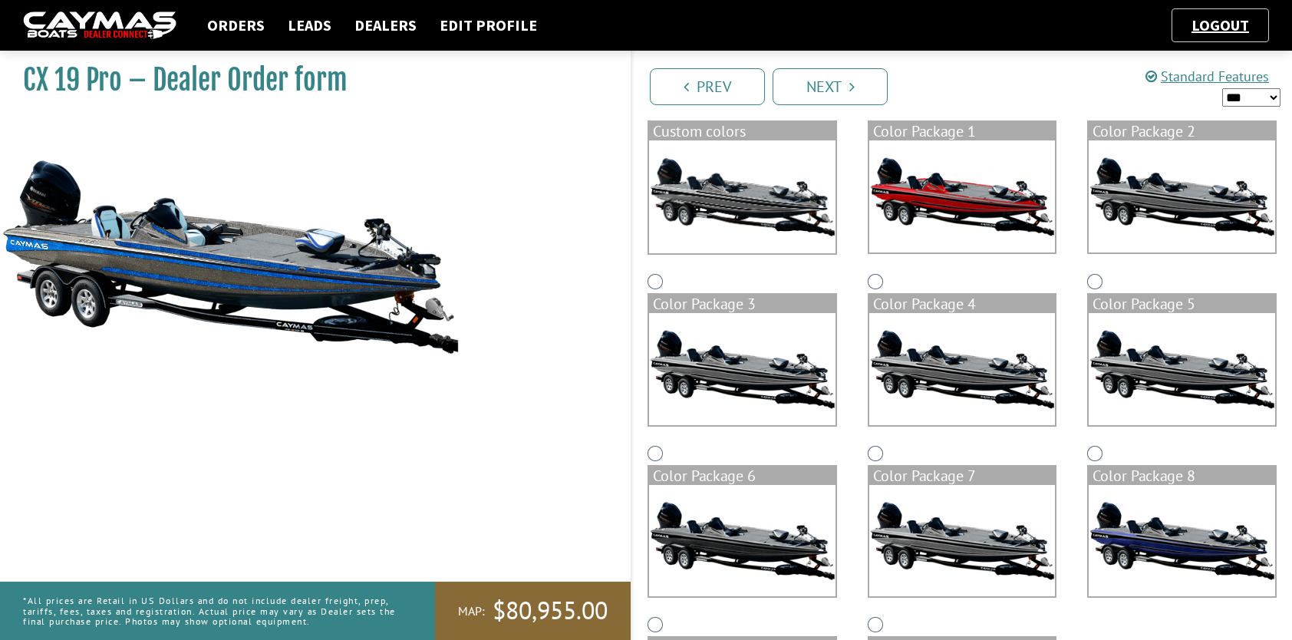
scroll to position [77, 0]
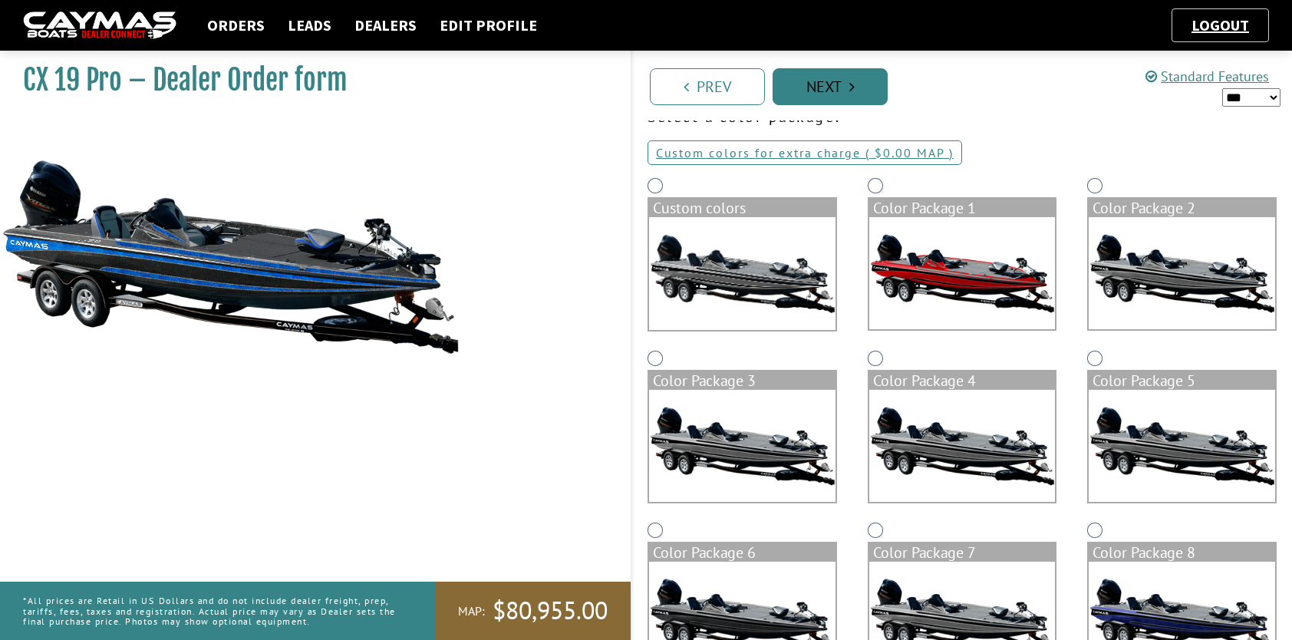
click at [833, 91] on link "Next" at bounding box center [829, 86] width 115 height 37
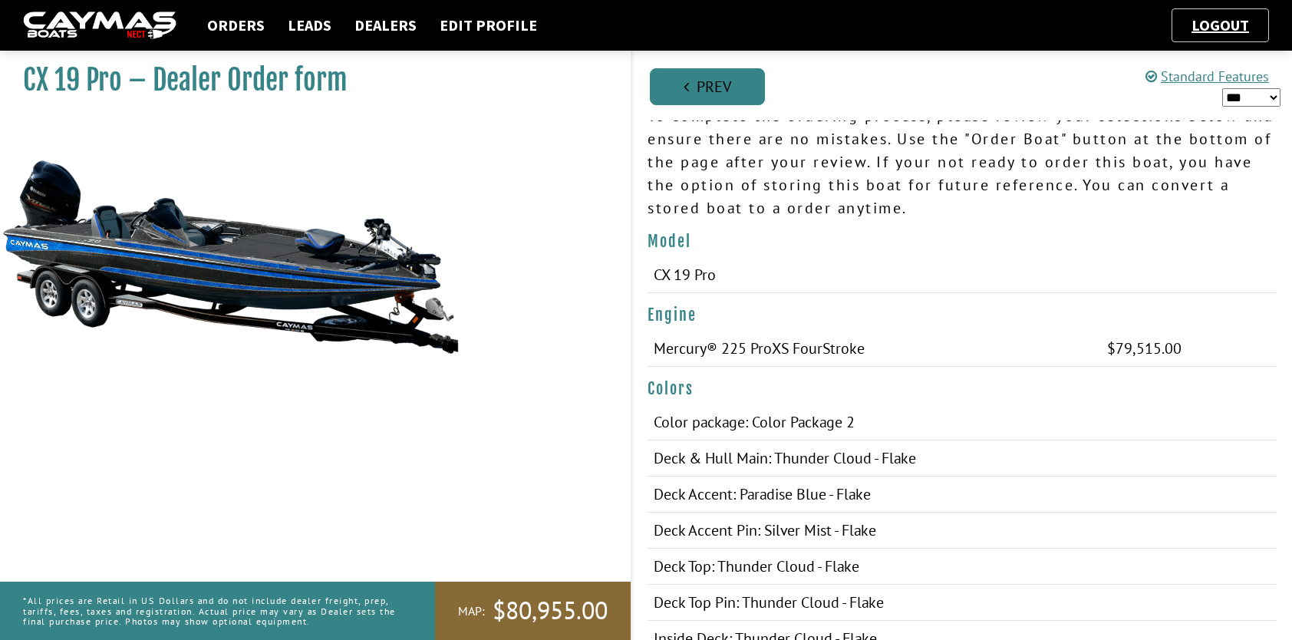
click at [707, 97] on link "Prev" at bounding box center [707, 86] width 115 height 37
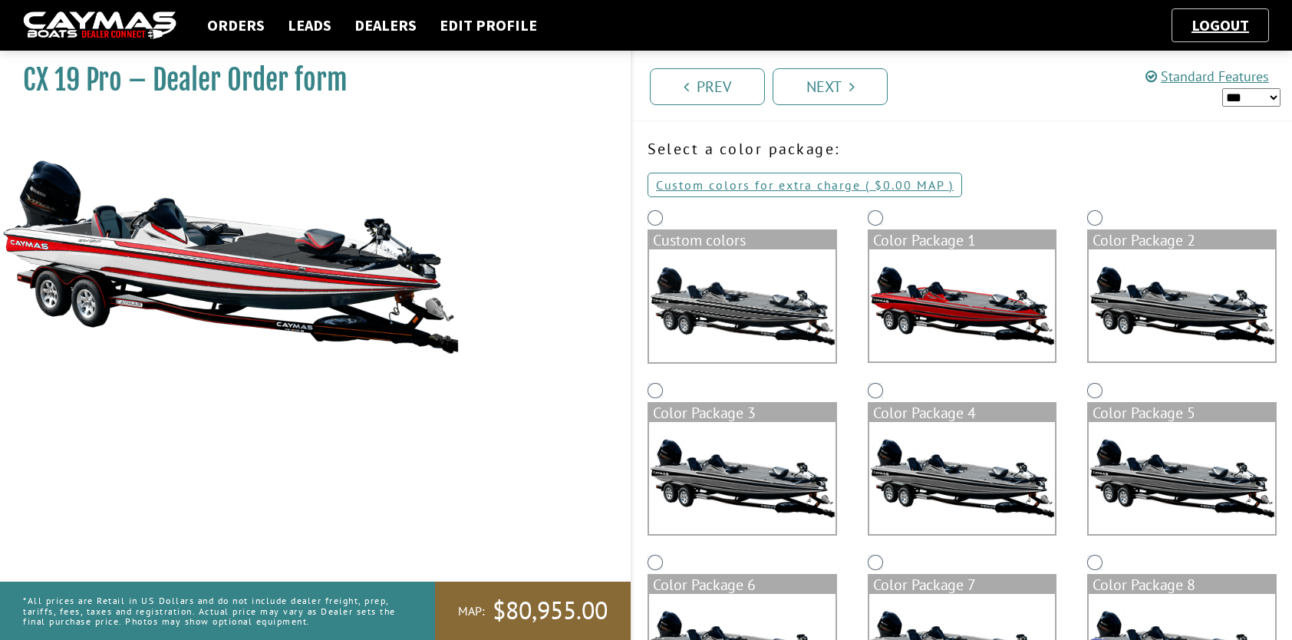
scroll to position [0, 0]
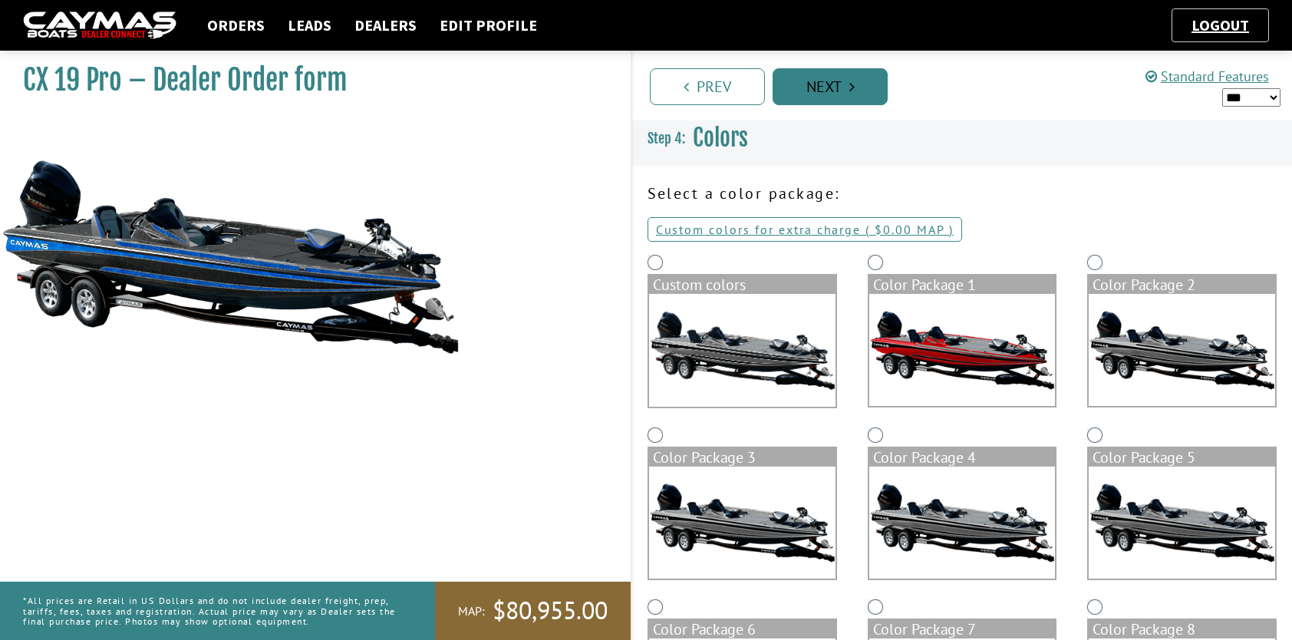
click at [808, 84] on link "Next" at bounding box center [829, 86] width 115 height 37
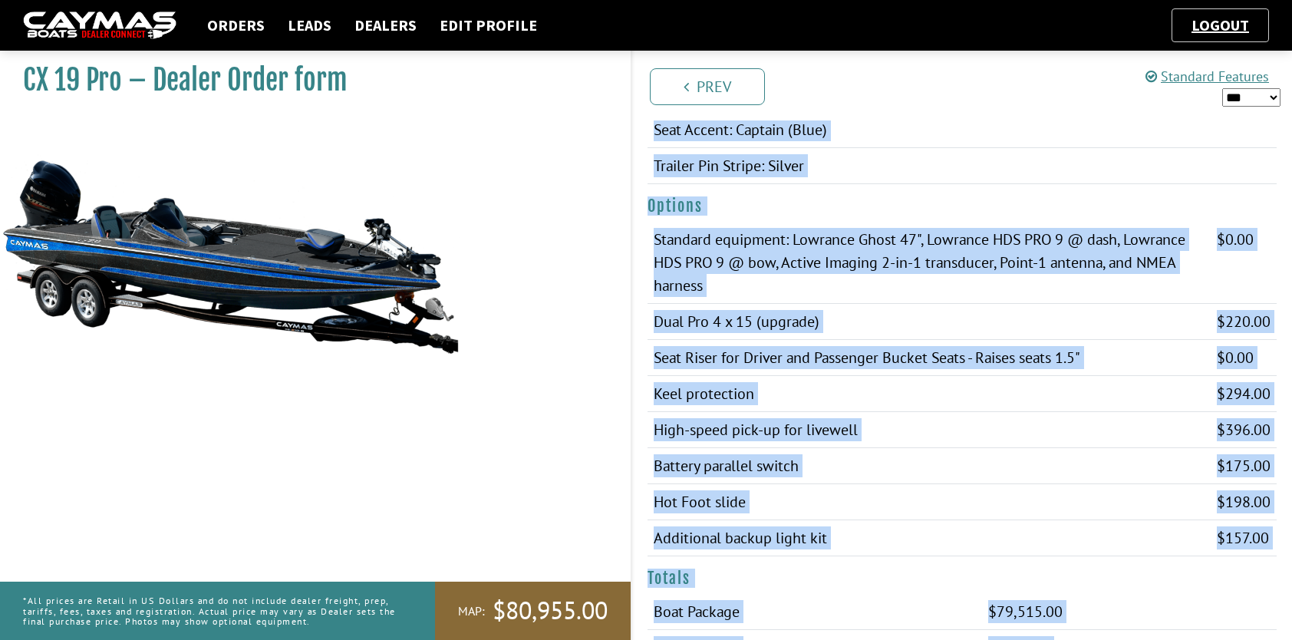
scroll to position [1018, 0]
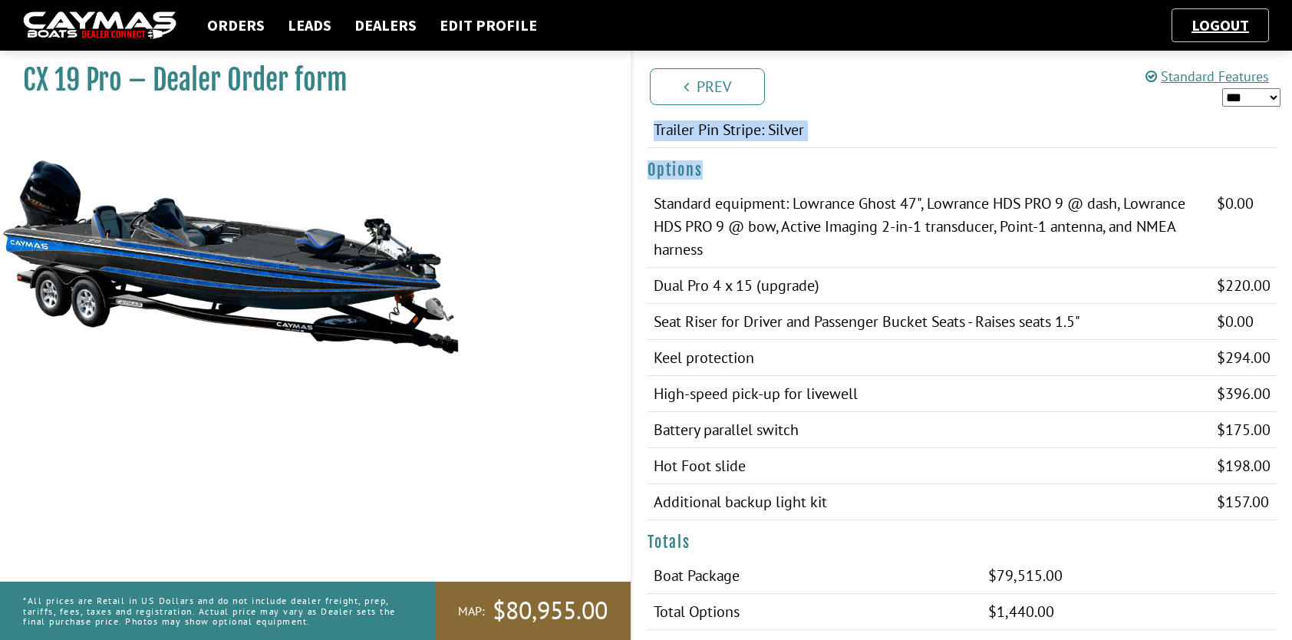
drag, startPoint x: 650, startPoint y: 316, endPoint x: 1283, endPoint y: 499, distance: 658.8
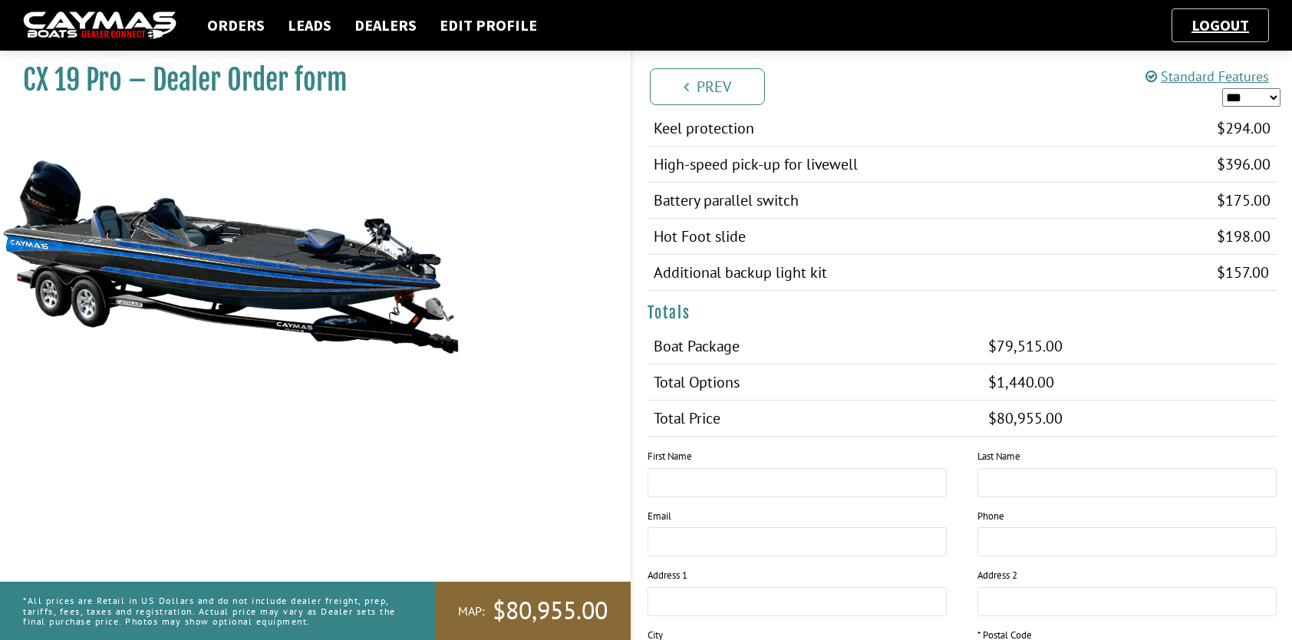
scroll to position [1248, 0]
